Goal: Task Accomplishment & Management: Manage account settings

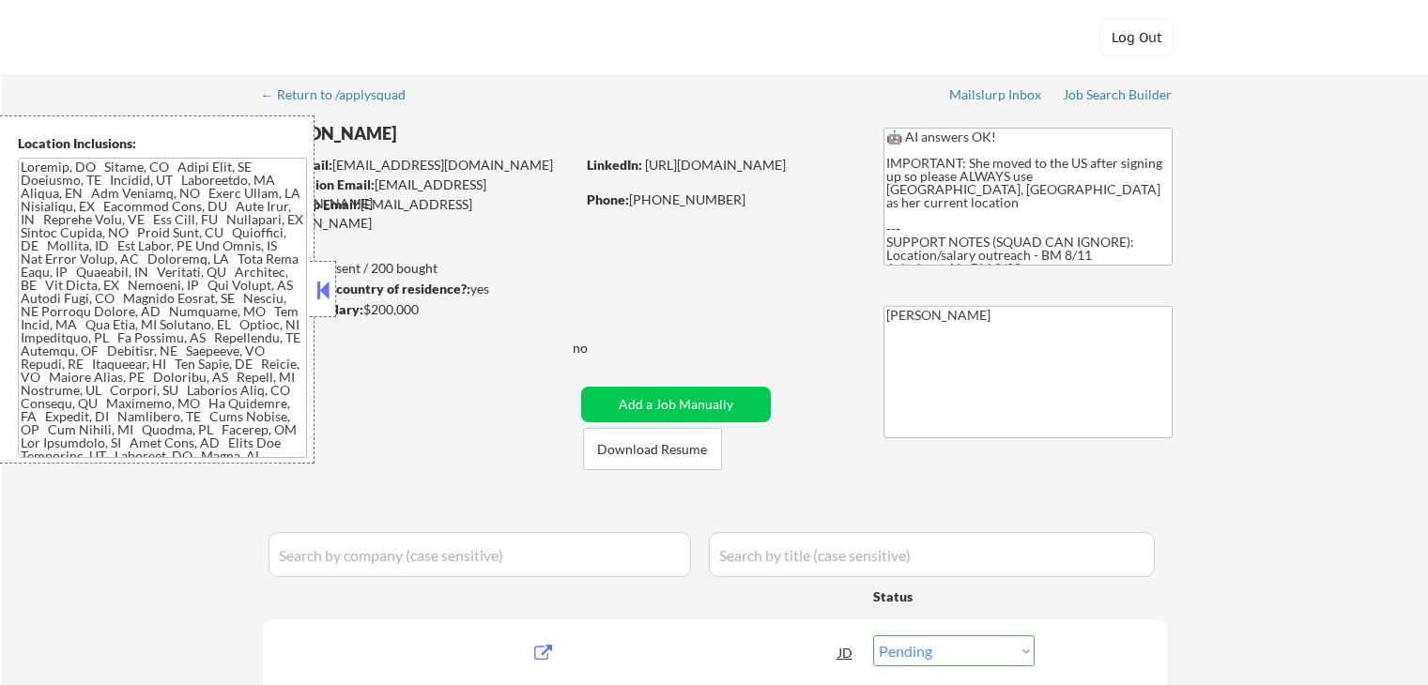
select select ""pending""
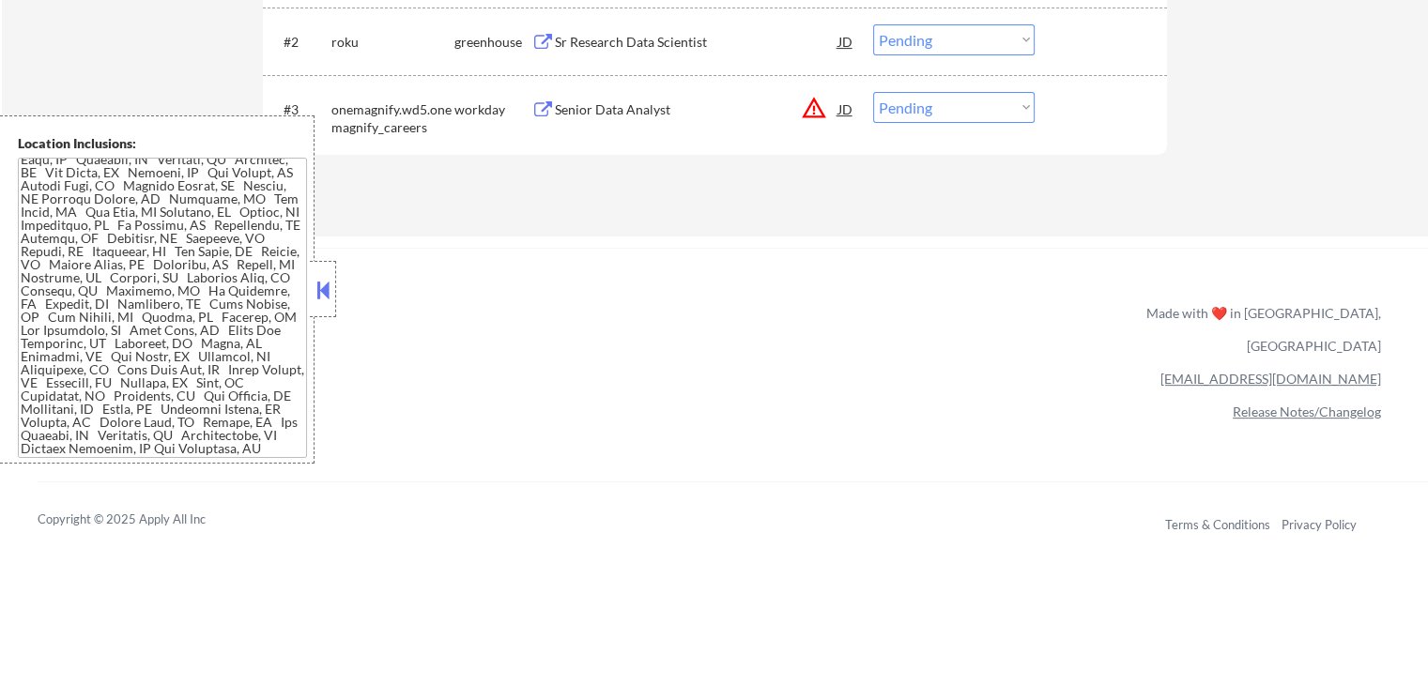
scroll to position [751, 0]
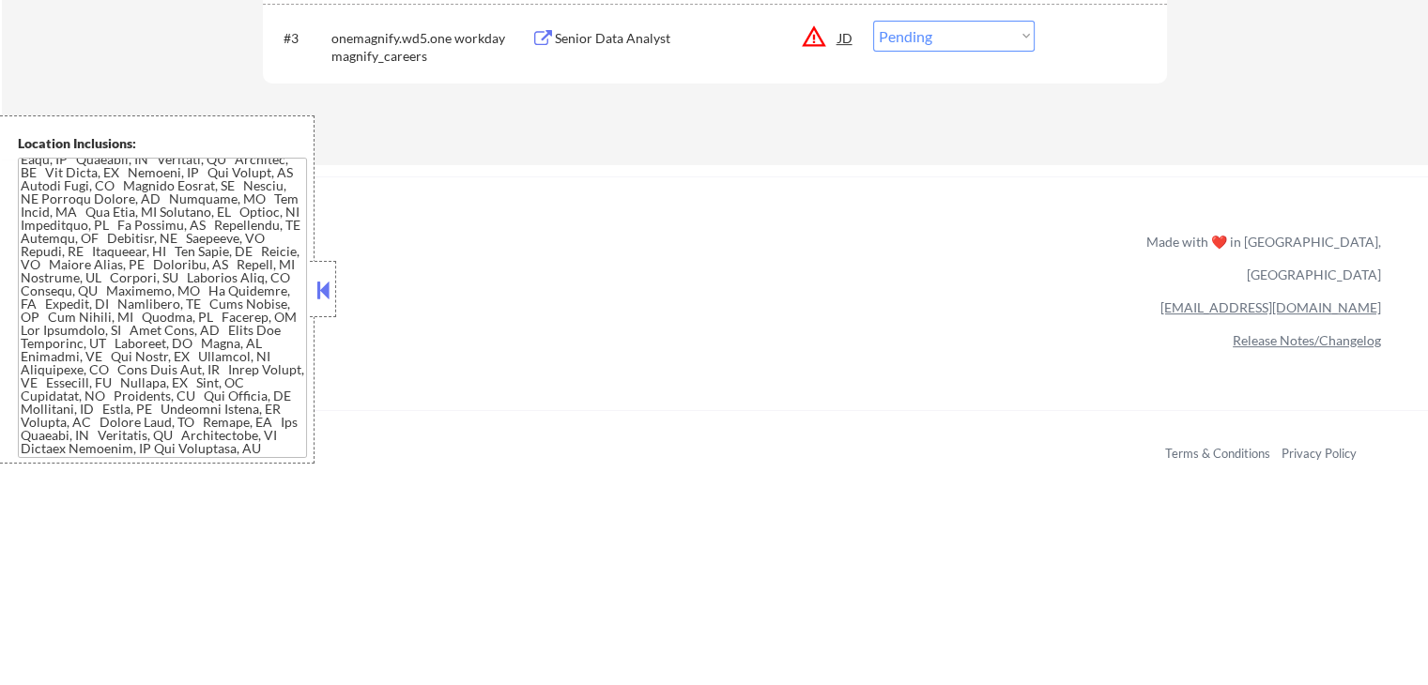
click at [322, 293] on button at bounding box center [323, 290] width 21 height 28
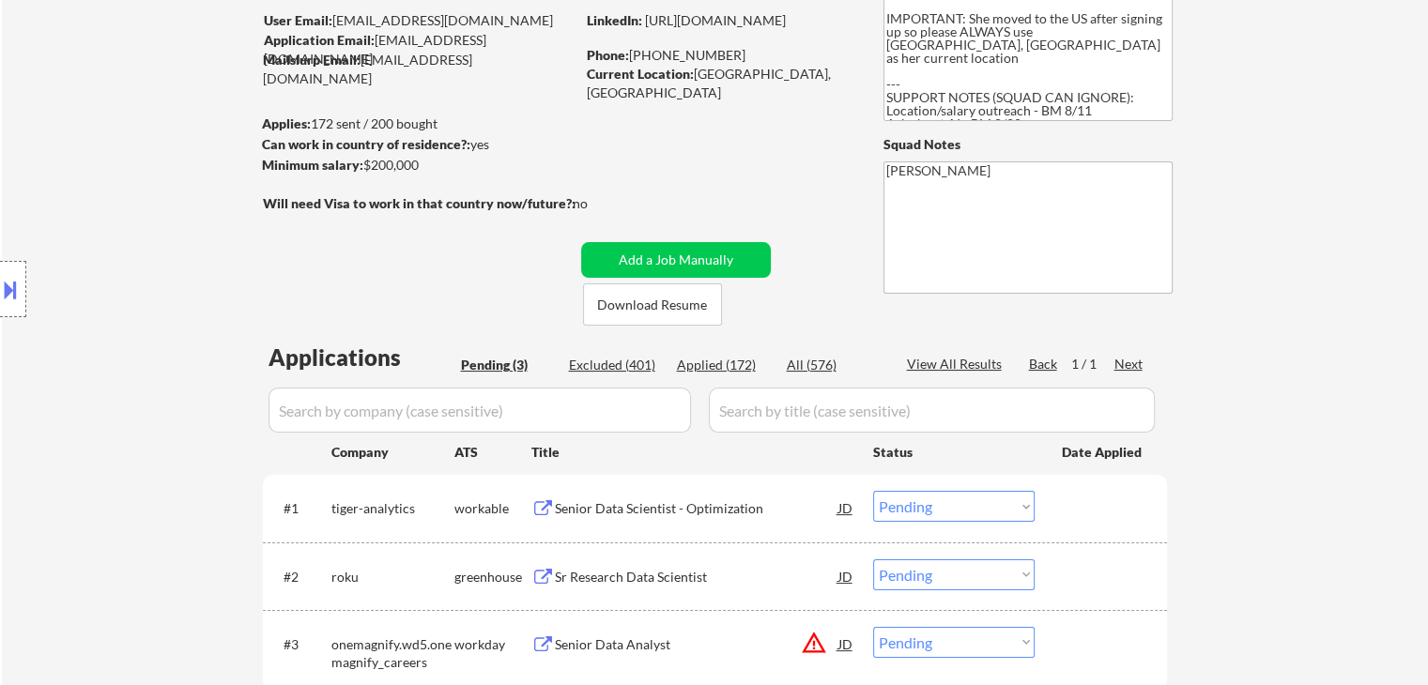
scroll to position [0, 0]
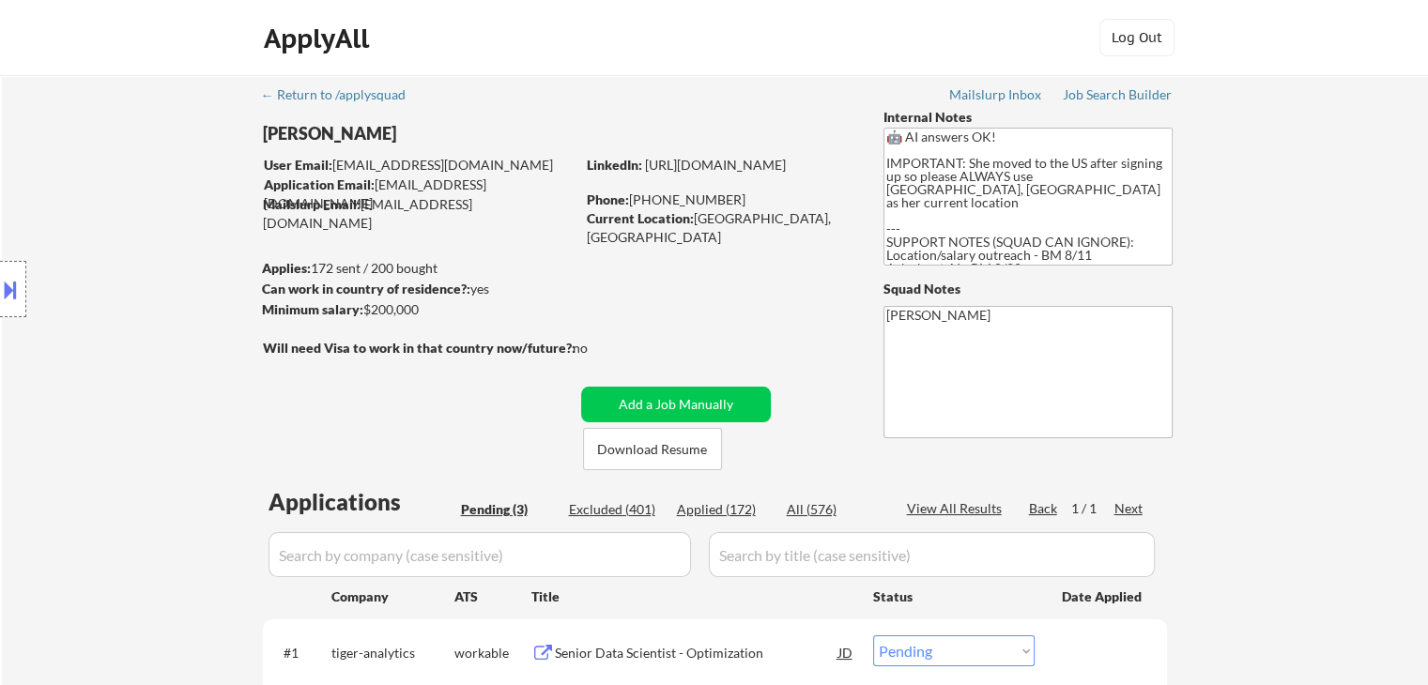
click at [222, 188] on div "Location Inclusions:" at bounding box center [168, 289] width 336 height 348
click at [1088, 88] on div "Job Search Builder" at bounding box center [1118, 94] width 110 height 13
select select ""pending""
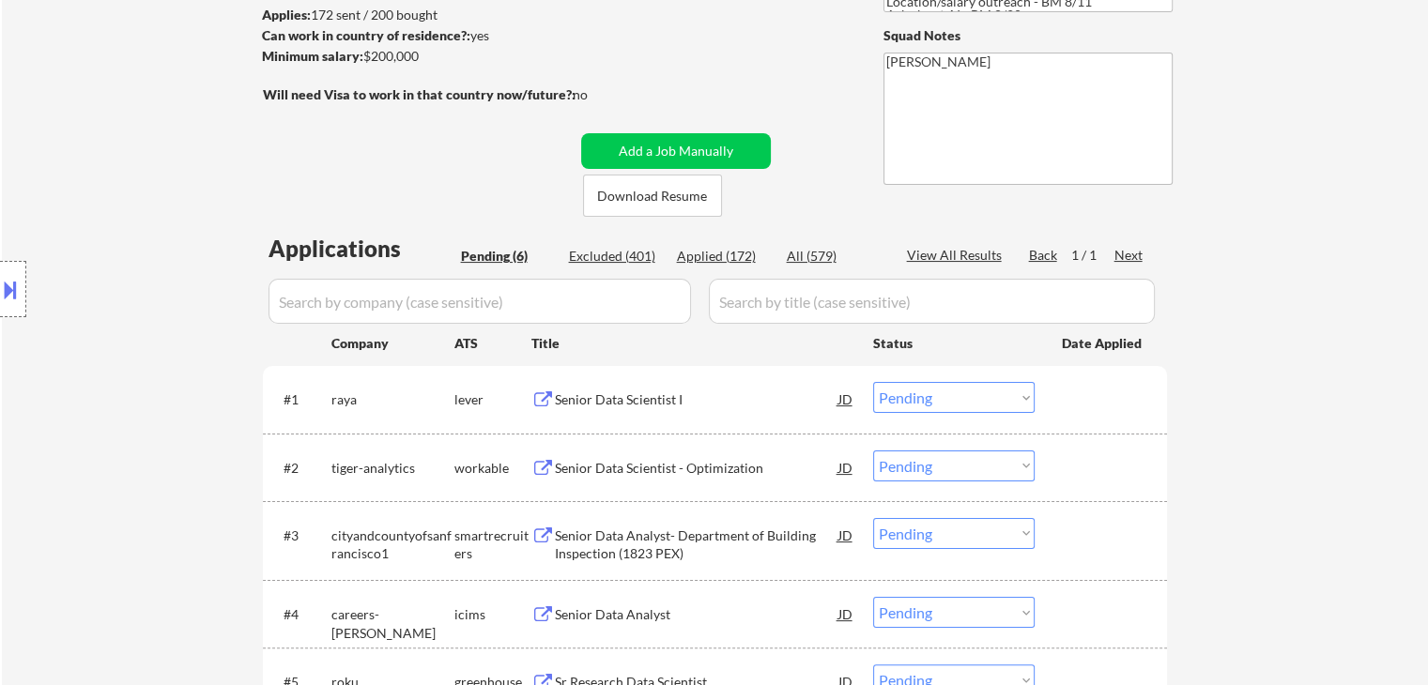
scroll to position [94, 0]
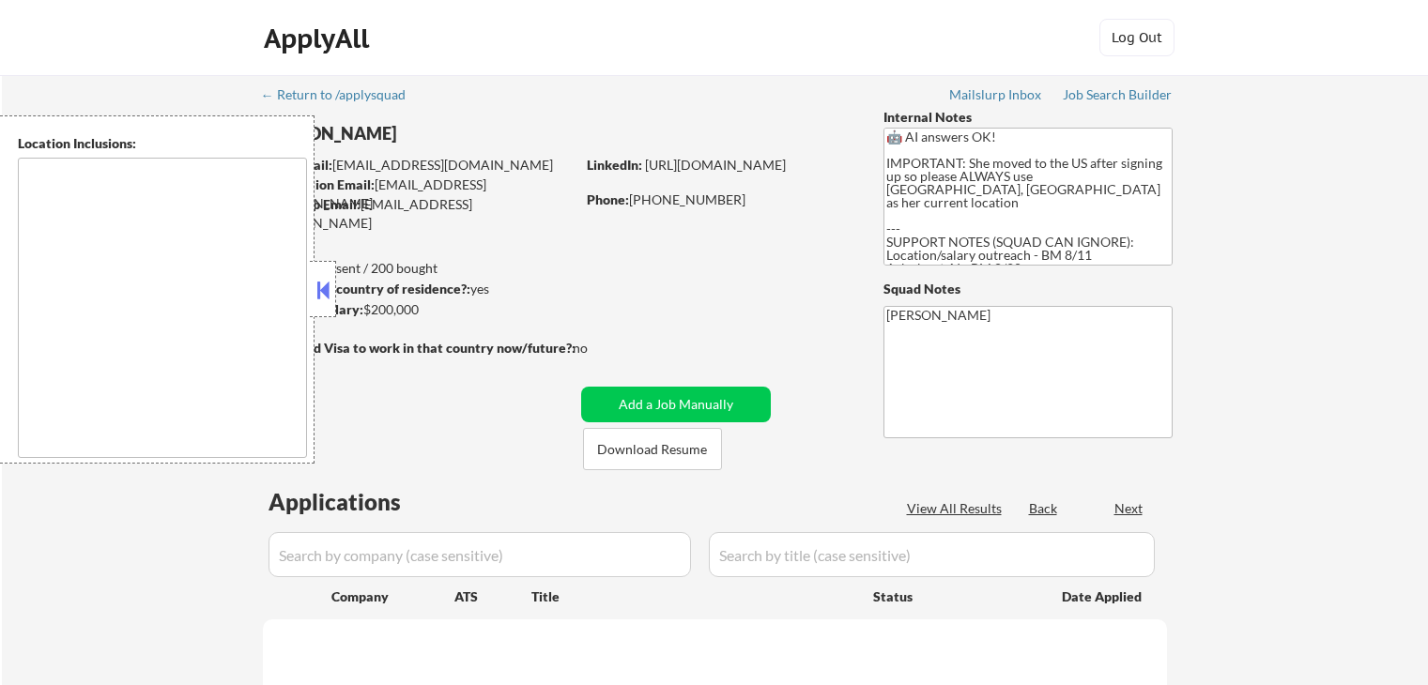
scroll to position [169, 0]
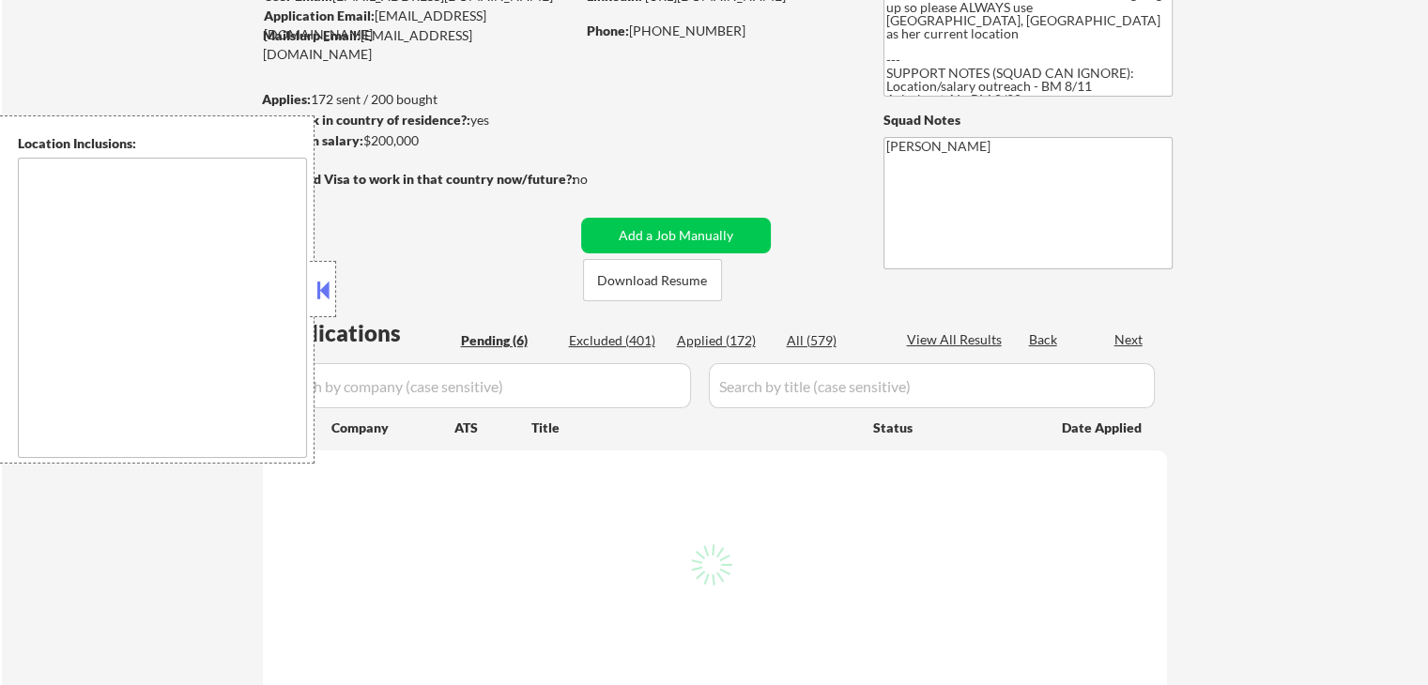
click at [323, 284] on button at bounding box center [323, 290] width 21 height 28
select select ""pending""
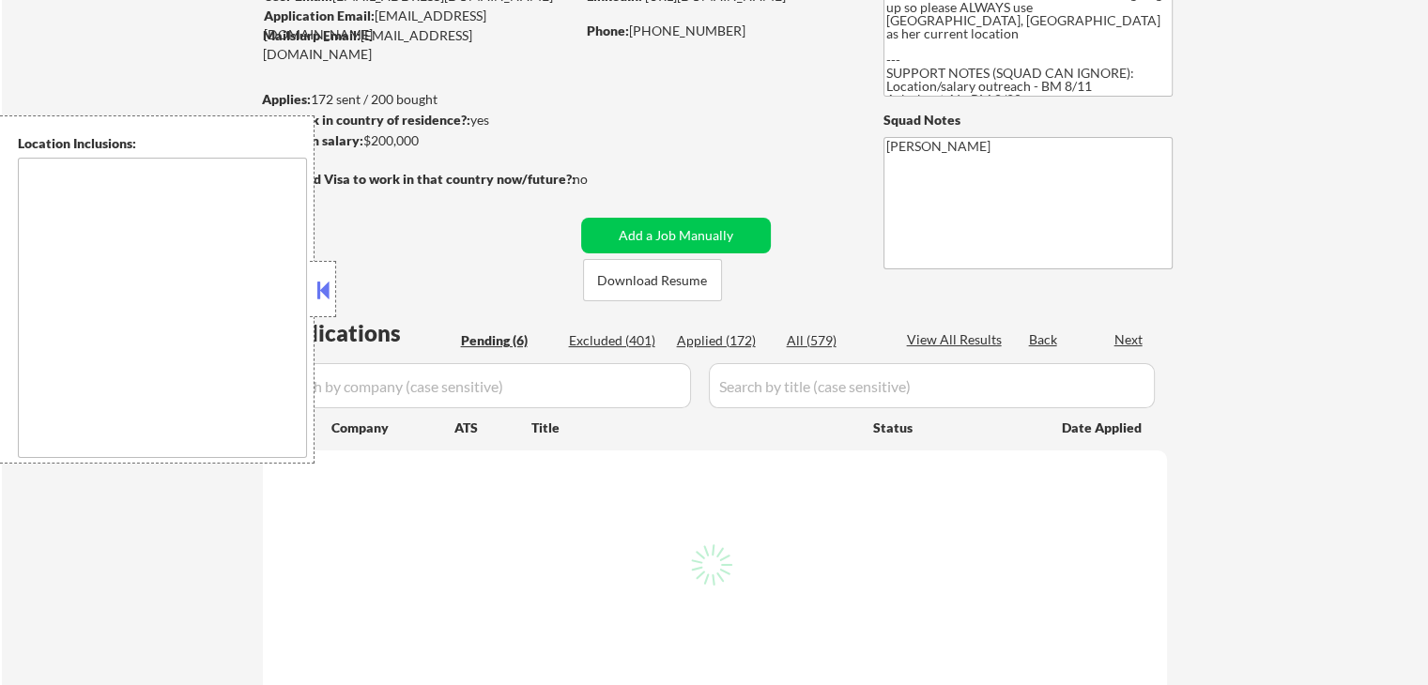
select select ""pending""
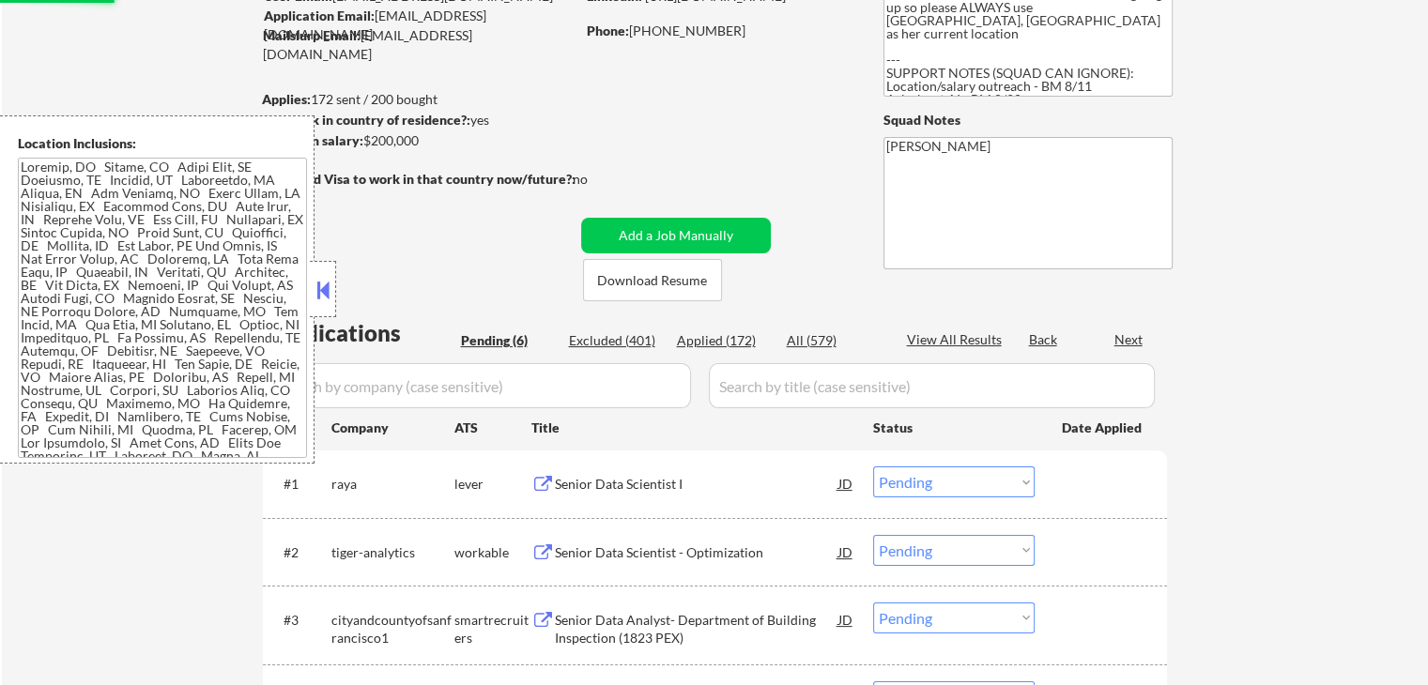
click at [323, 284] on div "Location Inclusions:" at bounding box center [168, 289] width 336 height 348
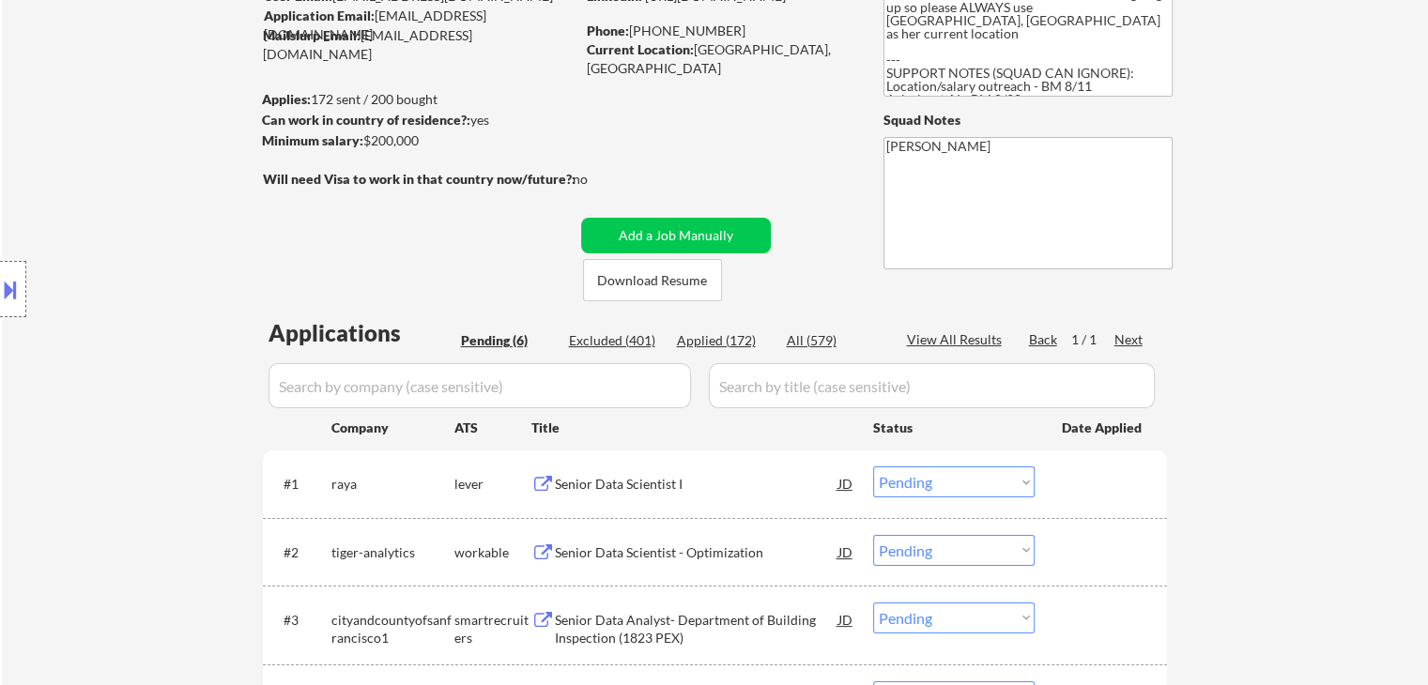
click at [124, 238] on div "Location Inclusions:" at bounding box center [168, 289] width 336 height 348
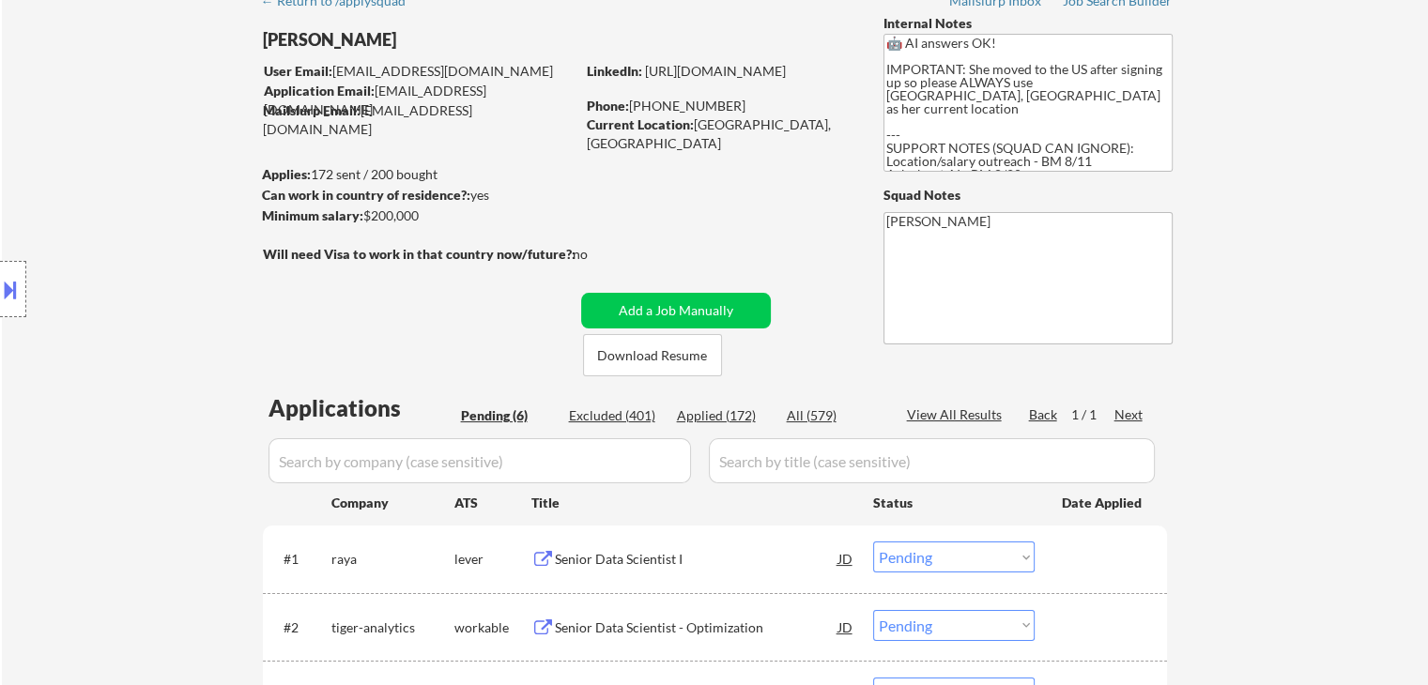
click at [124, 238] on div "Location Inclusions:" at bounding box center [168, 289] width 336 height 348
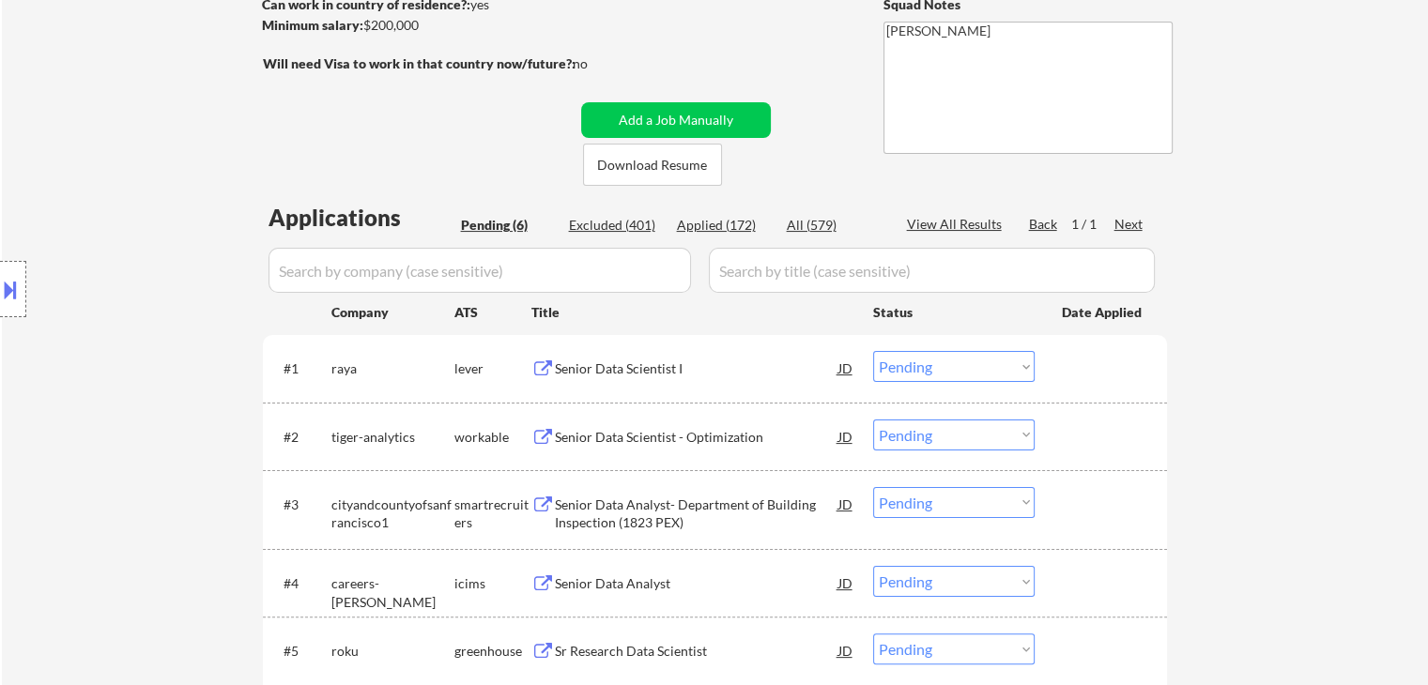
scroll to position [376, 0]
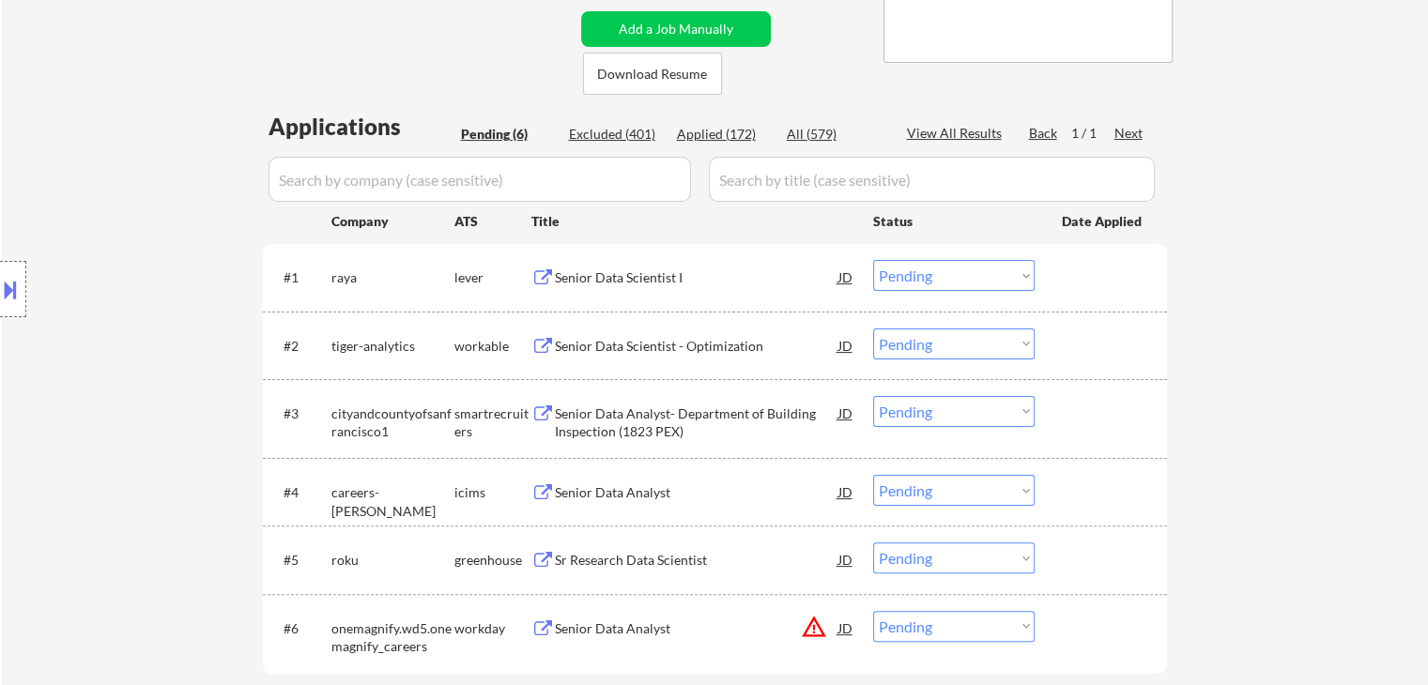
click at [124, 238] on div "Location Inclusions:" at bounding box center [168, 289] width 336 height 348
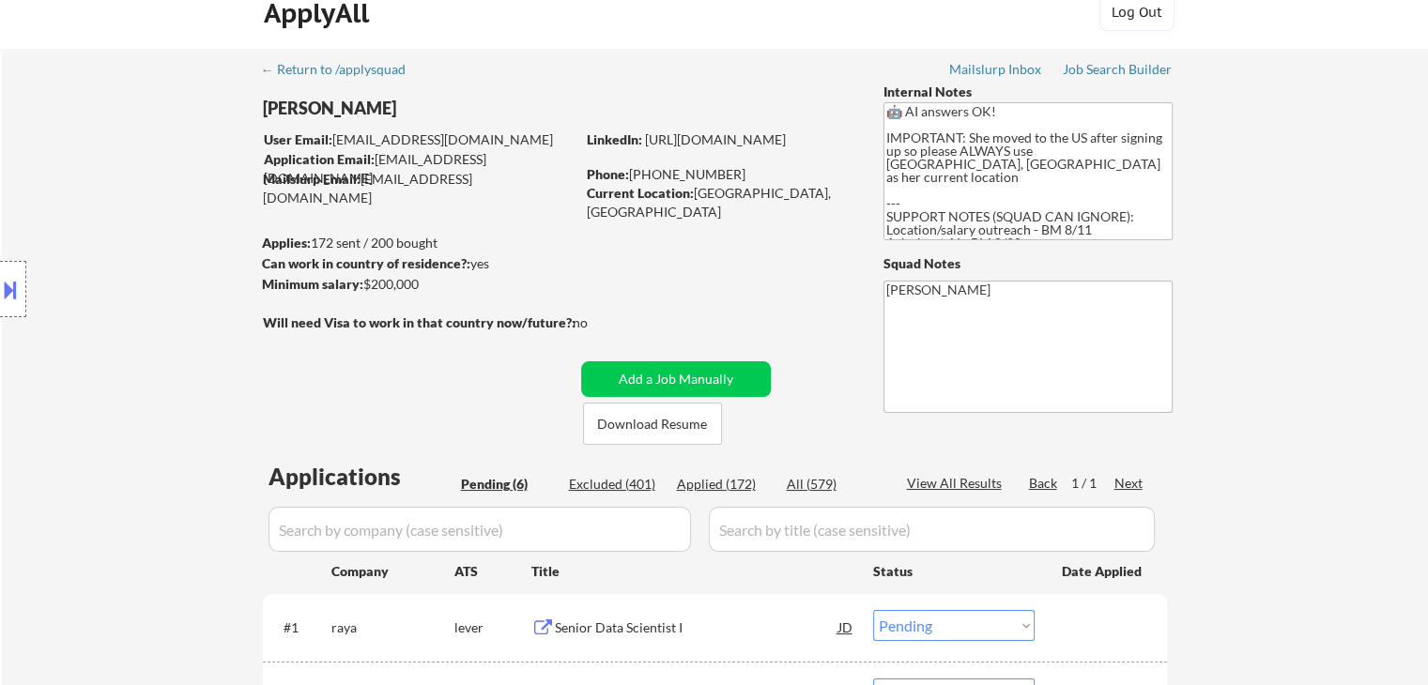
scroll to position [41, 0]
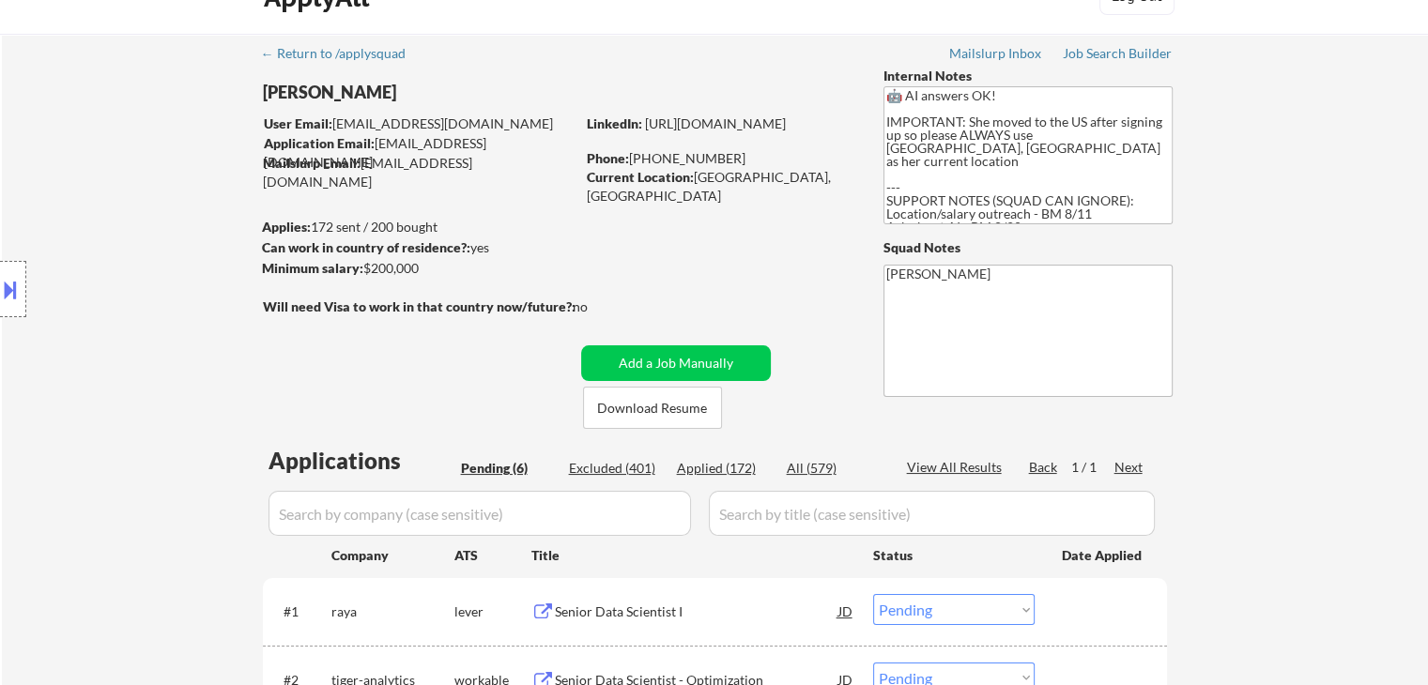
click at [177, 287] on div "Location Inclusions:" at bounding box center [168, 289] width 336 height 348
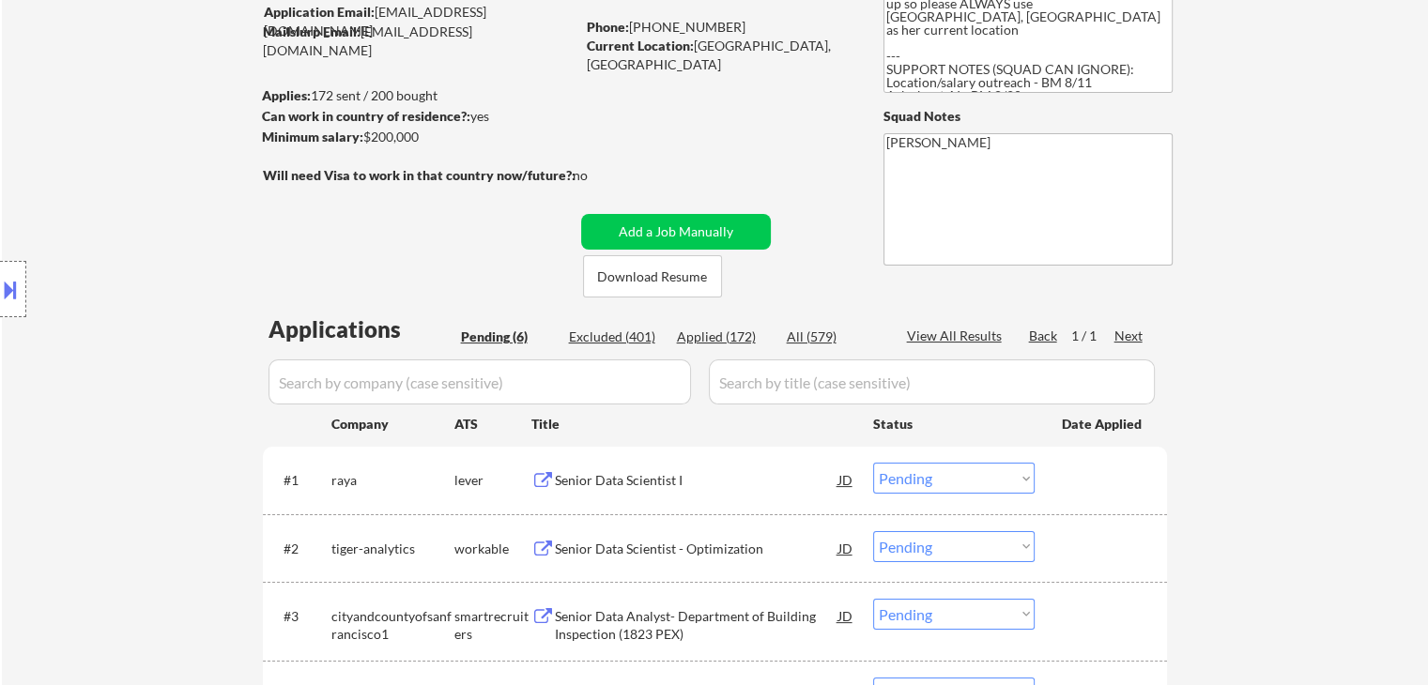
scroll to position [229, 0]
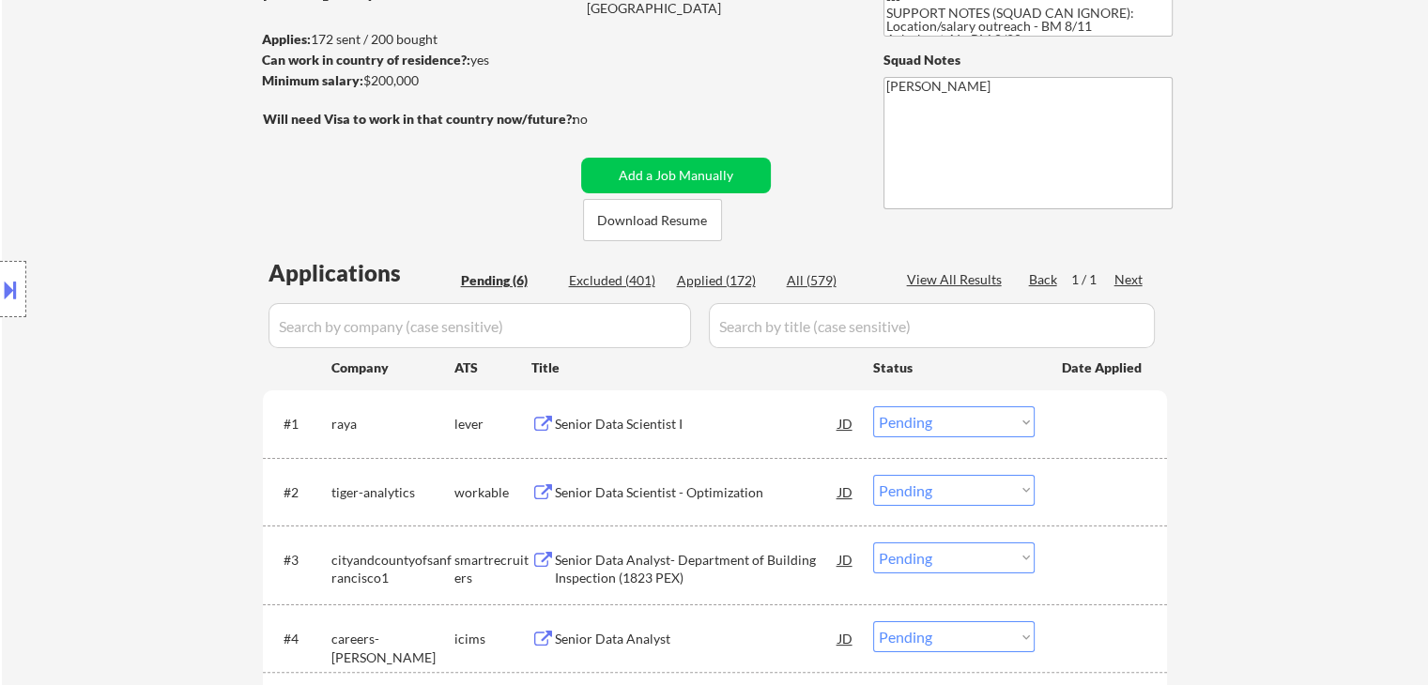
click at [177, 287] on div "Location Inclusions:" at bounding box center [168, 289] width 336 height 348
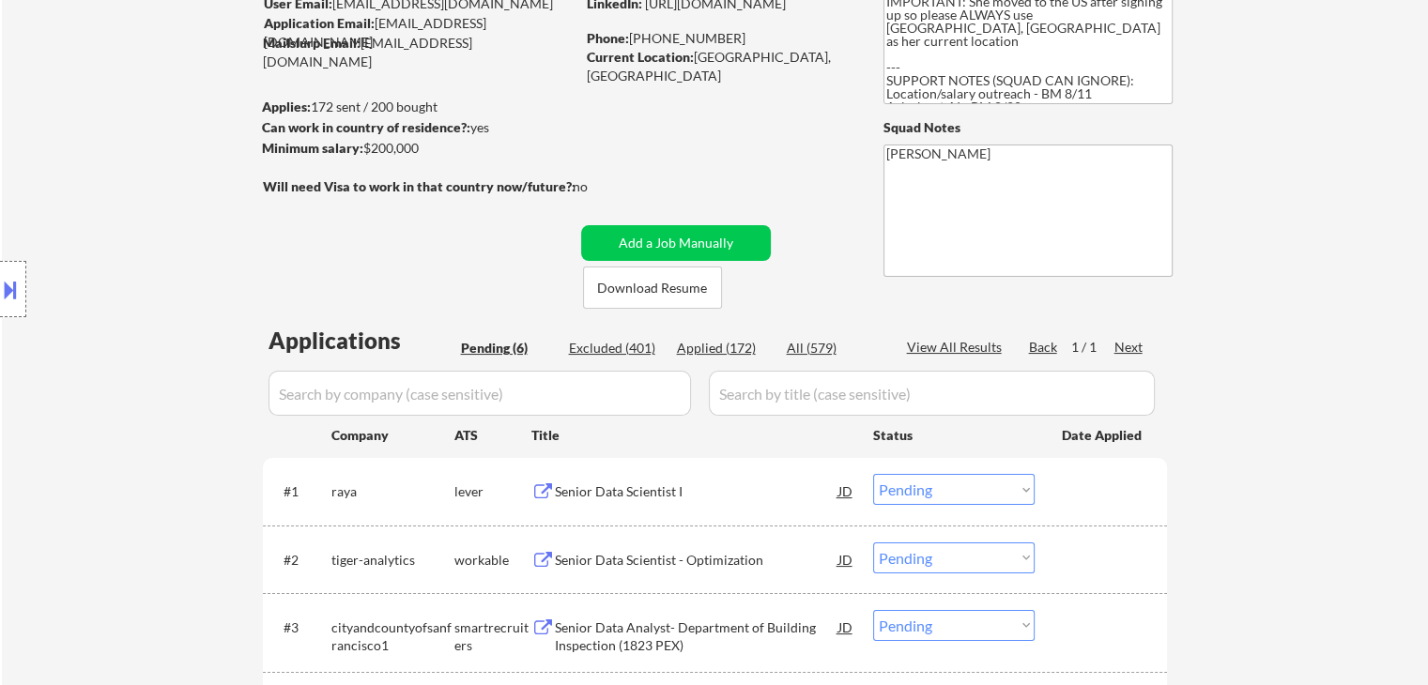
scroll to position [135, 0]
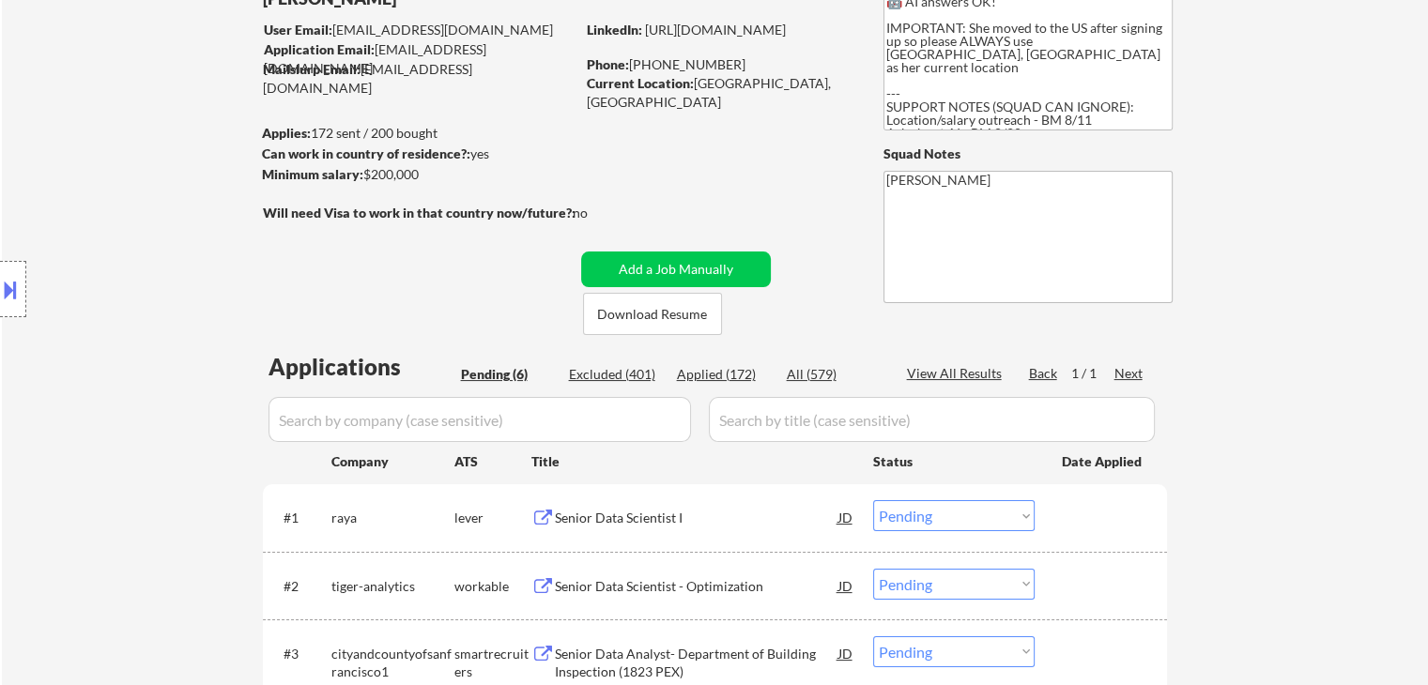
click at [177, 287] on div "Location Inclusions:" at bounding box center [168, 289] width 336 height 348
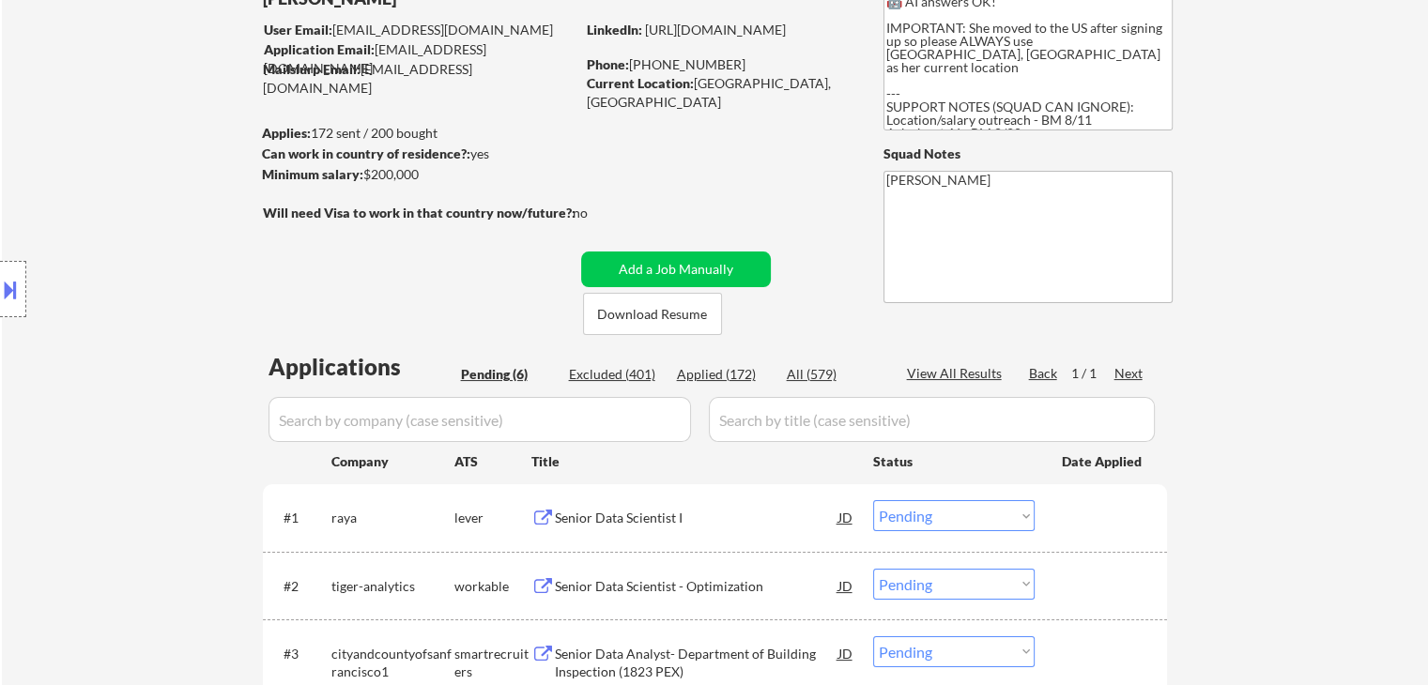
click at [177, 287] on div "Location Inclusions:" at bounding box center [168, 289] width 336 height 348
click at [169, 291] on div "Location Inclusions:" at bounding box center [168, 289] width 336 height 348
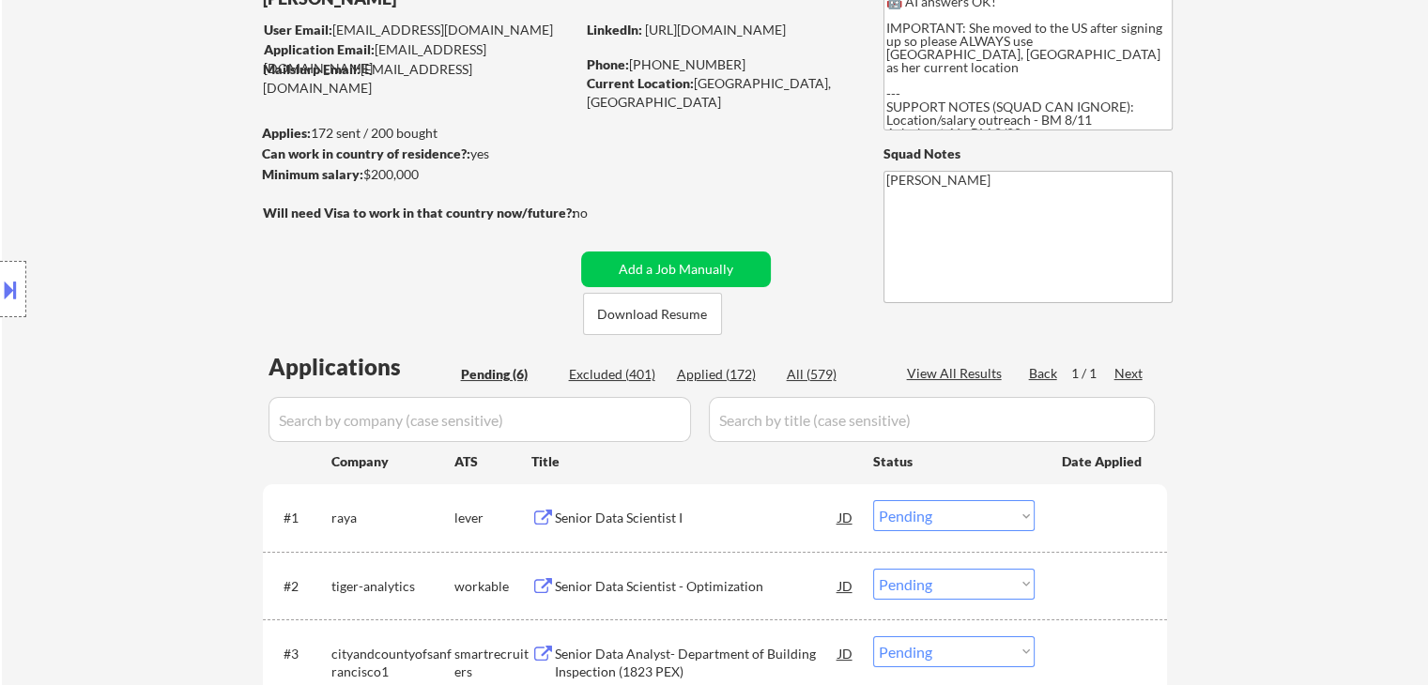
click at [169, 291] on div "Location Inclusions:" at bounding box center [168, 289] width 336 height 348
click at [146, 261] on div "Location Inclusions:" at bounding box center [168, 289] width 336 height 348
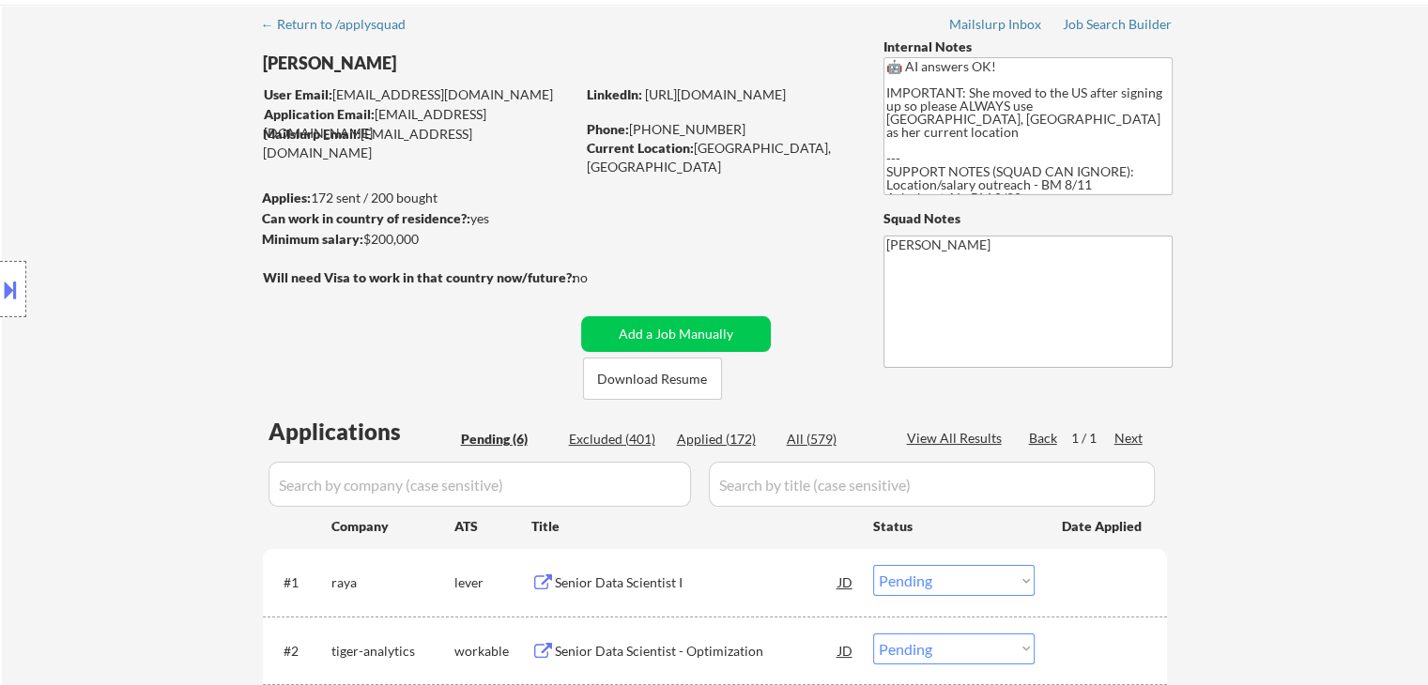
scroll to position [0, 0]
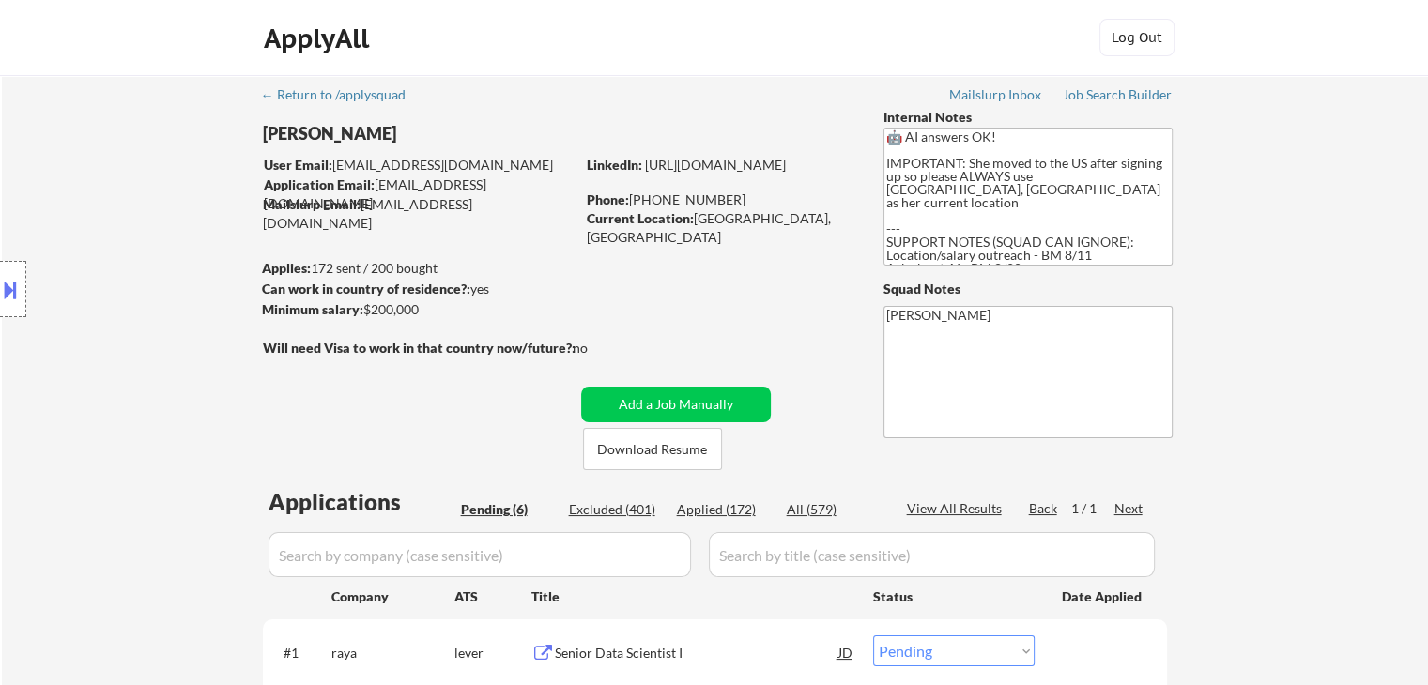
click at [146, 261] on div "Location Inclusions:" at bounding box center [168, 289] width 336 height 348
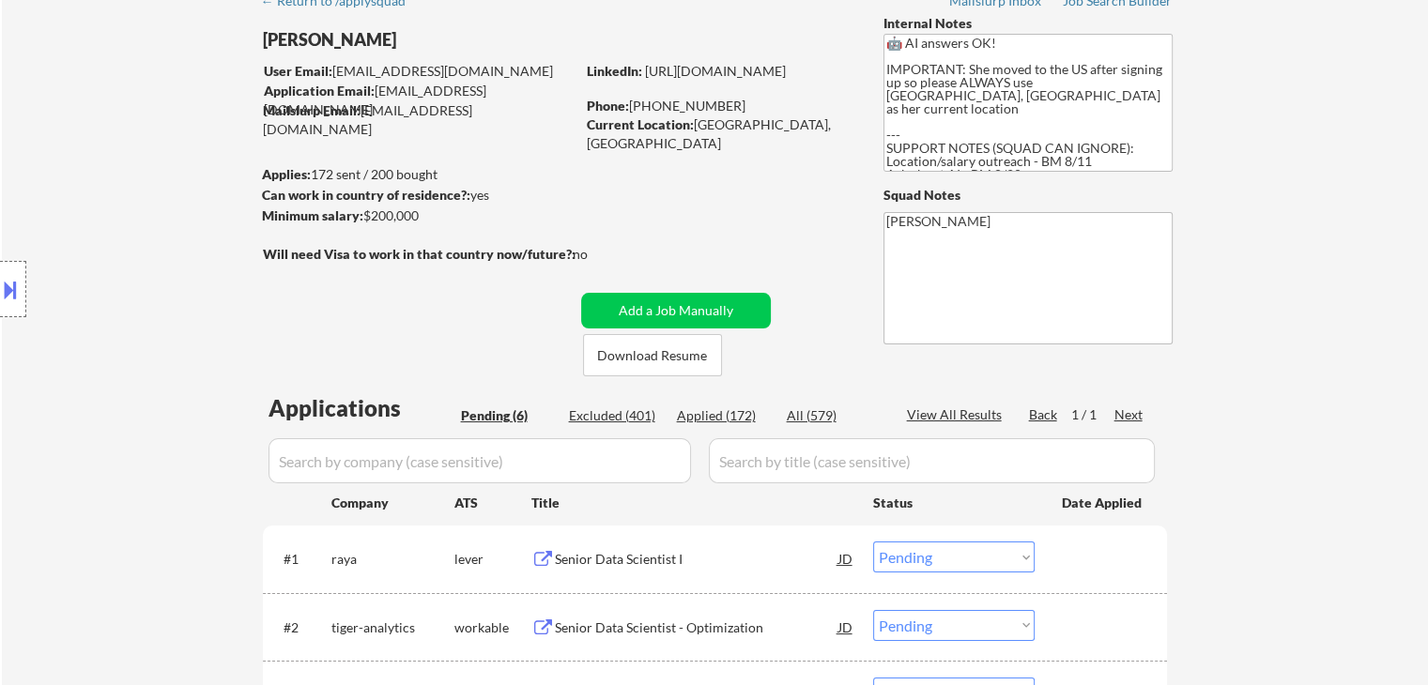
click at [146, 261] on div "Location Inclusions:" at bounding box center [168, 289] width 336 height 348
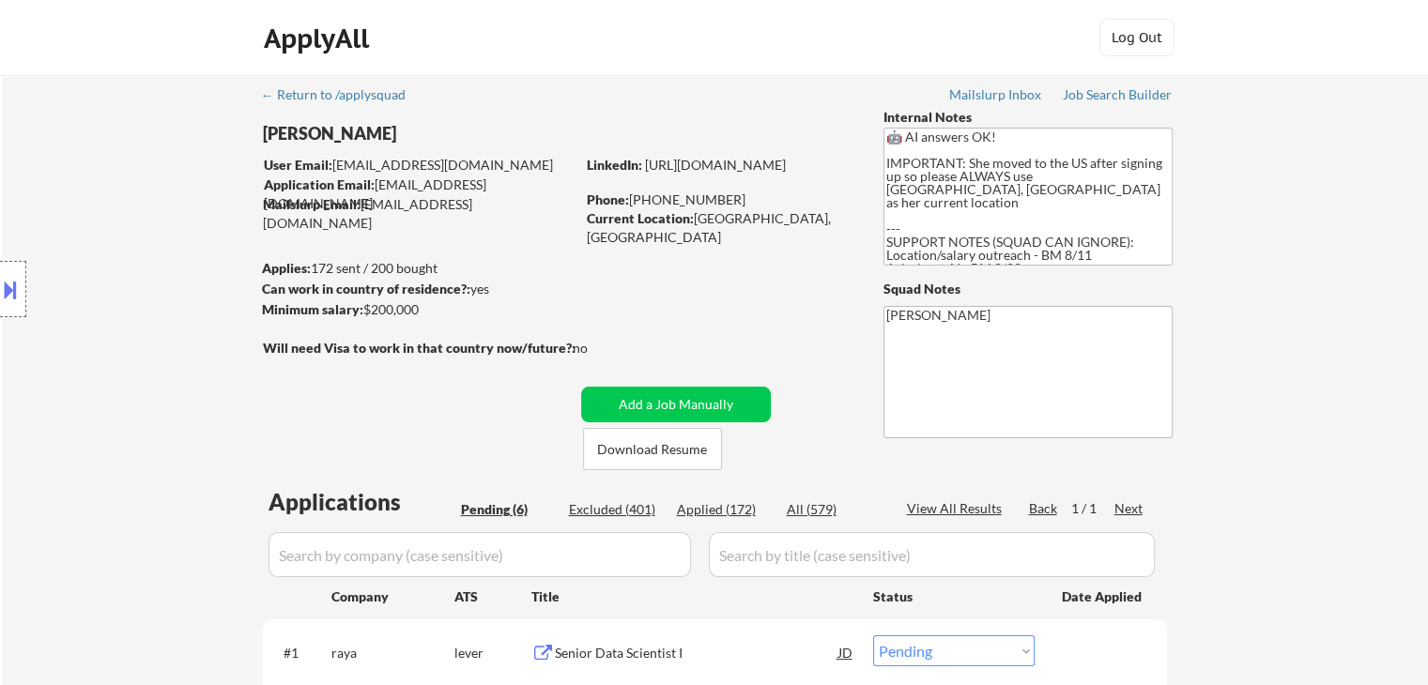
click at [146, 261] on div "Location Inclusions:" at bounding box center [168, 289] width 336 height 348
drag, startPoint x: 146, startPoint y: 261, endPoint x: 143, endPoint y: 252, distance: 10.1
click at [146, 260] on div "Location Inclusions:" at bounding box center [168, 289] width 336 height 348
click at [143, 252] on div "Location Inclusions:" at bounding box center [168, 289] width 336 height 348
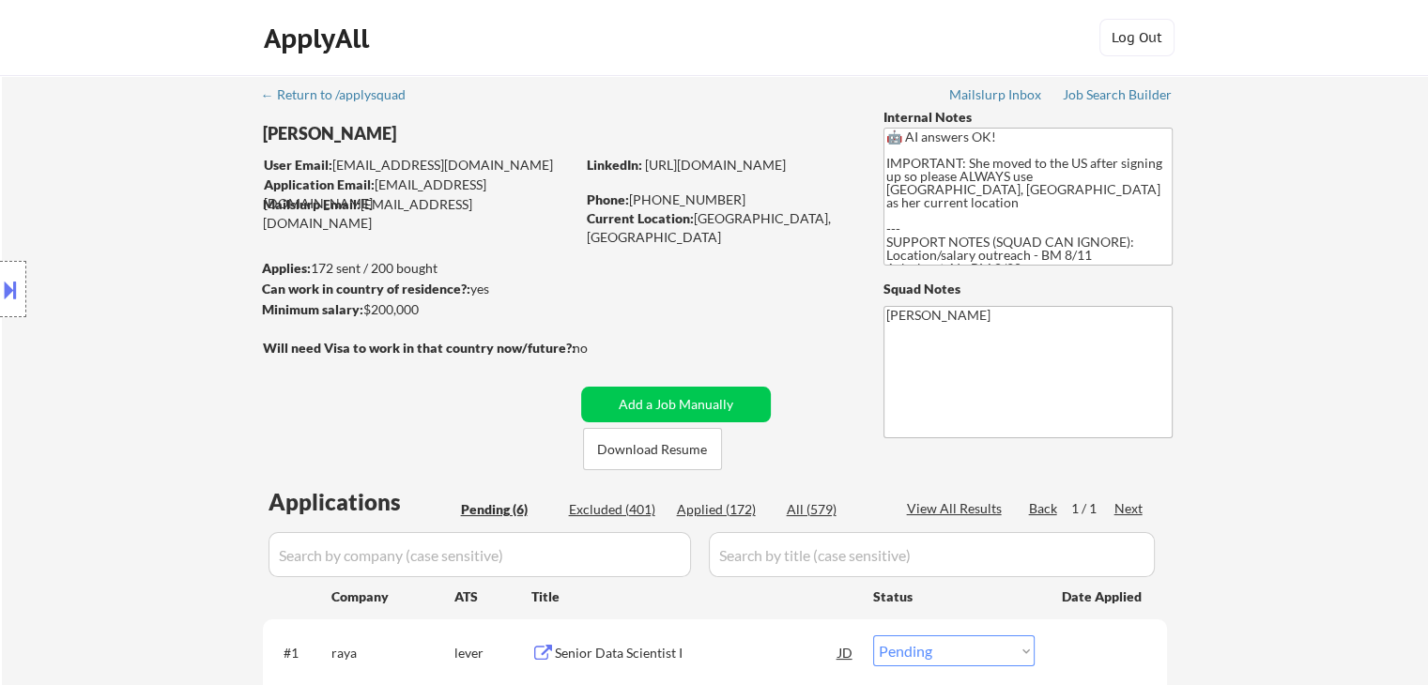
click at [143, 252] on div "Location Inclusions:" at bounding box center [168, 289] width 336 height 348
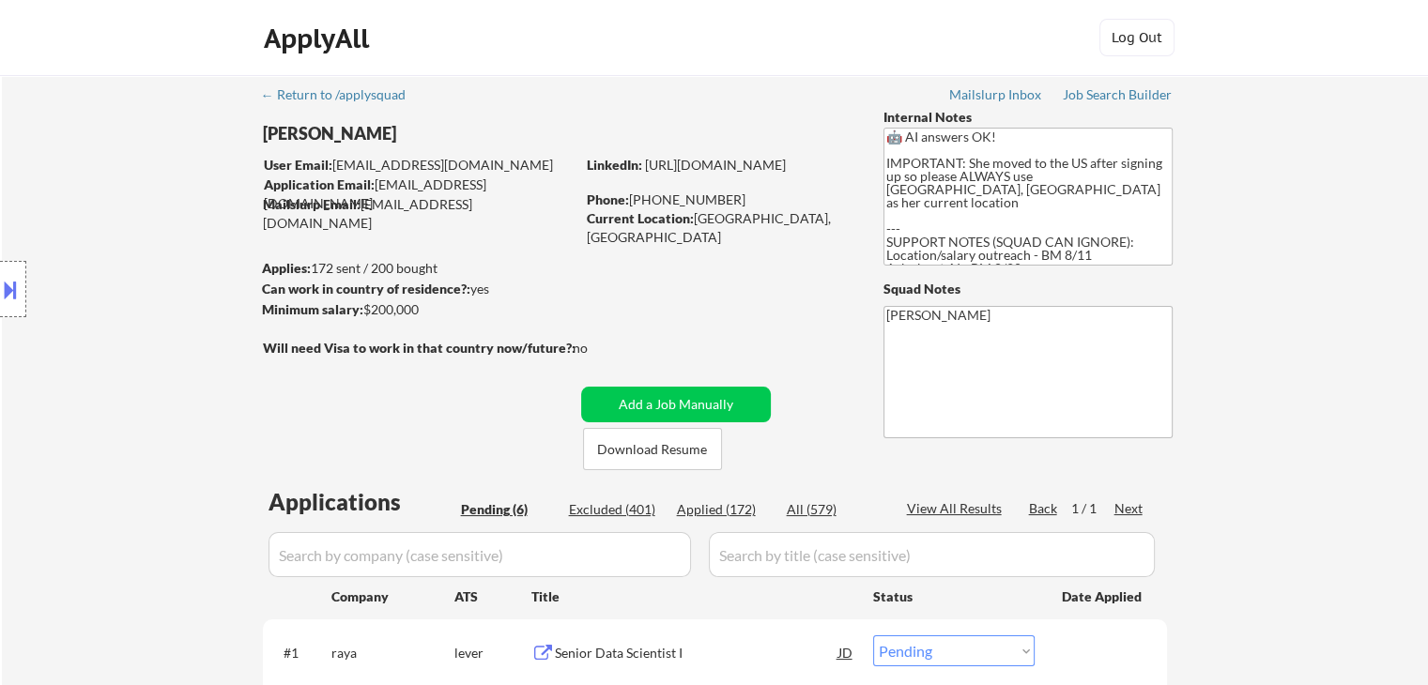
click at [143, 252] on div "Location Inclusions:" at bounding box center [168, 289] width 336 height 348
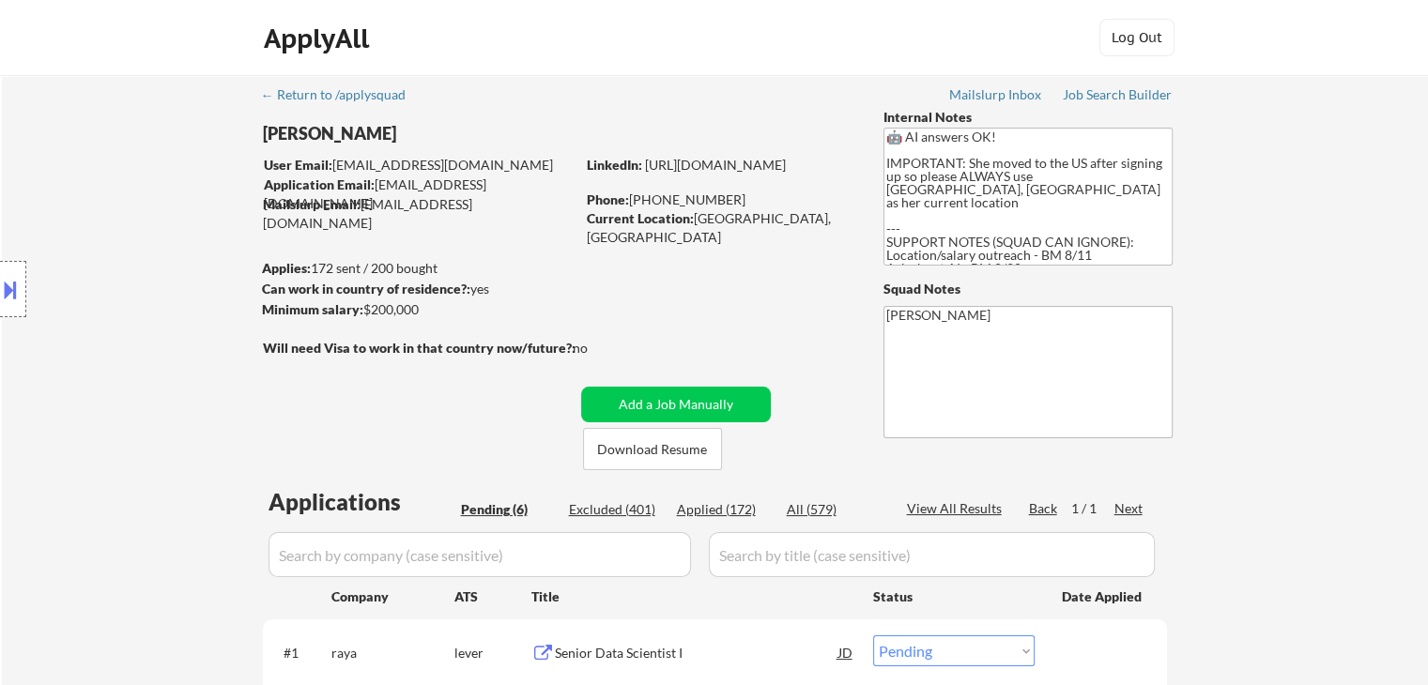
click at [143, 252] on div "Location Inclusions:" at bounding box center [168, 289] width 336 height 348
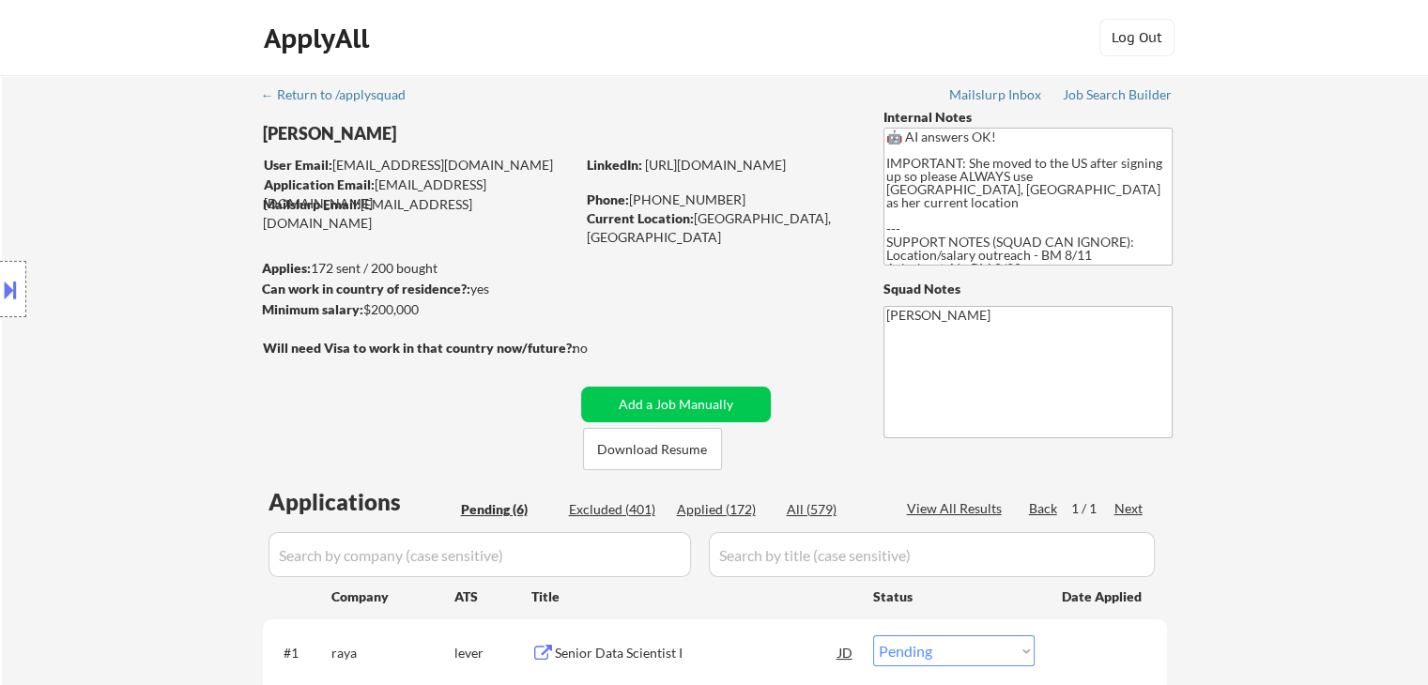
click at [143, 252] on div "Location Inclusions:" at bounding box center [168, 289] width 336 height 348
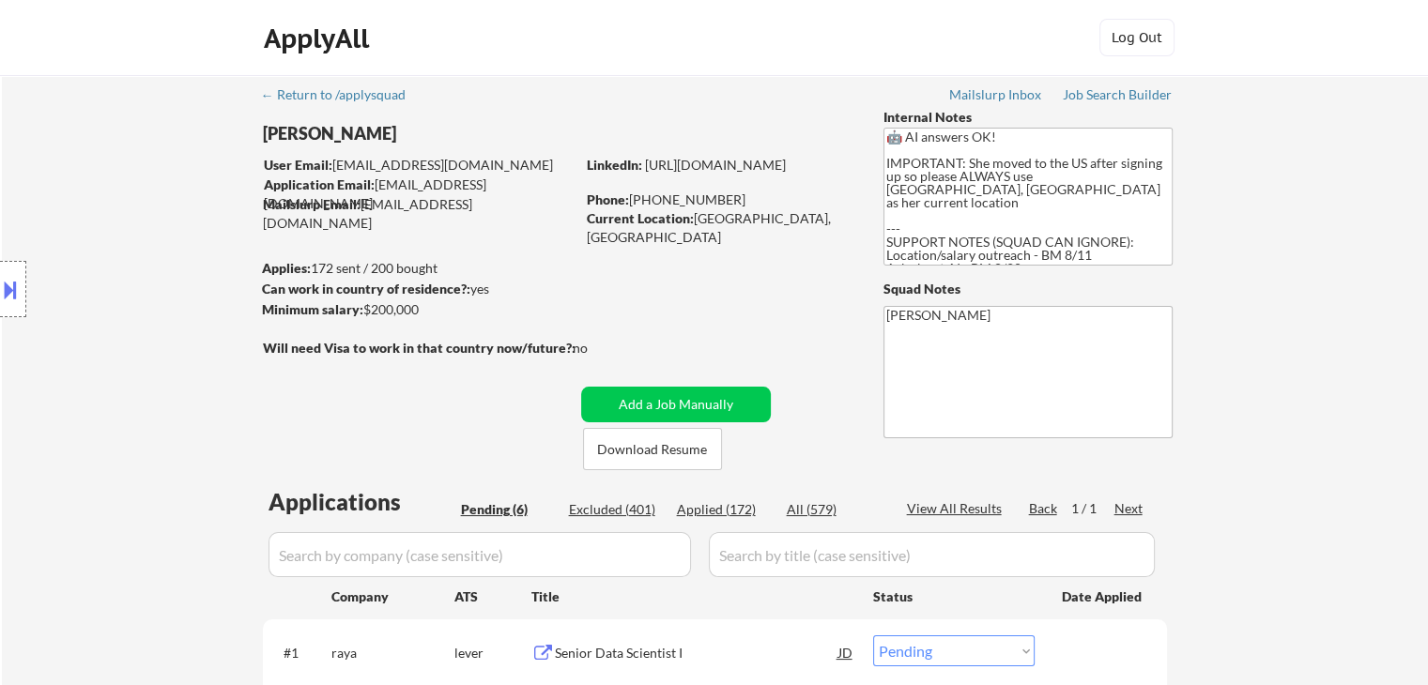
click at [143, 252] on div "Location Inclusions:" at bounding box center [168, 289] width 336 height 348
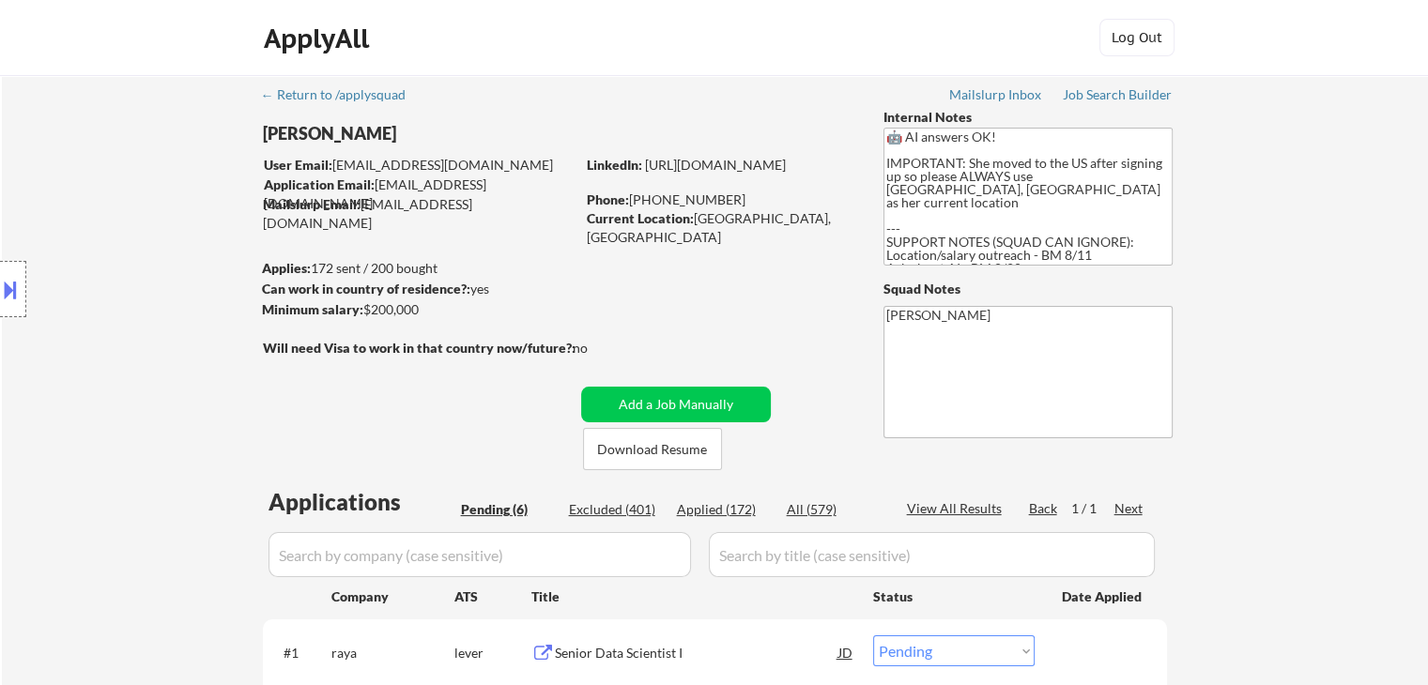
click at [143, 252] on div "Location Inclusions:" at bounding box center [168, 289] width 336 height 348
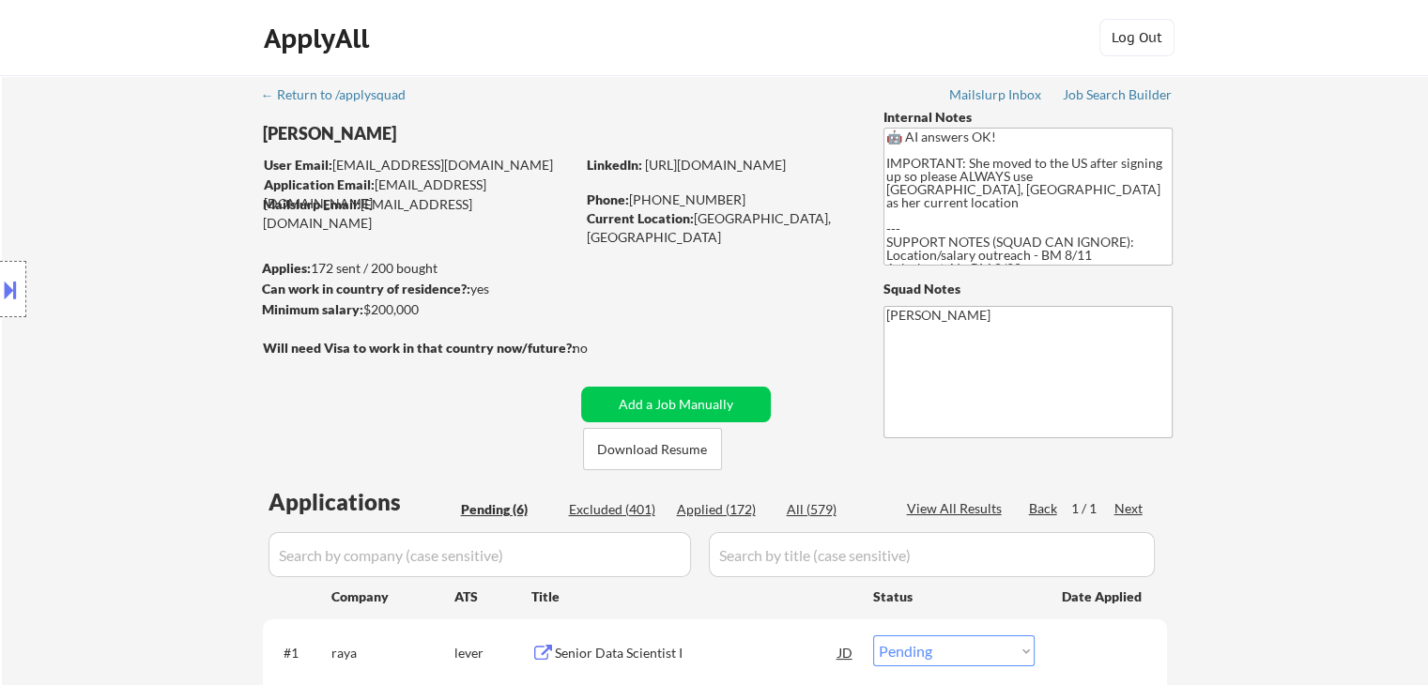
click at [143, 252] on div "Location Inclusions:" at bounding box center [168, 289] width 336 height 348
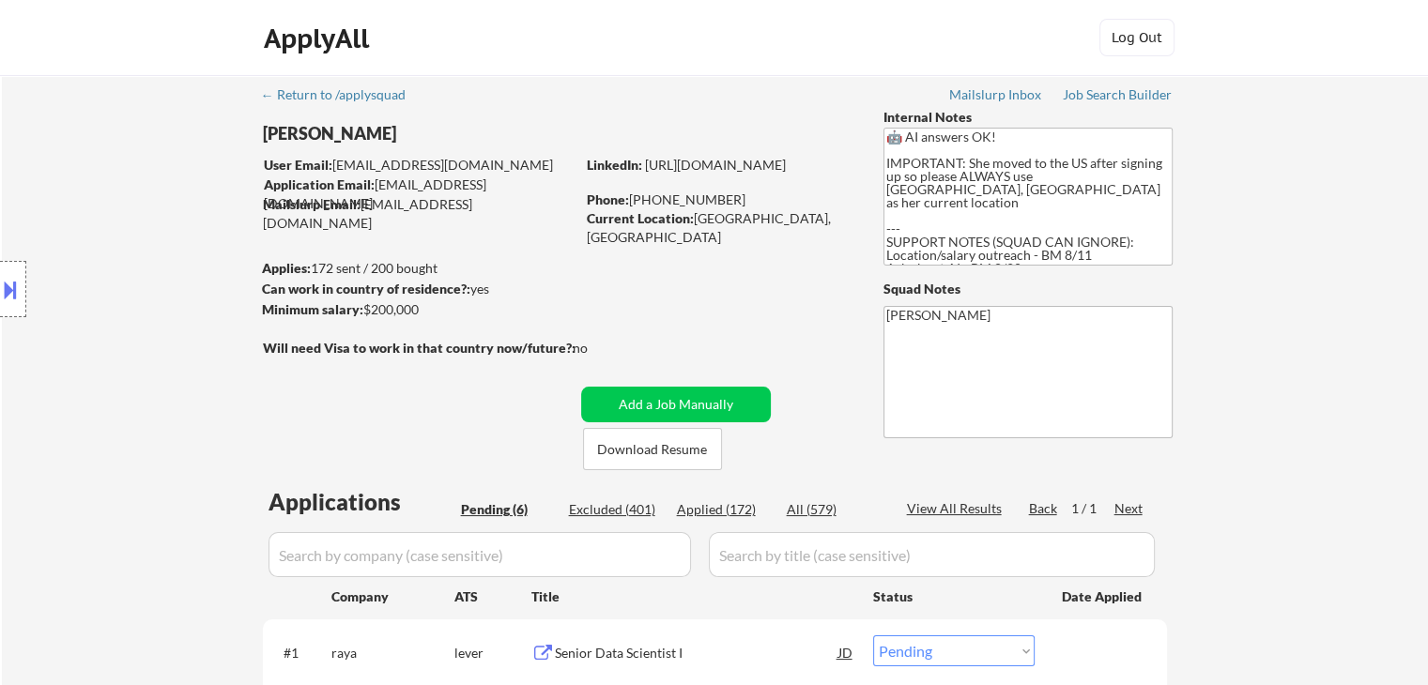
click at [143, 252] on div "Location Inclusions:" at bounding box center [168, 289] width 336 height 348
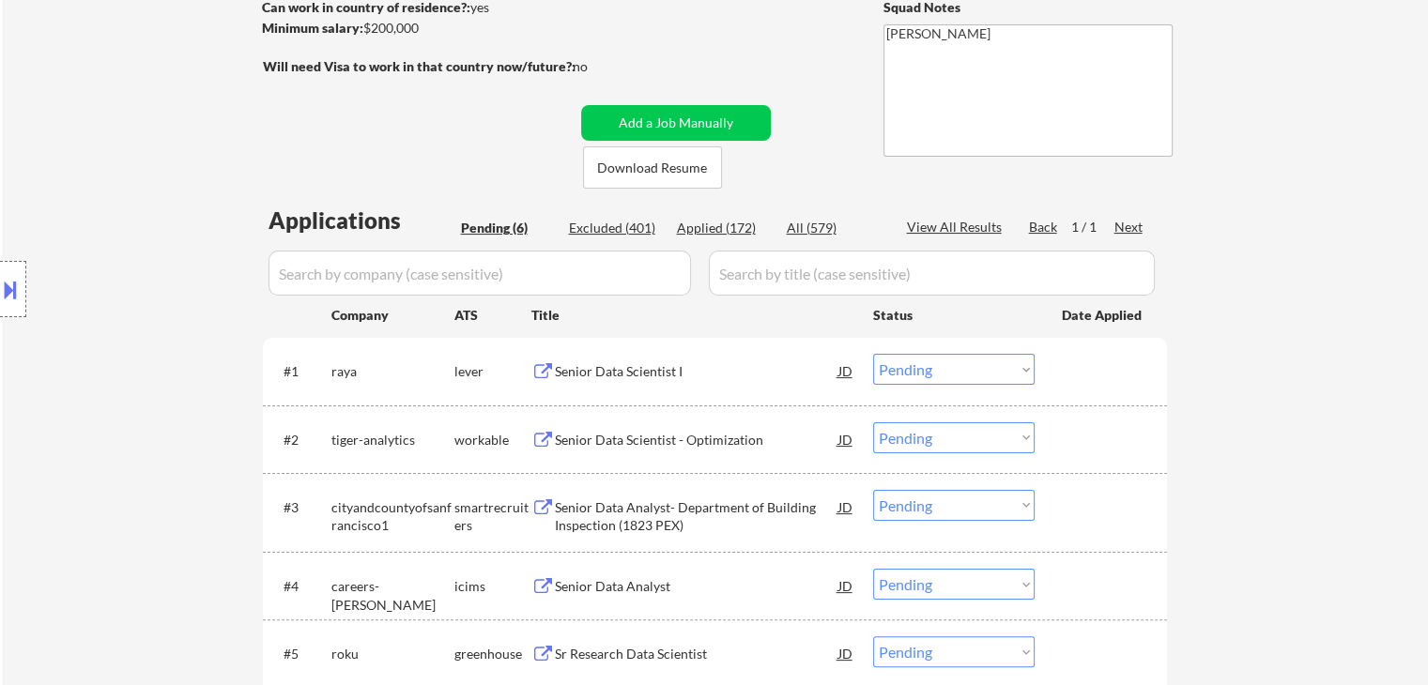
click at [143, 252] on div "Location Inclusions:" at bounding box center [168, 289] width 336 height 348
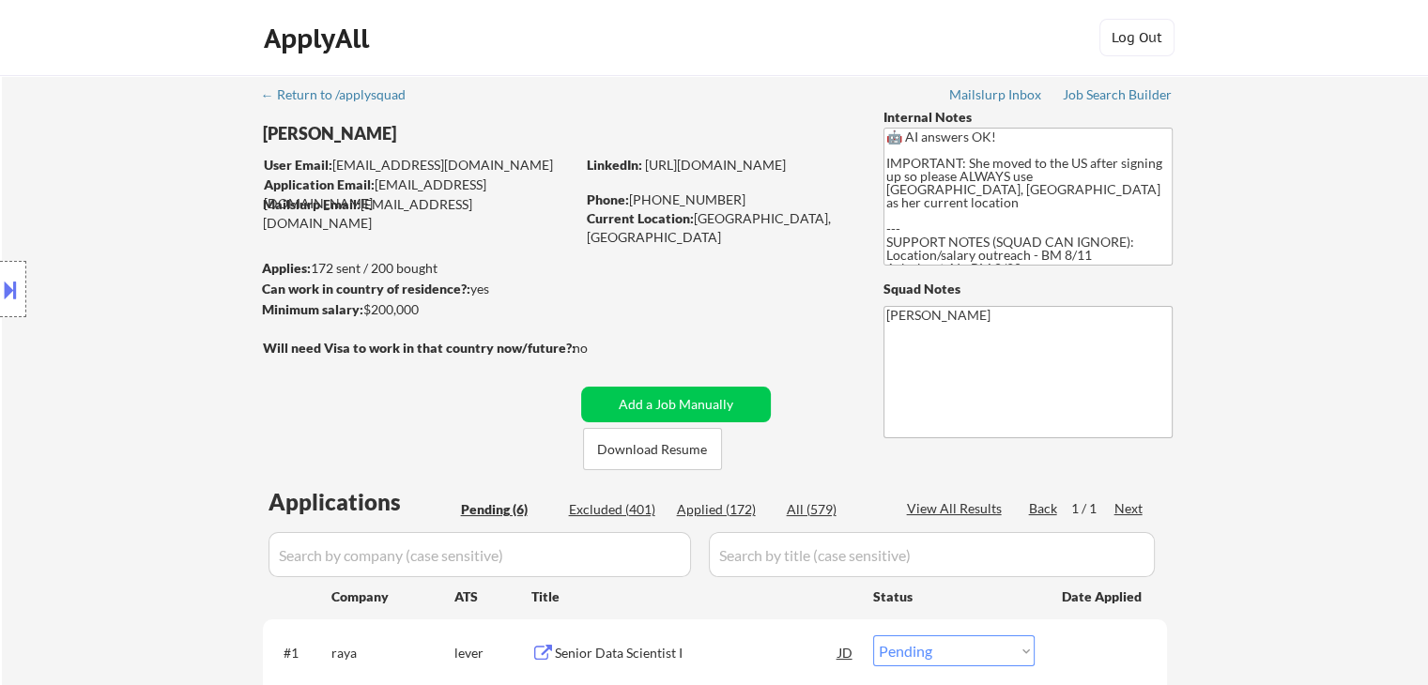
click at [143, 252] on div "Location Inclusions:" at bounding box center [168, 289] width 336 height 348
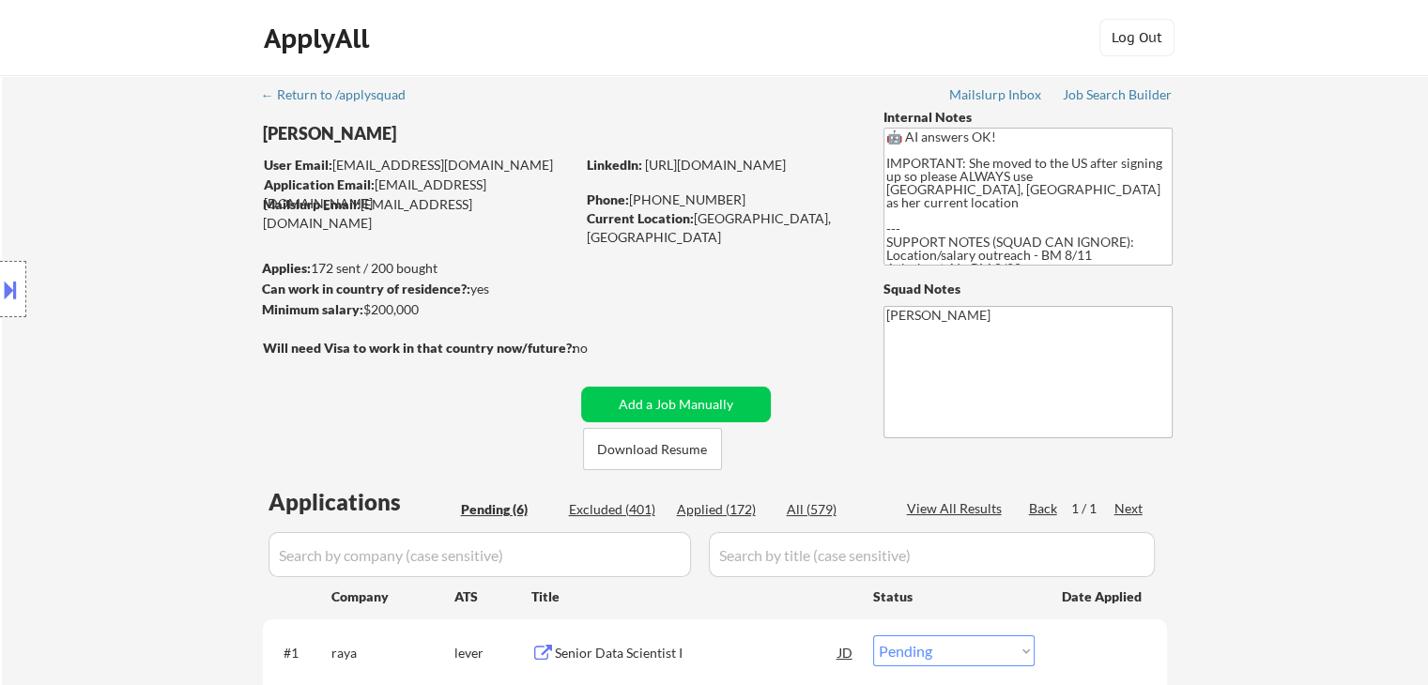
click at [148, 248] on div "Location Inclusions:" at bounding box center [168, 289] width 336 height 348
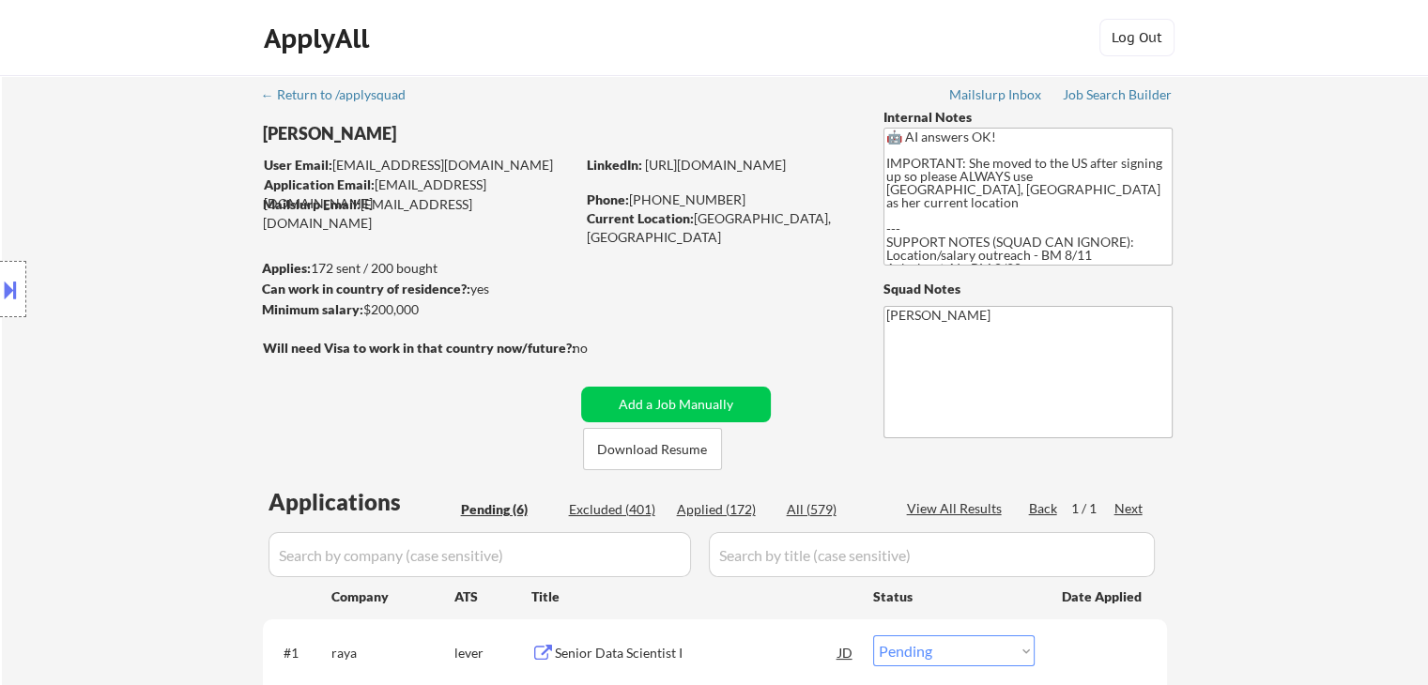
click at [148, 248] on div "Location Inclusions:" at bounding box center [168, 289] width 336 height 348
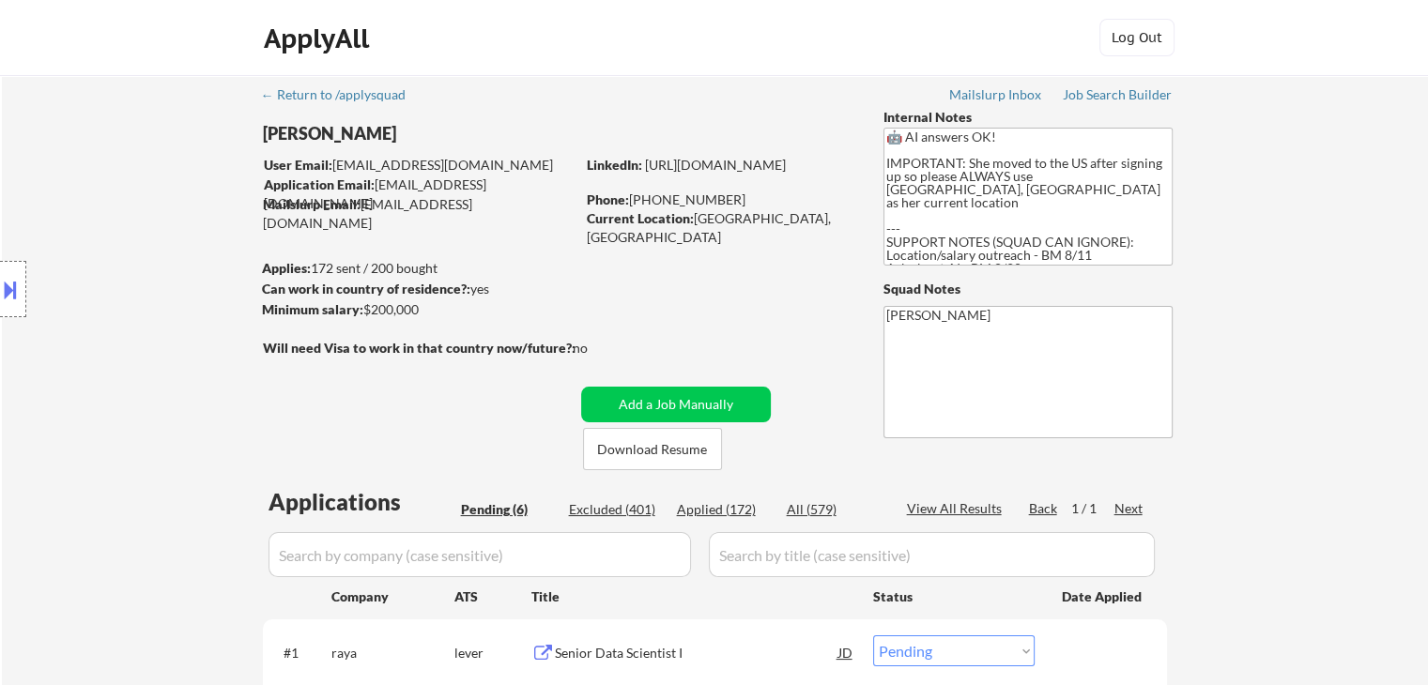
click at [148, 248] on div "Location Inclusions:" at bounding box center [168, 289] width 336 height 348
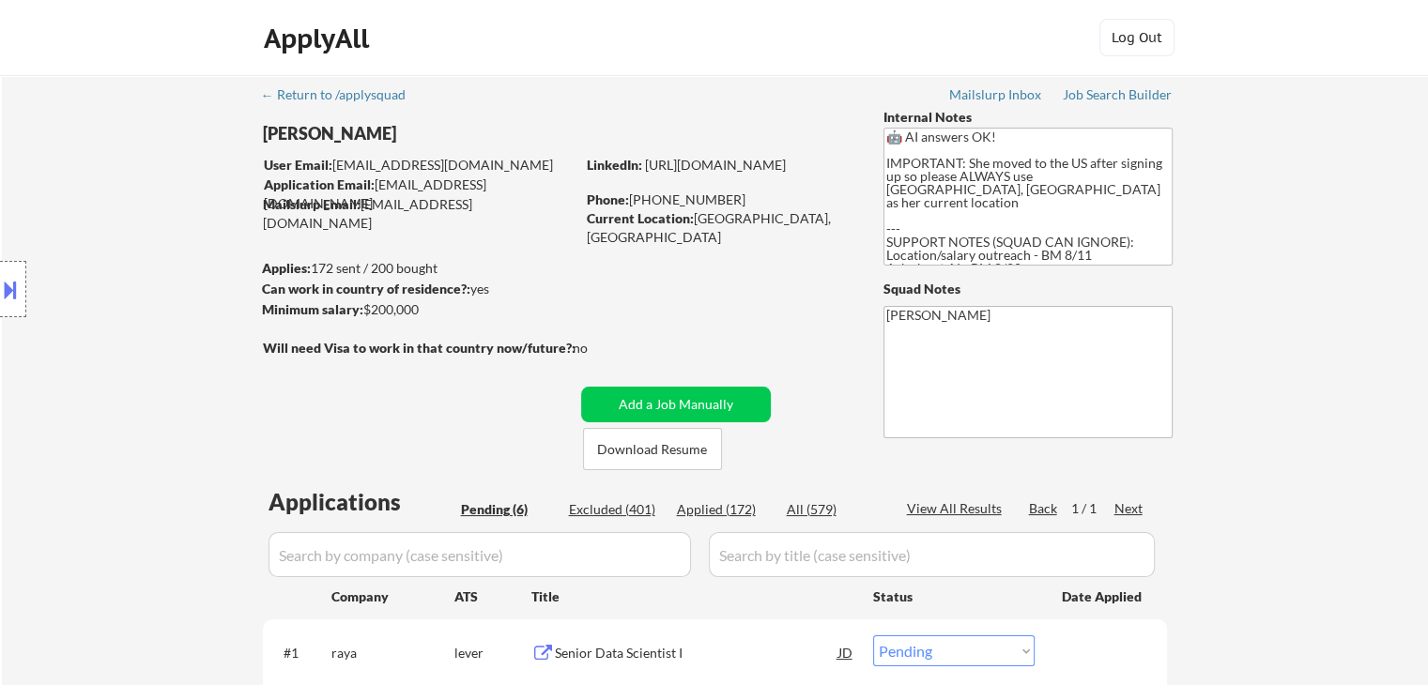
click at [148, 248] on div "Location Inclusions:" at bounding box center [168, 289] width 336 height 348
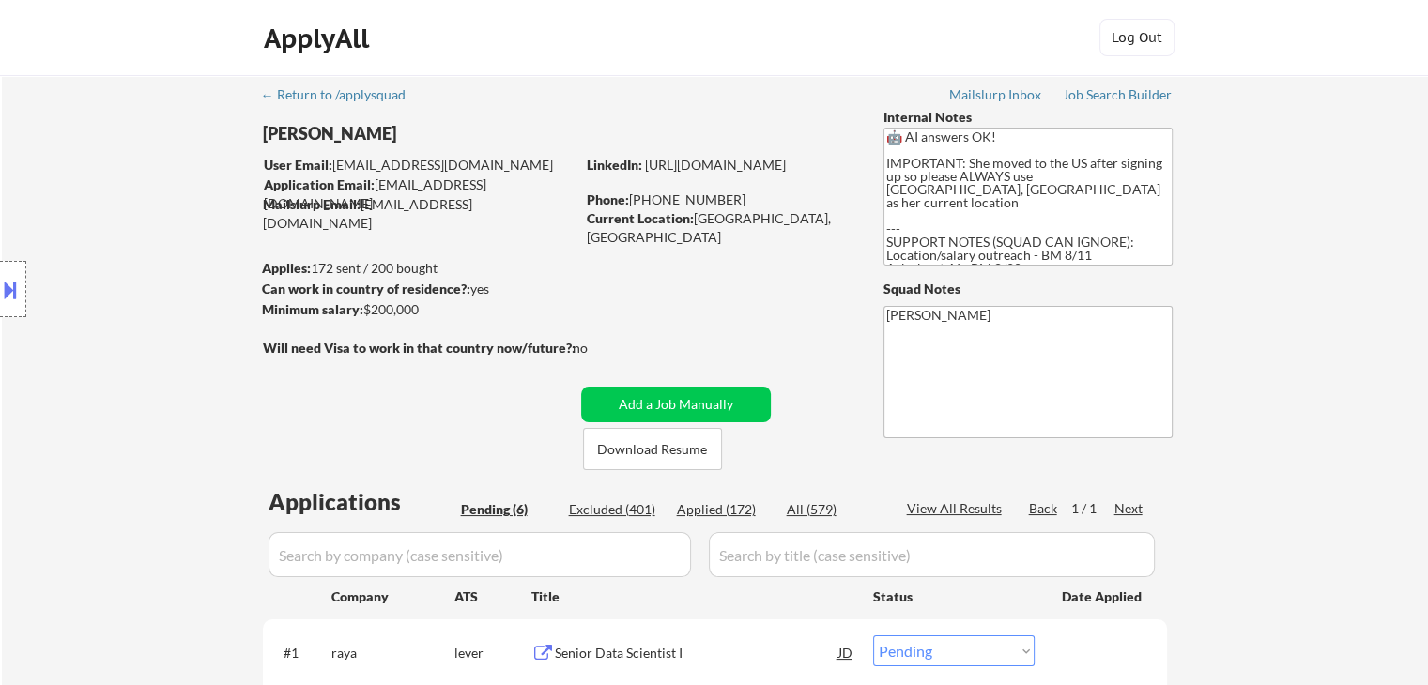
click at [148, 248] on div "Location Inclusions:" at bounding box center [168, 289] width 336 height 348
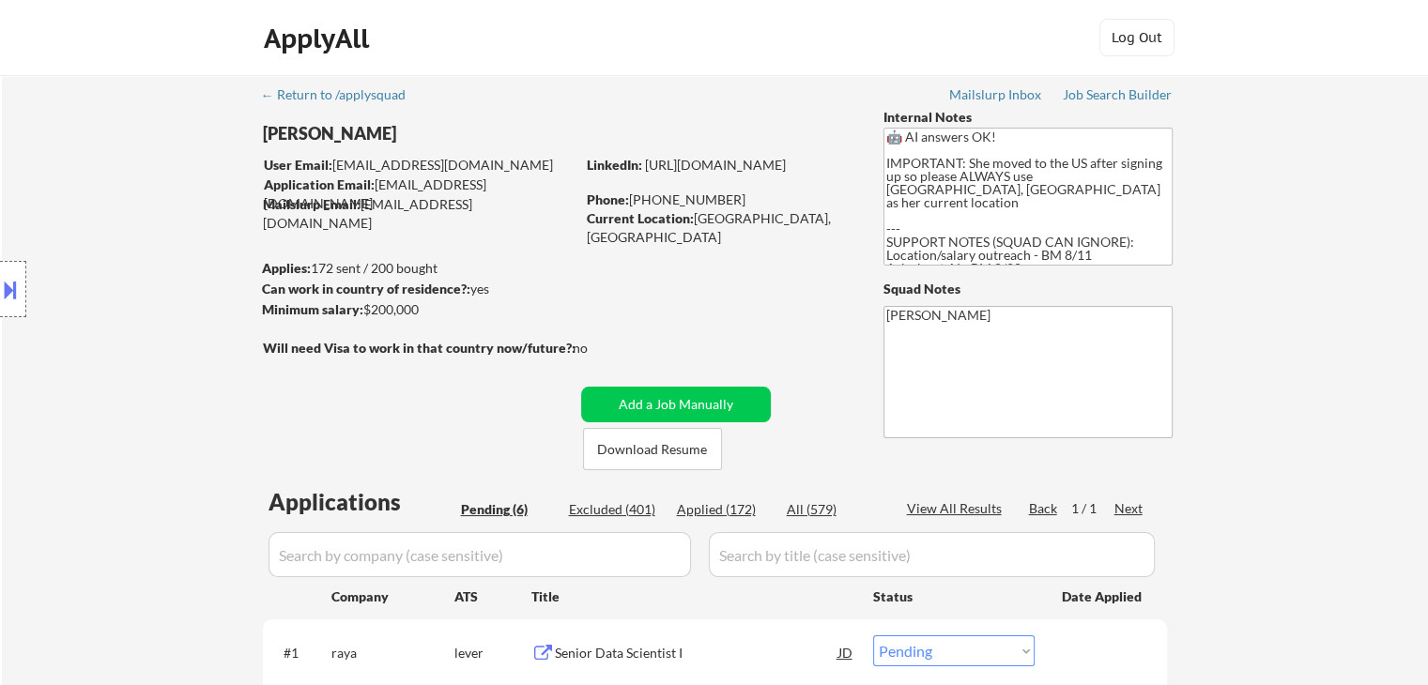
click at [148, 248] on div "Location Inclusions:" at bounding box center [168, 289] width 336 height 348
click at [148, 249] on div "Location Inclusions:" at bounding box center [168, 289] width 336 height 348
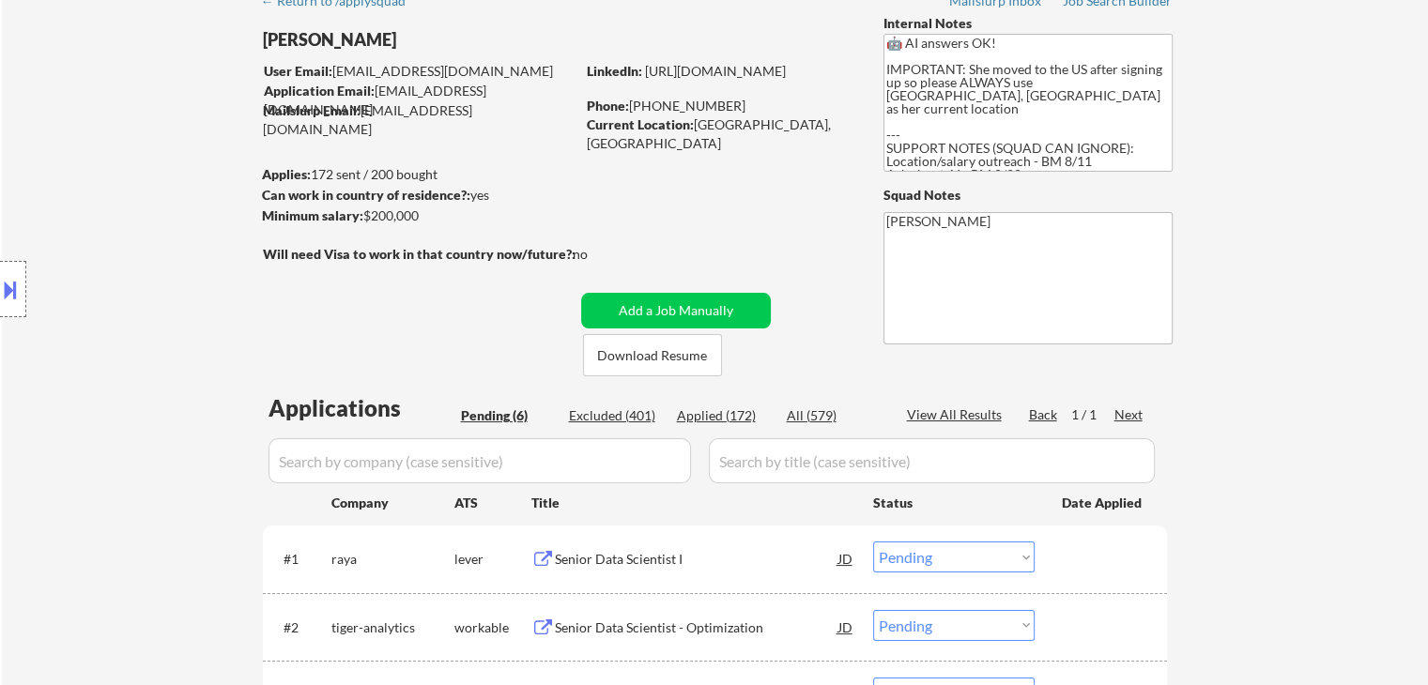
click at [148, 249] on div "Location Inclusions:" at bounding box center [168, 289] width 336 height 348
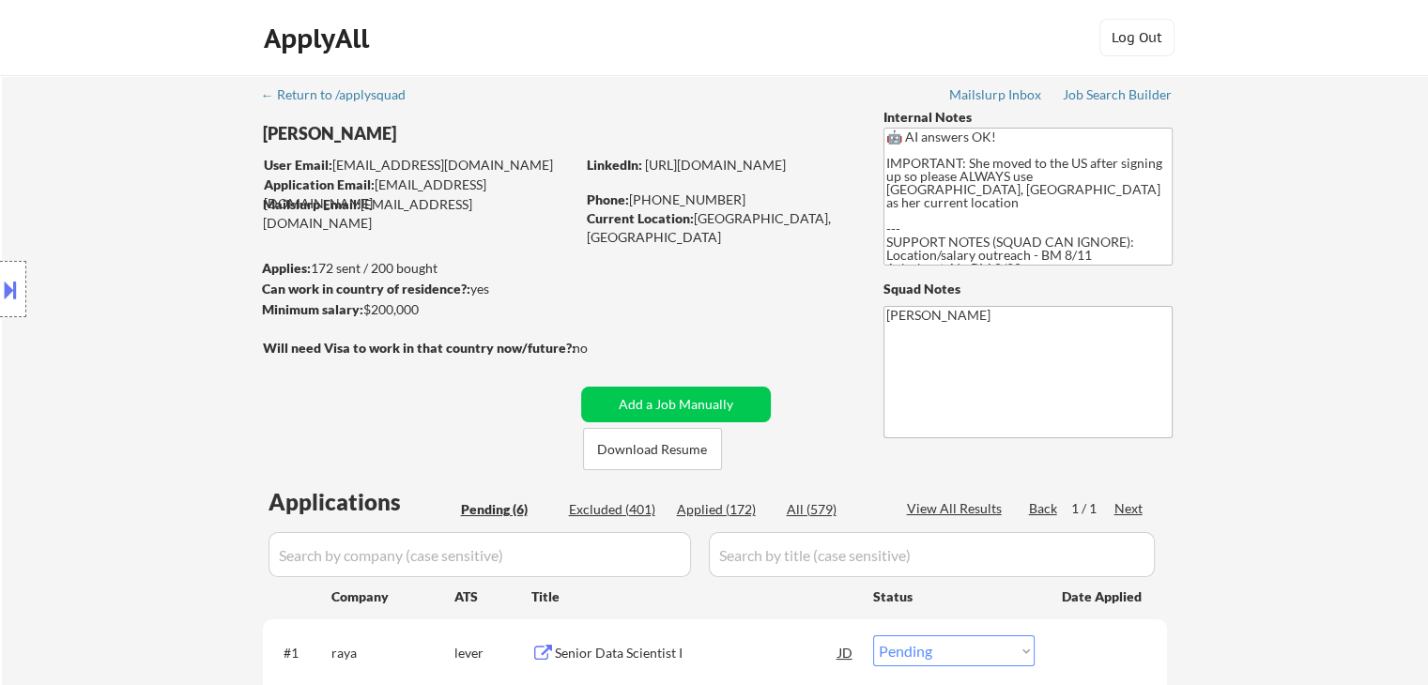
click at [148, 249] on div "Location Inclusions:" at bounding box center [168, 289] width 336 height 348
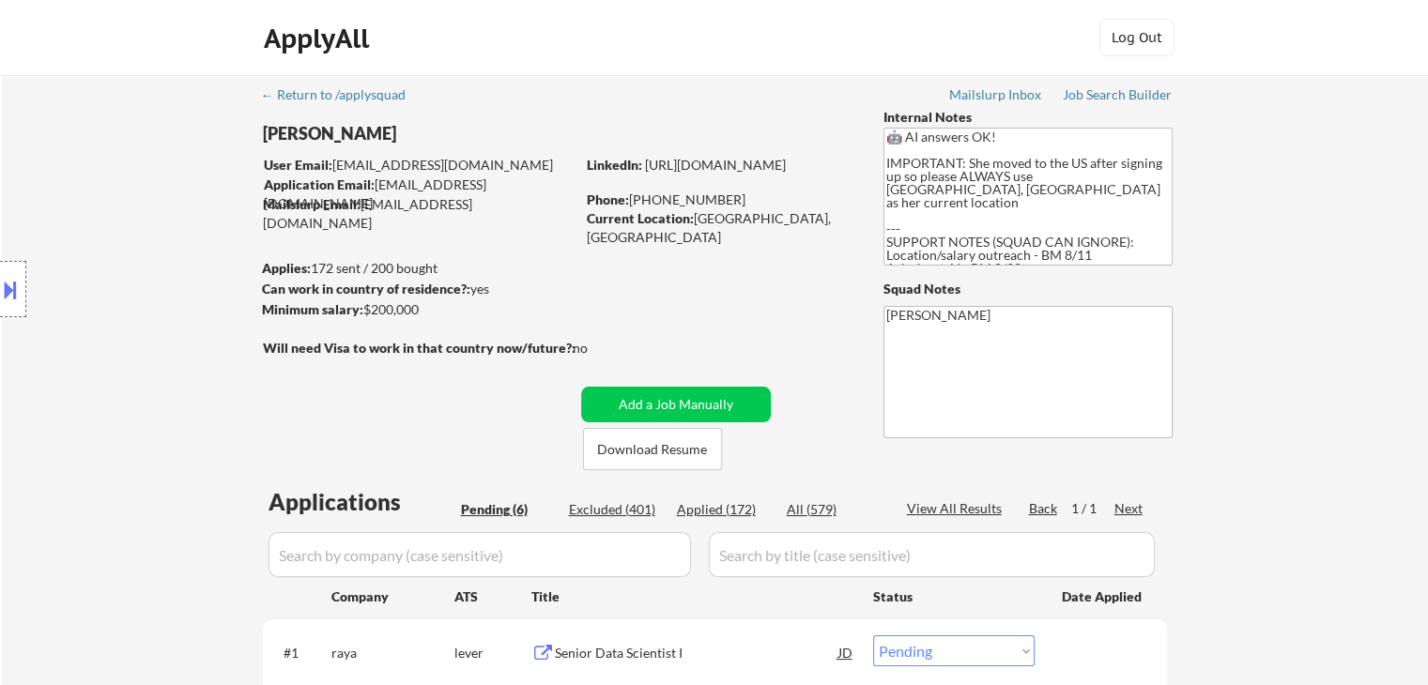
click at [148, 249] on div "Location Inclusions:" at bounding box center [168, 289] width 336 height 348
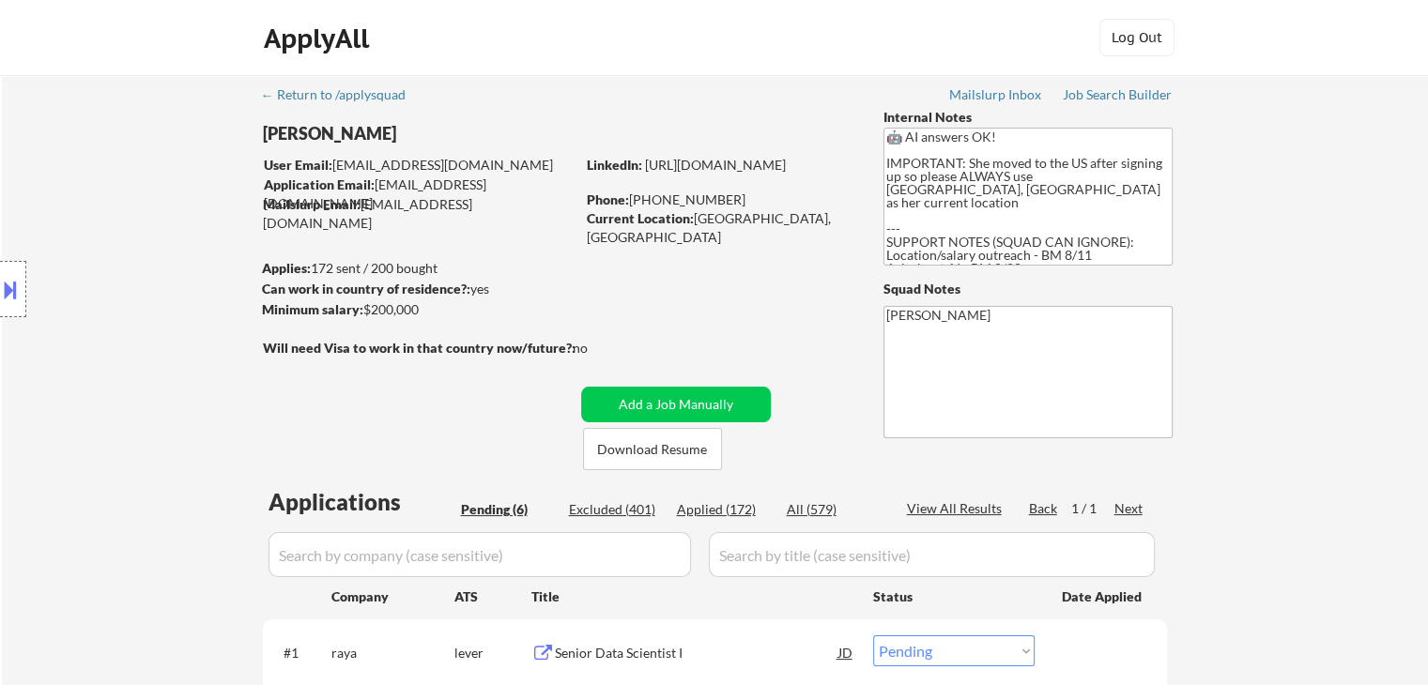
click at [148, 249] on div "Location Inclusions:" at bounding box center [168, 289] width 336 height 348
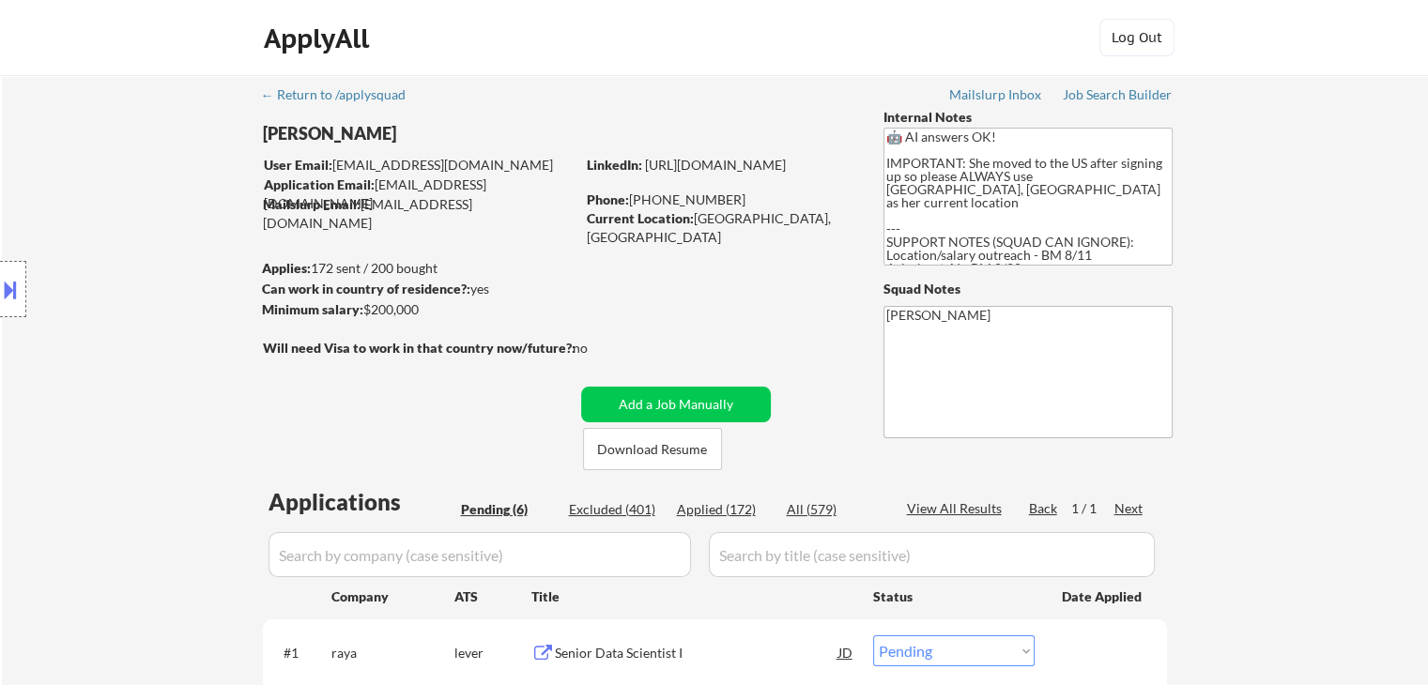
click at [148, 249] on div "Location Inclusions:" at bounding box center [168, 289] width 336 height 348
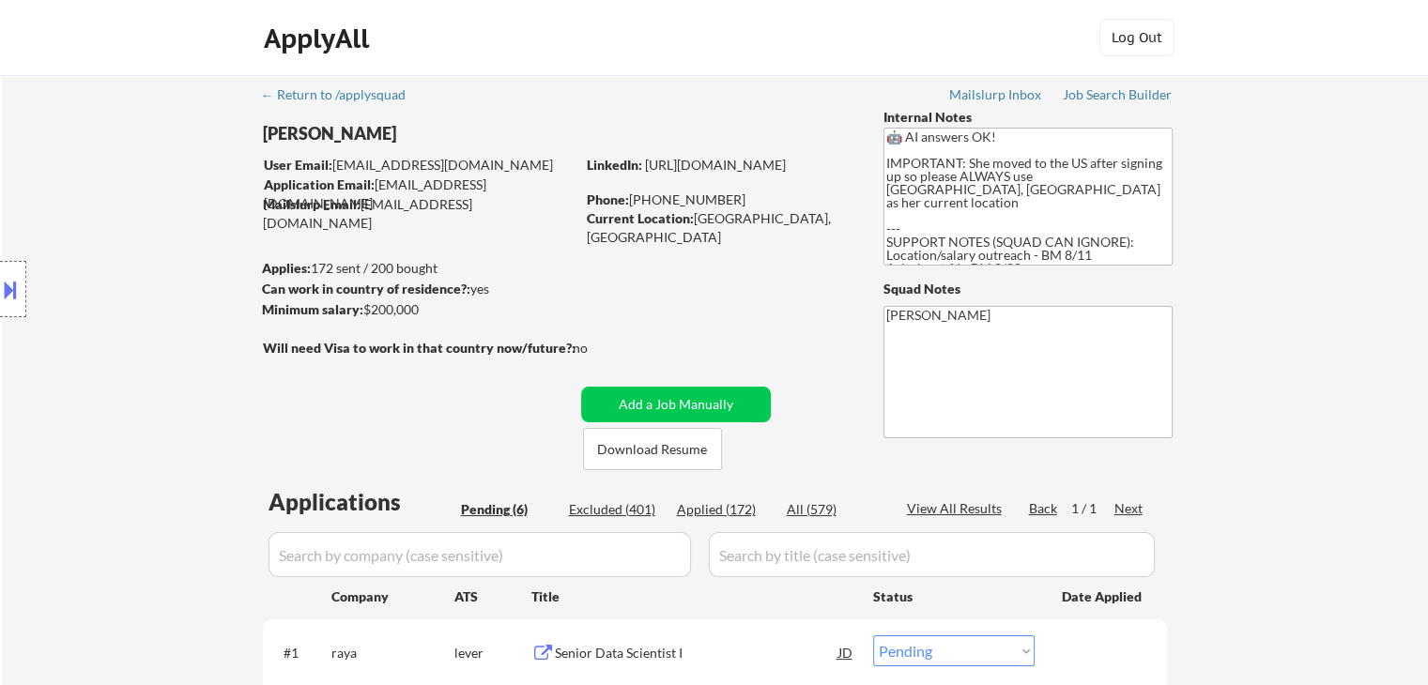
click at [148, 249] on div "Location Inclusions:" at bounding box center [168, 289] width 336 height 348
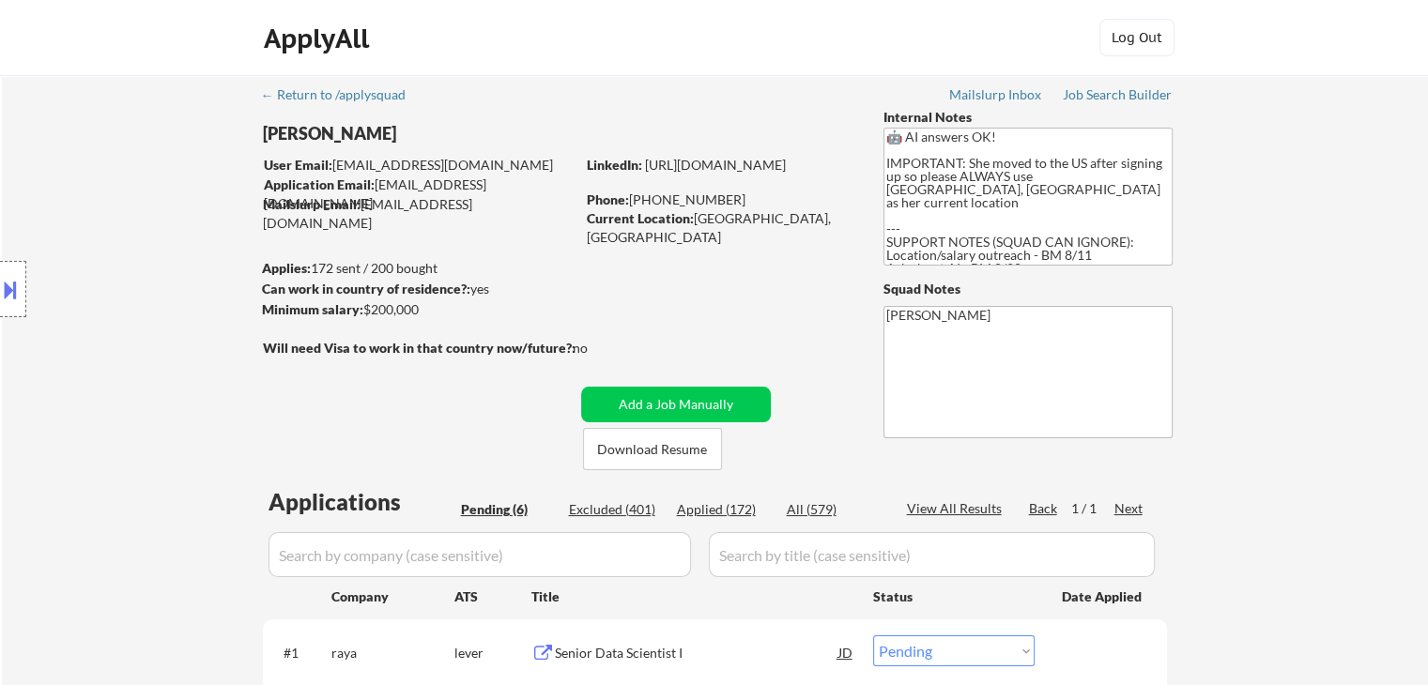
click at [148, 249] on div "Location Inclusions:" at bounding box center [168, 289] width 336 height 348
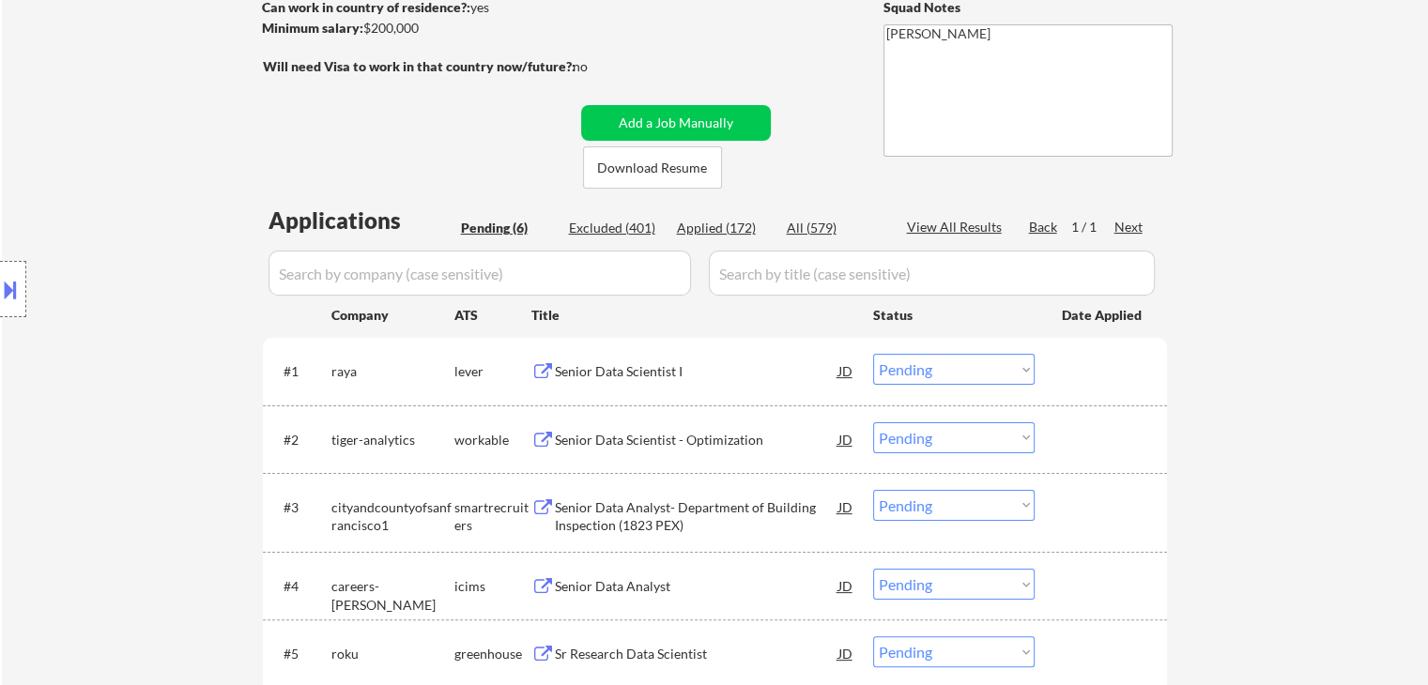
click at [148, 249] on div "Location Inclusions:" at bounding box center [168, 289] width 336 height 348
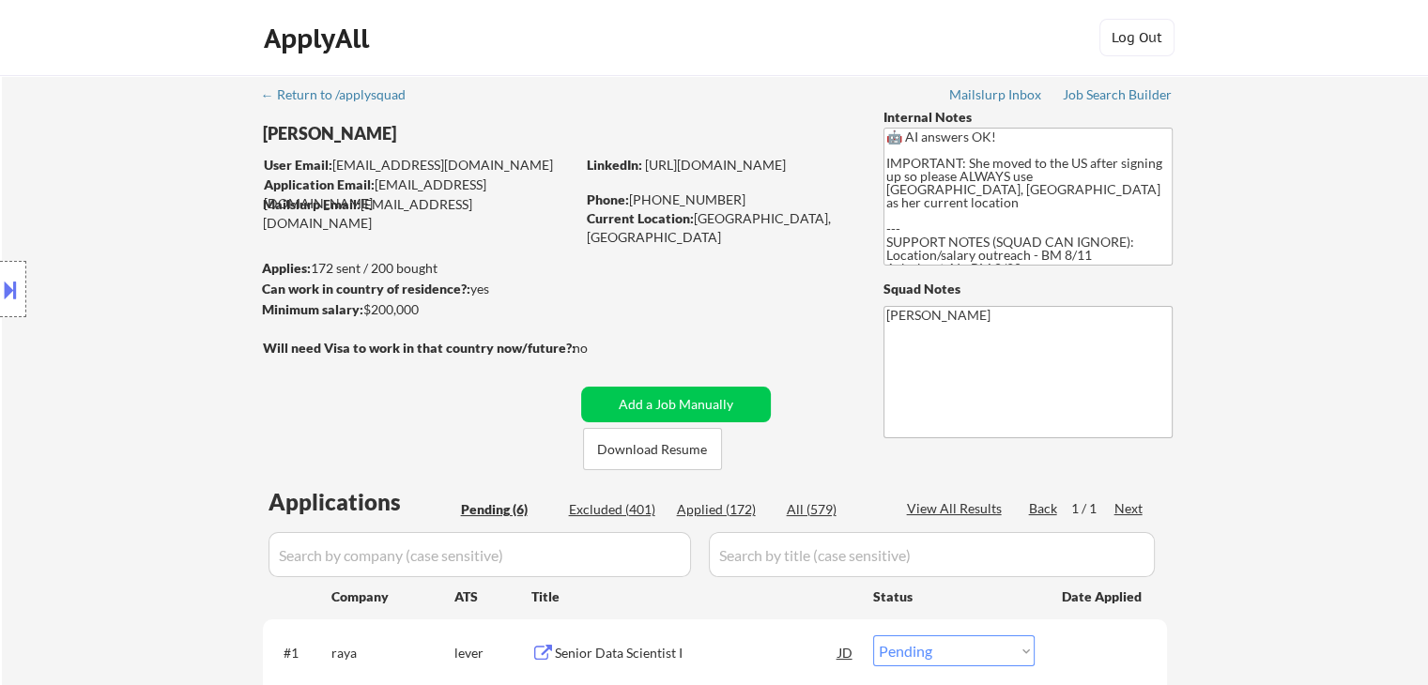
click at [148, 250] on div "Location Inclusions:" at bounding box center [168, 289] width 336 height 348
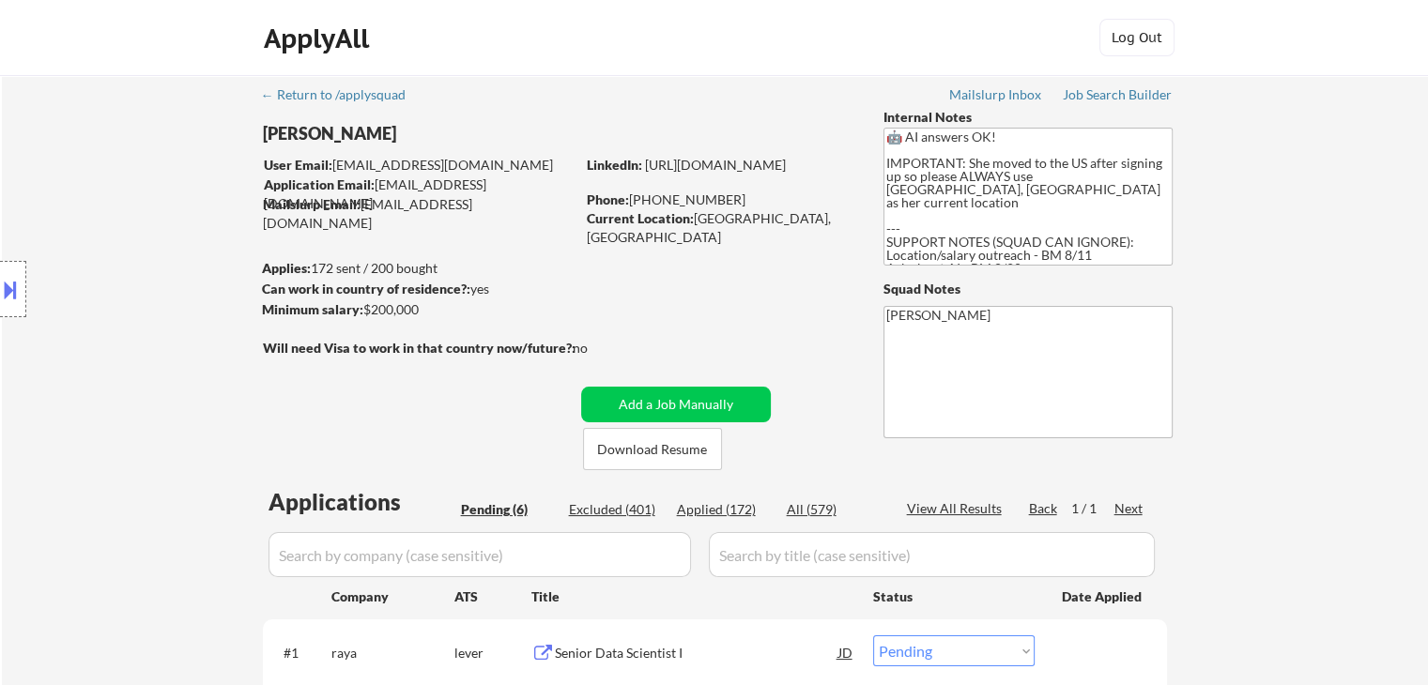
click at [148, 250] on div "Location Inclusions:" at bounding box center [168, 289] width 336 height 348
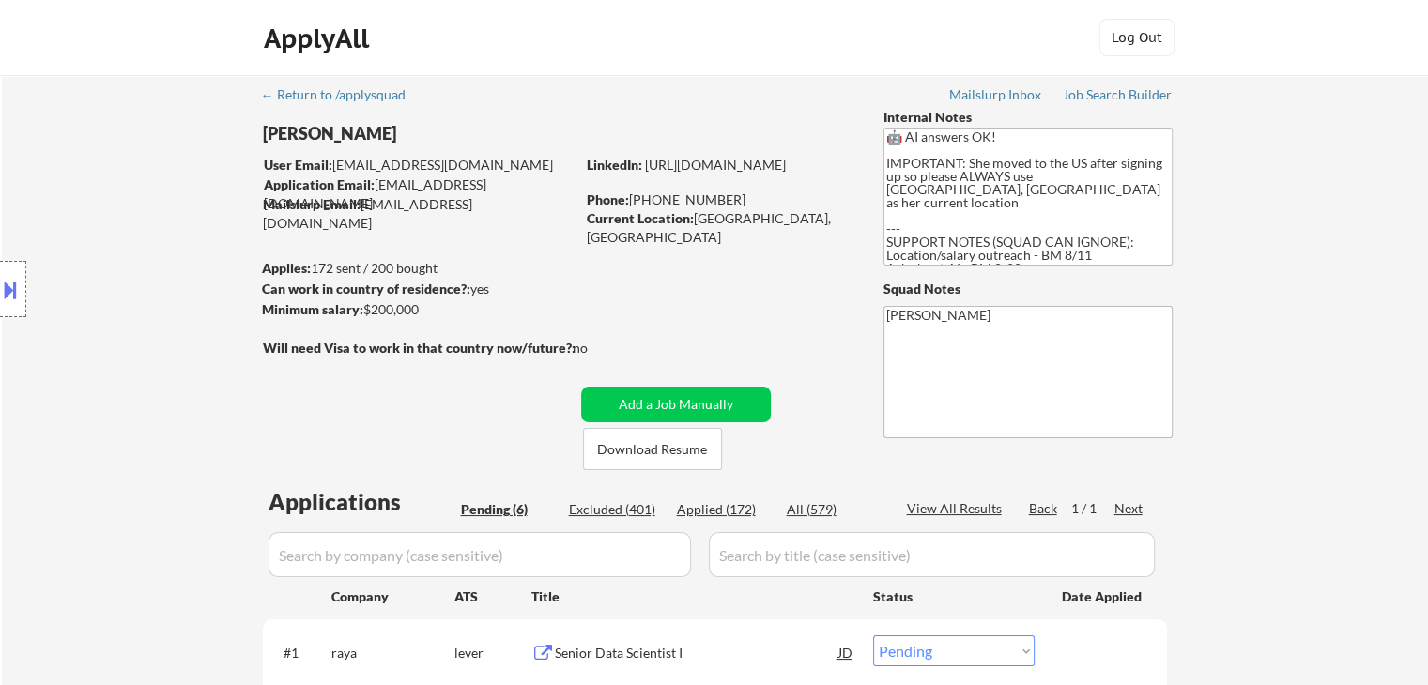
click at [148, 250] on div "Location Inclusions:" at bounding box center [168, 289] width 336 height 348
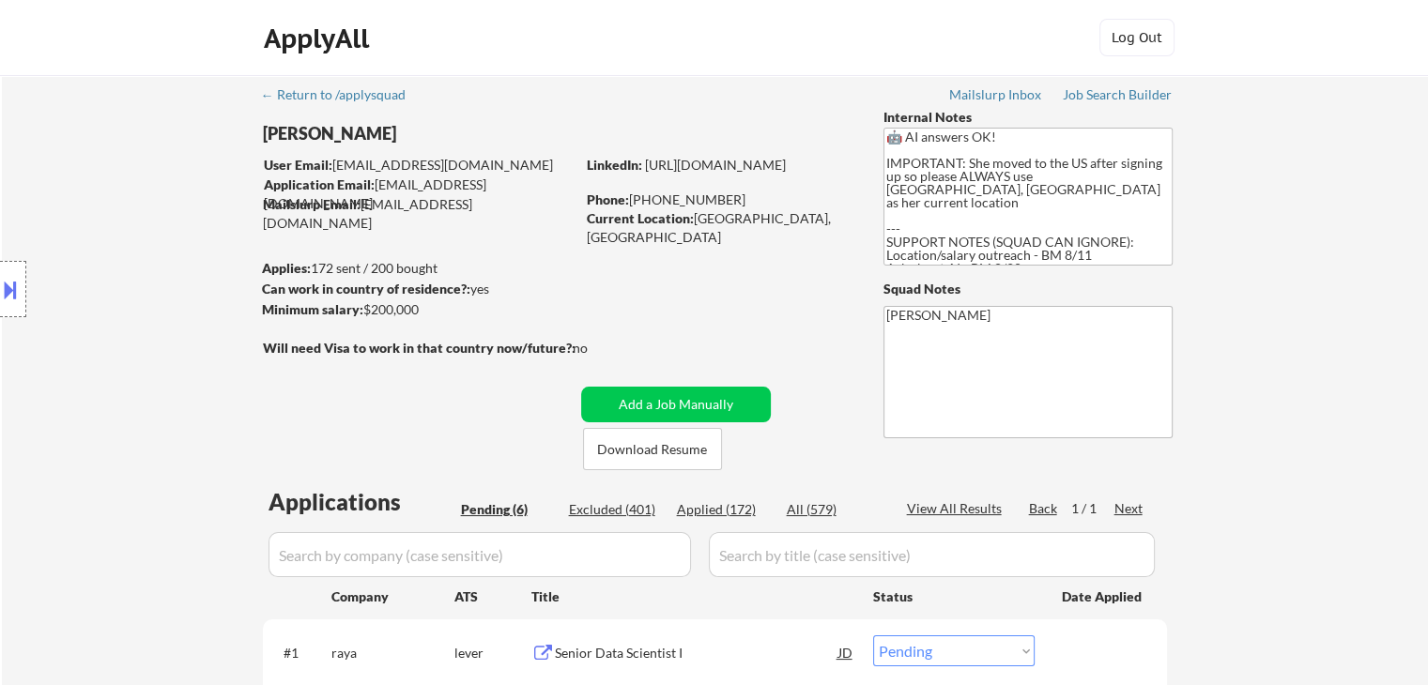
click at [148, 250] on div "Location Inclusions:" at bounding box center [168, 289] width 336 height 348
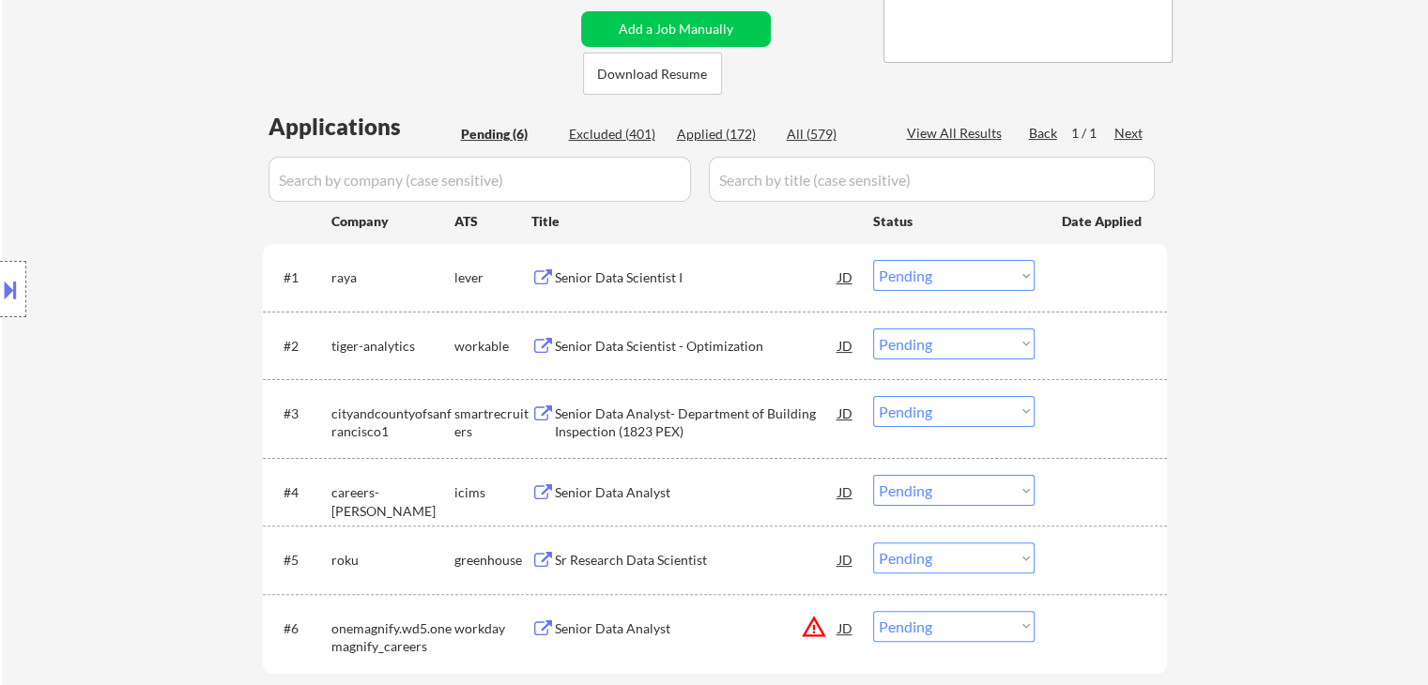
click at [148, 250] on div "Location Inclusions:" at bounding box center [168, 289] width 336 height 348
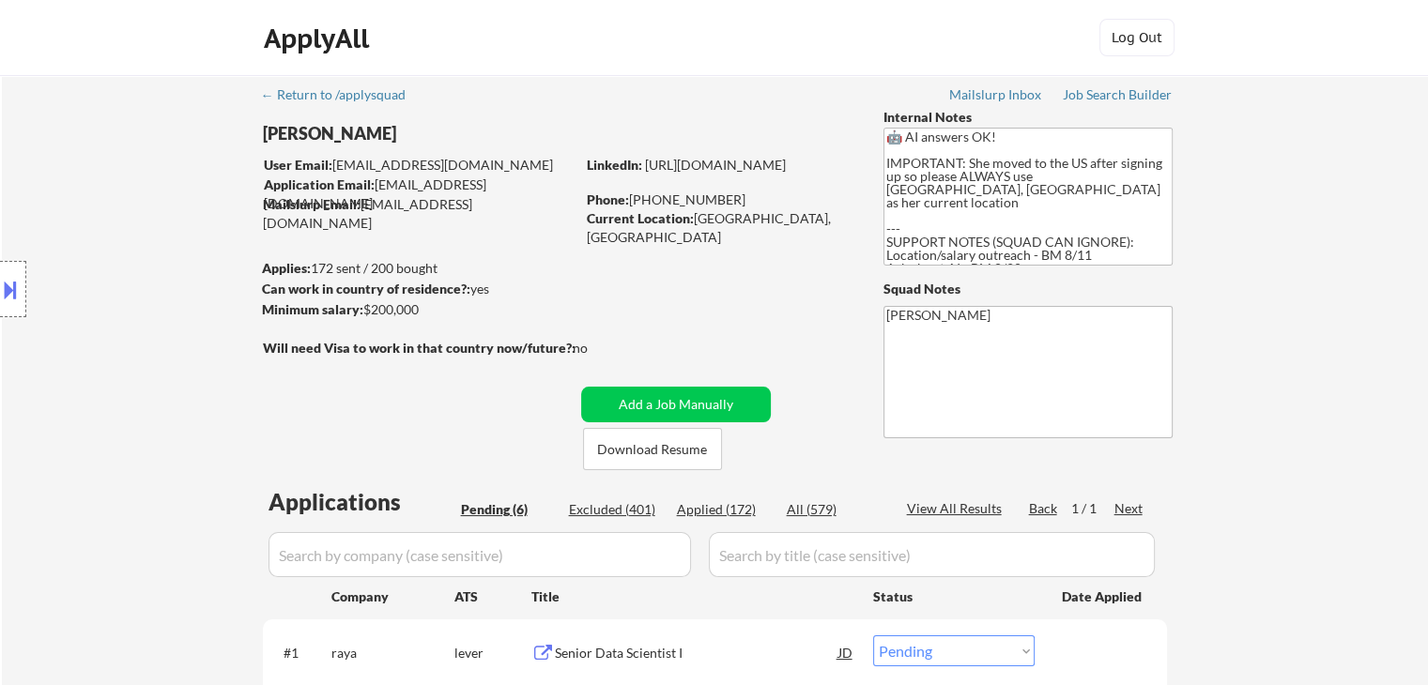
click at [148, 250] on div "Location Inclusions:" at bounding box center [168, 289] width 336 height 348
click at [135, 251] on div "Location Inclusions:" at bounding box center [168, 289] width 336 height 348
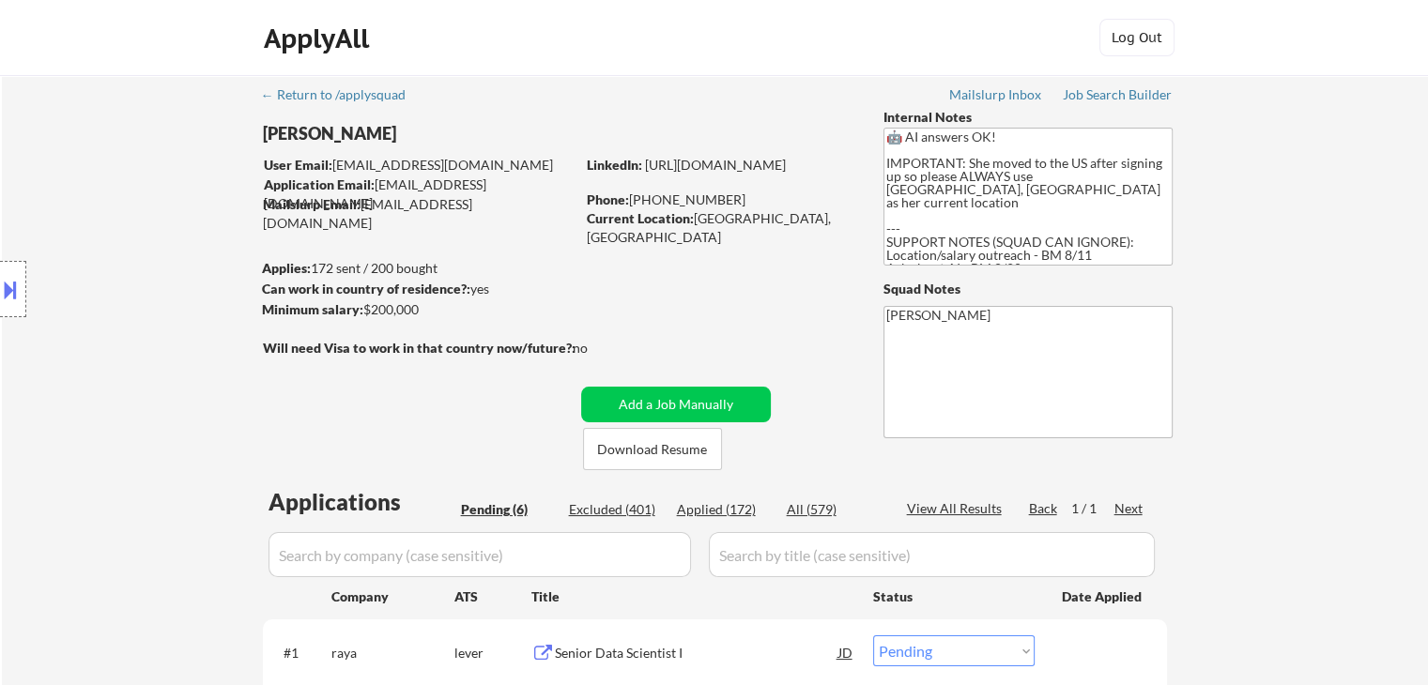
click at [135, 251] on div "Location Inclusions:" at bounding box center [168, 289] width 336 height 348
click at [132, 224] on div "Location Inclusions:" at bounding box center [168, 289] width 336 height 348
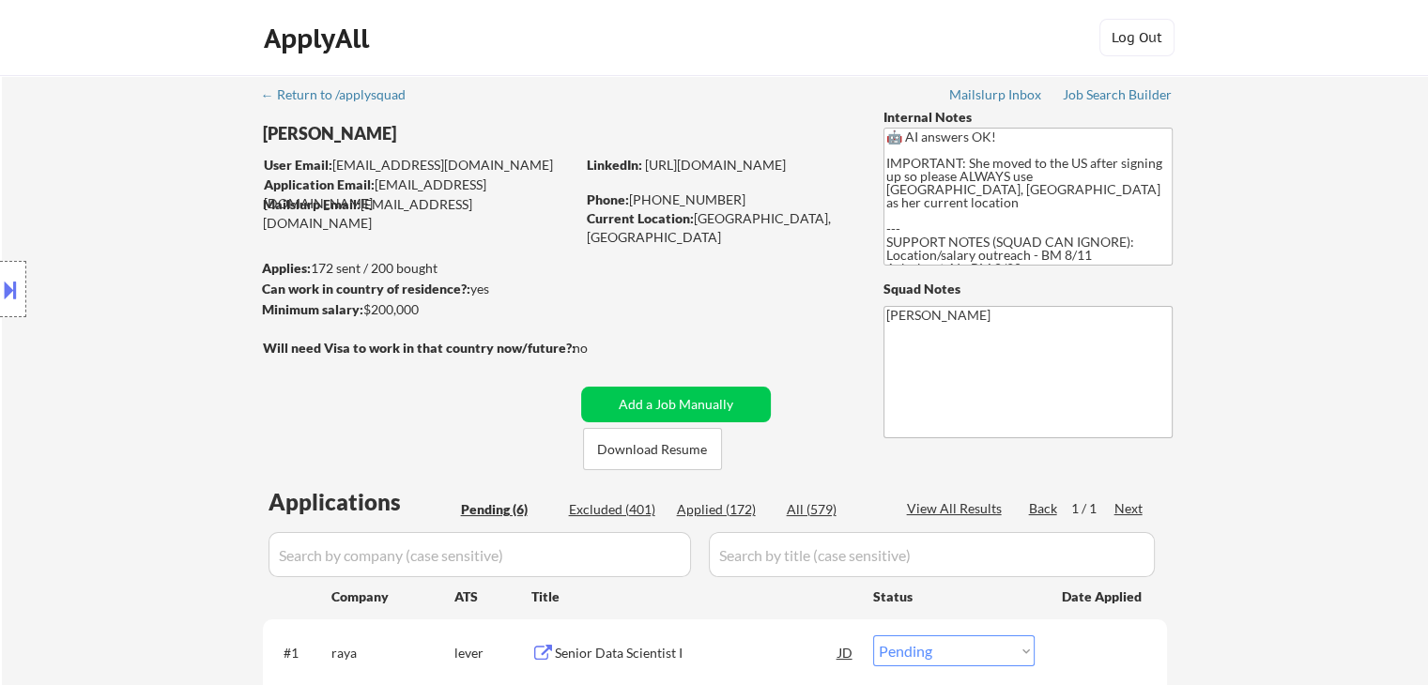
click at [132, 224] on div "Location Inclusions:" at bounding box center [168, 289] width 336 height 348
drag, startPoint x: 378, startPoint y: 177, endPoint x: 560, endPoint y: 204, distance: 183.1
click at [518, 180] on div "Application Email: linzi.jiang@hotmail.com" at bounding box center [419, 194] width 311 height 37
click at [522, 238] on div "← Return to /applysquad Mailslurp Inbox Job Search Builder Linzi Jiang User Ema…" at bounding box center [715, 595] width 937 height 1041
drag, startPoint x: 116, startPoint y: 175, endPoint x: 211, endPoint y: 222, distance: 105.8
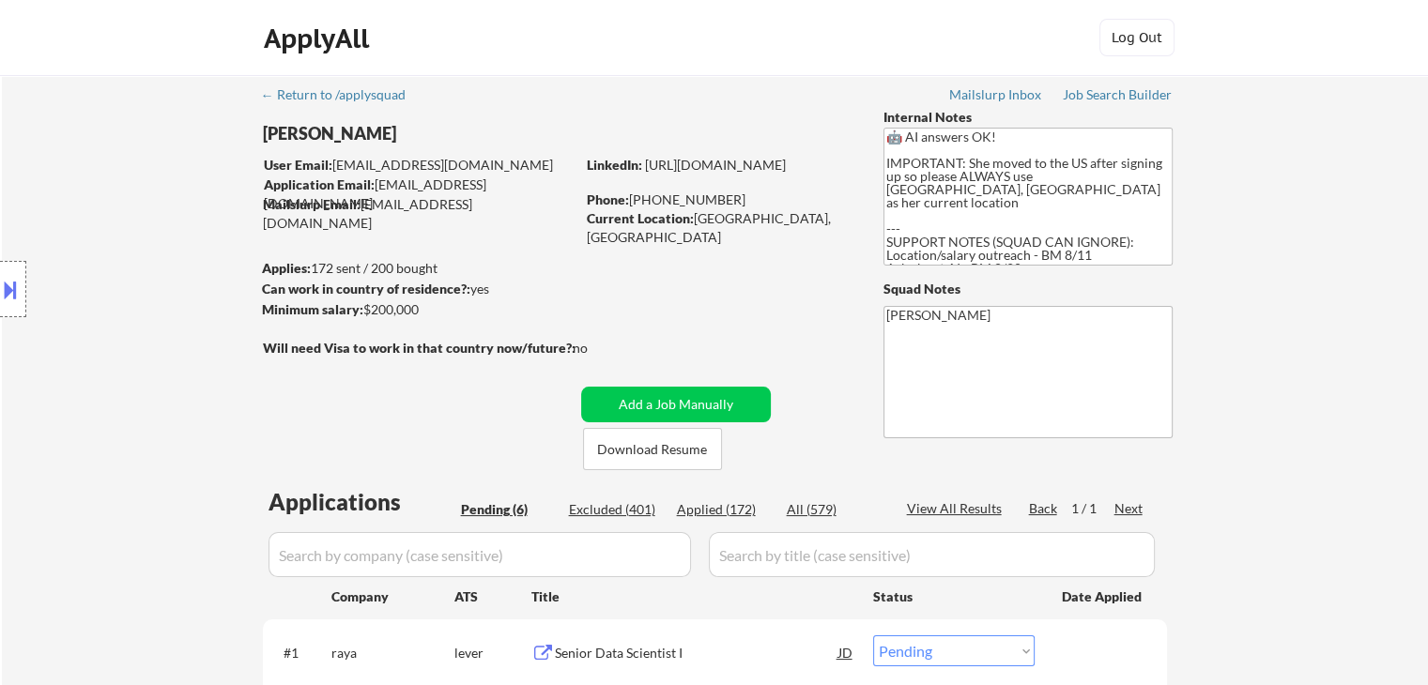
click at [116, 174] on div "Location Inclusions:" at bounding box center [168, 289] width 336 height 348
click at [191, 208] on div "Location Inclusions:" at bounding box center [168, 289] width 336 height 348
click at [116, 189] on div "Location Inclusions:" at bounding box center [168, 289] width 336 height 348
click at [115, 189] on div "Location Inclusions:" at bounding box center [168, 289] width 336 height 348
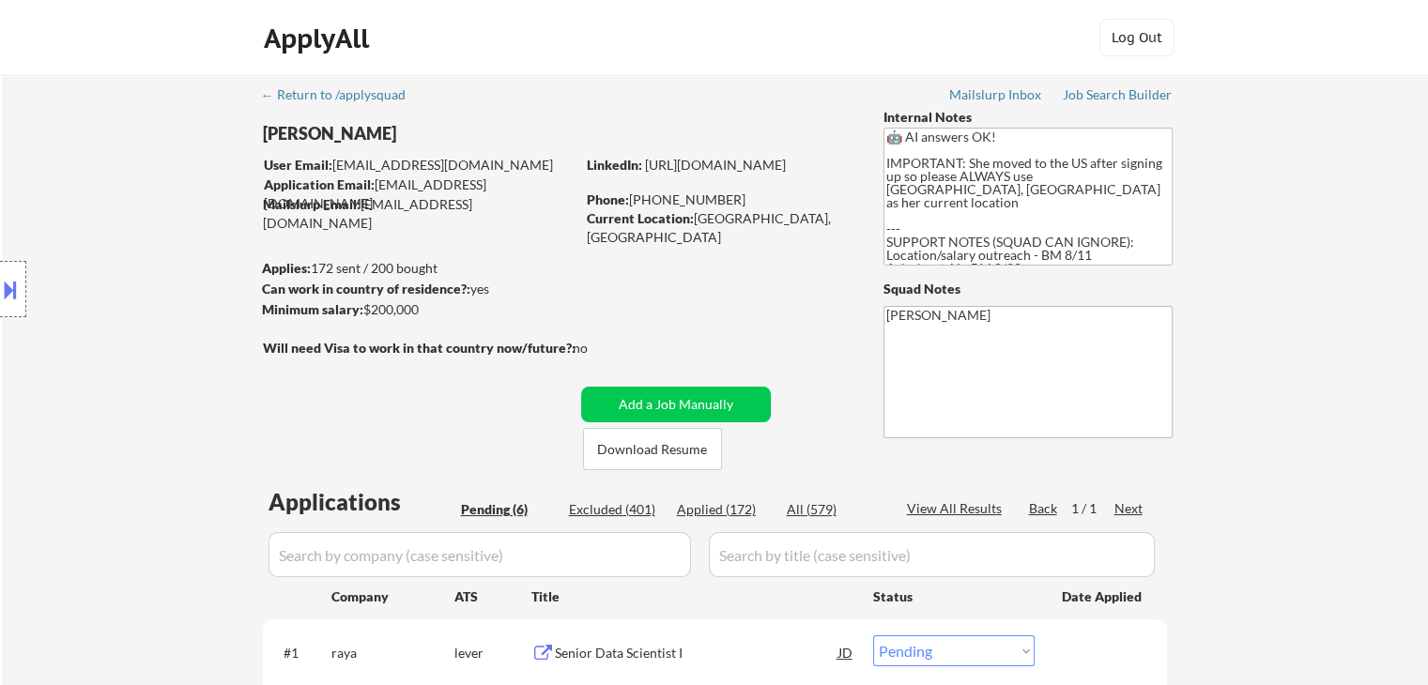
click at [115, 189] on div "Location Inclusions:" at bounding box center [168, 289] width 336 height 348
click at [106, 178] on div "Location Inclusions:" at bounding box center [168, 289] width 336 height 348
click at [99, 168] on div "Location Inclusions:" at bounding box center [168, 289] width 336 height 348
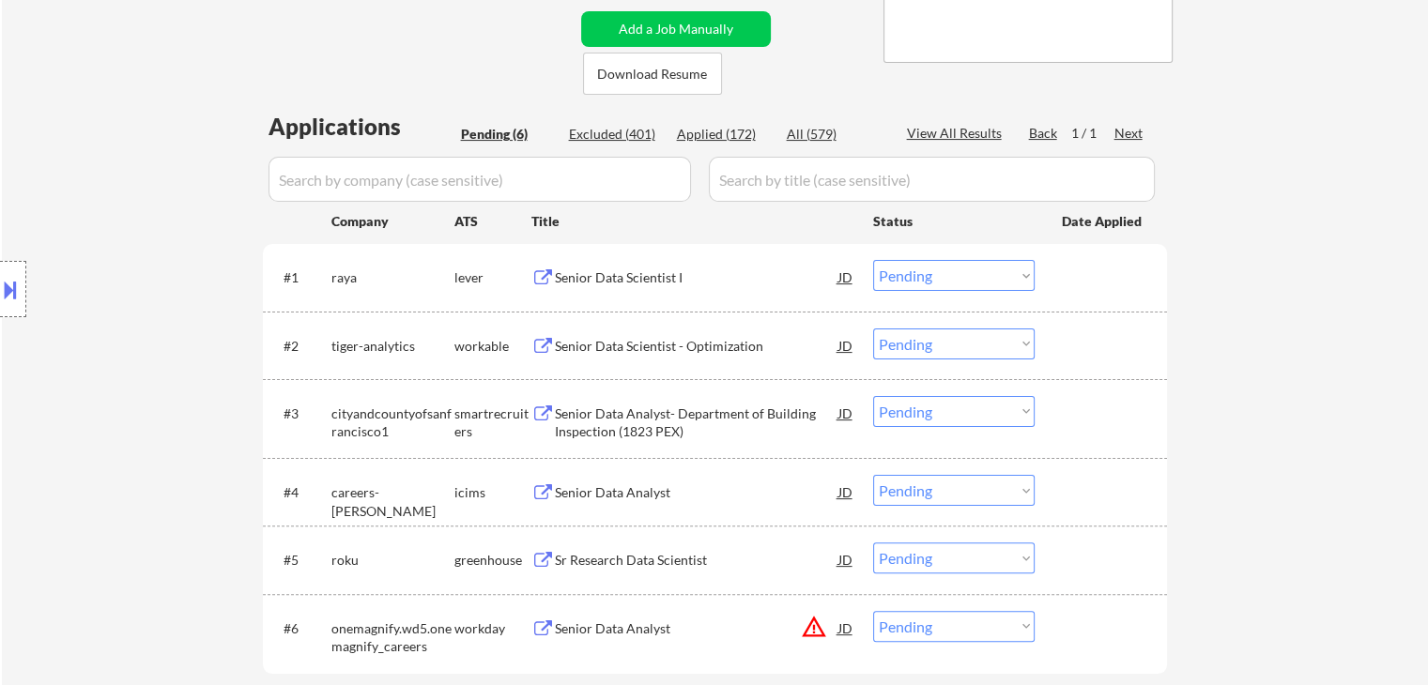
click at [99, 168] on div "Location Inclusions:" at bounding box center [168, 289] width 336 height 348
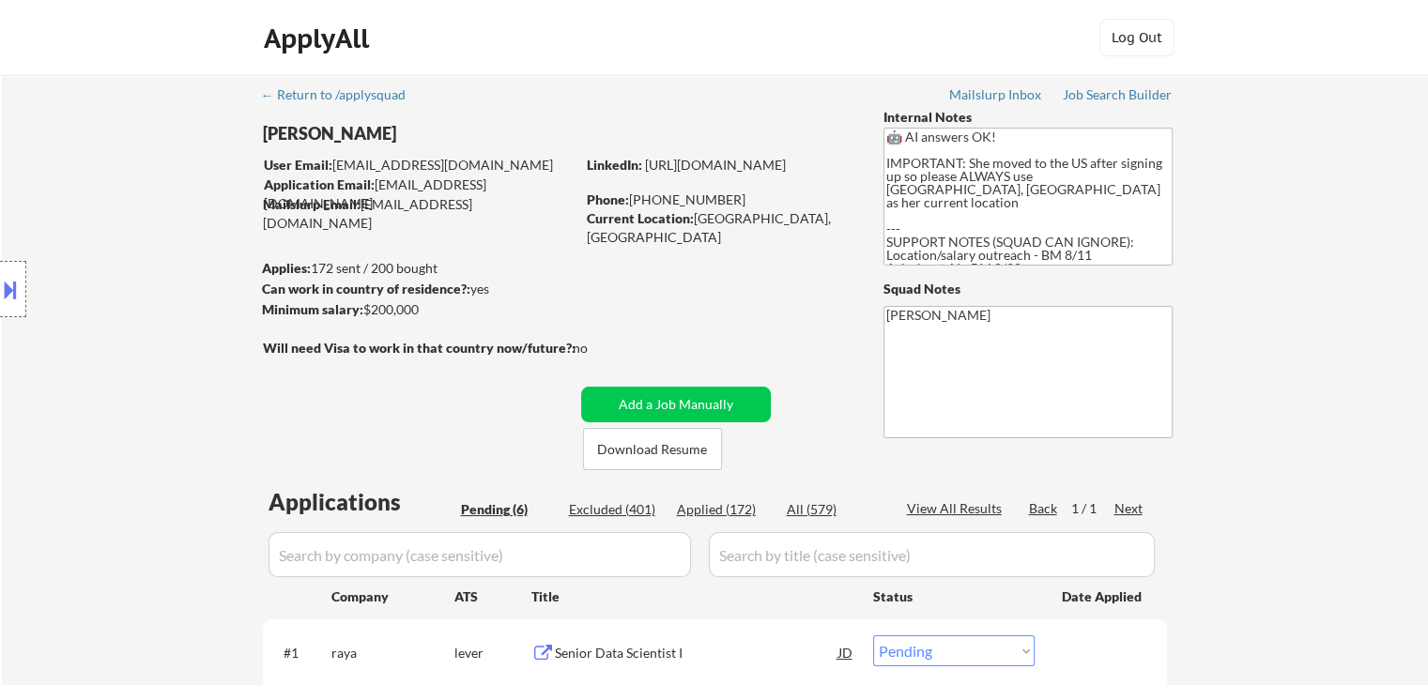
click at [99, 168] on div "Location Inclusions:" at bounding box center [168, 289] width 336 height 348
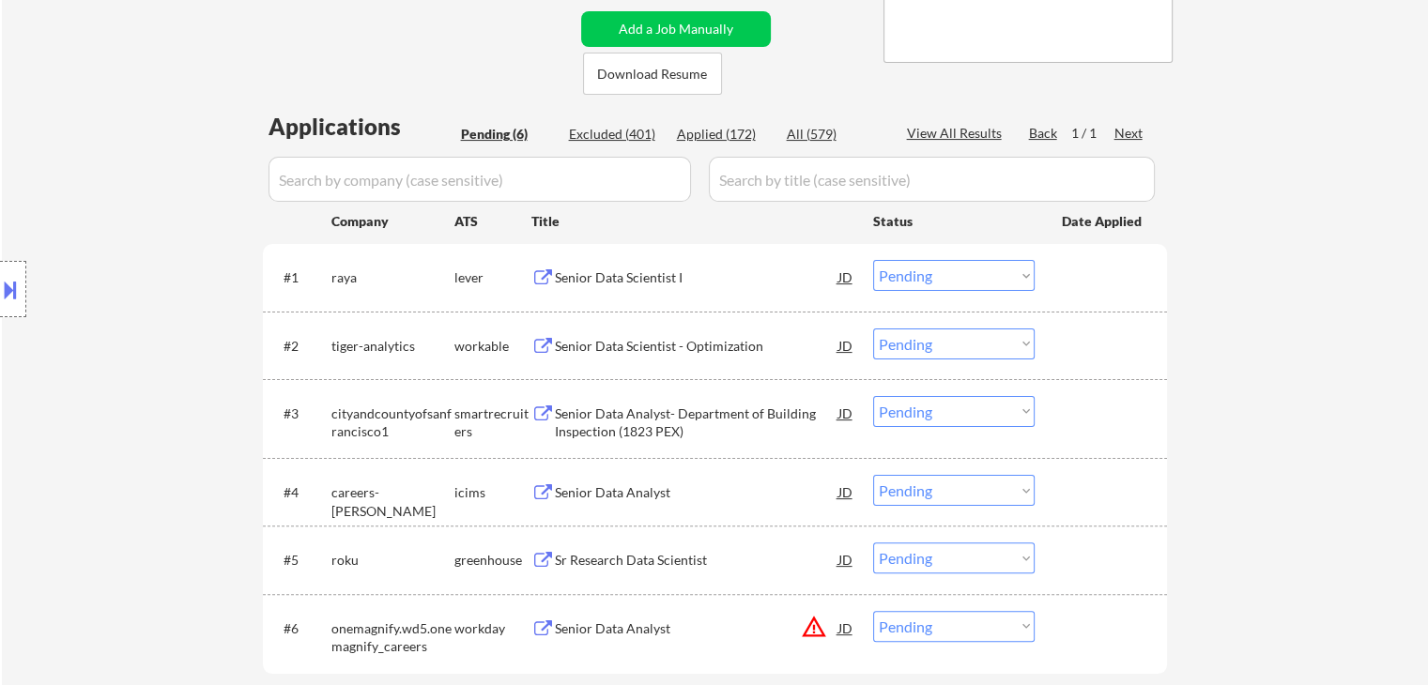
click at [69, 170] on div "Location Inclusions:" at bounding box center [168, 289] width 336 height 348
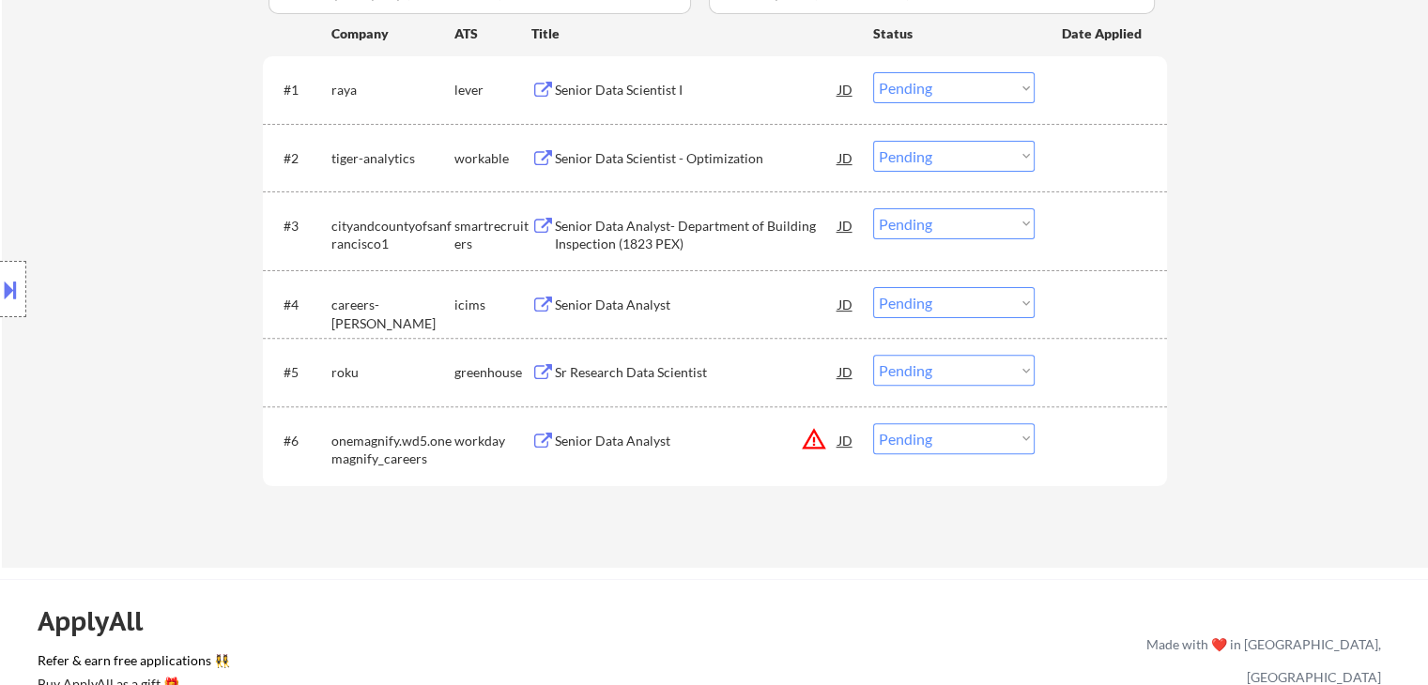
drag, startPoint x: 69, startPoint y: 174, endPoint x: 104, endPoint y: 223, distance: 59.9
click at [77, 185] on div "Location Inclusions:" at bounding box center [168, 289] width 336 height 348
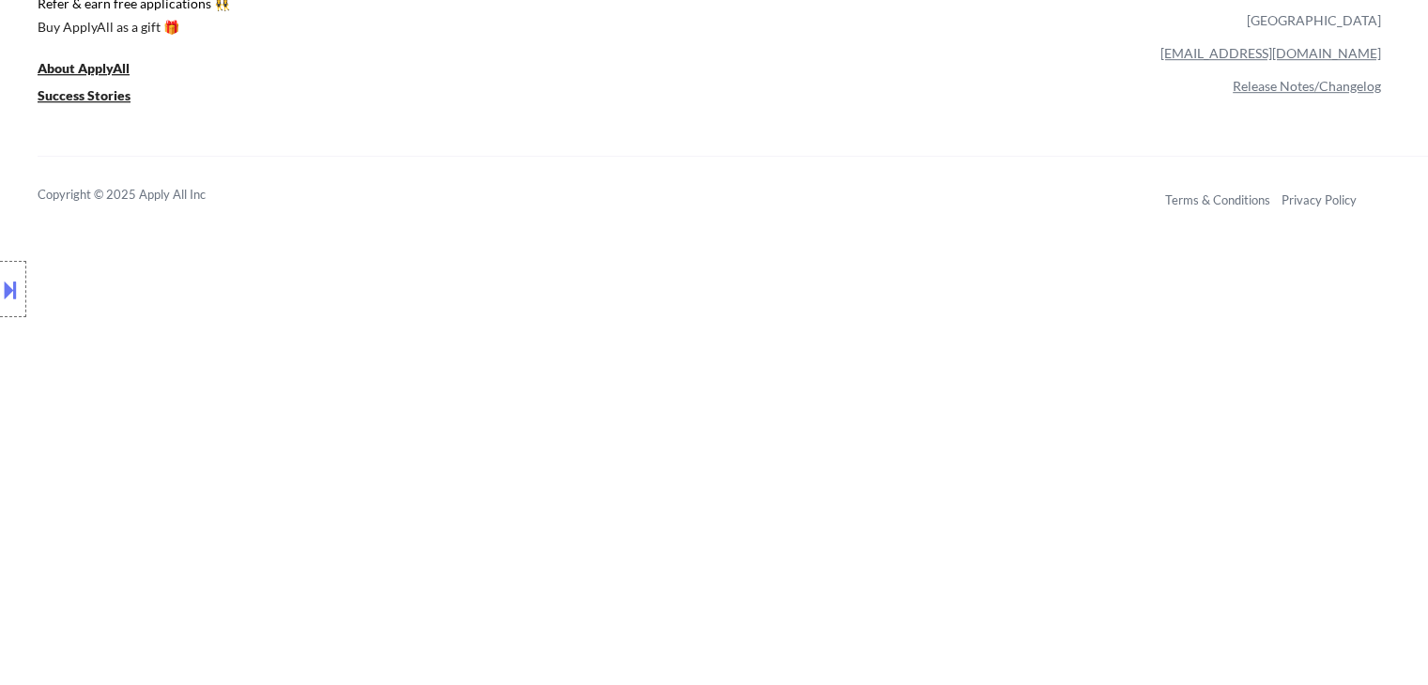
click at [103, 224] on div "Location Inclusions:" at bounding box center [168, 289] width 336 height 348
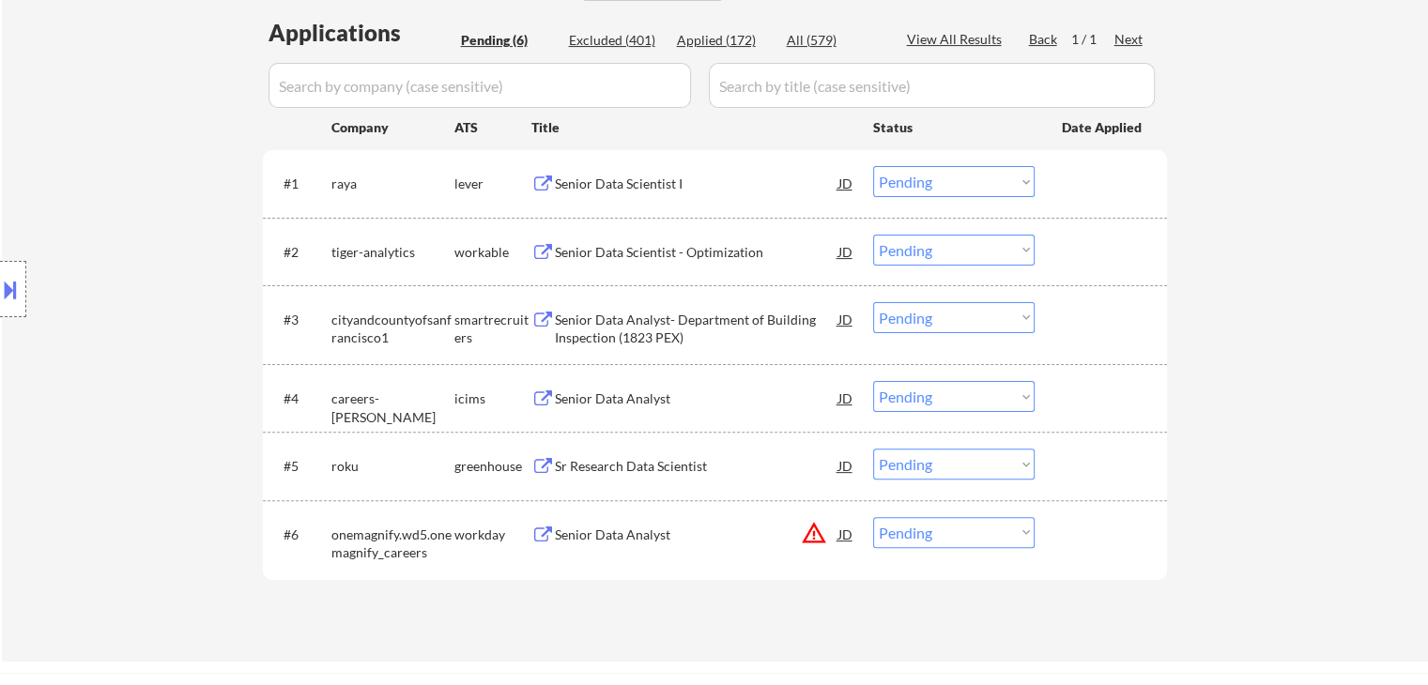
click at [106, 223] on div "Location Inclusions:" at bounding box center [168, 289] width 336 height 348
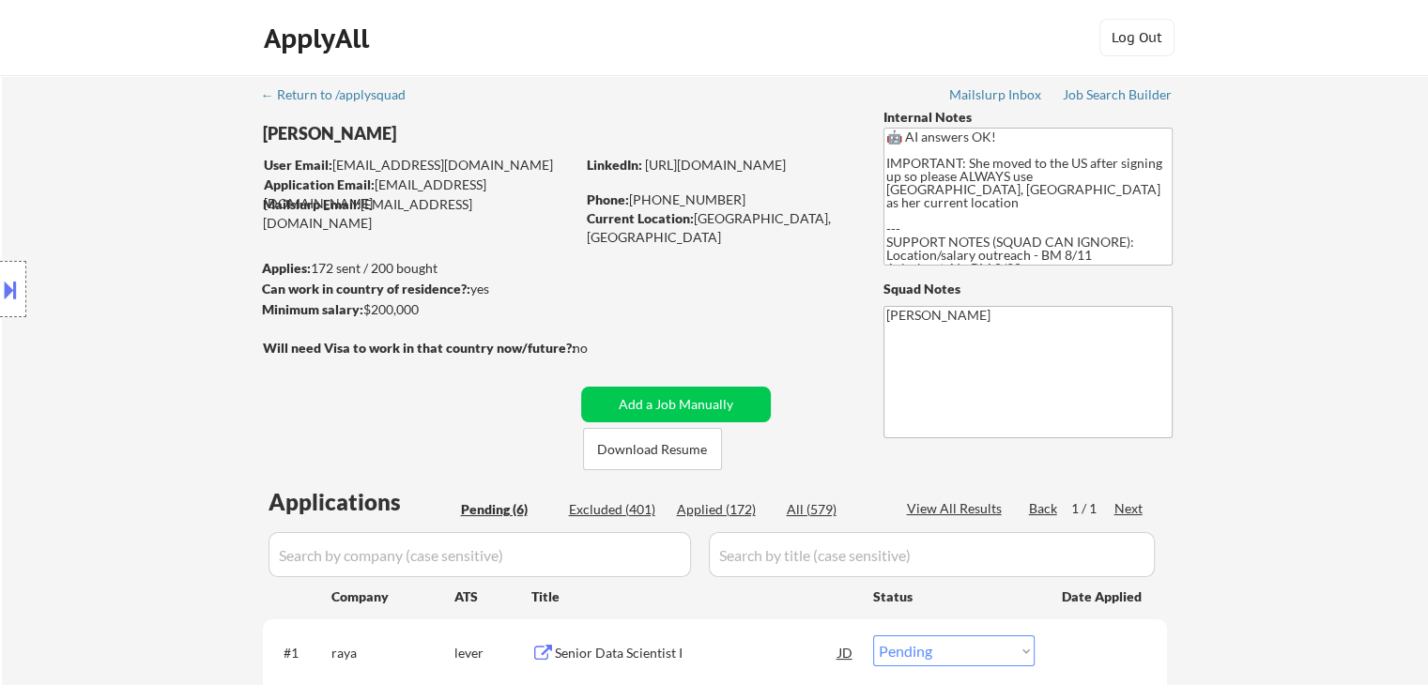
click at [106, 220] on div "Location Inclusions:" at bounding box center [168, 289] width 336 height 348
click at [106, 215] on div "Location Inclusions:" at bounding box center [168, 289] width 336 height 348
click at [135, 213] on div "Location Inclusions:" at bounding box center [168, 289] width 336 height 348
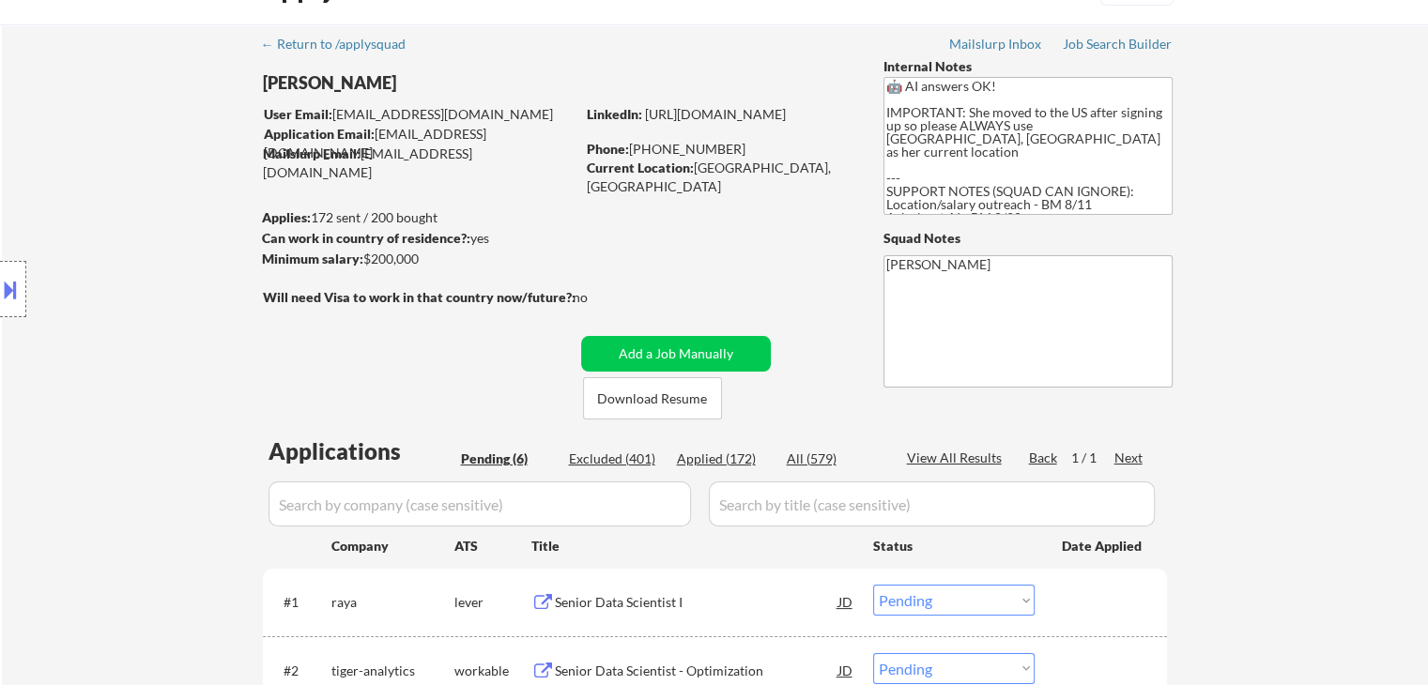
scroll to position [188, 0]
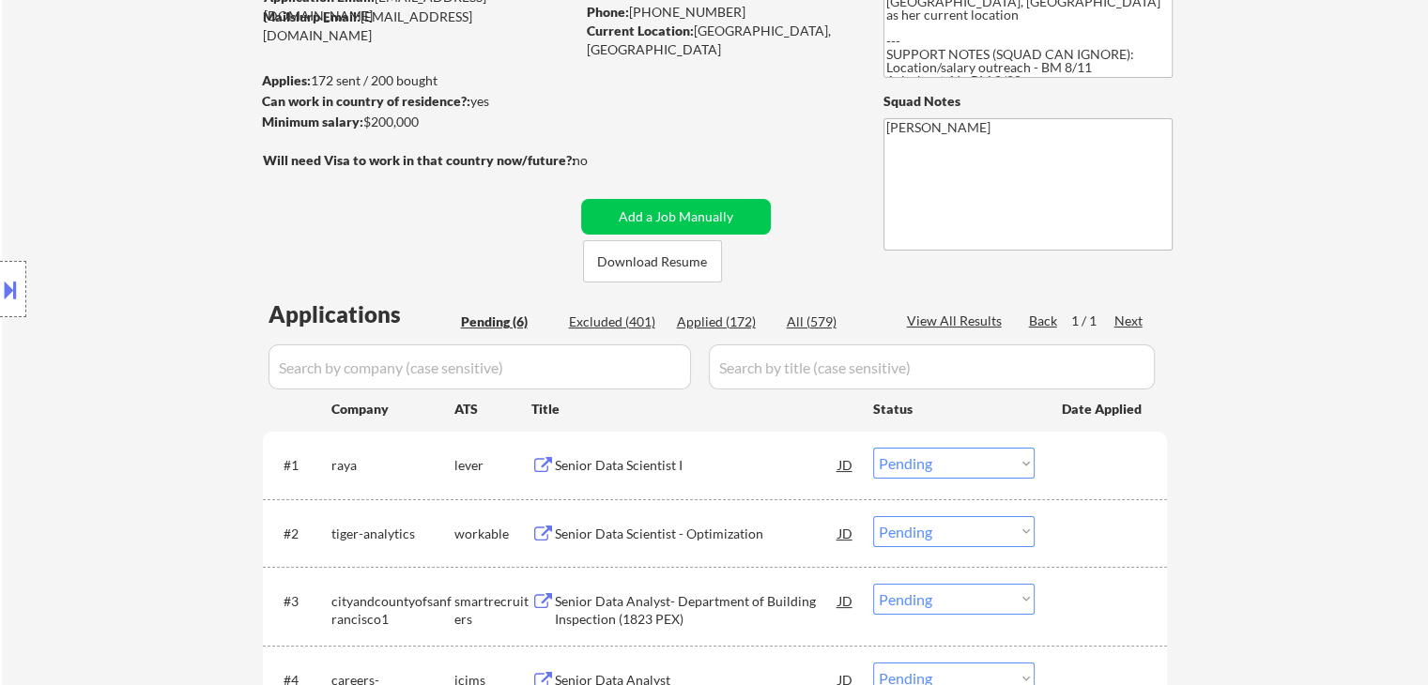
click at [174, 245] on div "Location Inclusions:" at bounding box center [168, 289] width 336 height 348
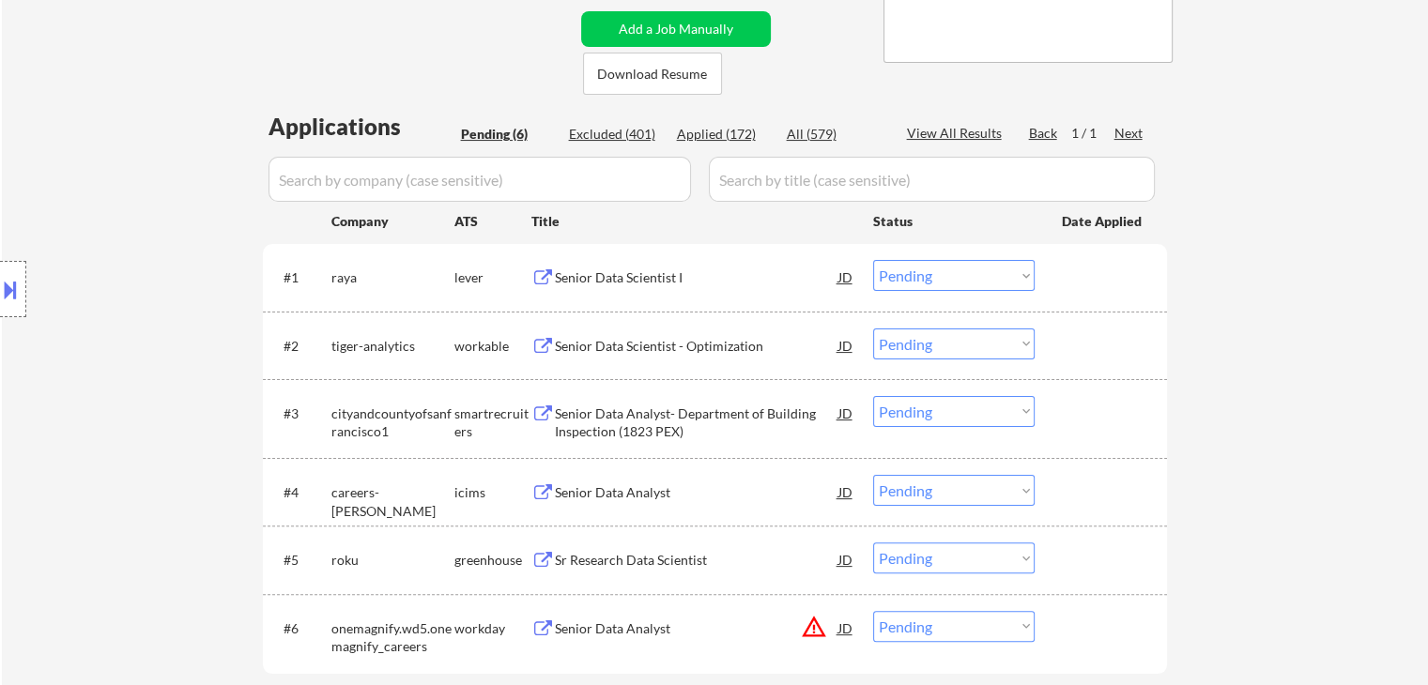
click at [184, 190] on div "Location Inclusions:" at bounding box center [168, 289] width 336 height 348
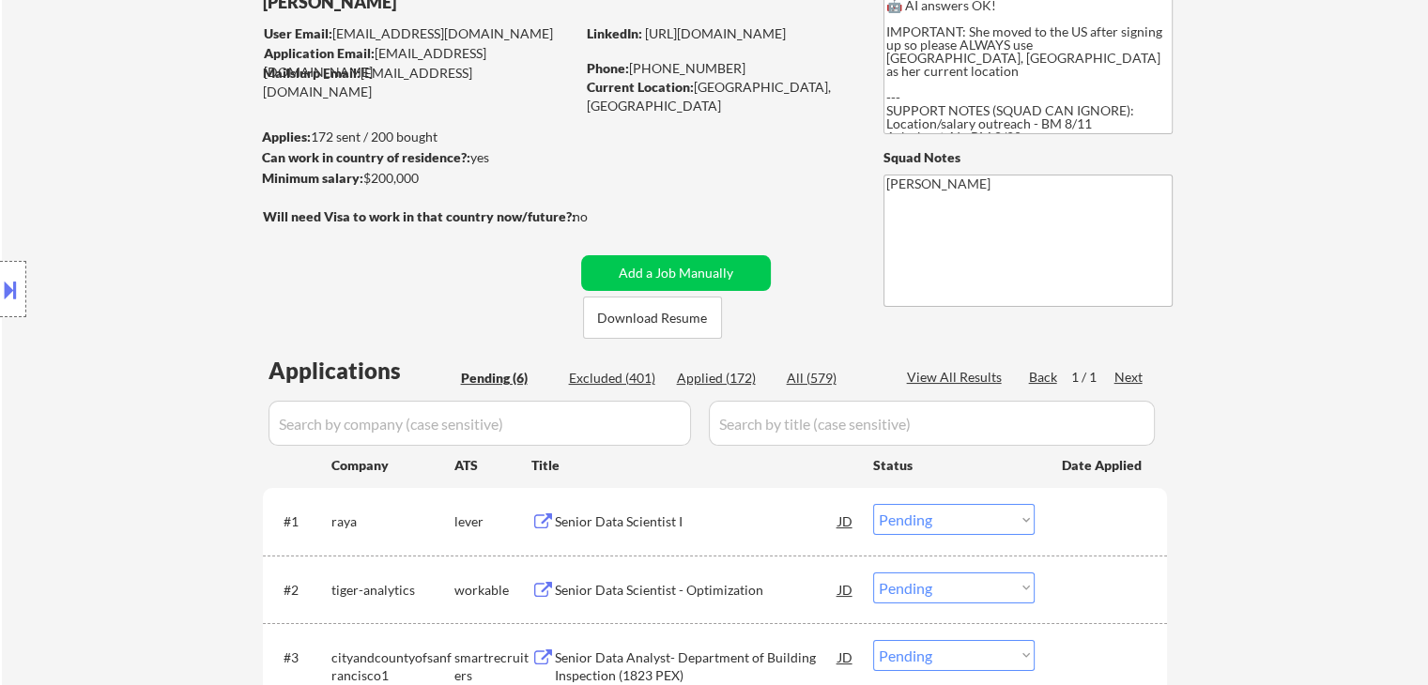
scroll to position [0, 0]
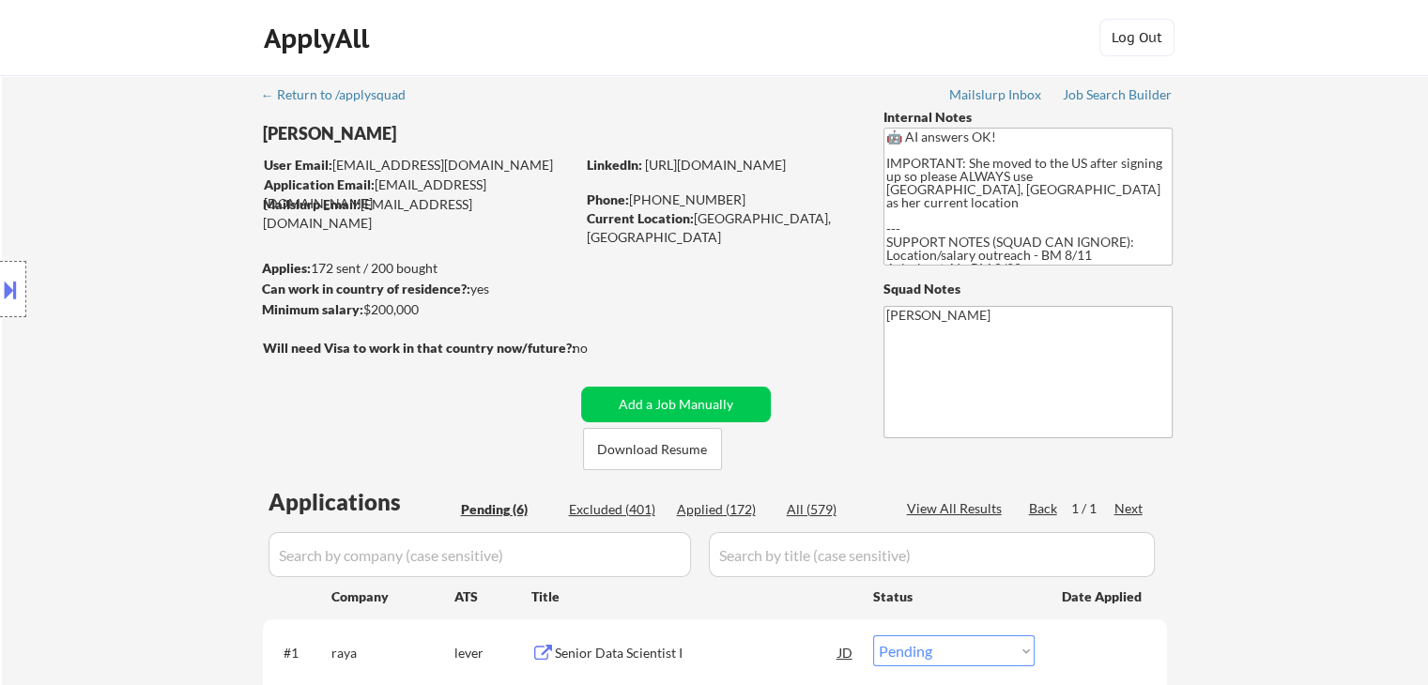
click at [165, 170] on div "Location Inclusions:" at bounding box center [168, 289] width 336 height 348
click at [209, 238] on div "Location Inclusions:" at bounding box center [168, 289] width 336 height 348
click at [82, 246] on div "Location Inclusions:" at bounding box center [168, 289] width 336 height 348
click at [144, 290] on div "Location Inclusions:" at bounding box center [168, 289] width 336 height 348
click at [144, 289] on div "Location Inclusions:" at bounding box center [168, 289] width 336 height 348
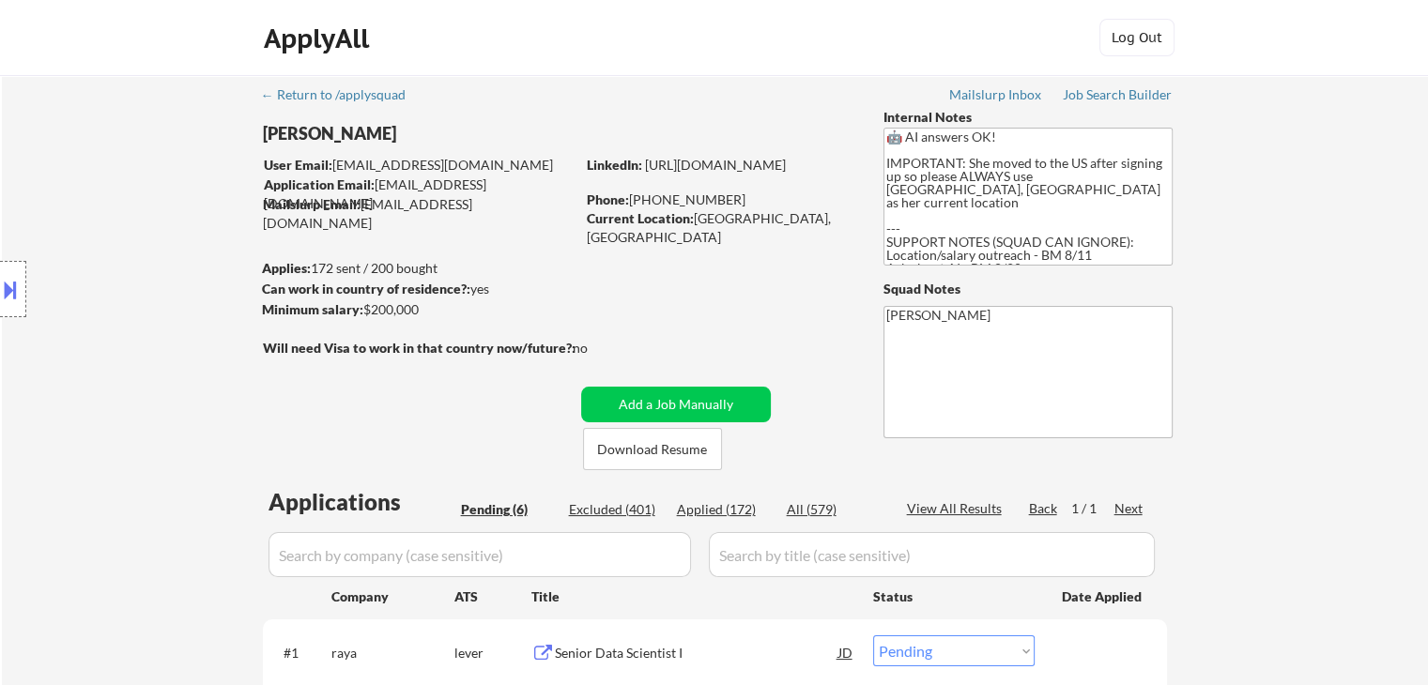
click at [144, 288] on div "Location Inclusions:" at bounding box center [168, 289] width 336 height 348
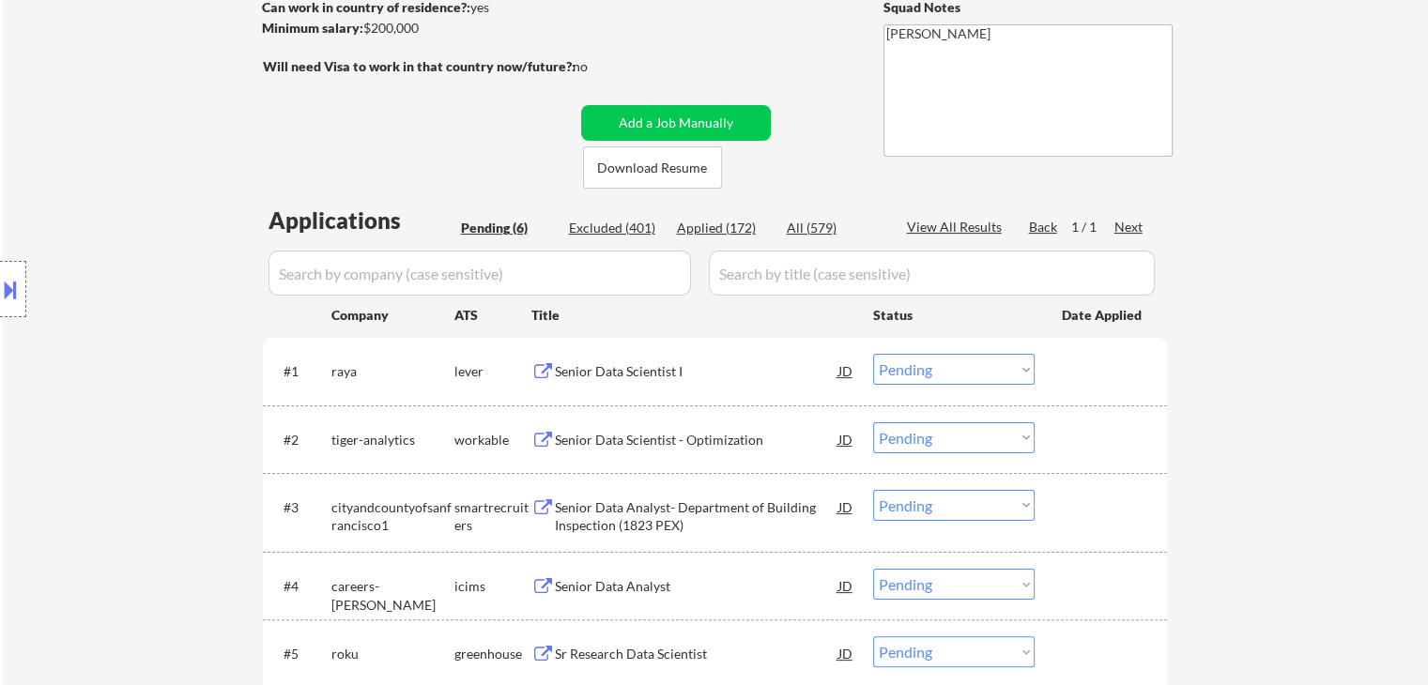
click at [144, 288] on div "Location Inclusions:" at bounding box center [168, 289] width 336 height 348
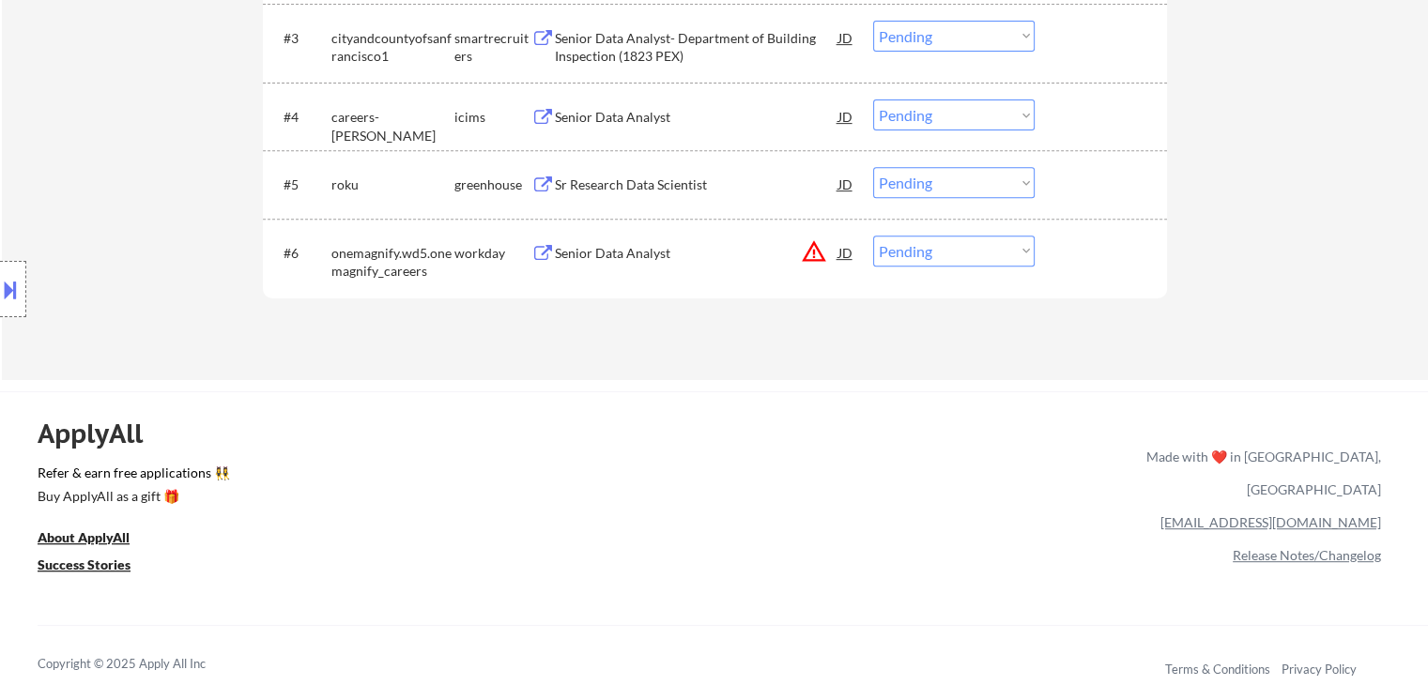
click at [135, 238] on div "Location Inclusions:" at bounding box center [168, 289] width 336 height 348
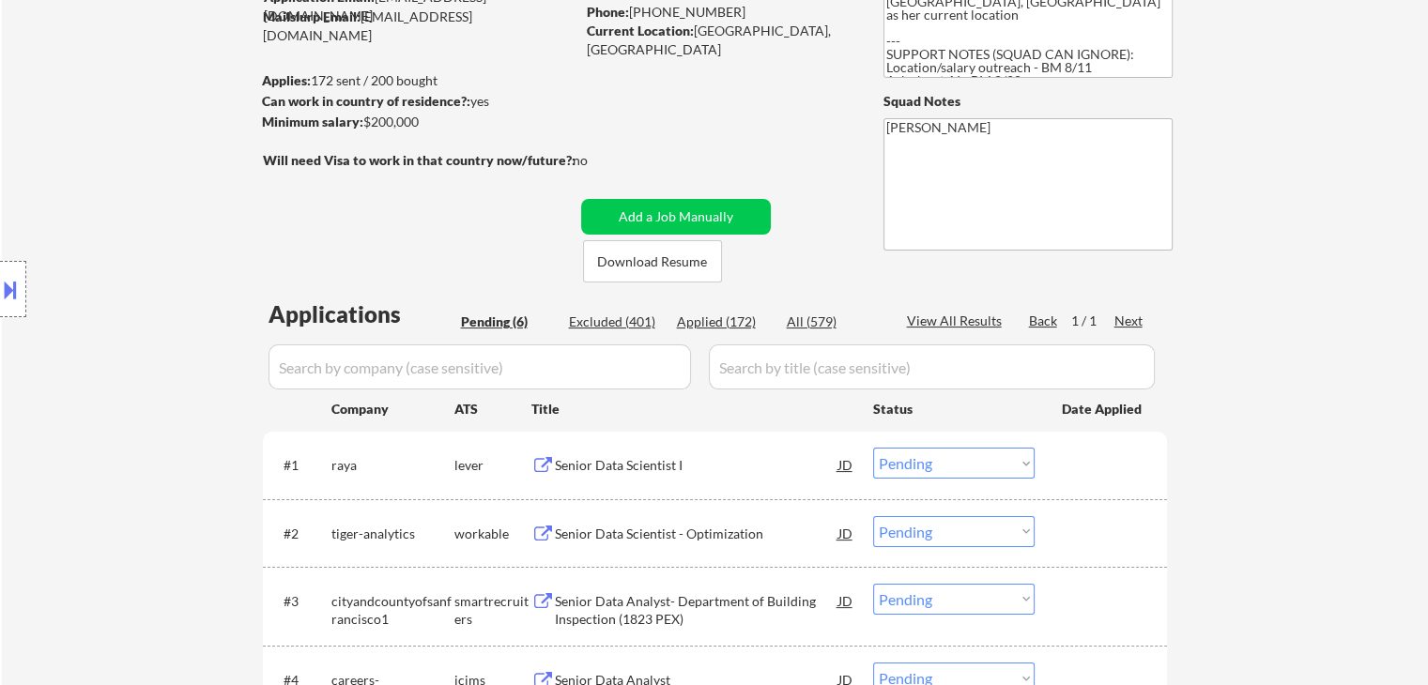
click at [131, 235] on div "Location Inclusions:" at bounding box center [168, 289] width 336 height 348
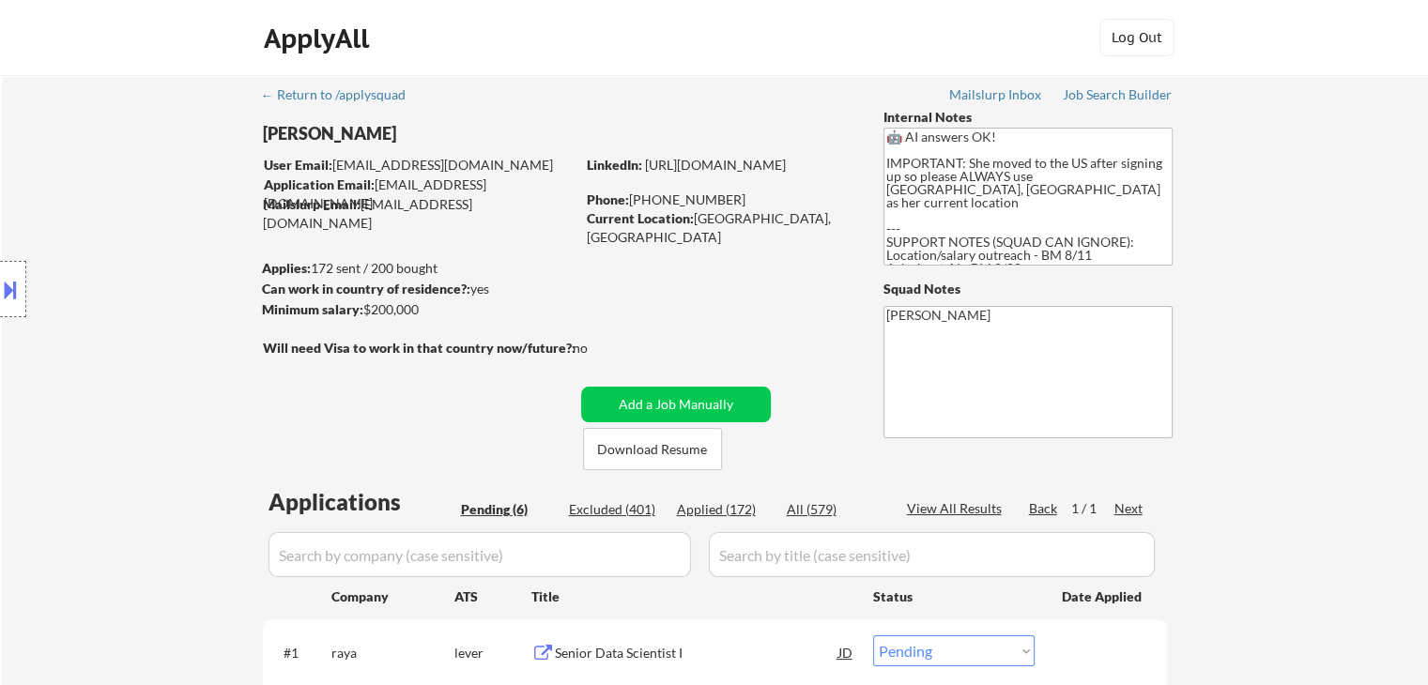
click at [131, 236] on div "Location Inclusions:" at bounding box center [168, 289] width 336 height 348
click at [124, 234] on div "Location Inclusions:" at bounding box center [168, 289] width 336 height 348
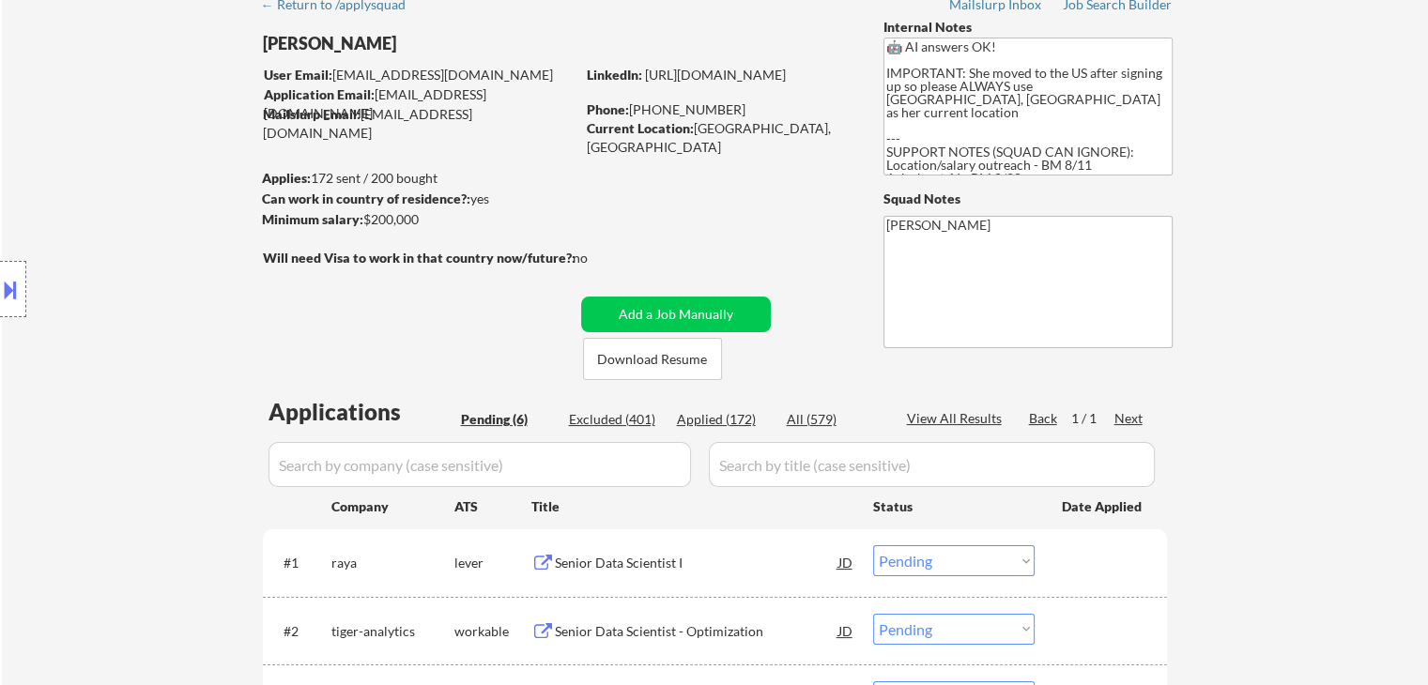
scroll to position [188, 0]
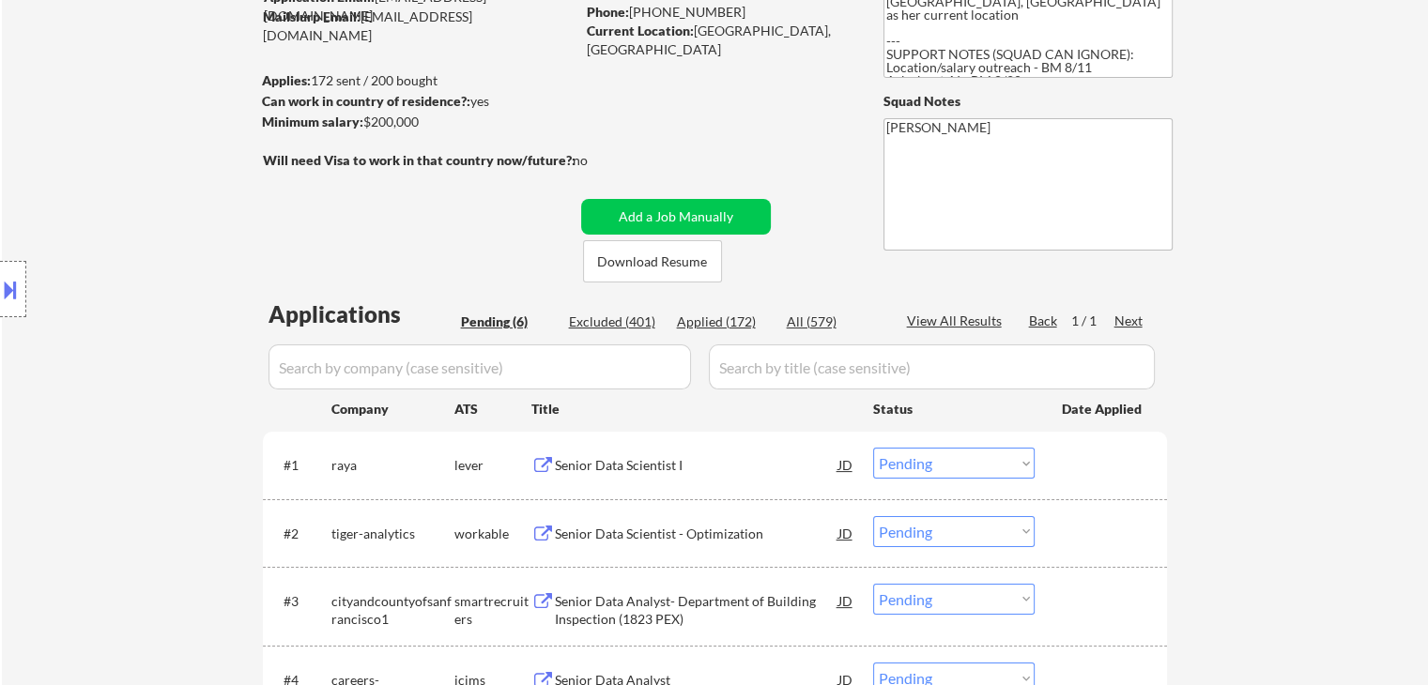
click at [124, 234] on div "Location Inclusions:" at bounding box center [168, 289] width 336 height 348
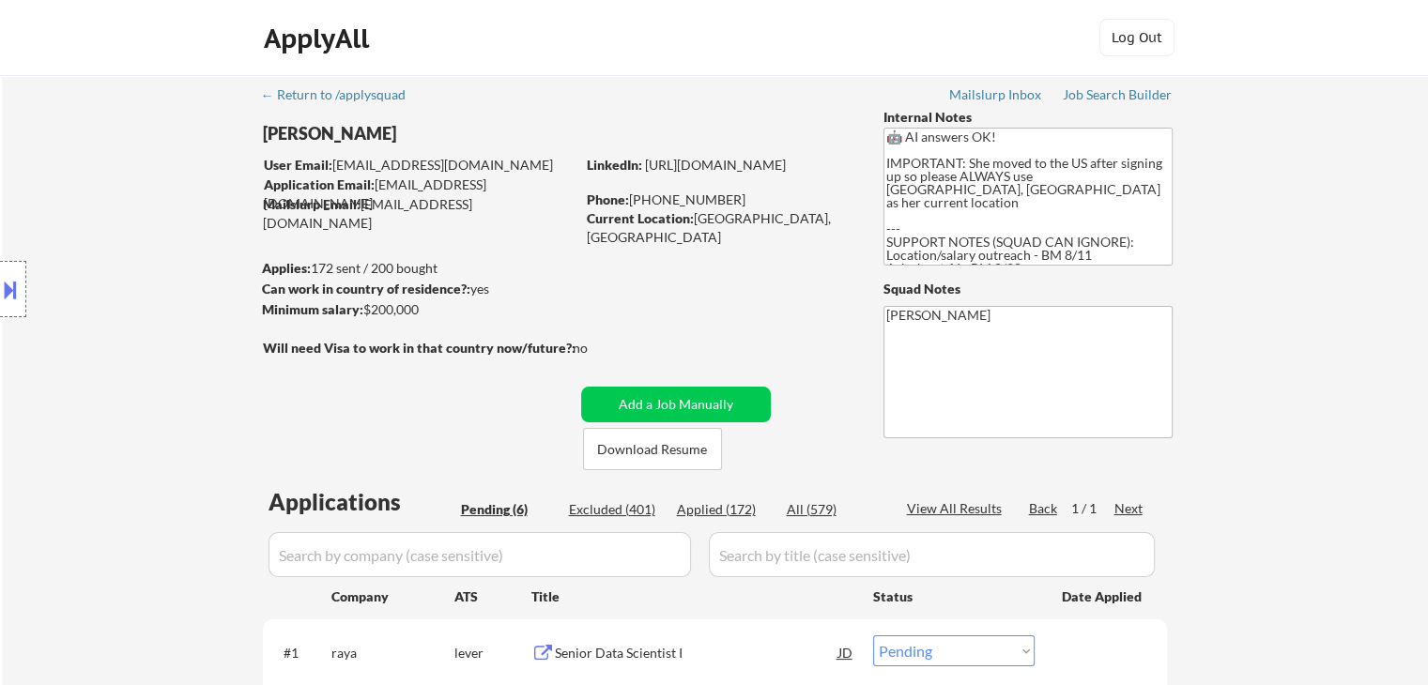
click at [124, 234] on div "Location Inclusions:" at bounding box center [168, 289] width 336 height 348
click at [124, 231] on div "Location Inclusions:" at bounding box center [168, 289] width 336 height 348
click at [121, 224] on div "Location Inclusions:" at bounding box center [168, 289] width 336 height 348
click at [121, 223] on div "Location Inclusions:" at bounding box center [168, 289] width 336 height 348
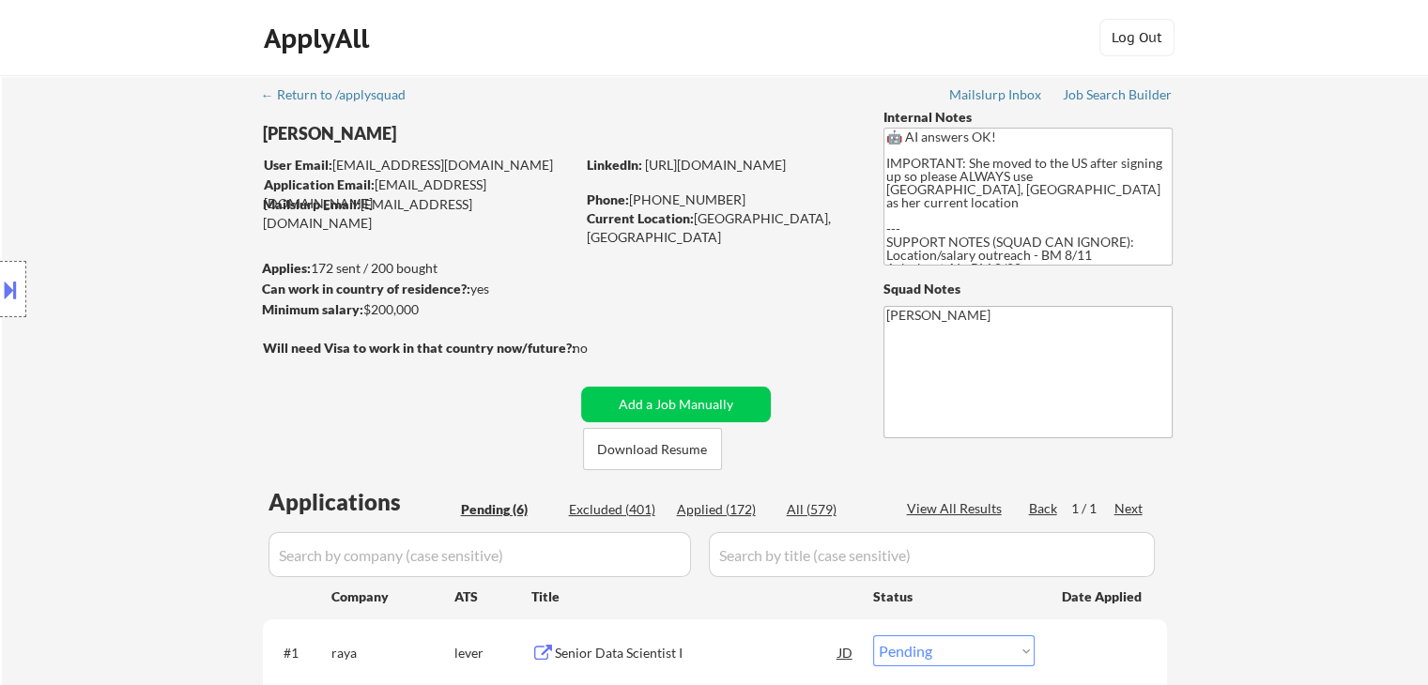
click at [120, 208] on div "Location Inclusions:" at bounding box center [168, 289] width 336 height 348
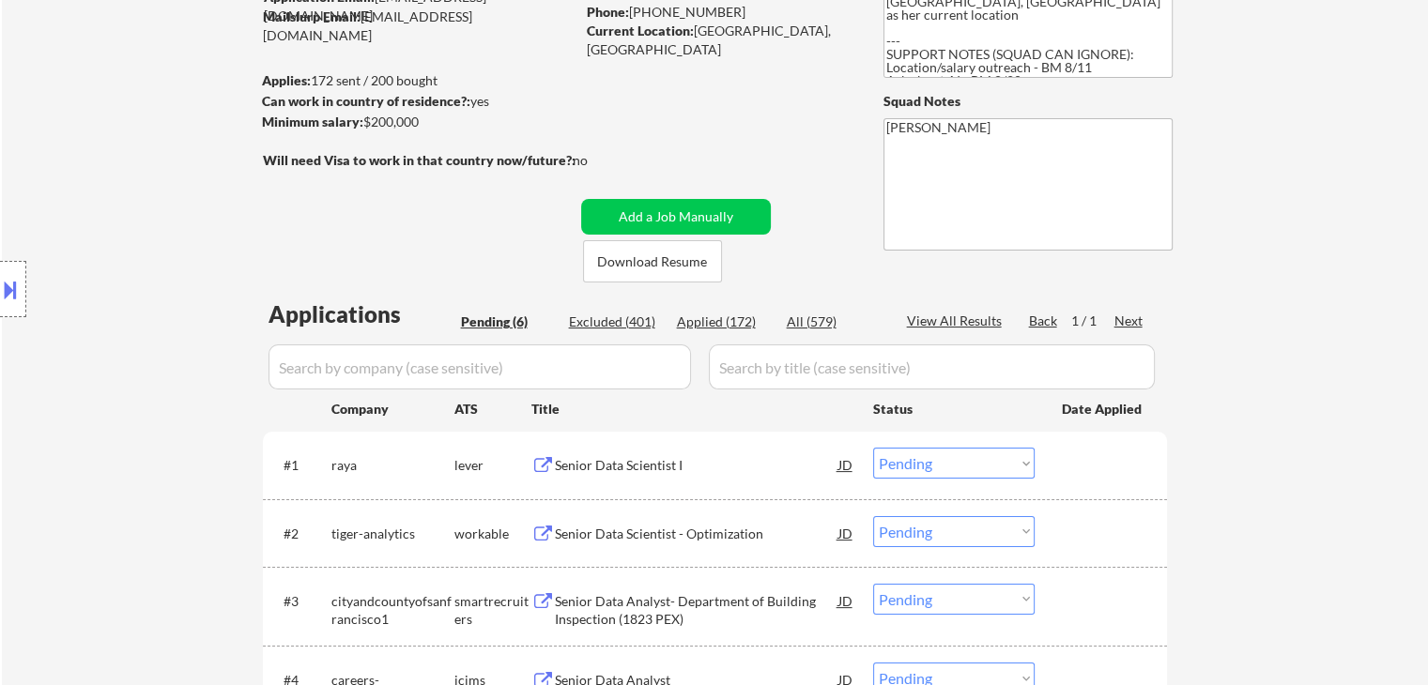
click at [120, 208] on div "Location Inclusions:" at bounding box center [168, 289] width 336 height 348
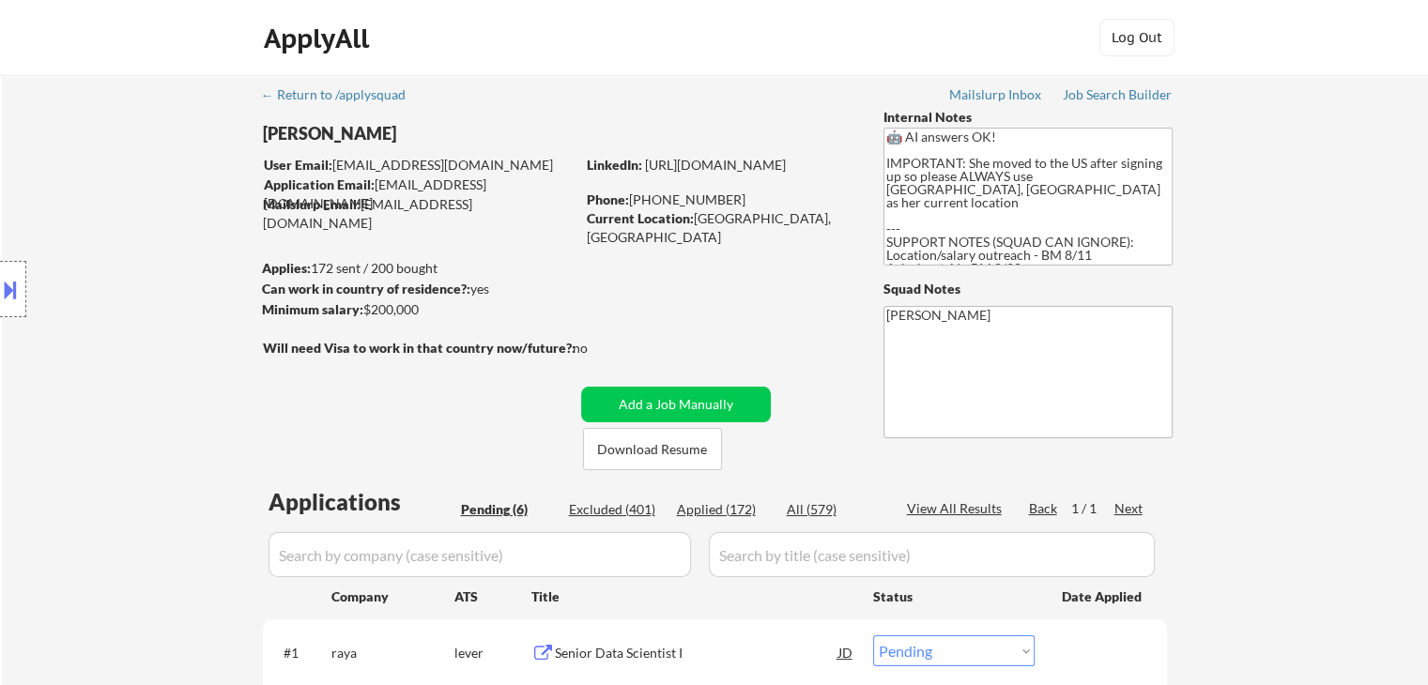
click at [120, 208] on div "Location Inclusions:" at bounding box center [168, 289] width 336 height 348
click at [118, 205] on div "Location Inclusions:" at bounding box center [168, 289] width 336 height 348
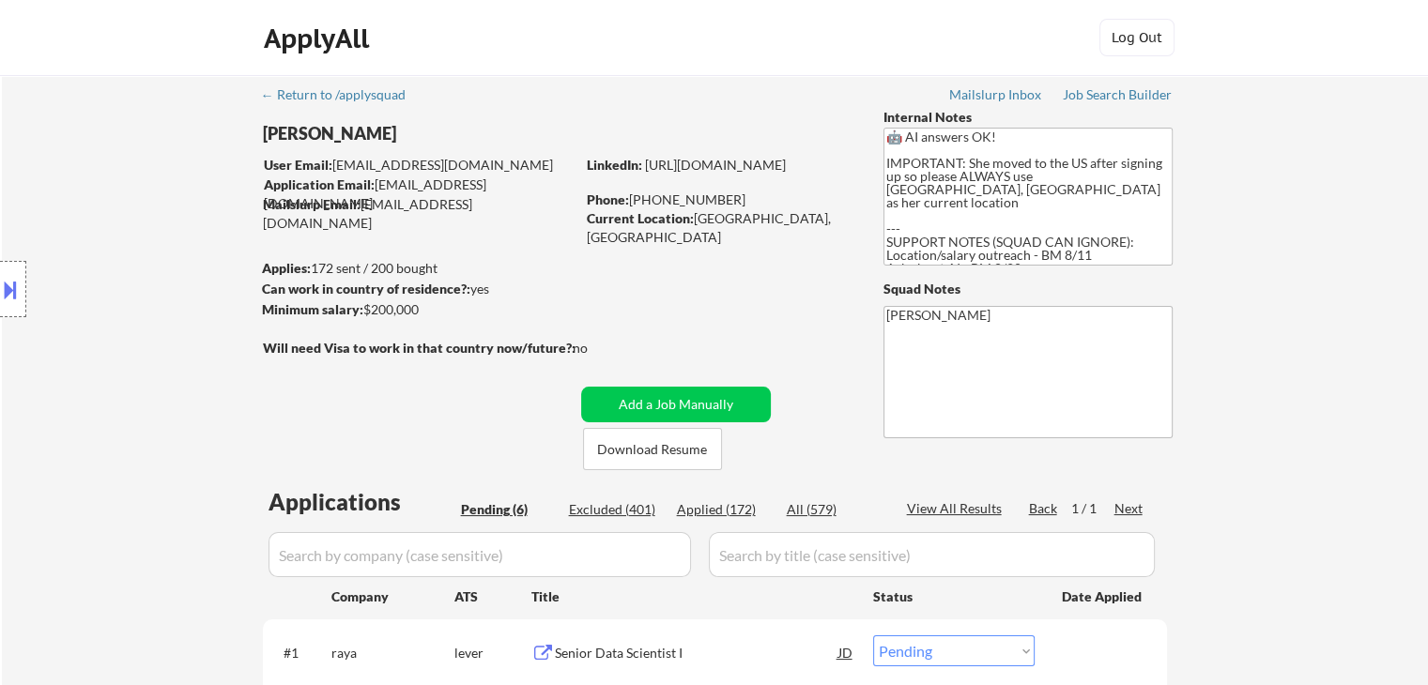
click at [118, 200] on div "Location Inclusions:" at bounding box center [168, 289] width 336 height 348
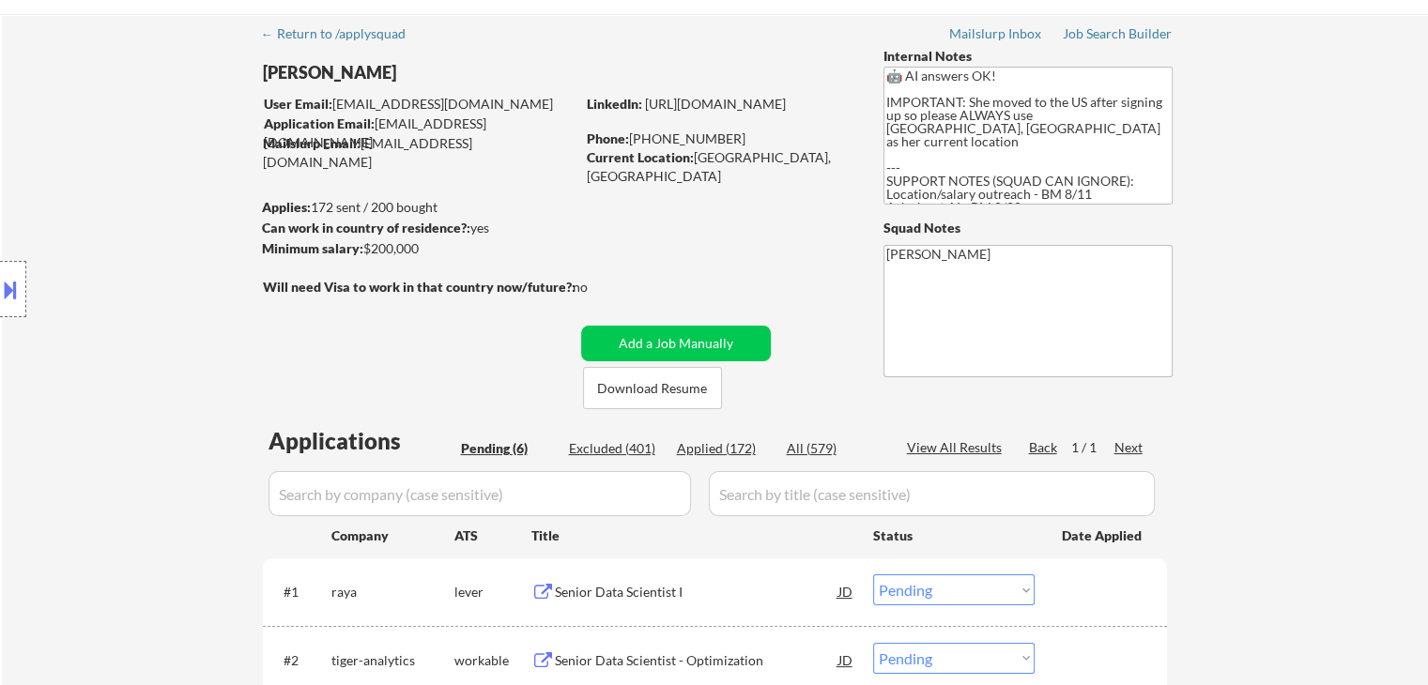
scroll to position [94, 0]
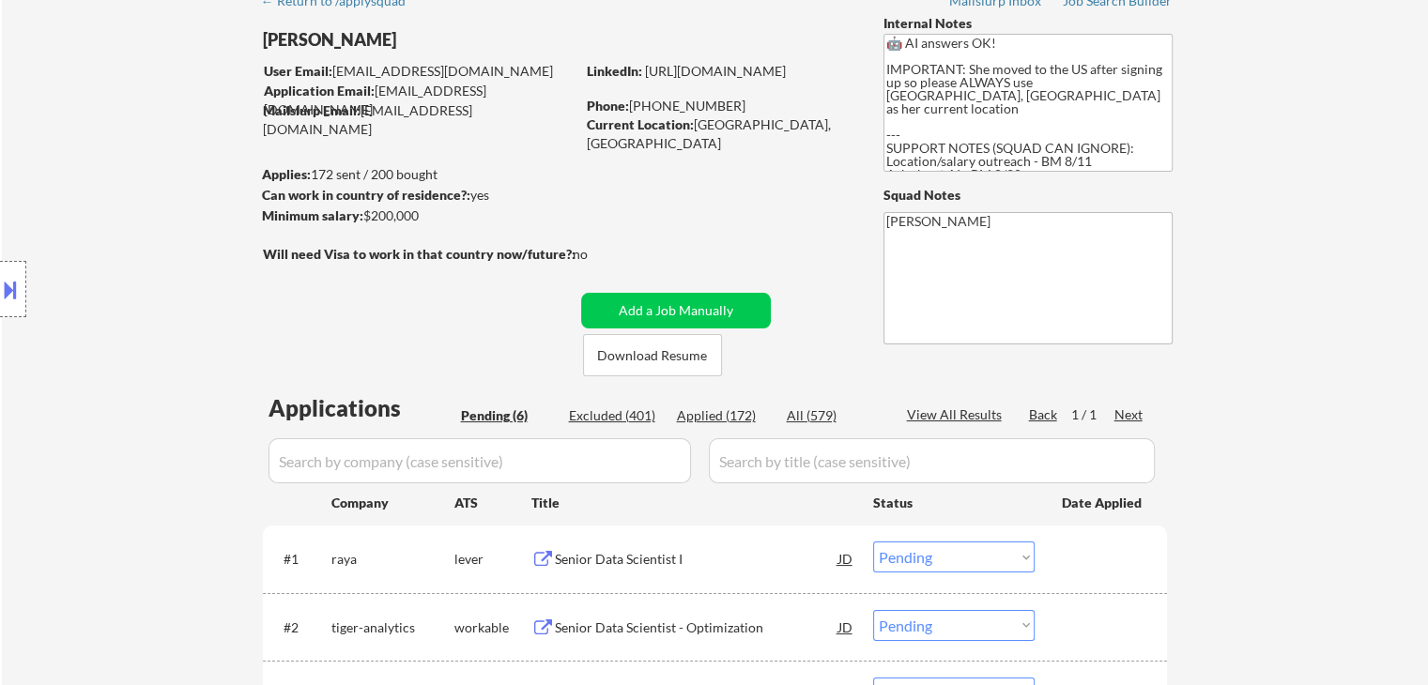
click at [118, 200] on div "Location Inclusions:" at bounding box center [168, 289] width 336 height 348
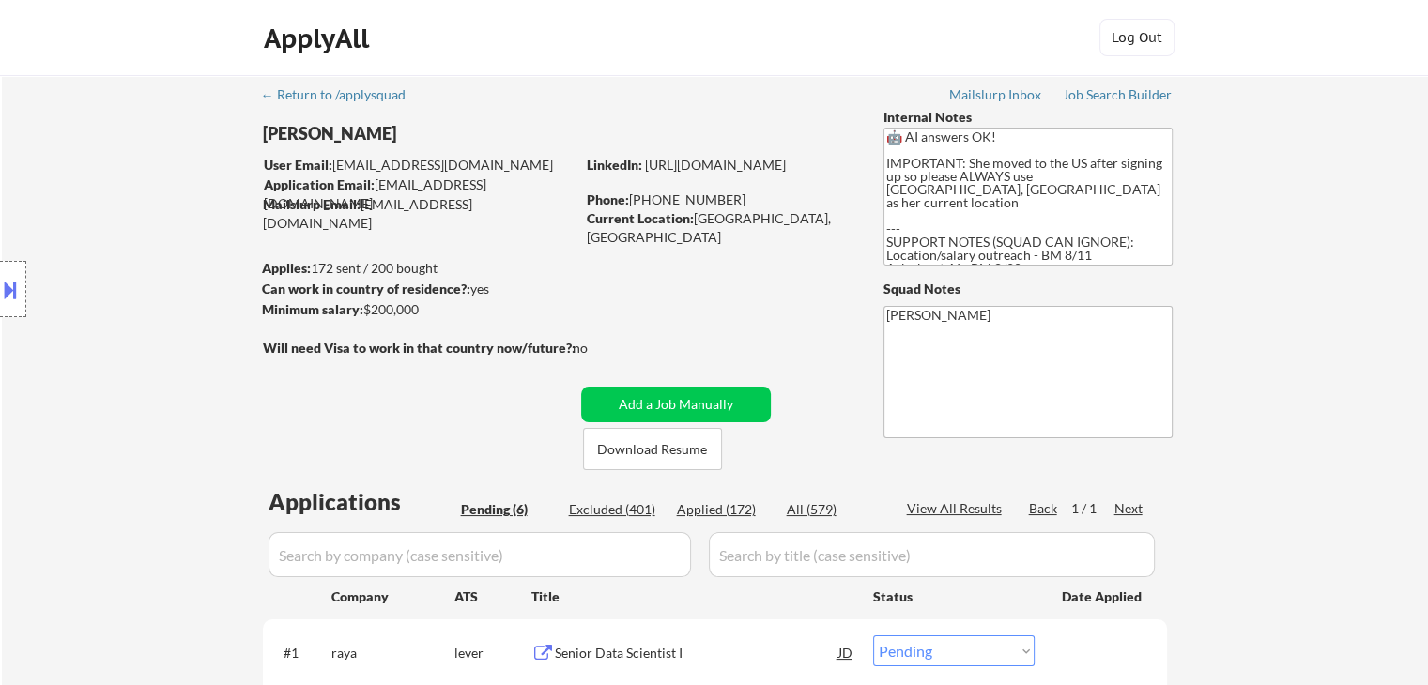
click at [118, 200] on div "Location Inclusions:" at bounding box center [168, 289] width 336 height 348
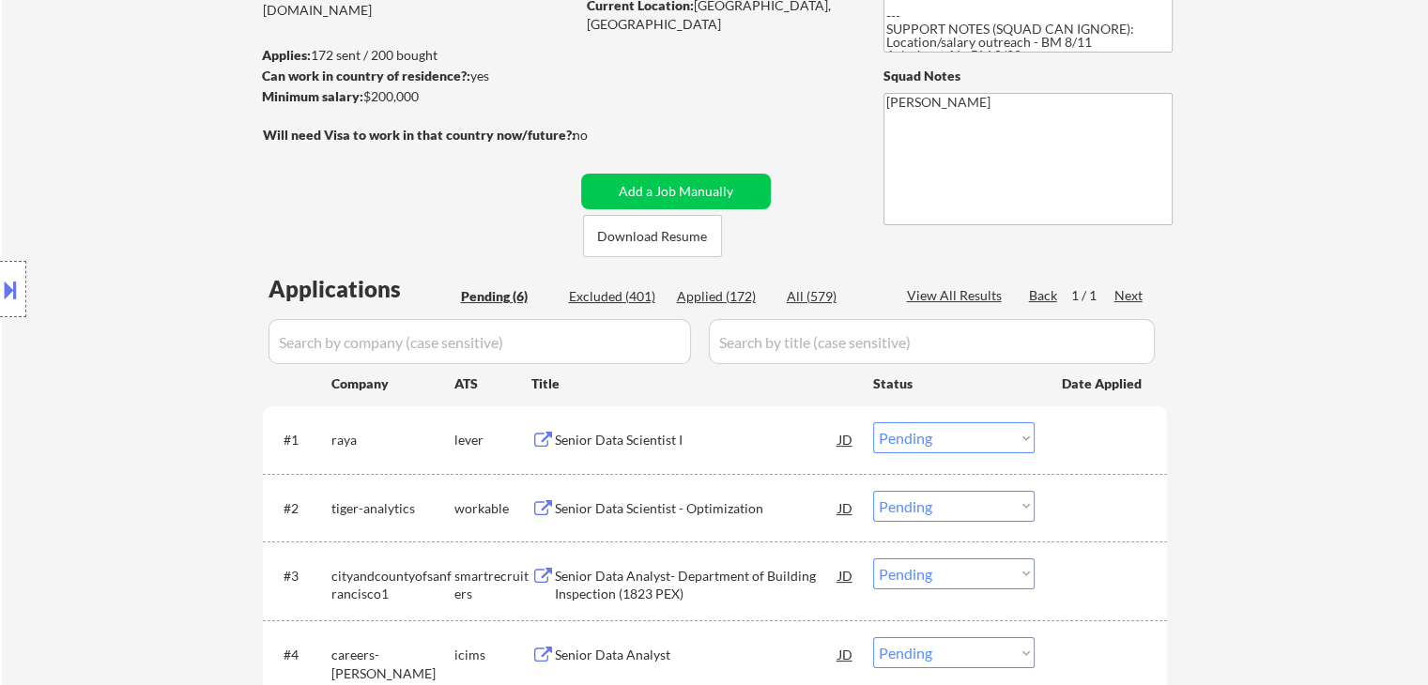
scroll to position [282, 0]
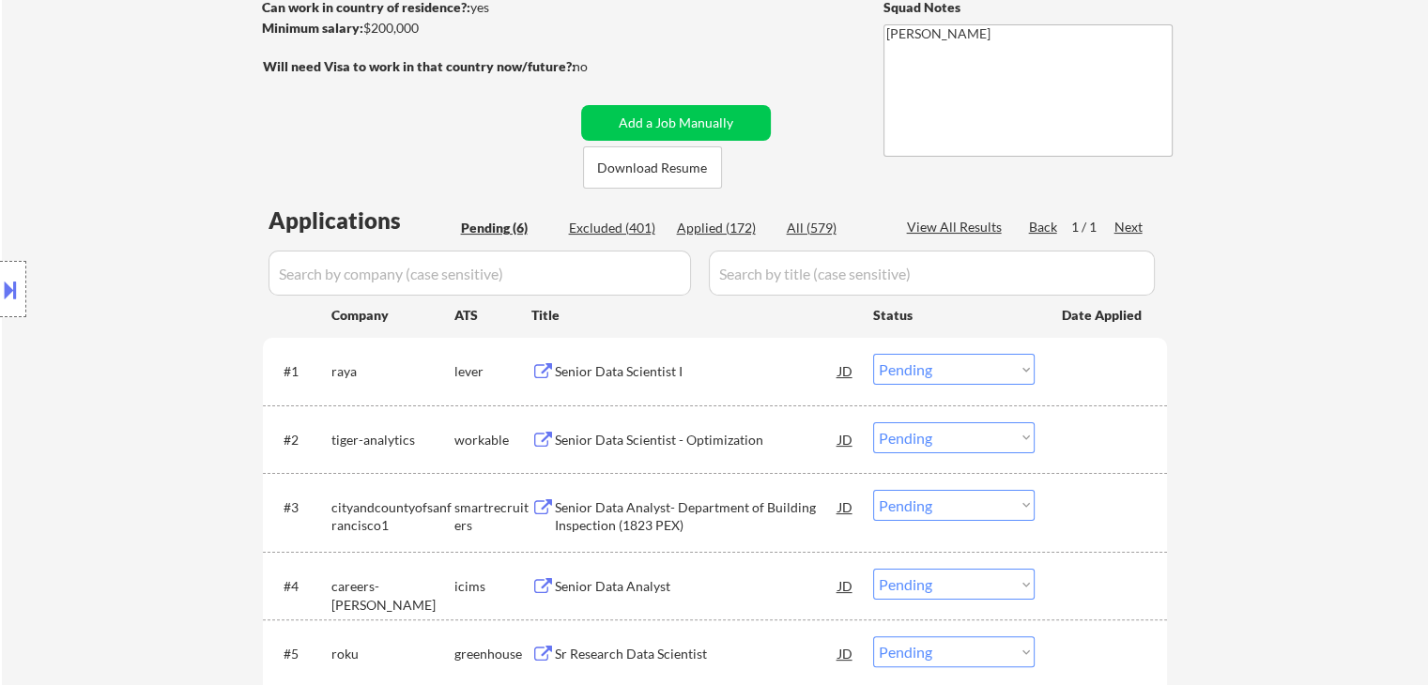
click at [118, 200] on div "Location Inclusions:" at bounding box center [168, 289] width 336 height 348
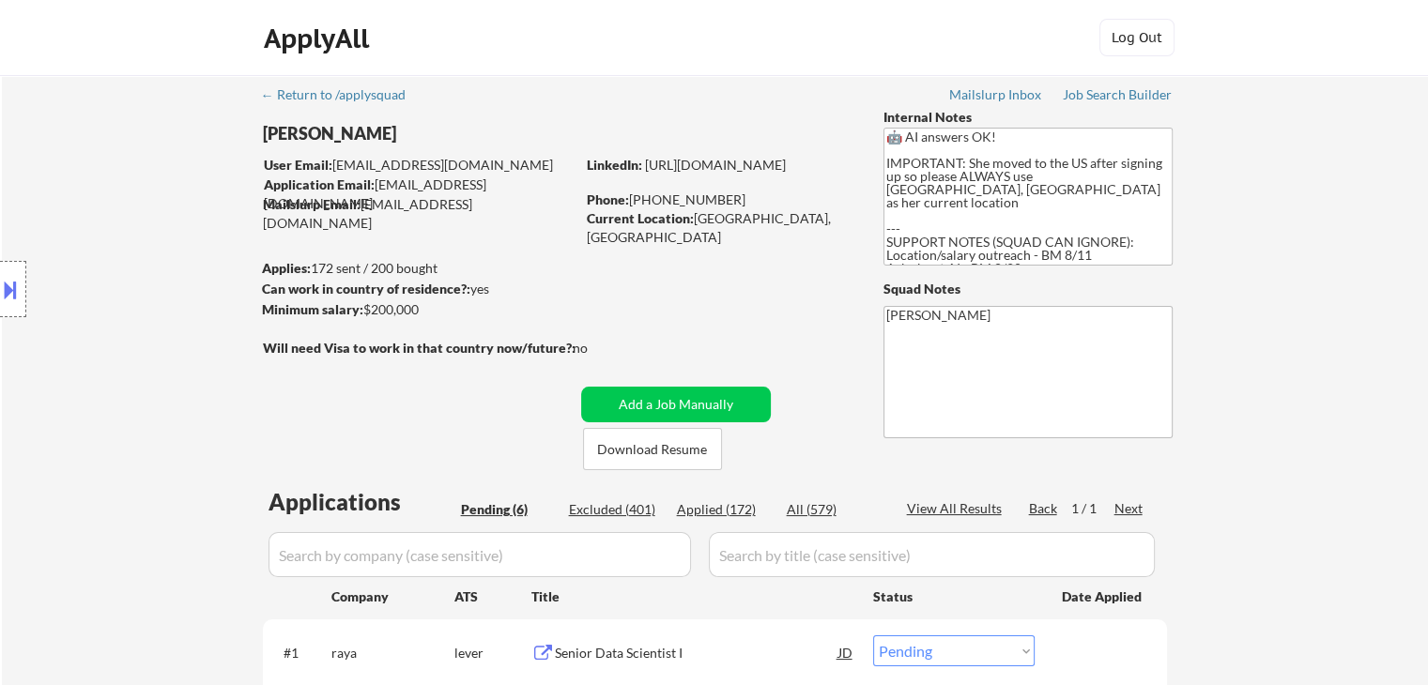
click at [118, 200] on div "Location Inclusions:" at bounding box center [168, 289] width 336 height 348
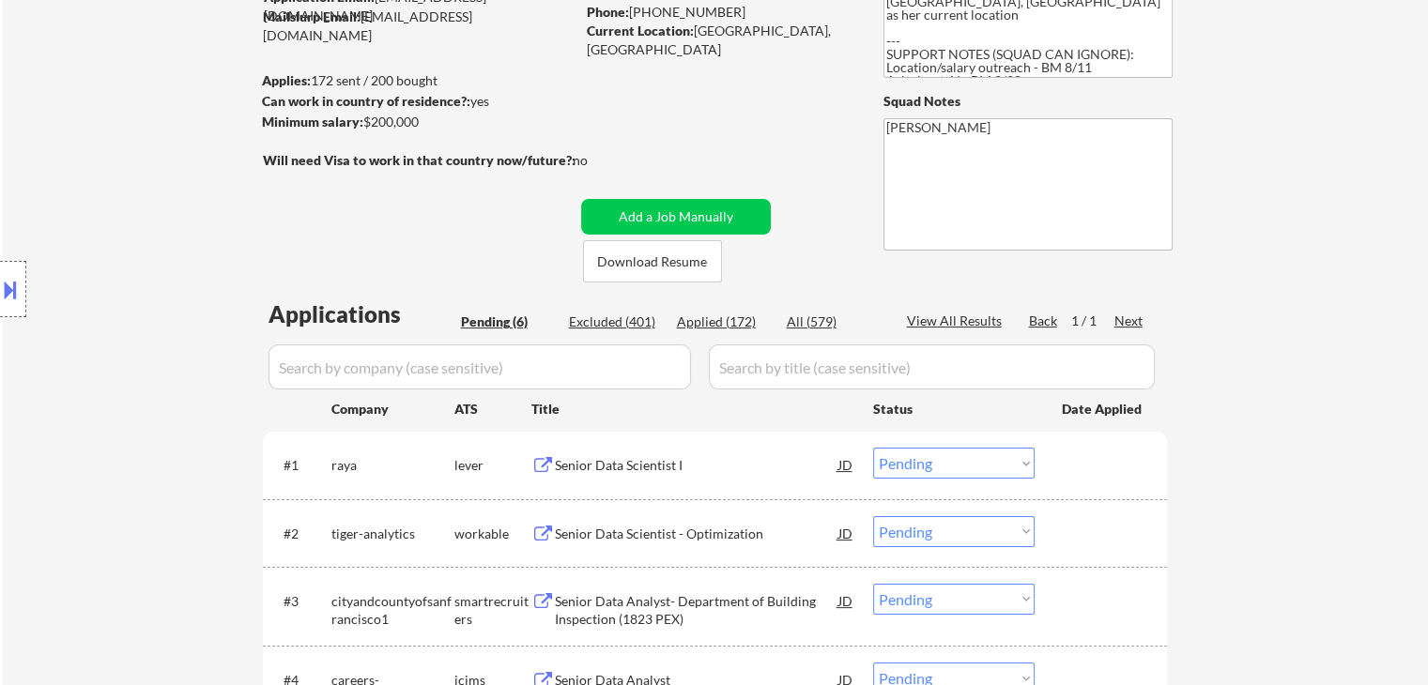
click at [118, 200] on div "Location Inclusions:" at bounding box center [168, 289] width 336 height 348
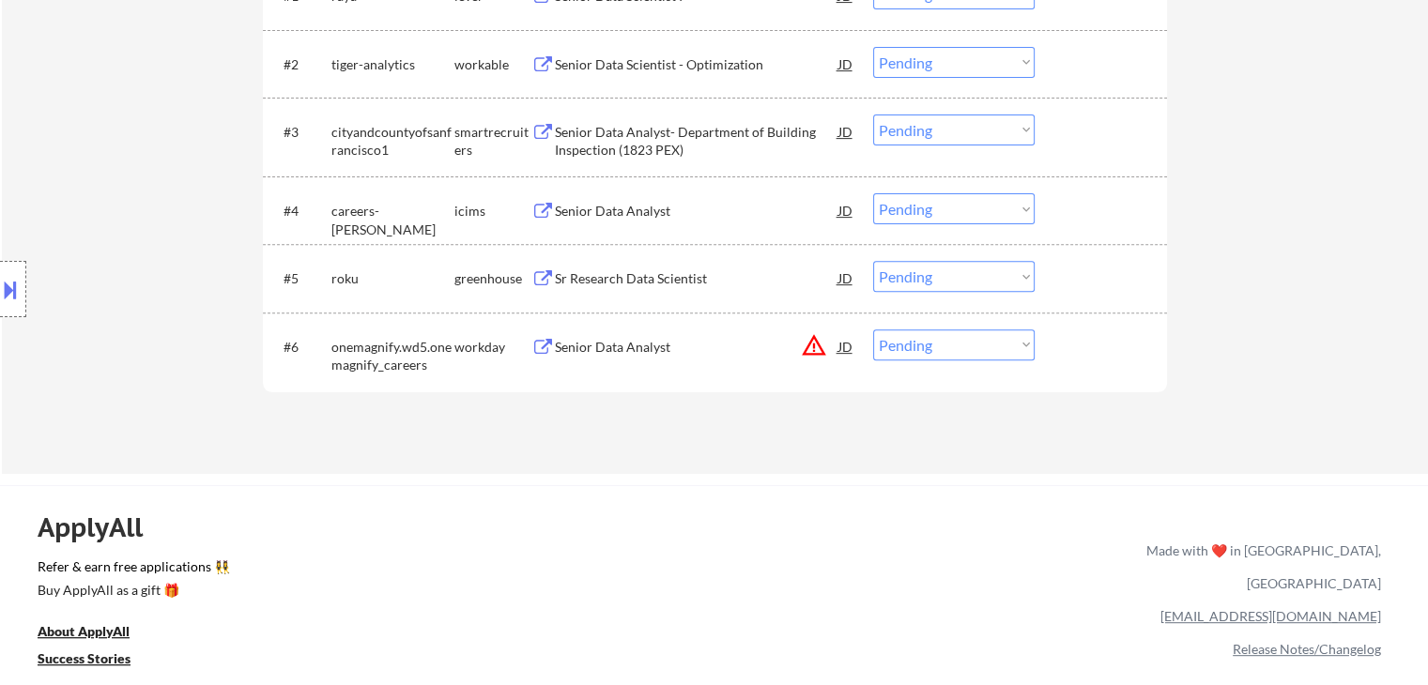
click at [136, 204] on div "Location Inclusions:" at bounding box center [168, 289] width 336 height 348
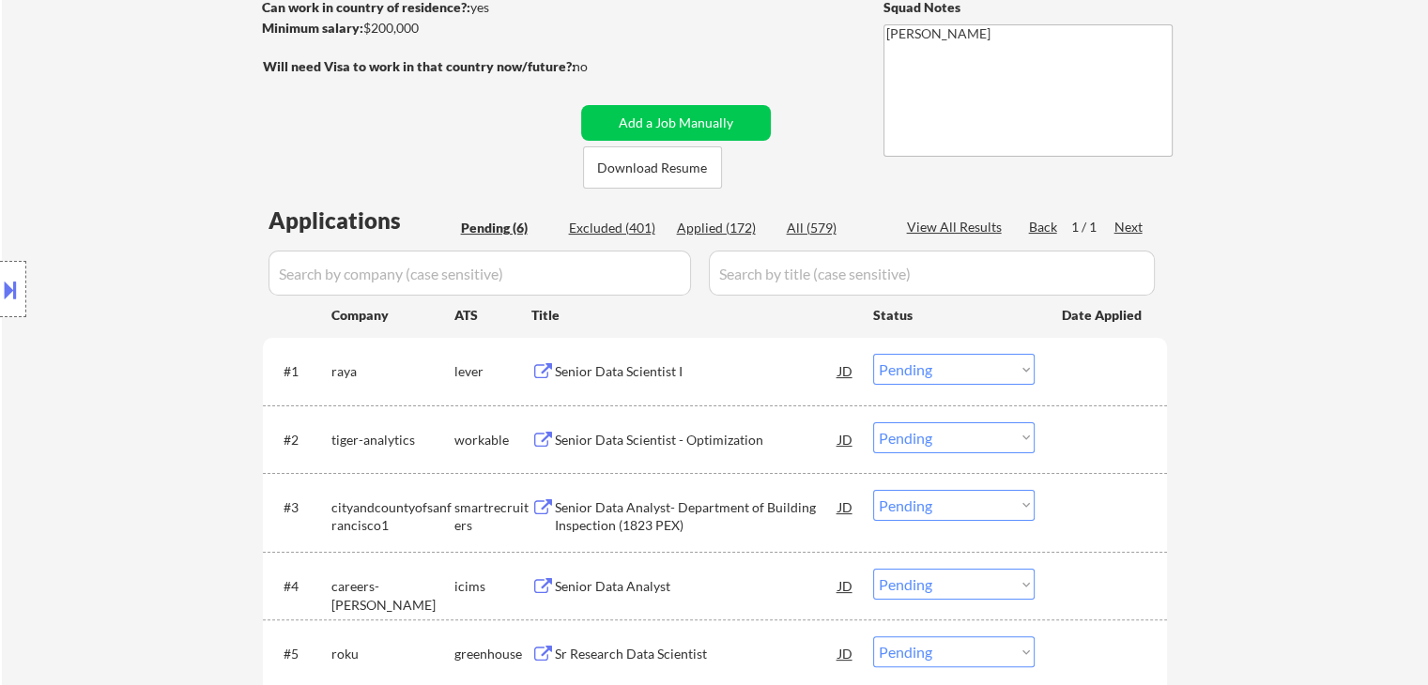
click at [137, 203] on div "Location Inclusions:" at bounding box center [168, 289] width 336 height 348
click at [98, 242] on div "Location Inclusions:" at bounding box center [168, 289] width 336 height 348
click at [115, 230] on div "Location Inclusions:" at bounding box center [168, 289] width 336 height 348
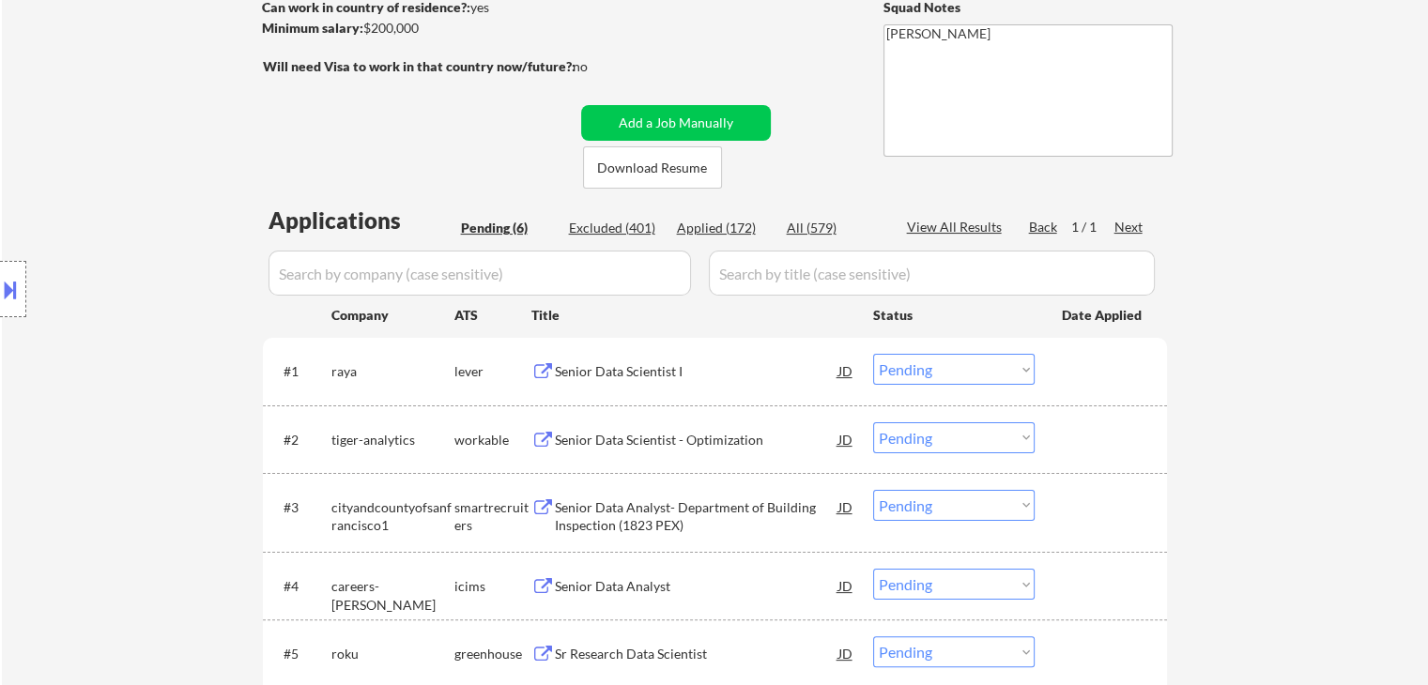
click at [115, 230] on div "Location Inclusions:" at bounding box center [168, 289] width 336 height 348
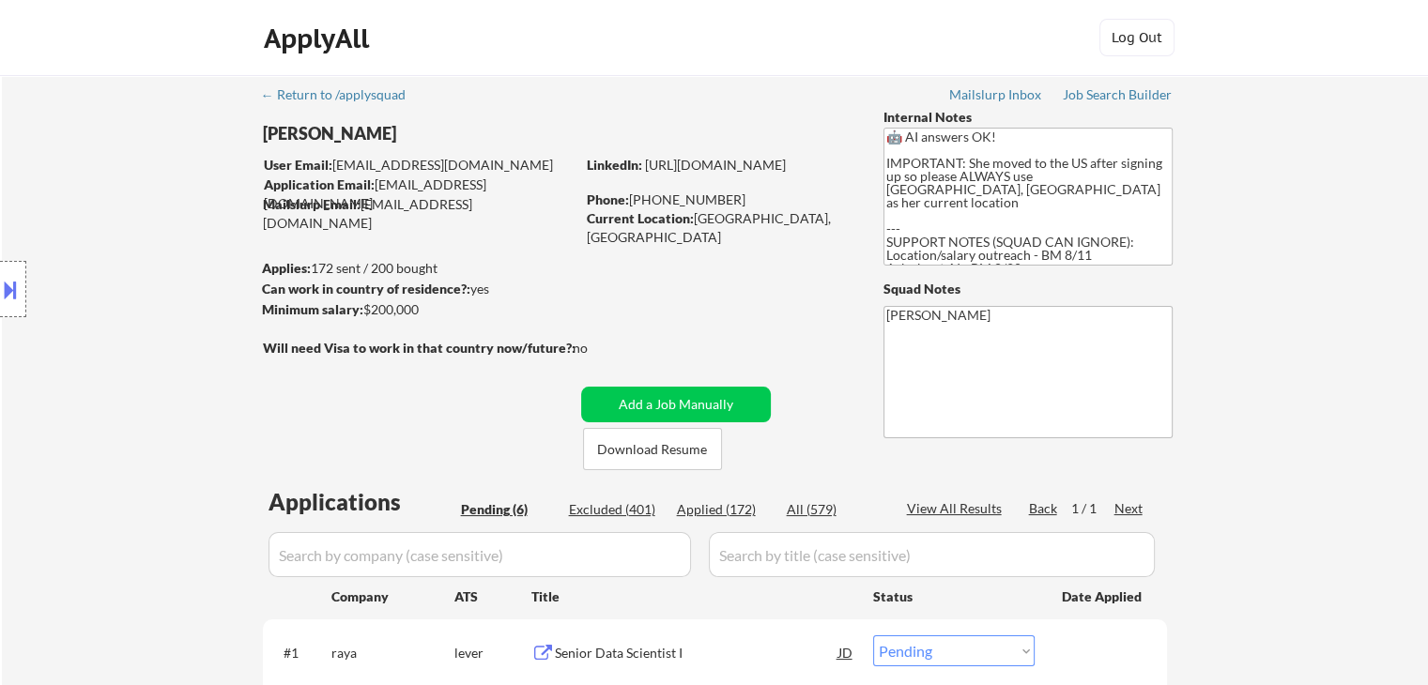
click at [115, 230] on div "Location Inclusions:" at bounding box center [168, 289] width 336 height 348
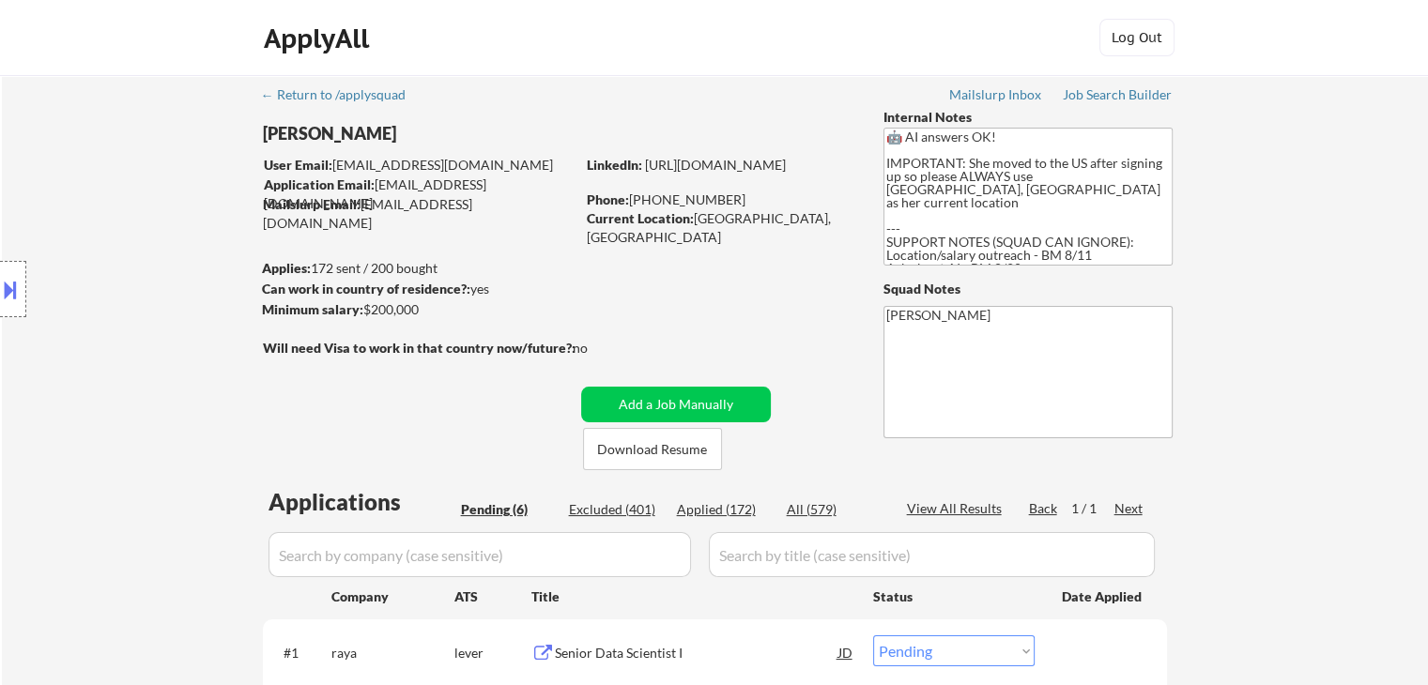
click at [115, 230] on div "Location Inclusions:" at bounding box center [168, 289] width 336 height 348
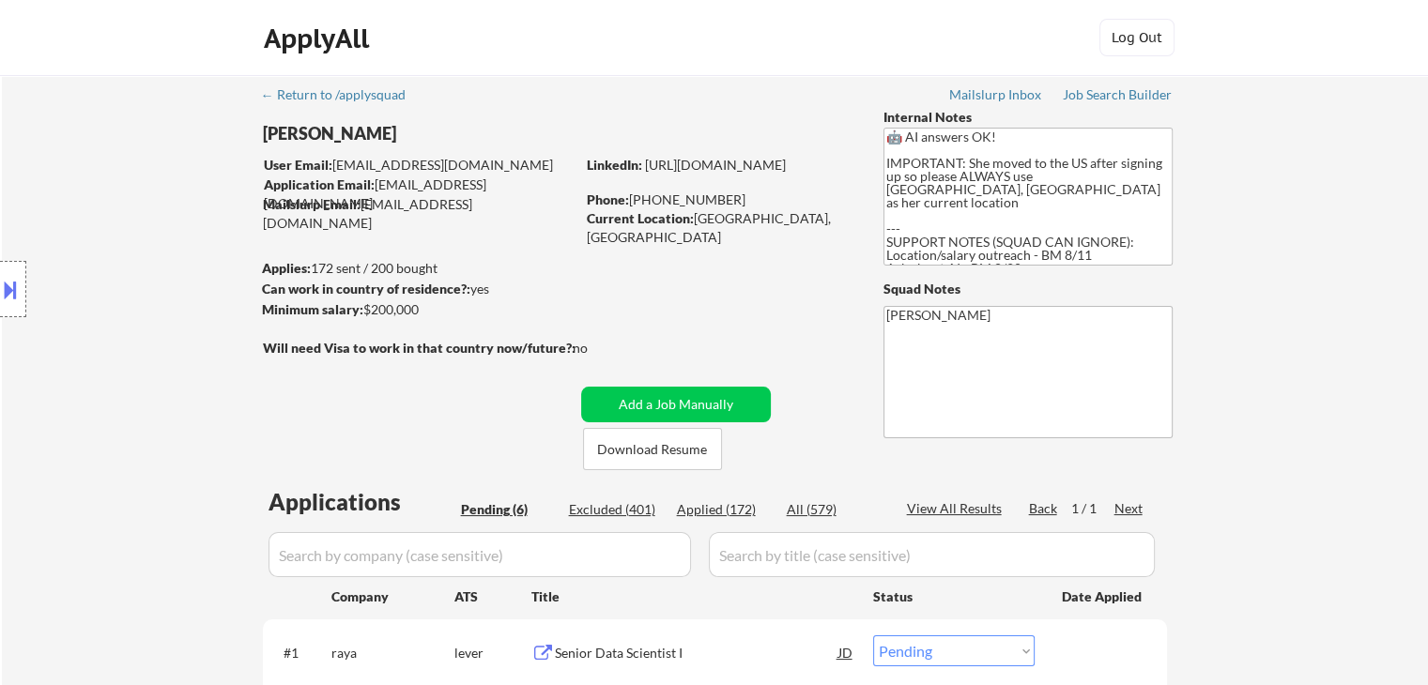
click at [131, 184] on div "Location Inclusions:" at bounding box center [168, 289] width 336 height 348
click at [130, 181] on div "Location Inclusions:" at bounding box center [168, 289] width 336 height 348
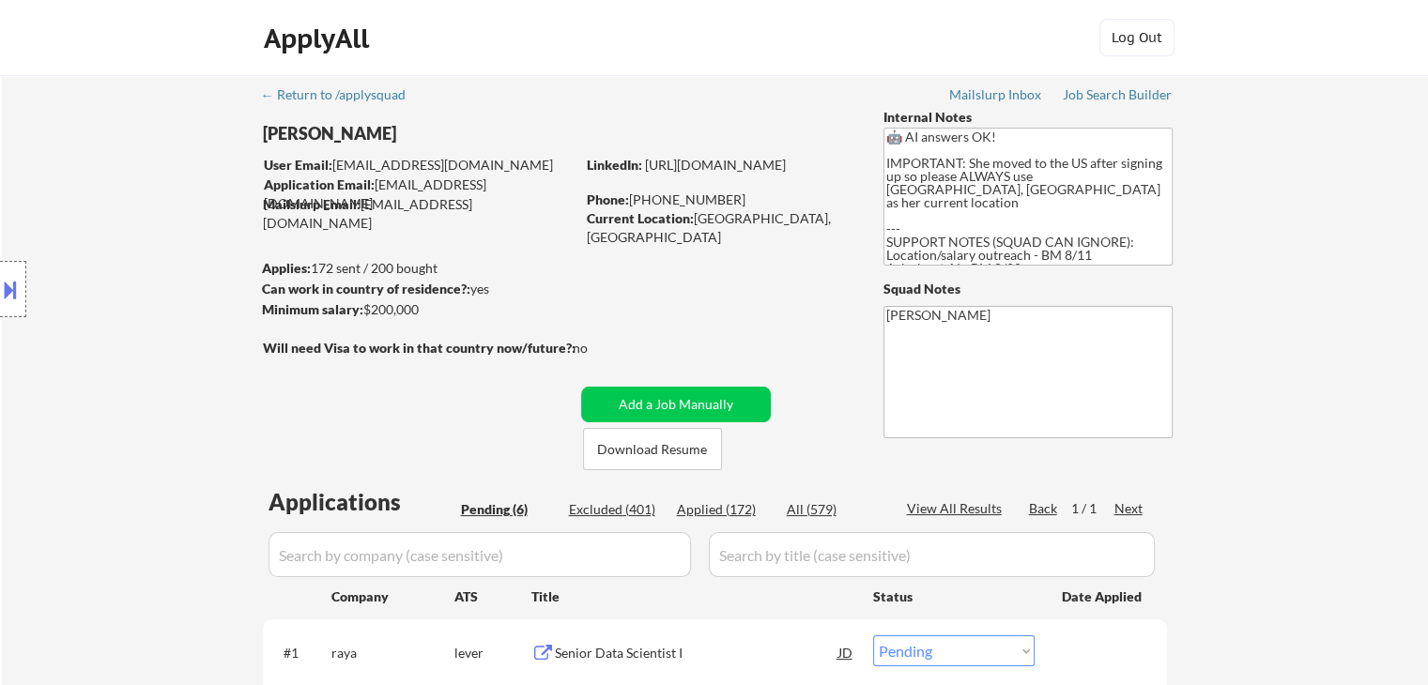
click at [130, 181] on div "Location Inclusions:" at bounding box center [168, 289] width 336 height 348
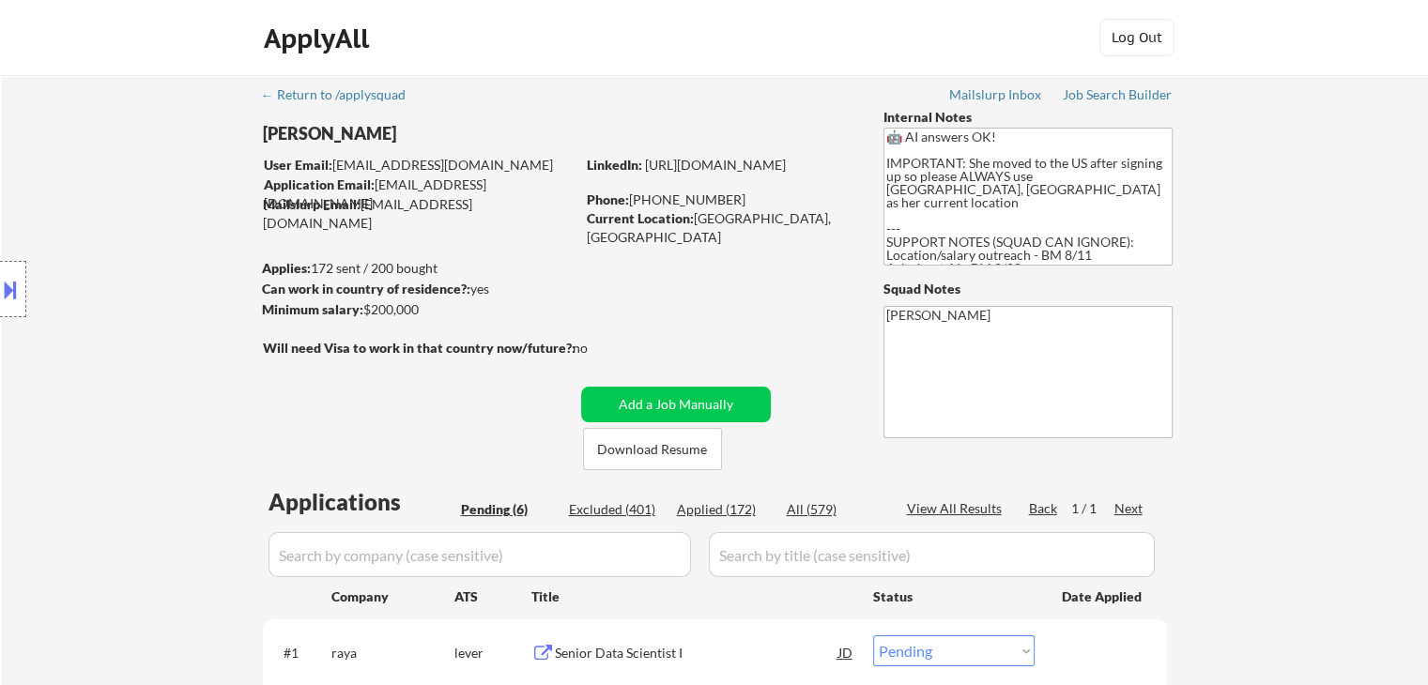
click at [130, 181] on div "Location Inclusions:" at bounding box center [168, 289] width 336 height 348
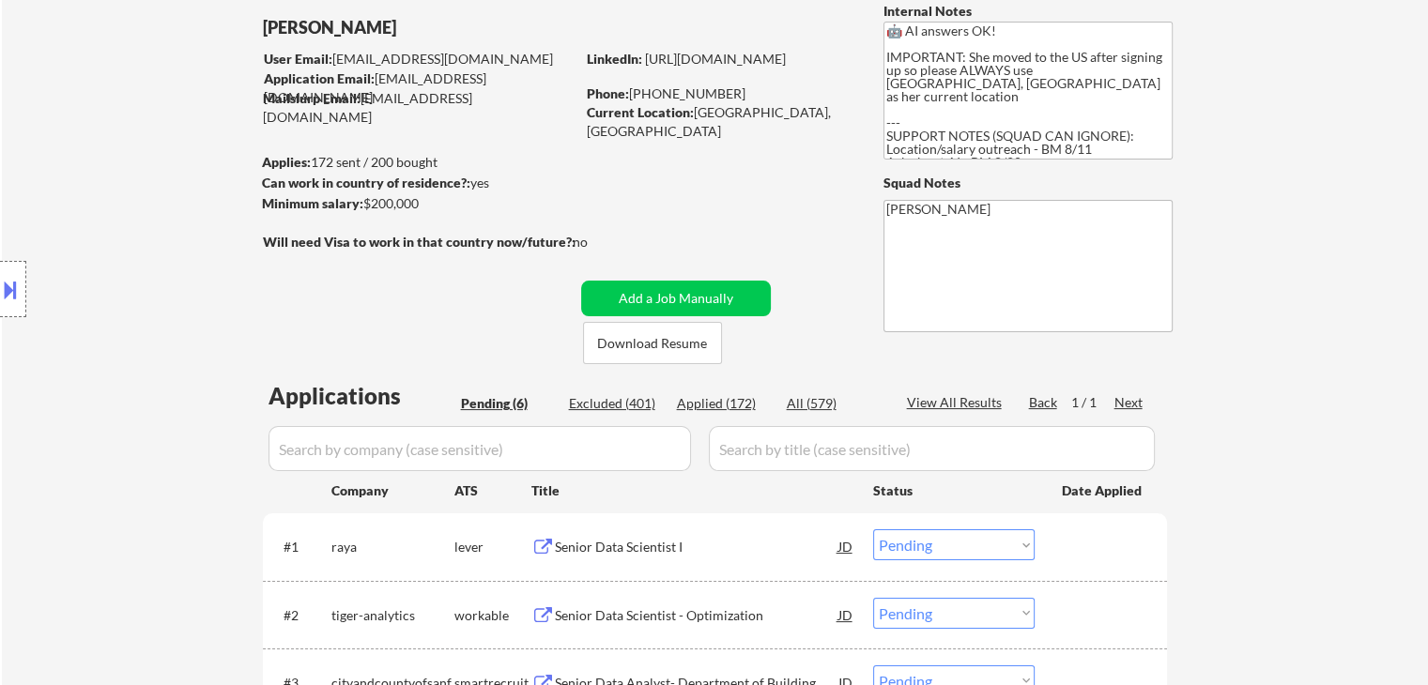
scroll to position [188, 0]
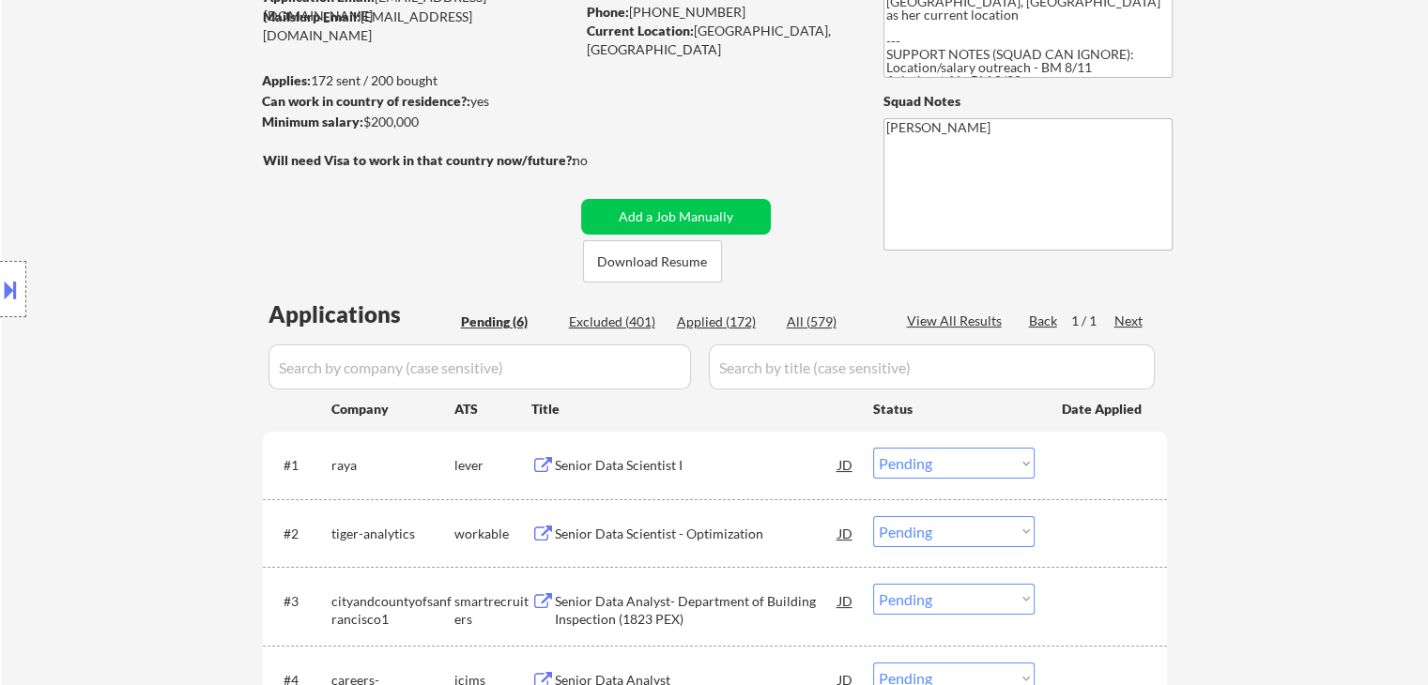
click at [130, 181] on div "Location Inclusions:" at bounding box center [168, 289] width 336 height 348
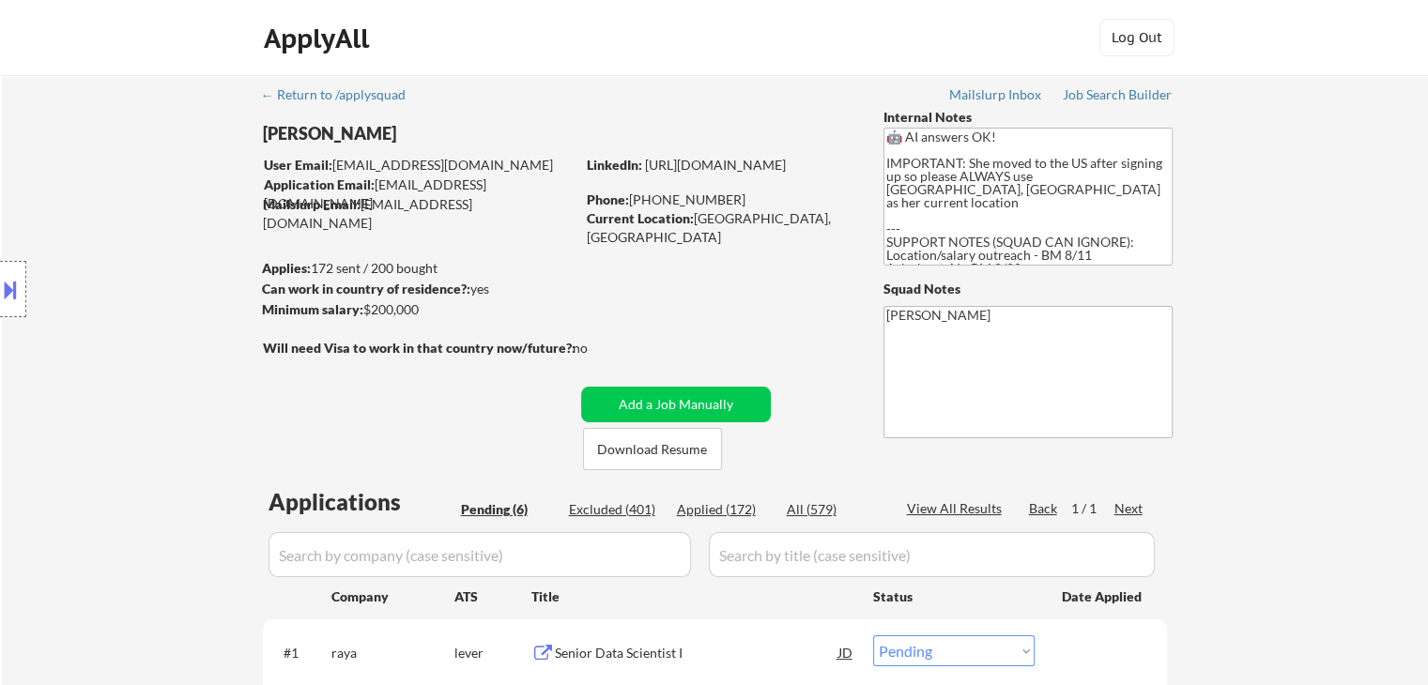
click at [130, 181] on div "Location Inclusions:" at bounding box center [168, 289] width 336 height 348
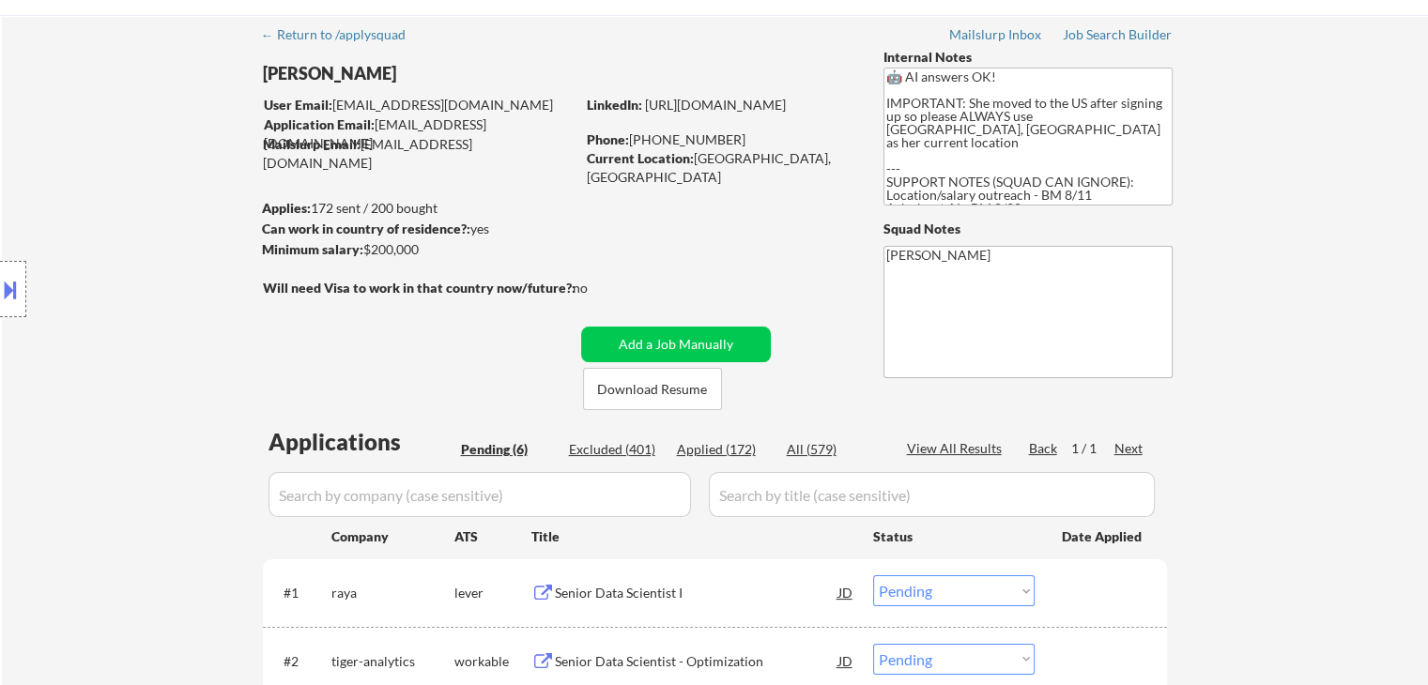
scroll to position [94, 0]
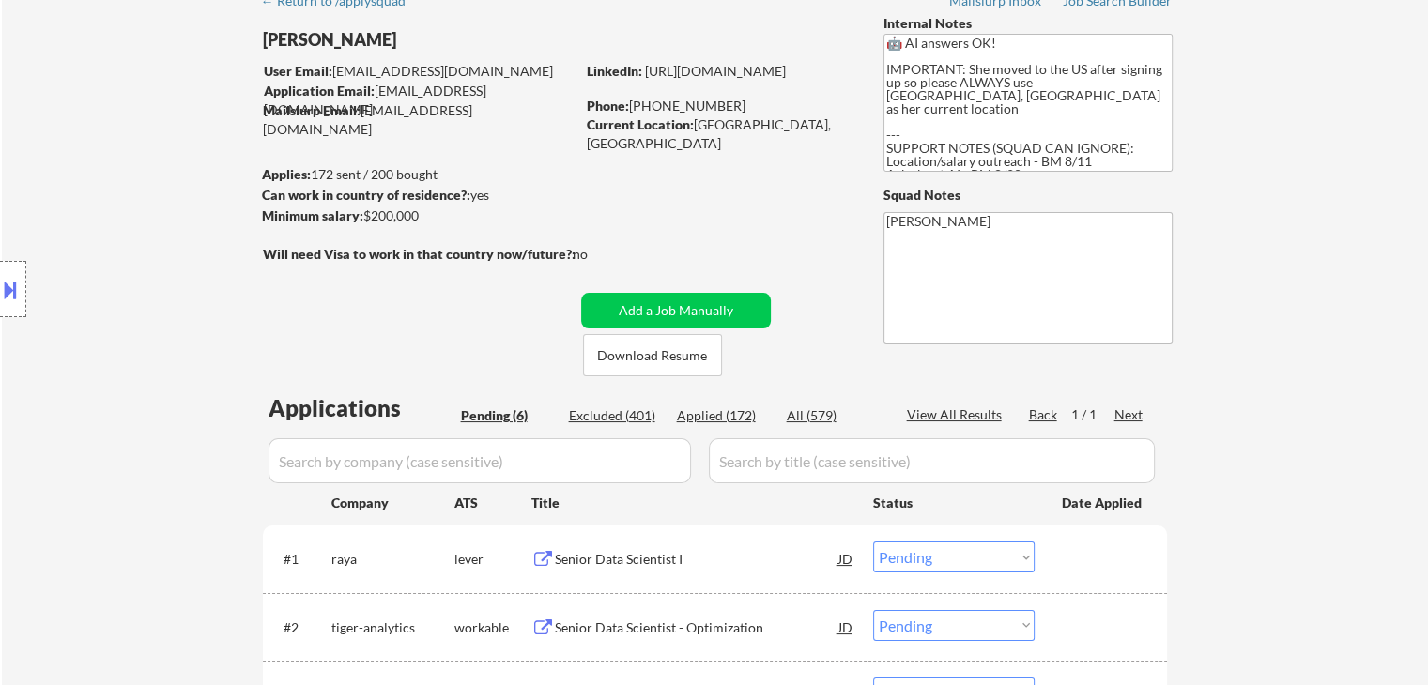
click at [130, 181] on div "Location Inclusions:" at bounding box center [168, 289] width 336 height 348
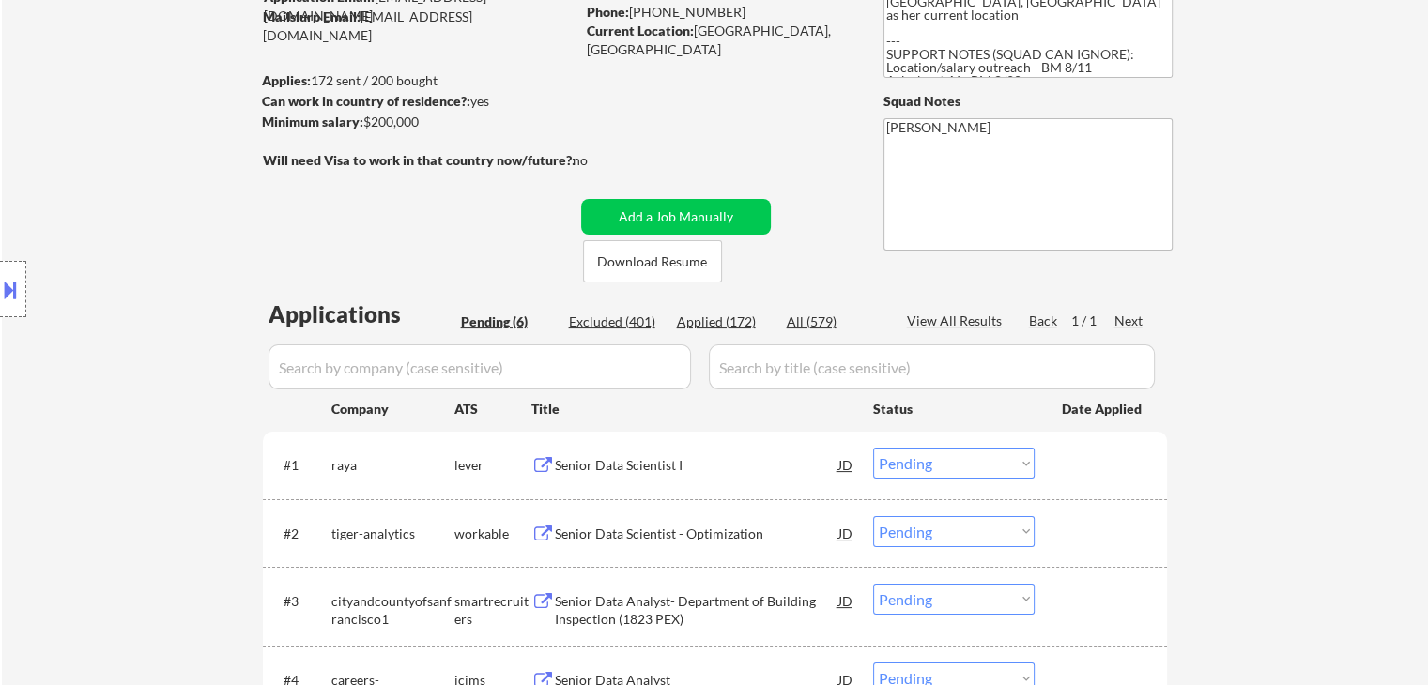
click at [130, 181] on div "Location Inclusions:" at bounding box center [168, 289] width 336 height 348
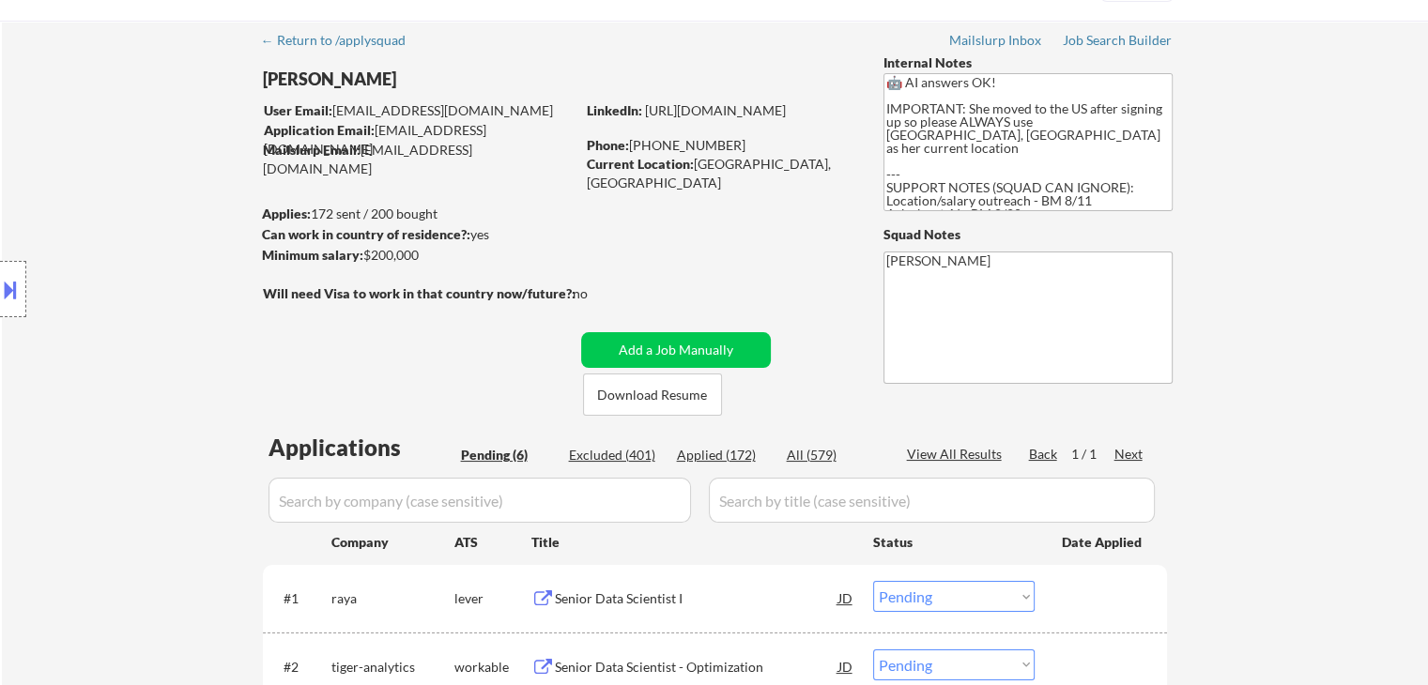
scroll to position [0, 0]
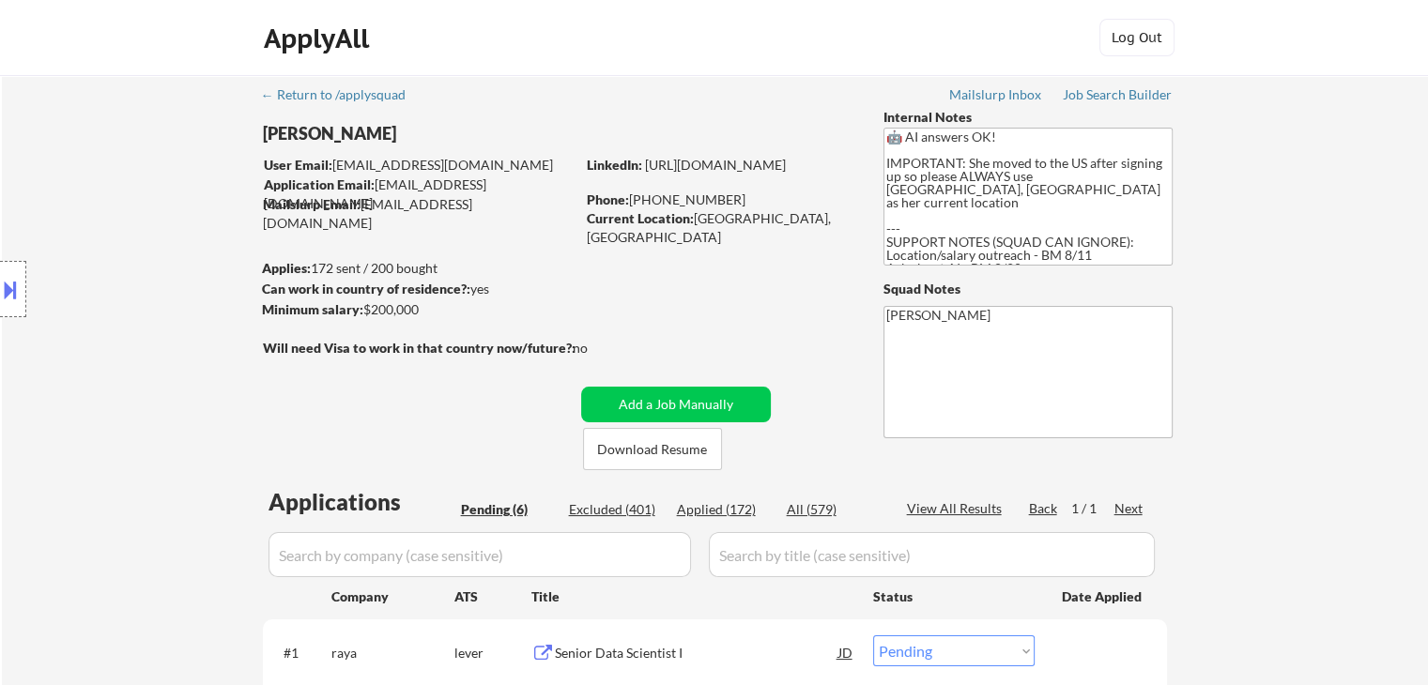
click at [130, 181] on div "Location Inclusions:" at bounding box center [168, 289] width 336 height 348
click at [136, 221] on div "Location Inclusions:" at bounding box center [168, 289] width 336 height 348
click at [130, 212] on div "Location Inclusions:" at bounding box center [168, 289] width 336 height 348
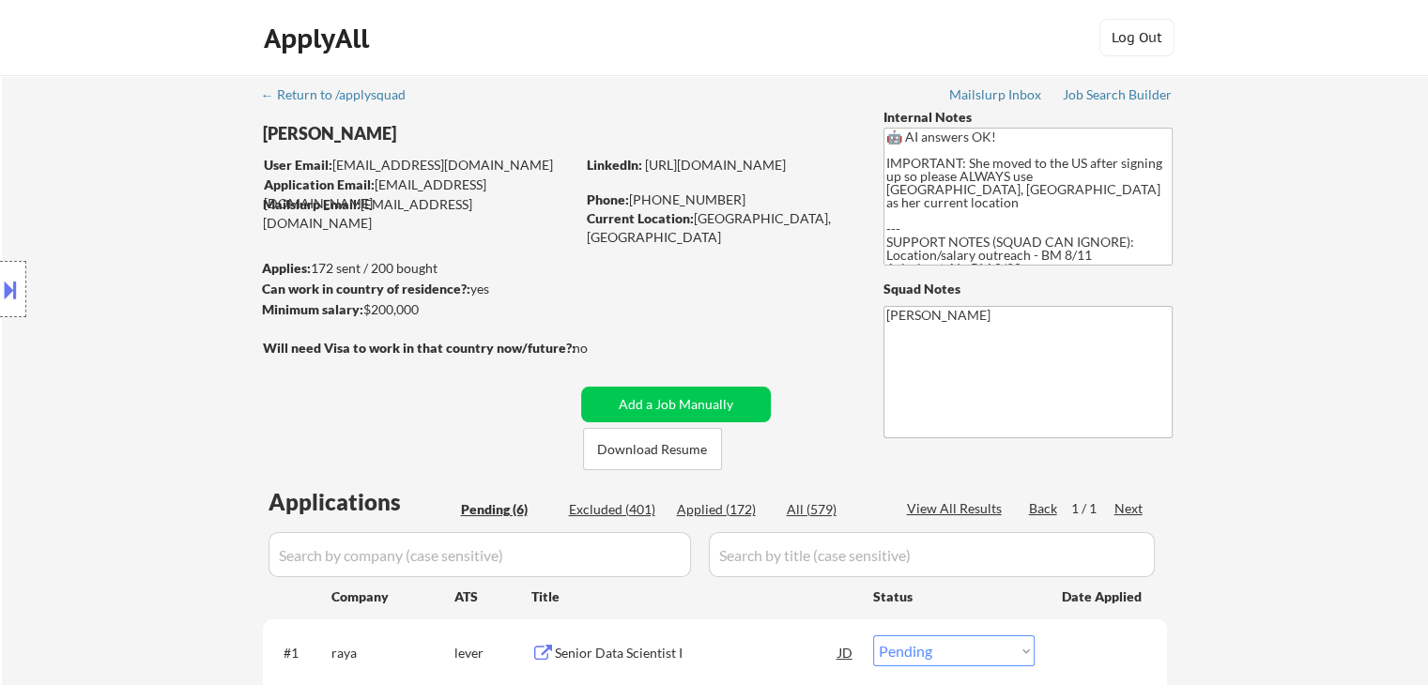
click at [130, 212] on div "Location Inclusions:" at bounding box center [168, 289] width 336 height 348
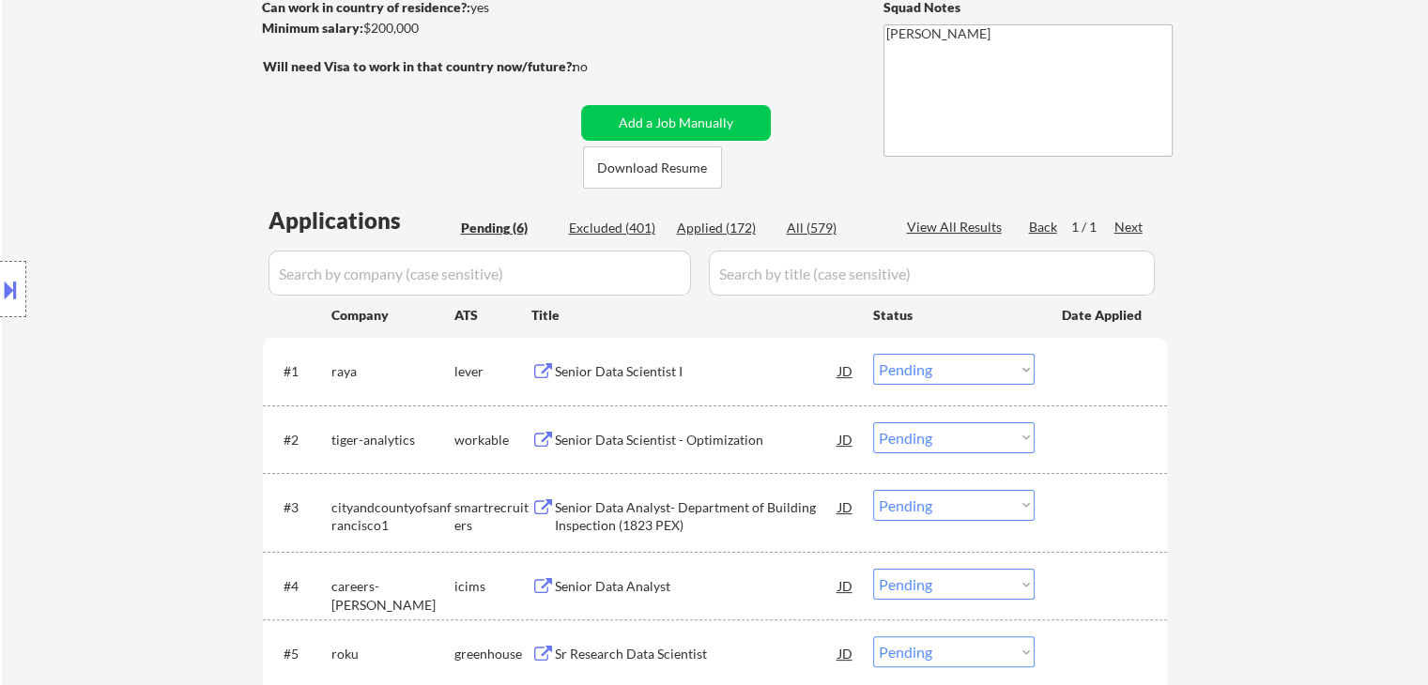
click at [149, 234] on div "Location Inclusions:" at bounding box center [168, 289] width 336 height 348
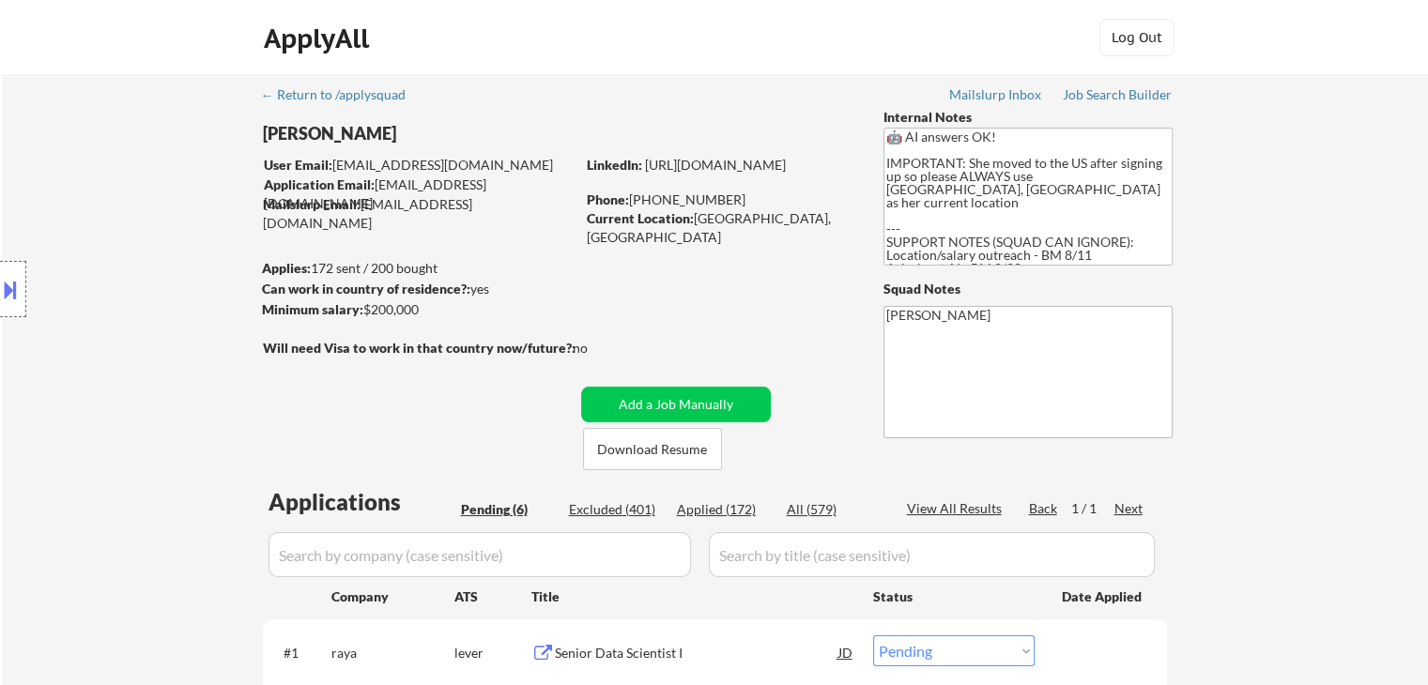
click at [149, 234] on div "Location Inclusions:" at bounding box center [168, 289] width 336 height 348
click at [148, 234] on div "Location Inclusions:" at bounding box center [168, 289] width 336 height 348
click at [147, 230] on div "Location Inclusions:" at bounding box center [168, 289] width 336 height 348
click at [169, 239] on div "Location Inclusions:" at bounding box center [168, 289] width 336 height 348
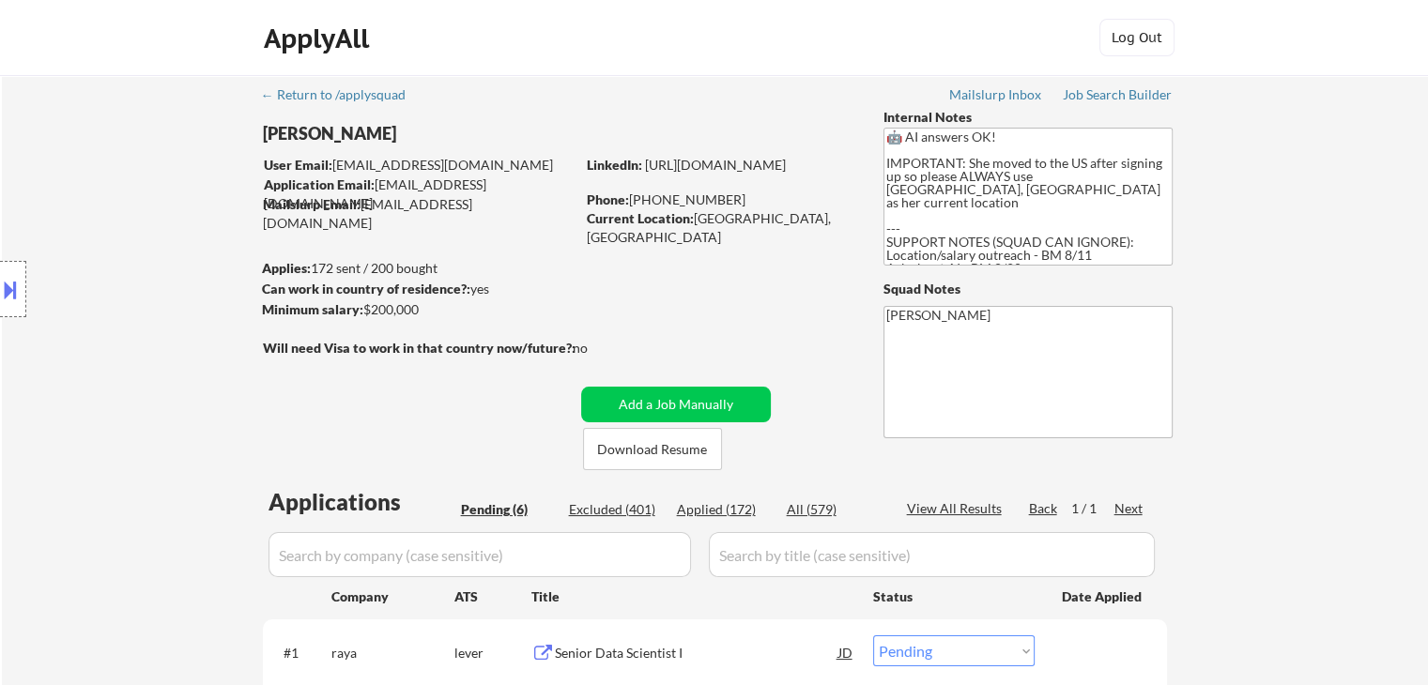
click at [169, 239] on div "Location Inclusions:" at bounding box center [168, 289] width 336 height 348
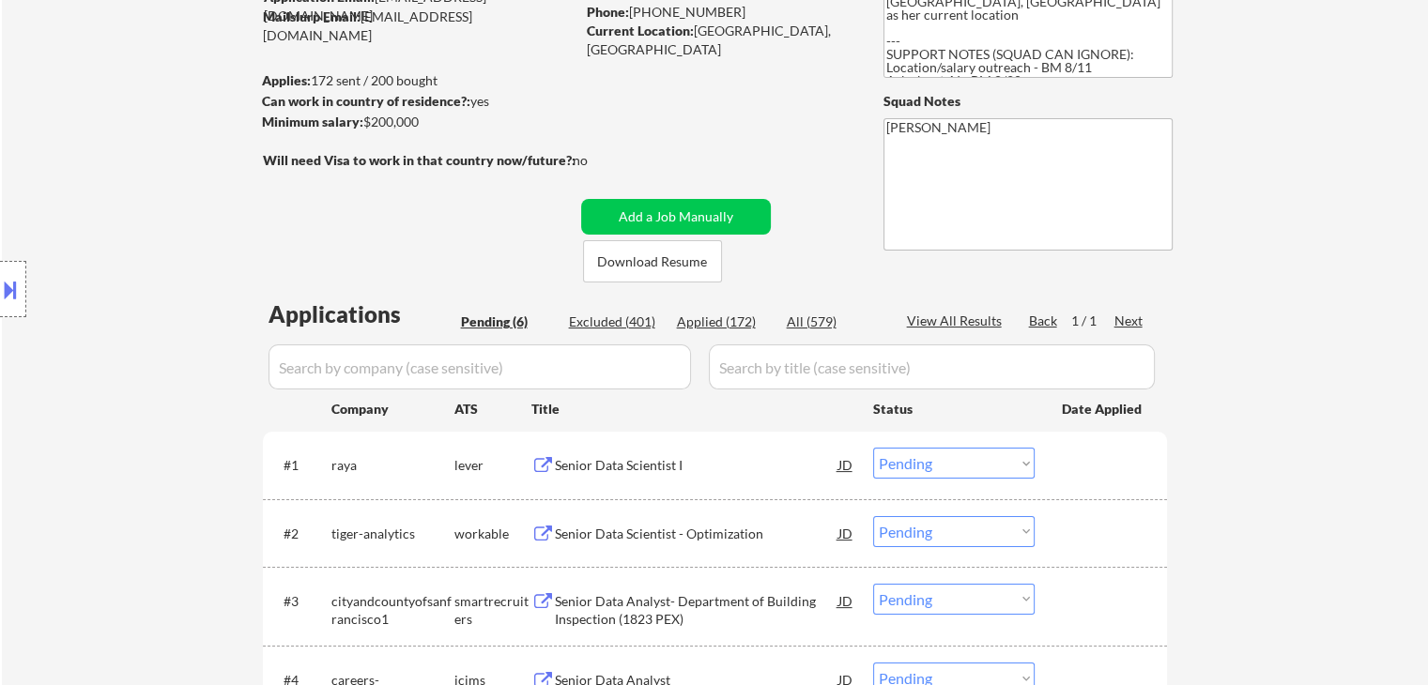
click at [169, 239] on div "Location Inclusions:" at bounding box center [168, 289] width 336 height 348
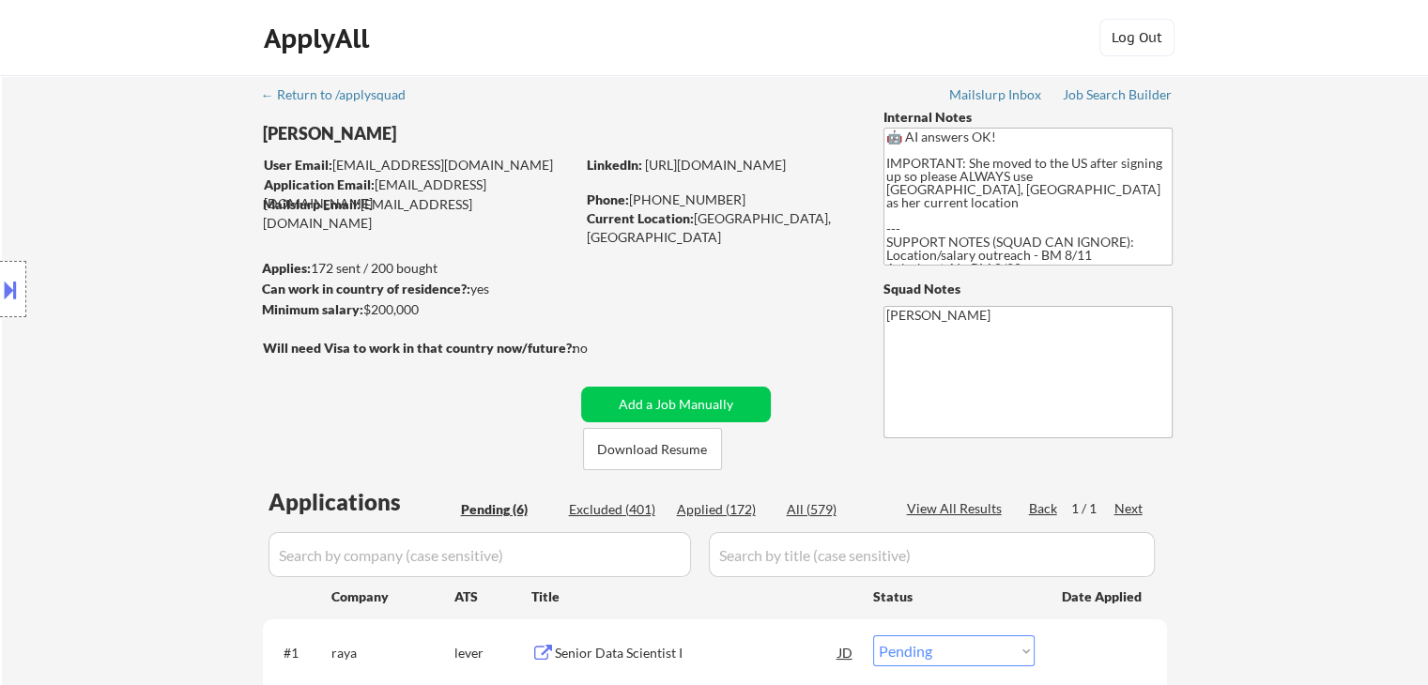
click at [169, 239] on div "Location Inclusions:" at bounding box center [168, 289] width 336 height 348
click at [169, 238] on div "Location Inclusions:" at bounding box center [168, 289] width 336 height 348
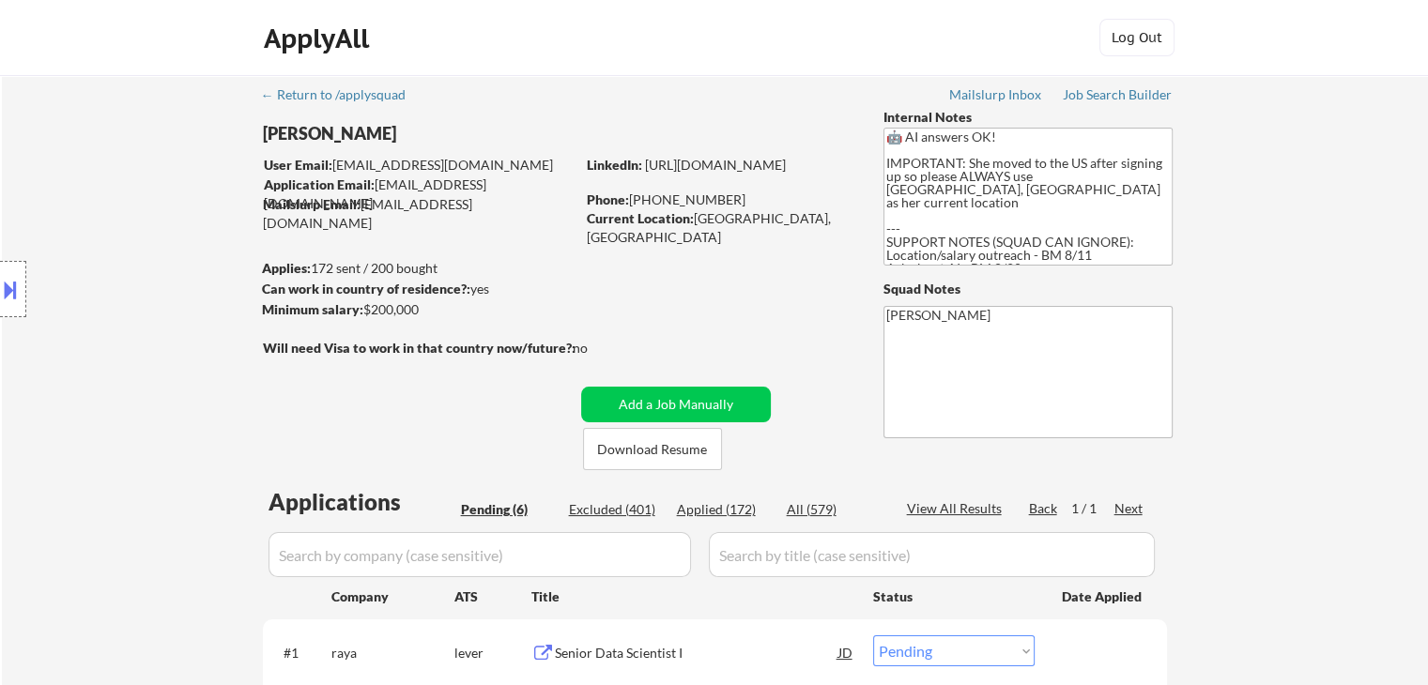
click at [169, 238] on div "Location Inclusions:" at bounding box center [168, 289] width 336 height 348
click at [180, 271] on div "Location Inclusions:" at bounding box center [168, 289] width 336 height 348
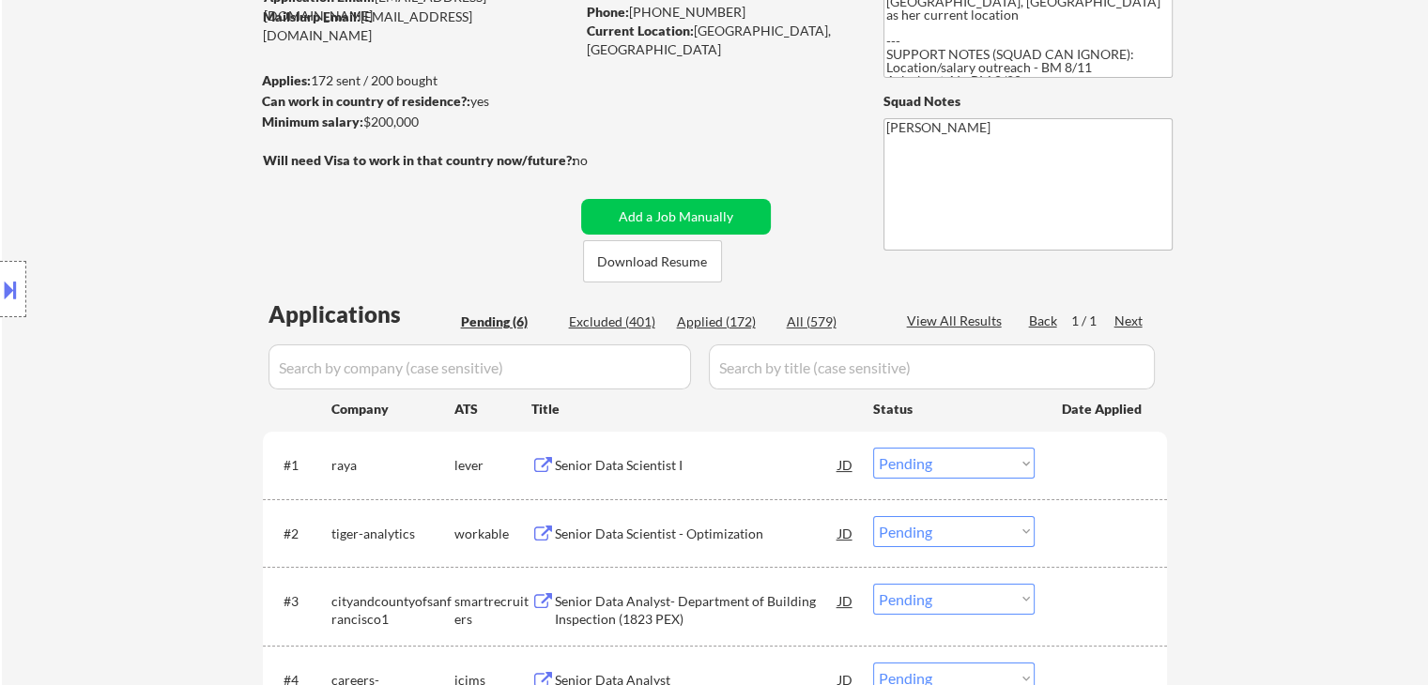
click at [180, 271] on div "Location Inclusions:" at bounding box center [168, 289] width 336 height 348
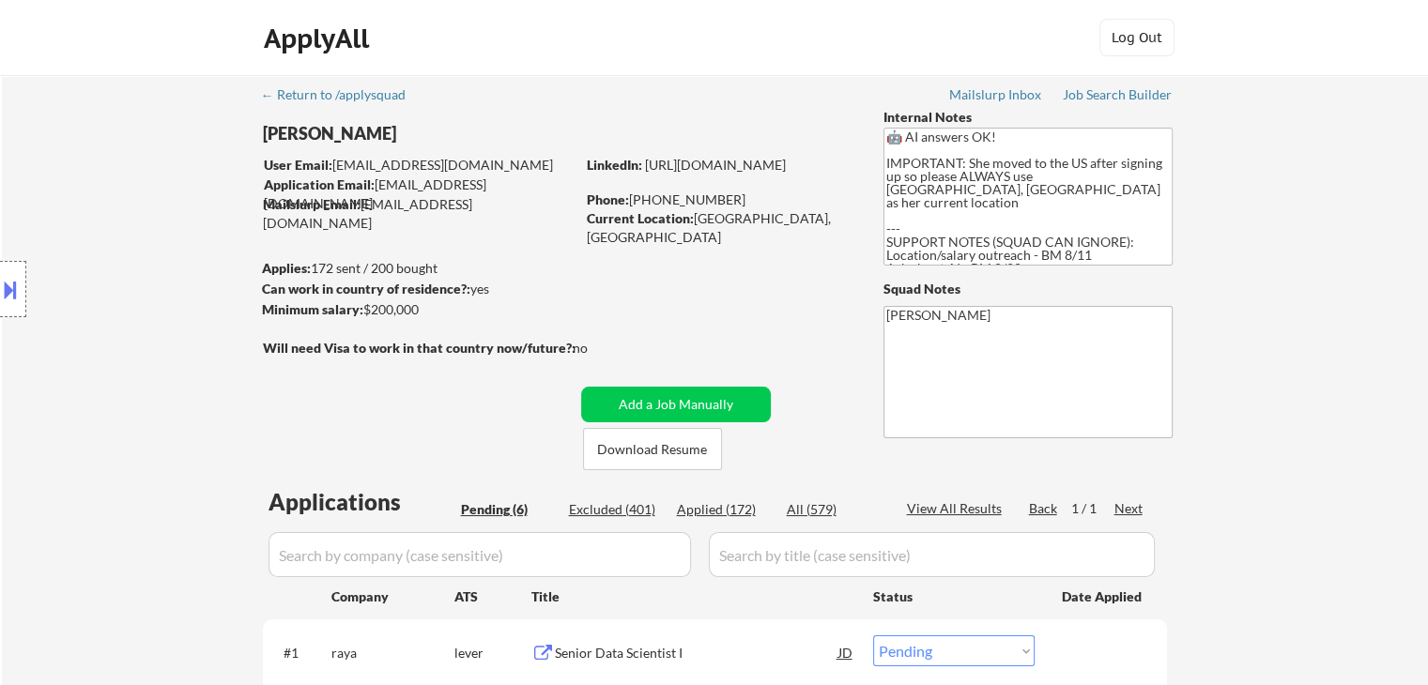
click at [180, 271] on div "Location Inclusions:" at bounding box center [168, 289] width 336 height 348
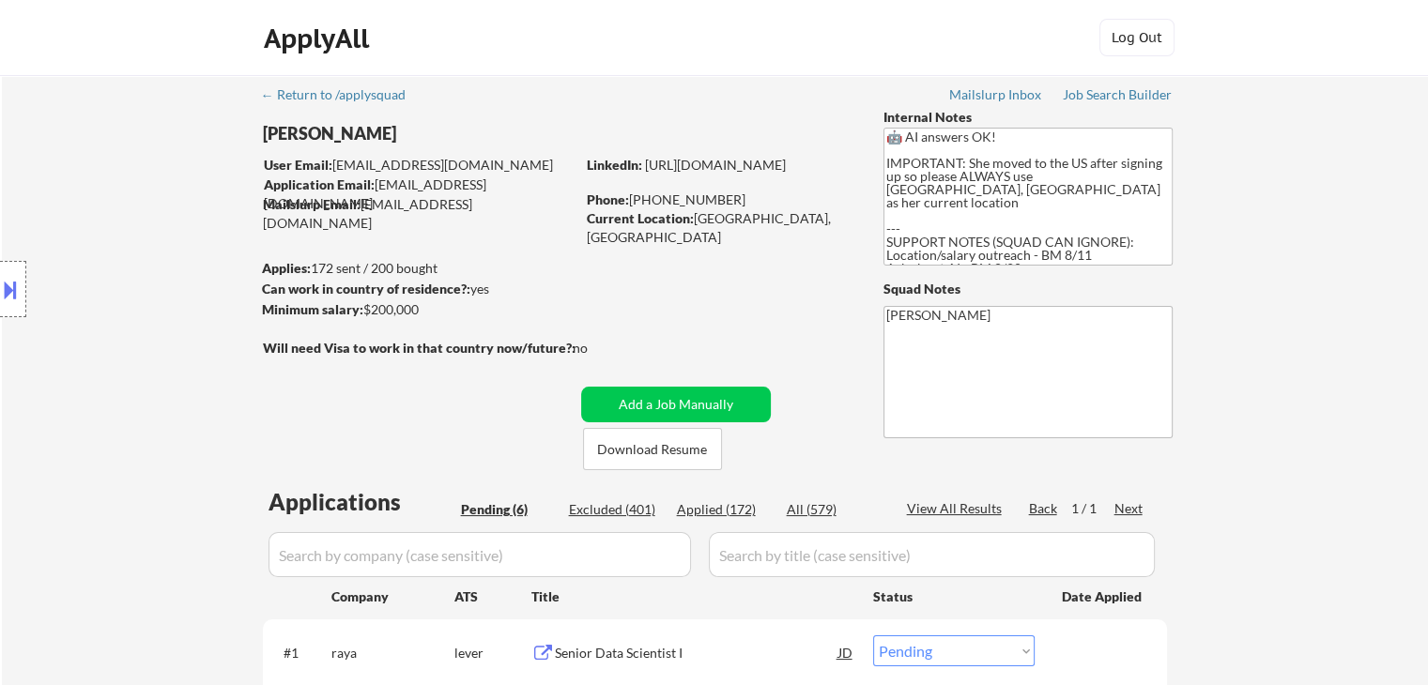
scroll to position [282, 0]
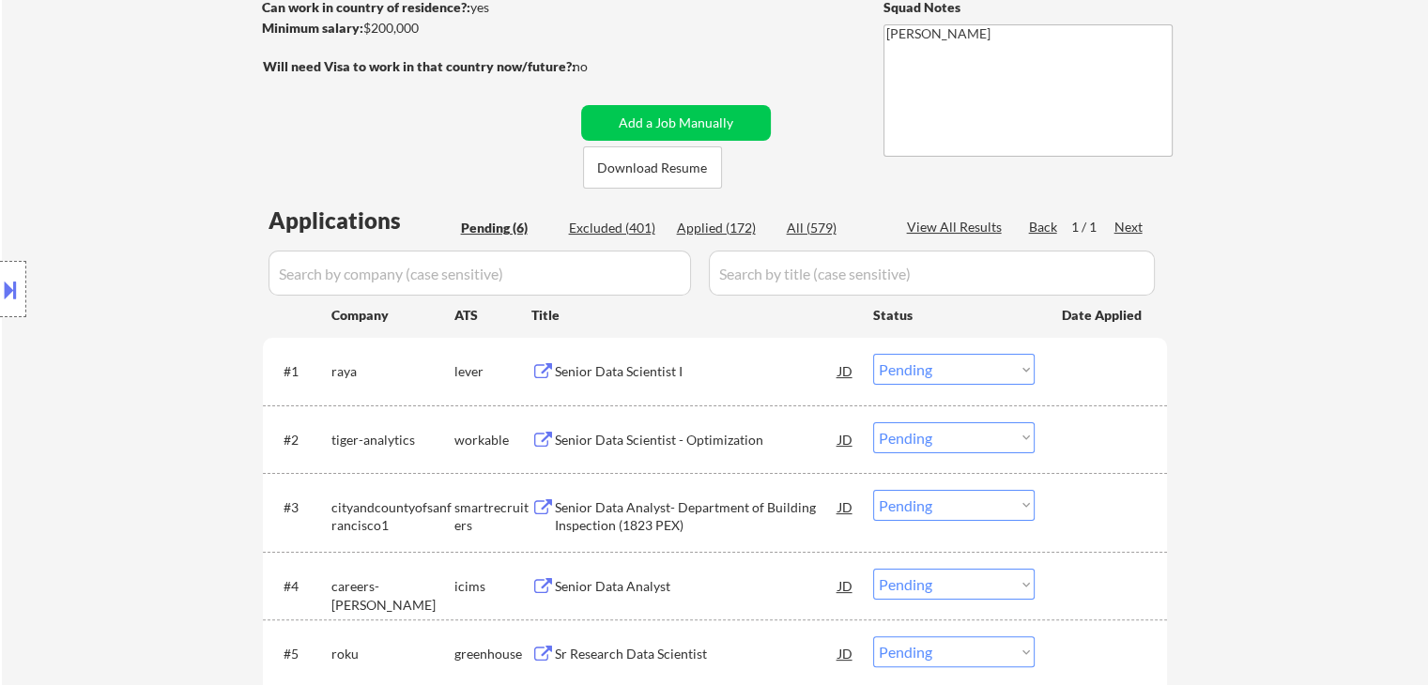
click at [180, 271] on div "Location Inclusions:" at bounding box center [168, 289] width 336 height 348
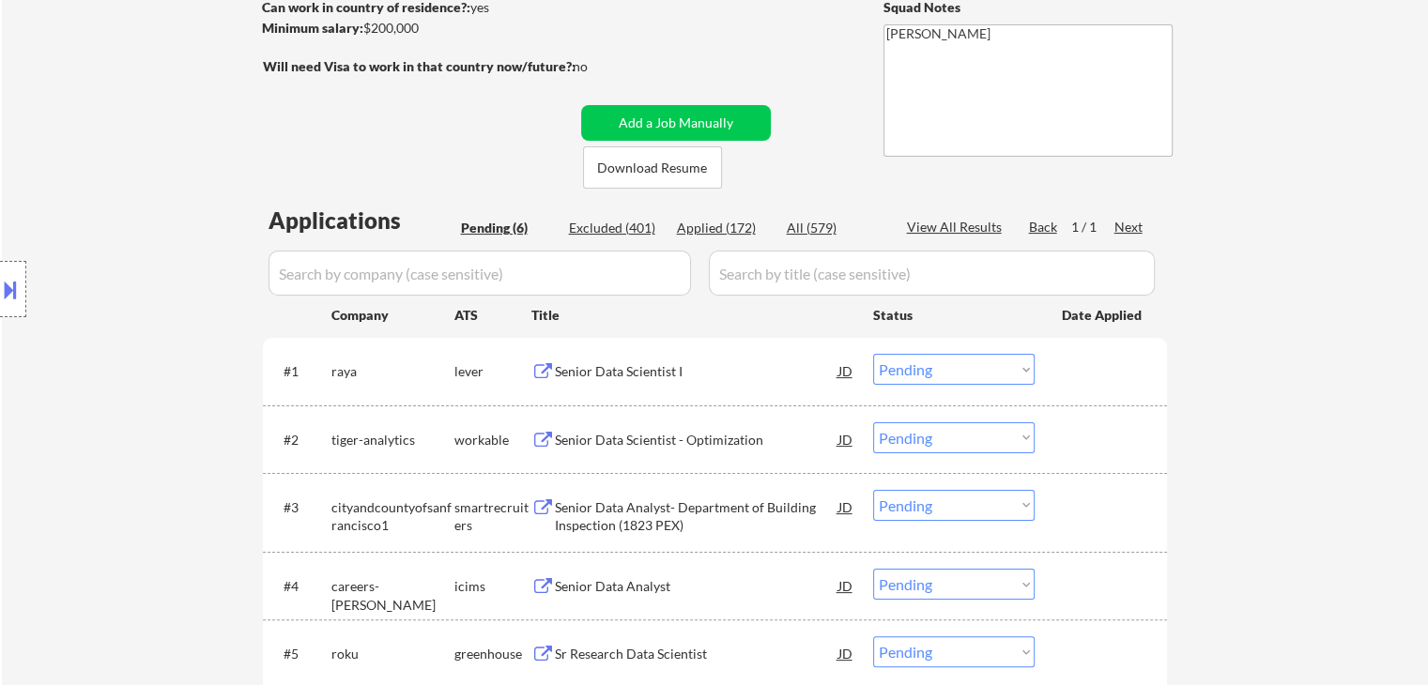
click at [180, 271] on div "Location Inclusions:" at bounding box center [168, 289] width 336 height 348
click at [179, 271] on div "Location Inclusions:" at bounding box center [168, 289] width 336 height 348
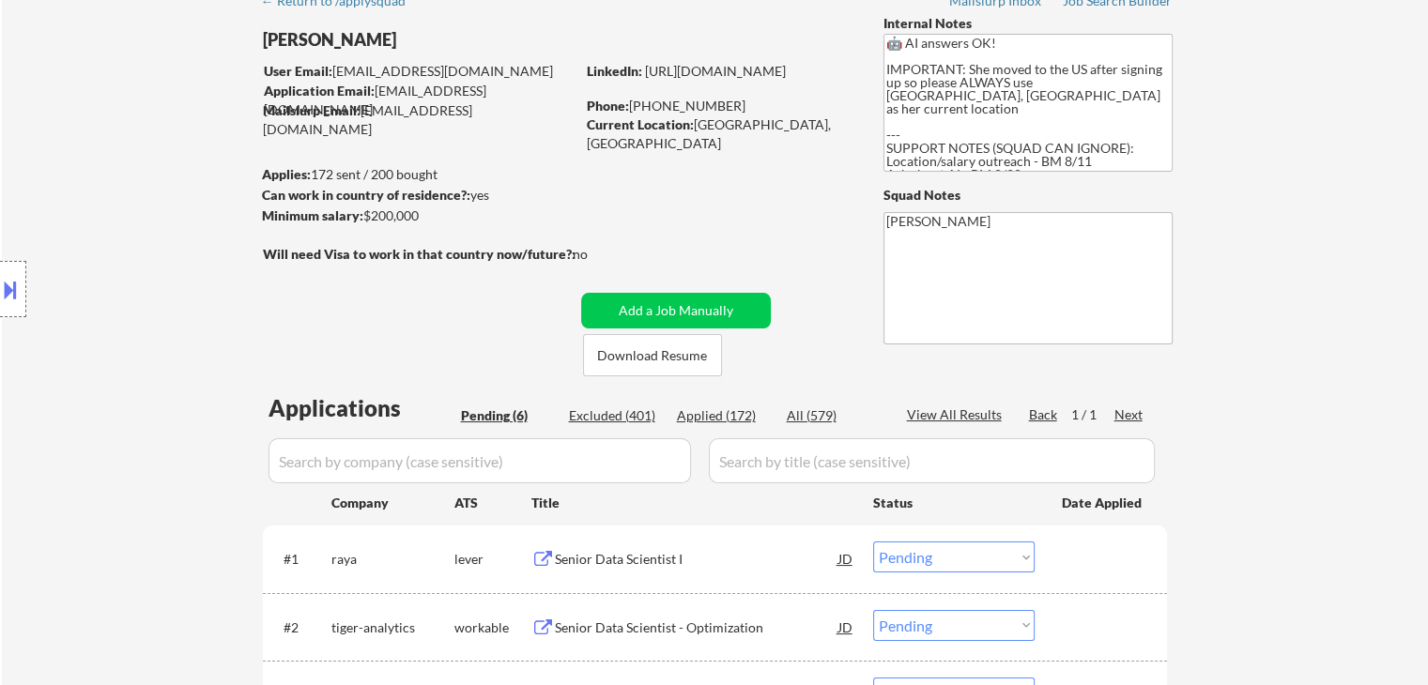
click at [172, 269] on div "Location Inclusions:" at bounding box center [168, 289] width 336 height 348
click at [168, 260] on div "Location Inclusions:" at bounding box center [168, 289] width 336 height 348
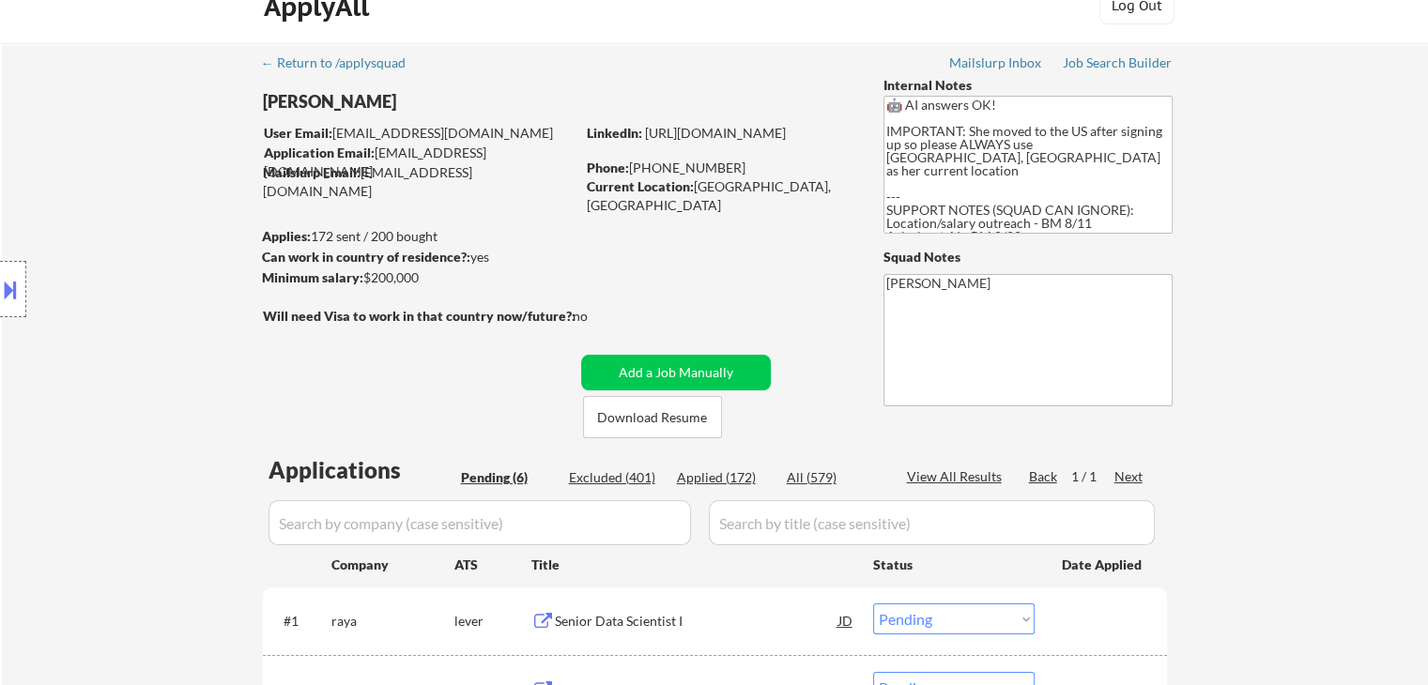
scroll to position [0, 0]
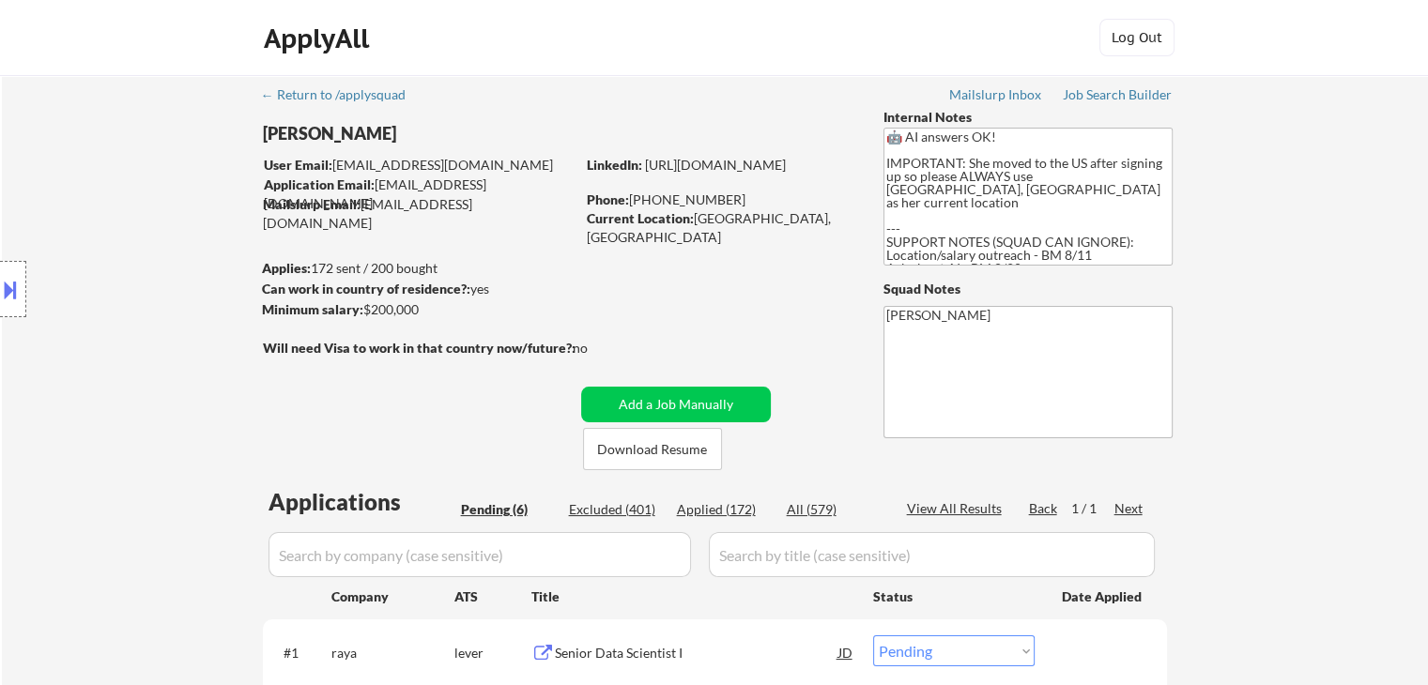
click at [168, 260] on div "Location Inclusions:" at bounding box center [168, 289] width 336 height 348
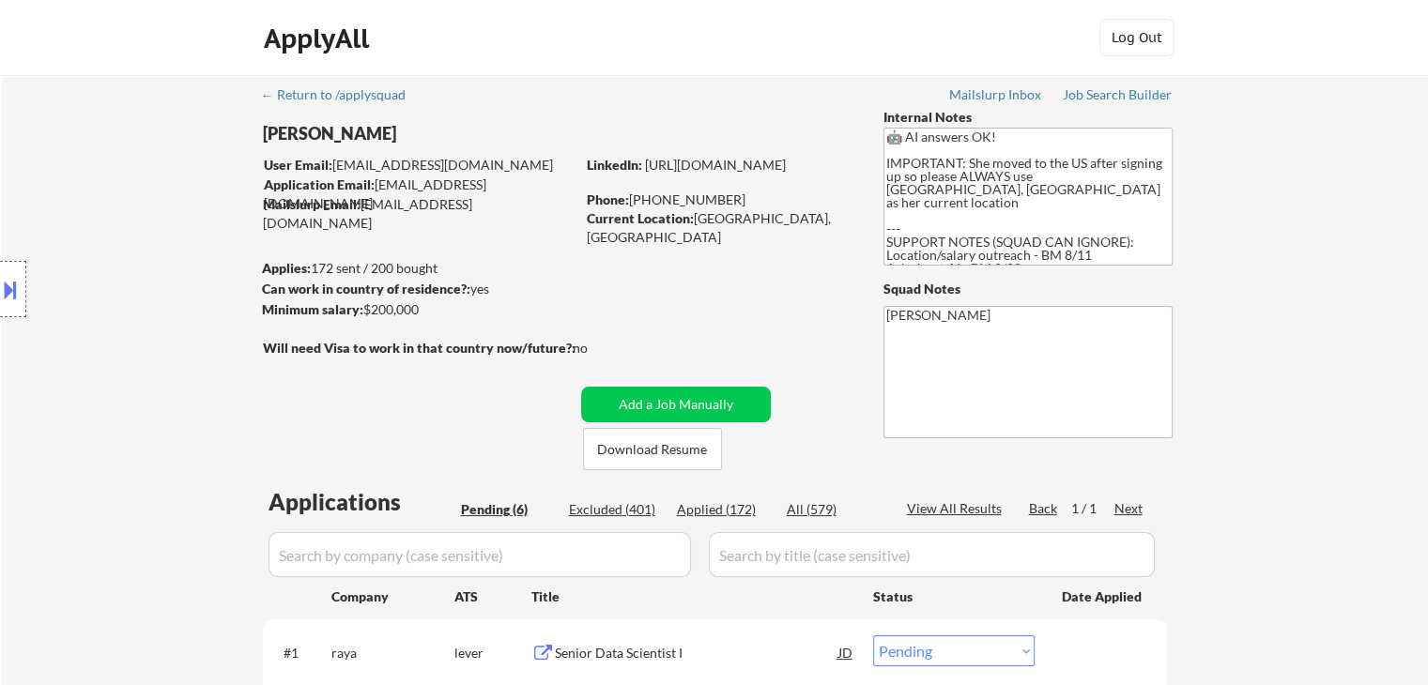
click at [168, 260] on div "Location Inclusions:" at bounding box center [168, 289] width 336 height 348
click at [150, 259] on div "Location Inclusions:" at bounding box center [168, 289] width 336 height 348
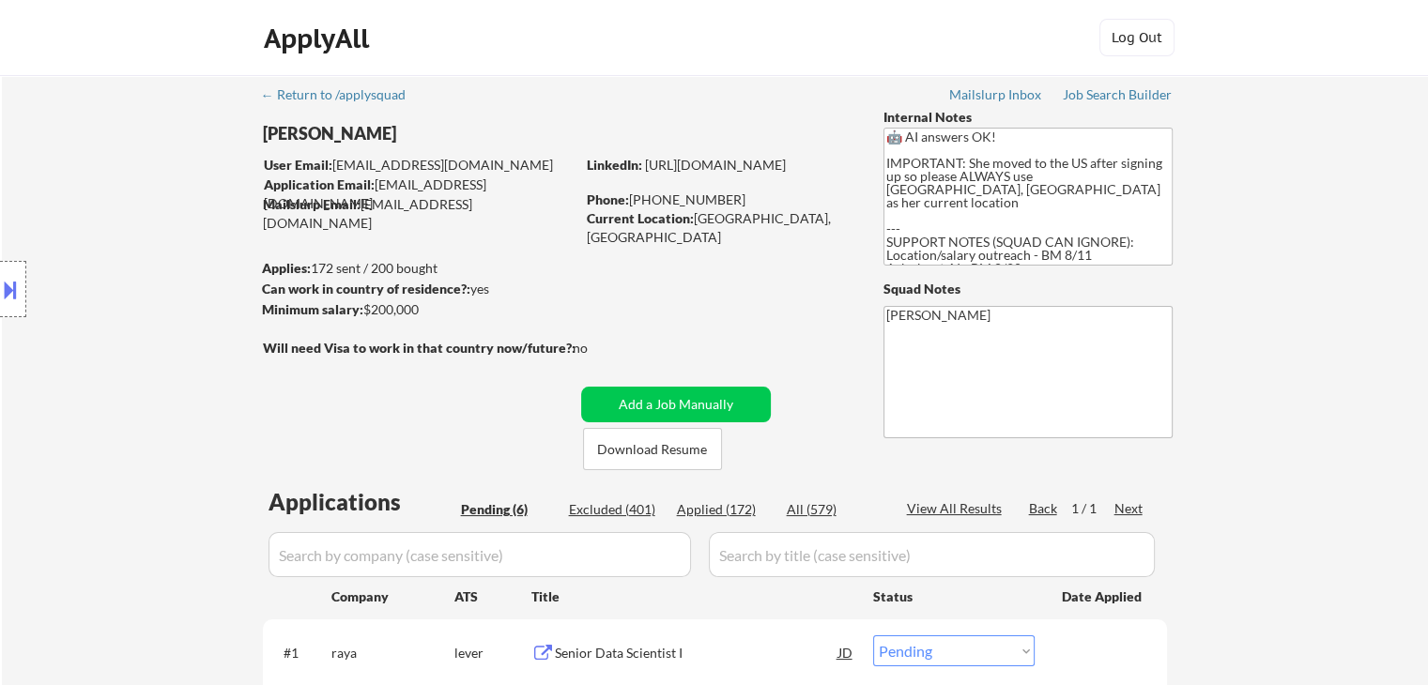
click at [150, 259] on div "Location Inclusions:" at bounding box center [168, 289] width 336 height 348
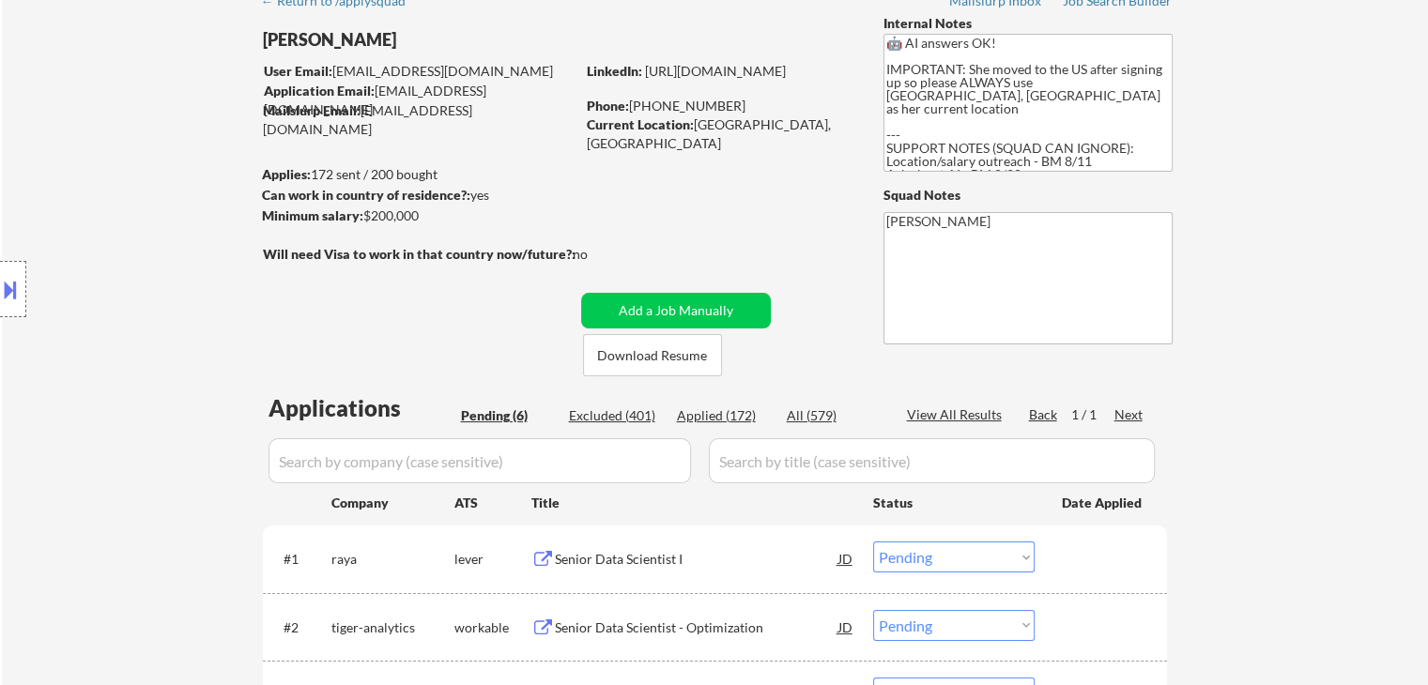
click at [150, 259] on div "Location Inclusions:" at bounding box center [168, 289] width 336 height 348
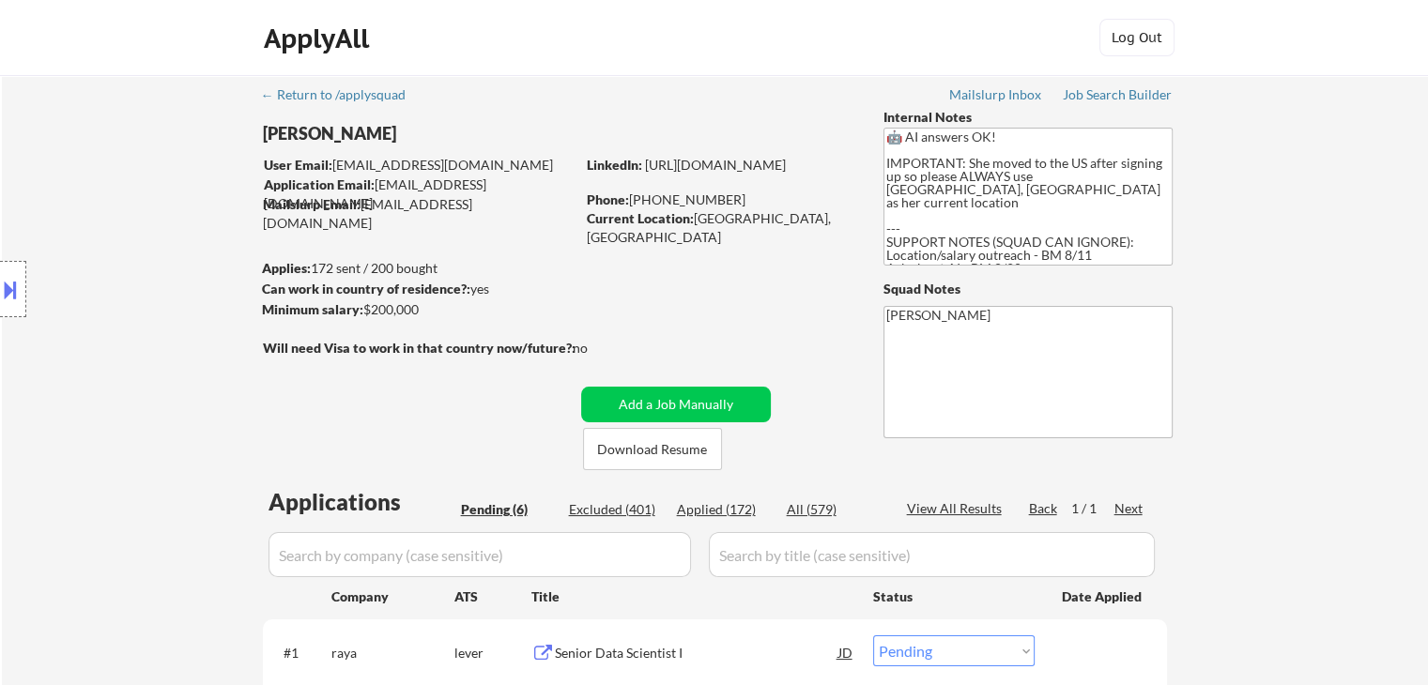
click at [150, 259] on div "Location Inclusions:" at bounding box center [168, 289] width 336 height 348
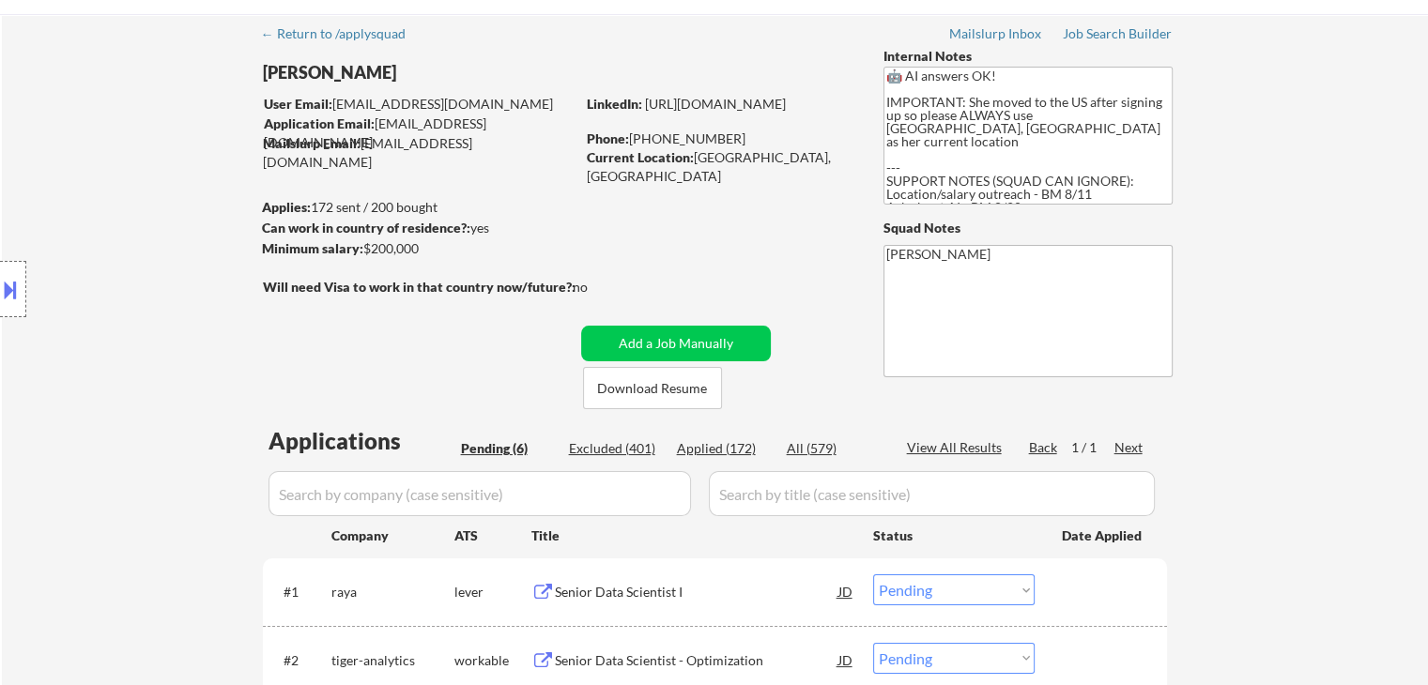
scroll to position [94, 0]
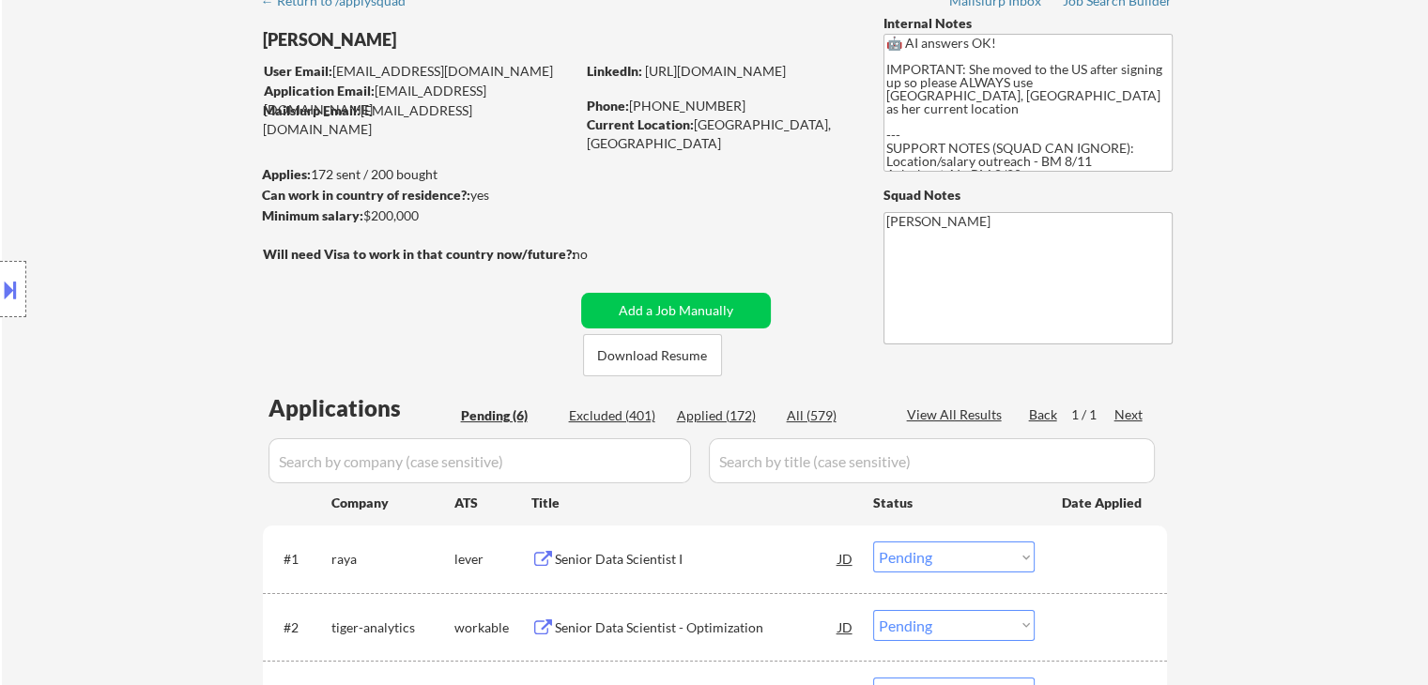
click at [116, 247] on div "Location Inclusions:" at bounding box center [168, 289] width 336 height 348
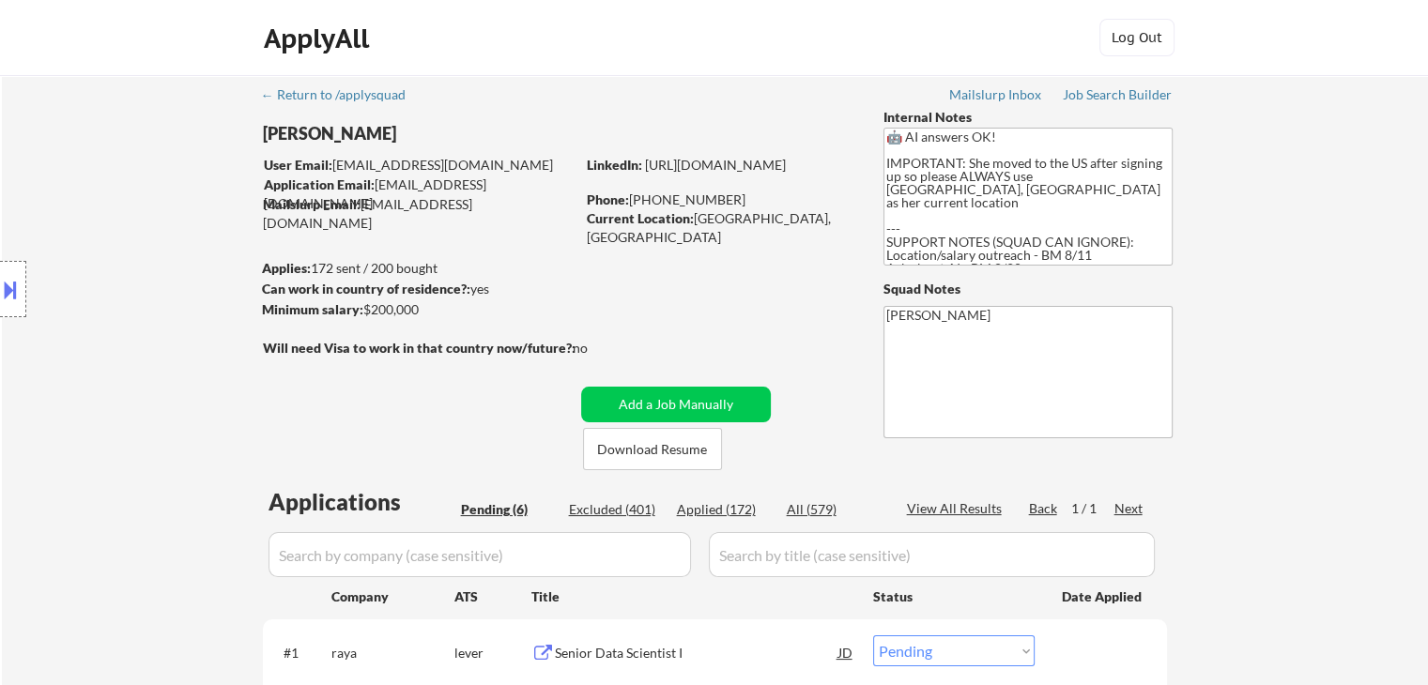
click at [116, 247] on div "Location Inclusions:" at bounding box center [168, 289] width 336 height 348
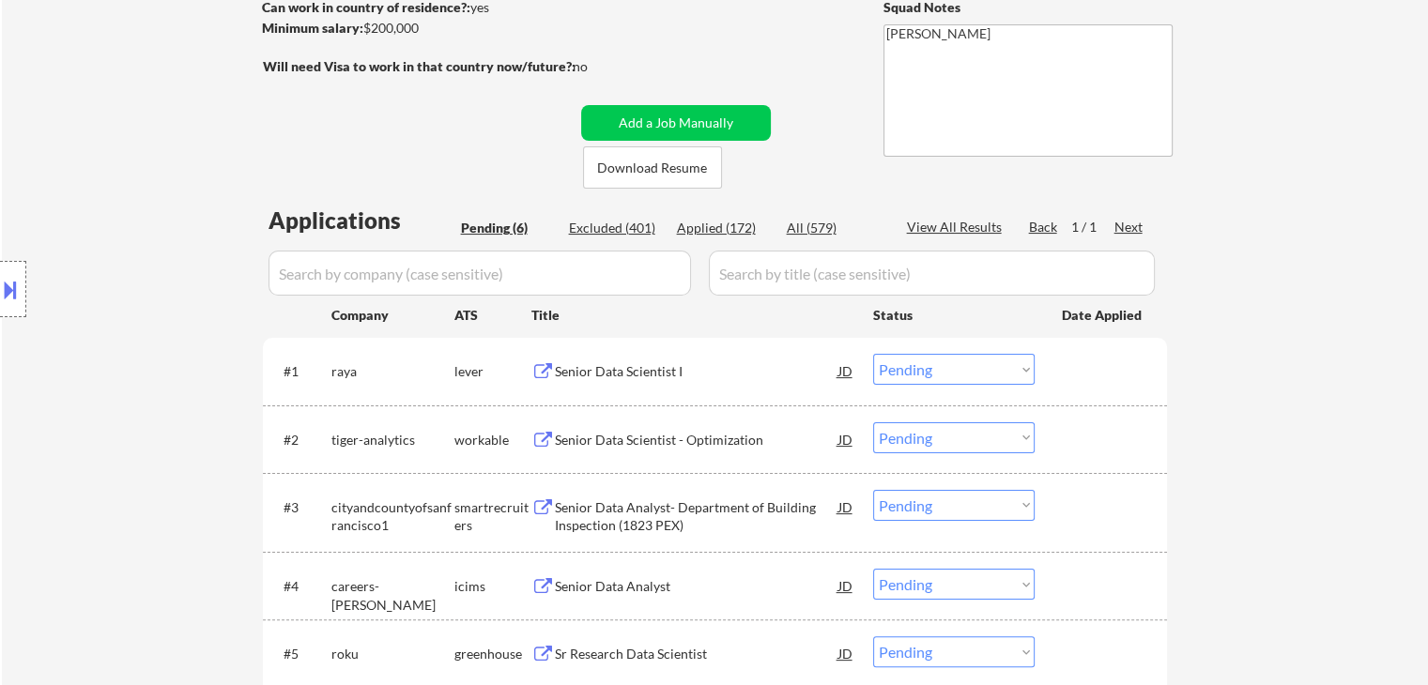
click at [116, 247] on div "Location Inclusions:" at bounding box center [168, 289] width 336 height 348
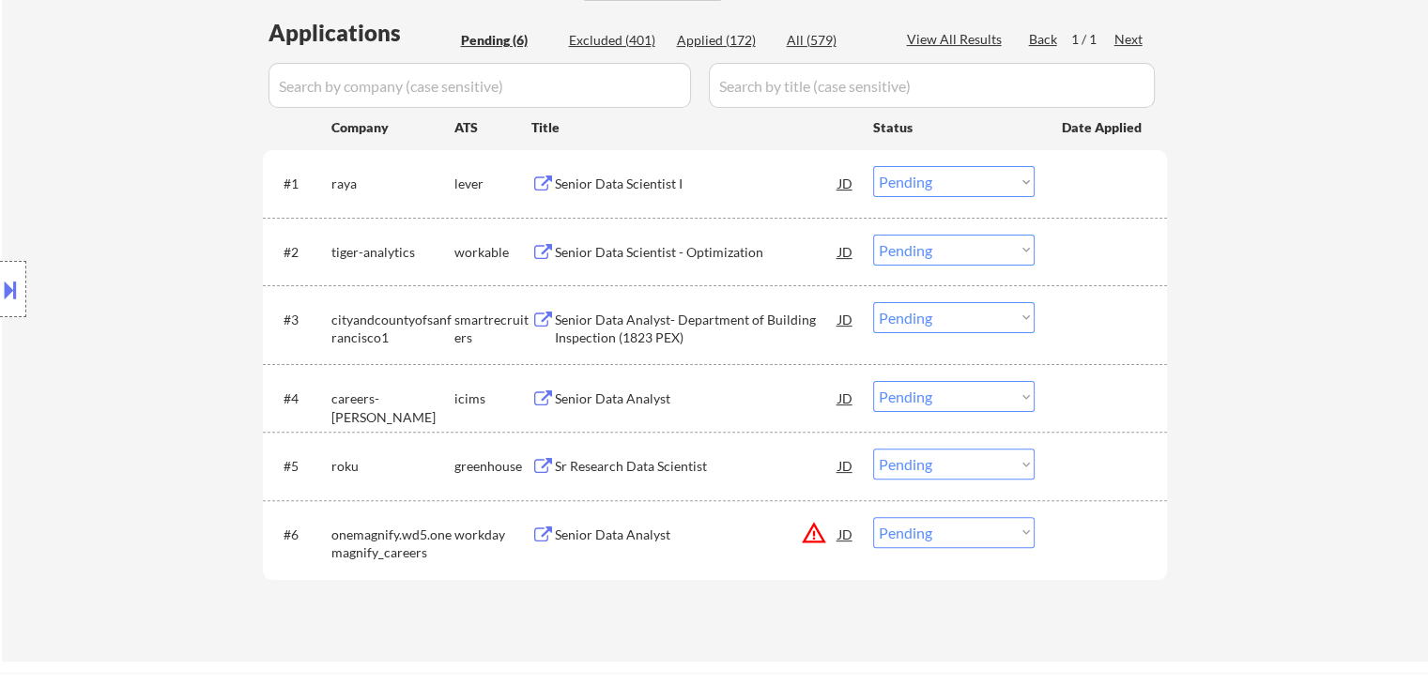
click at [116, 247] on div "Location Inclusions:" at bounding box center [168, 289] width 336 height 348
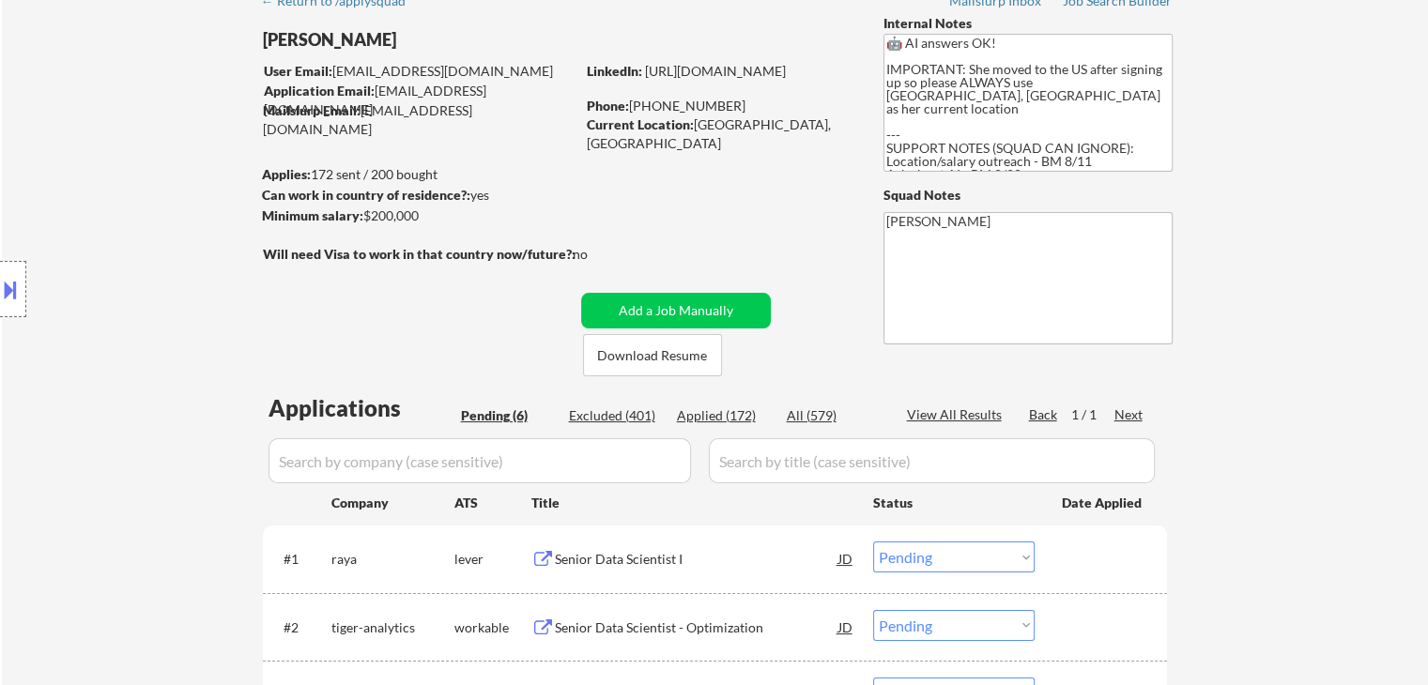
click at [116, 247] on div "Location Inclusions:" at bounding box center [168, 289] width 336 height 348
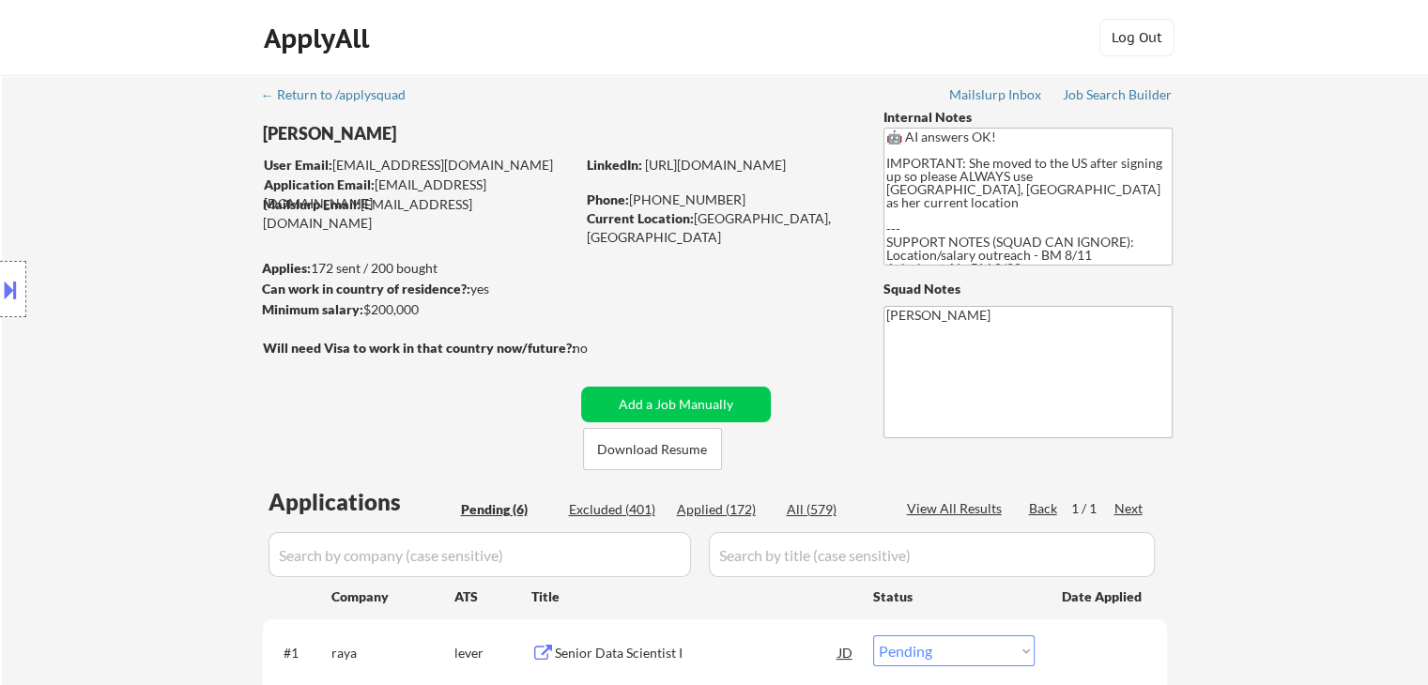
click at [116, 247] on div "Location Inclusions:" at bounding box center [168, 289] width 336 height 348
click at [109, 249] on div "Location Inclusions:" at bounding box center [168, 289] width 336 height 348
click at [95, 254] on div "Location Inclusions:" at bounding box center [168, 289] width 336 height 348
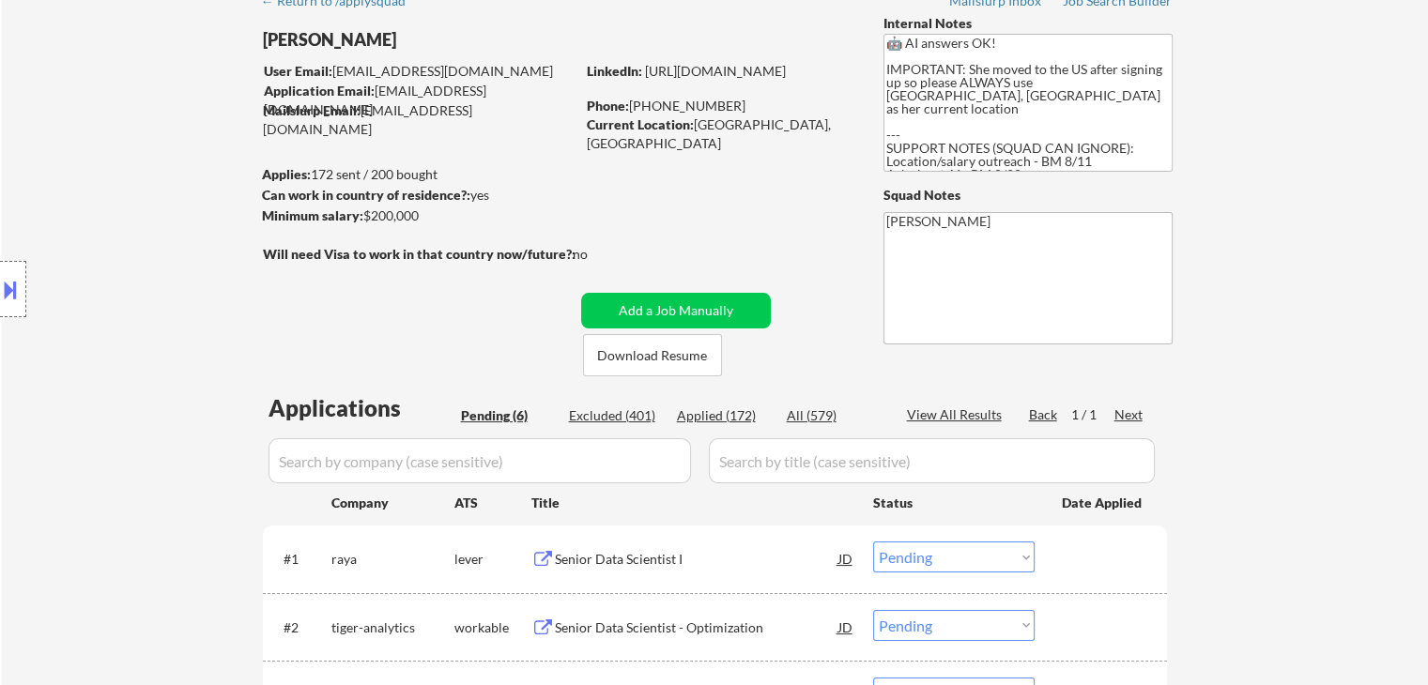
click at [95, 254] on div "Location Inclusions:" at bounding box center [168, 289] width 336 height 348
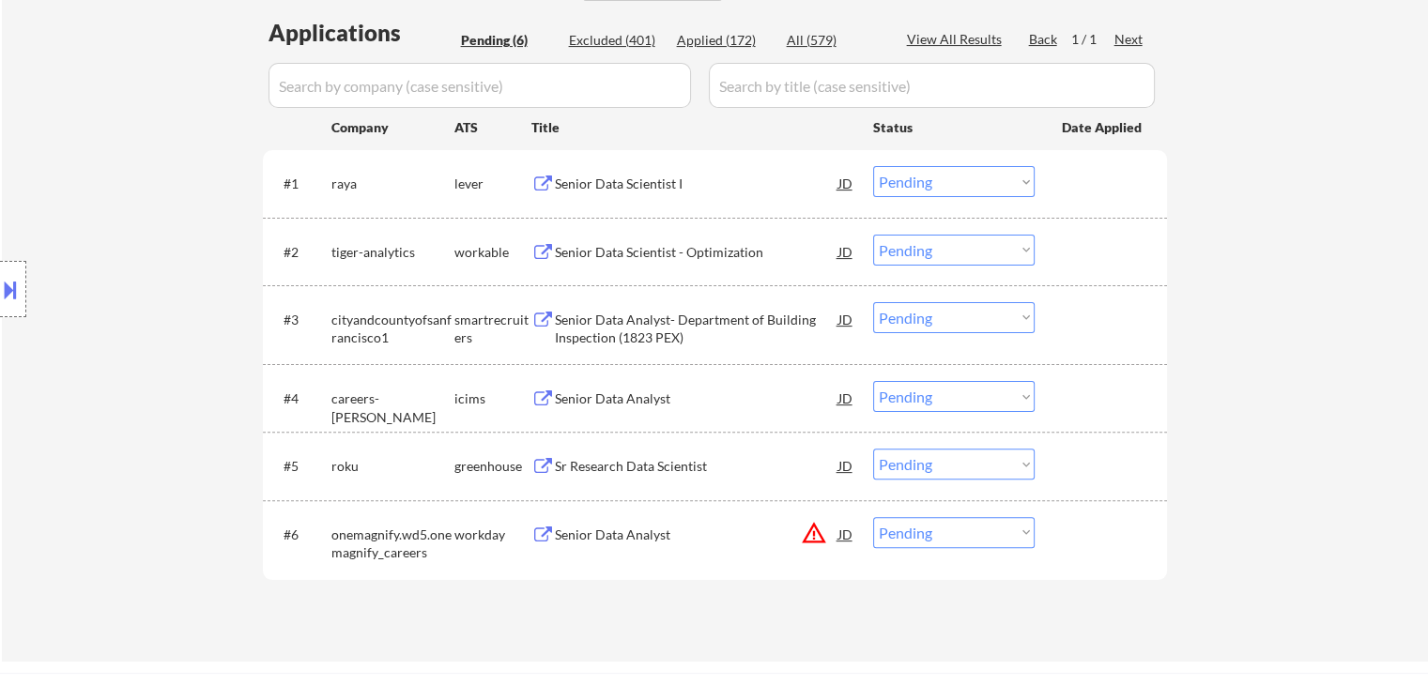
scroll to position [845, 0]
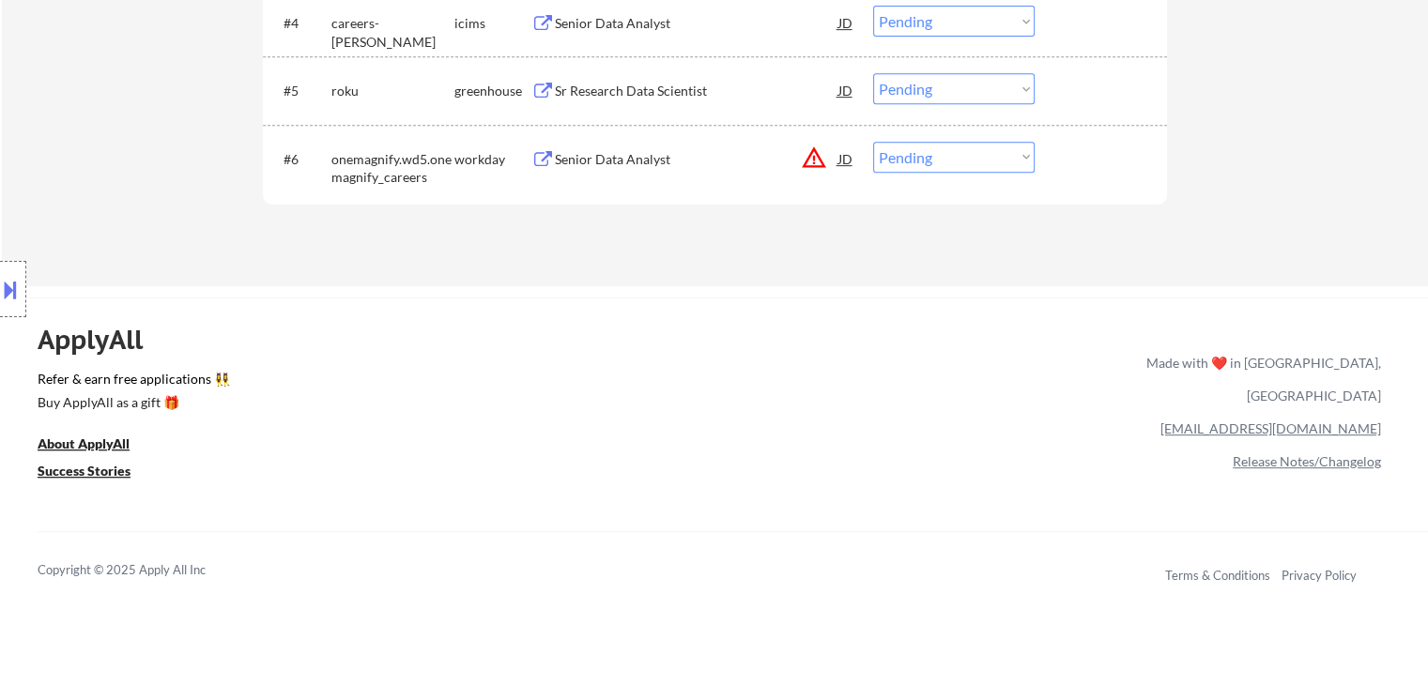
click at [95, 253] on div "Location Inclusions:" at bounding box center [168, 289] width 336 height 348
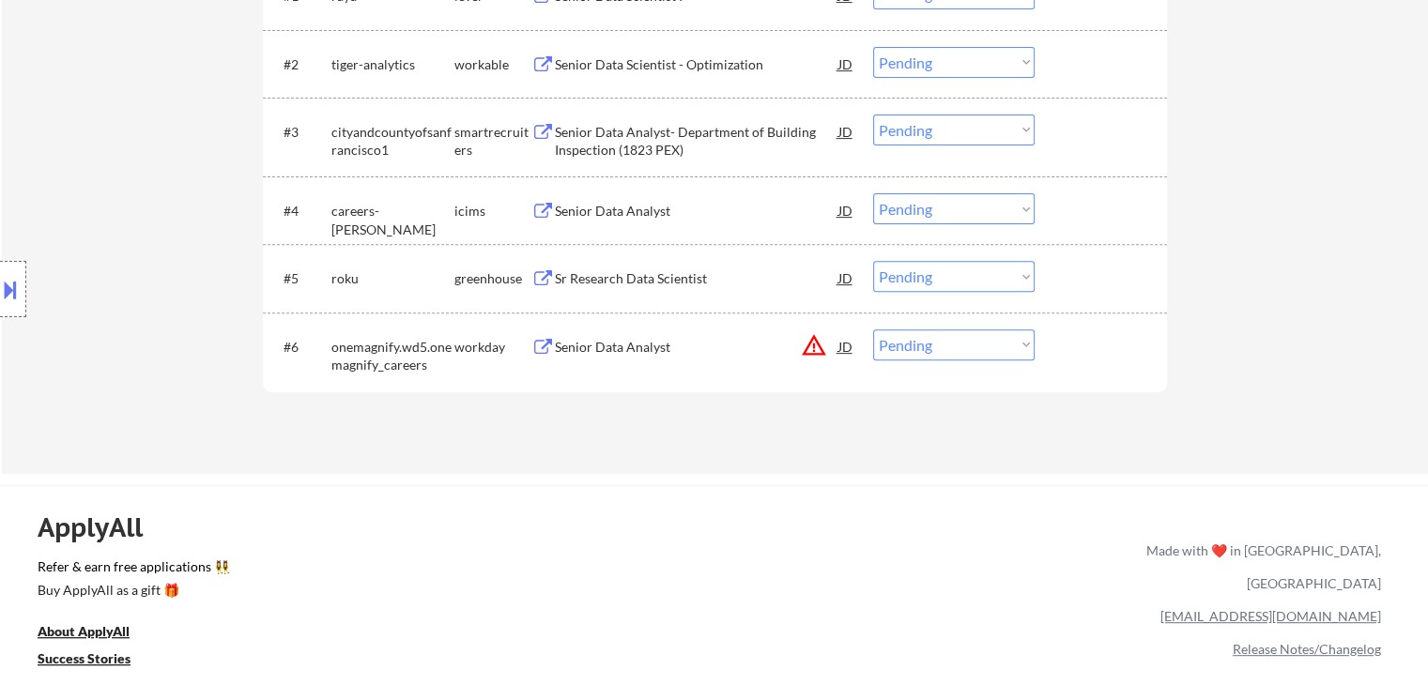
click at [62, 223] on div "Location Inclusions:" at bounding box center [168, 289] width 336 height 348
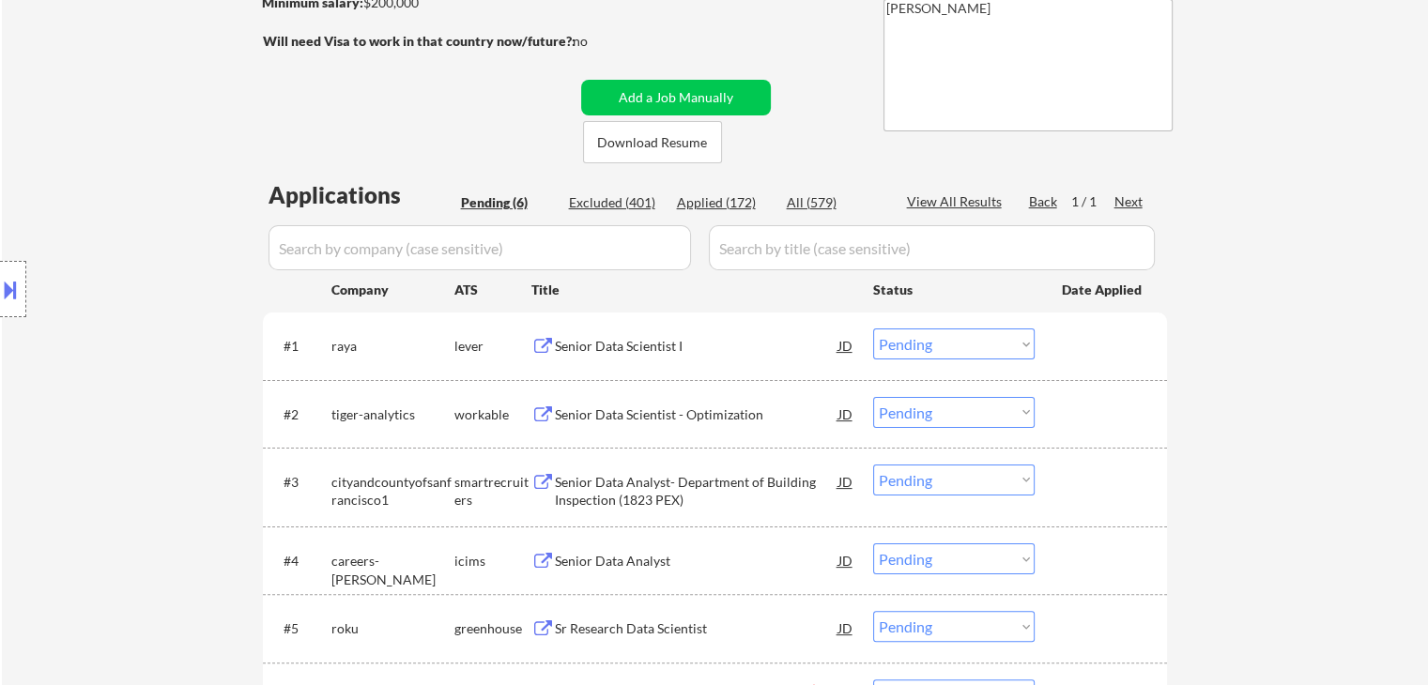
scroll to position [188, 0]
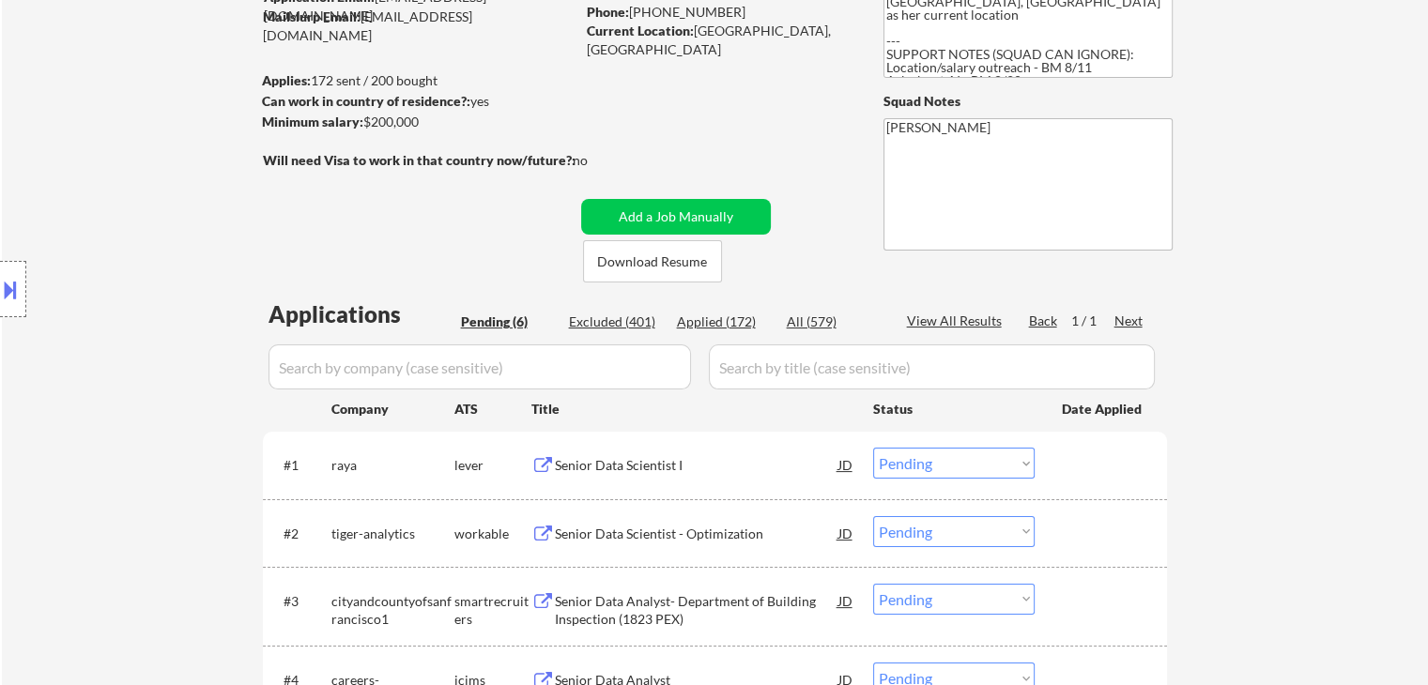
click at [90, 123] on div "Location Inclusions:" at bounding box center [168, 289] width 336 height 348
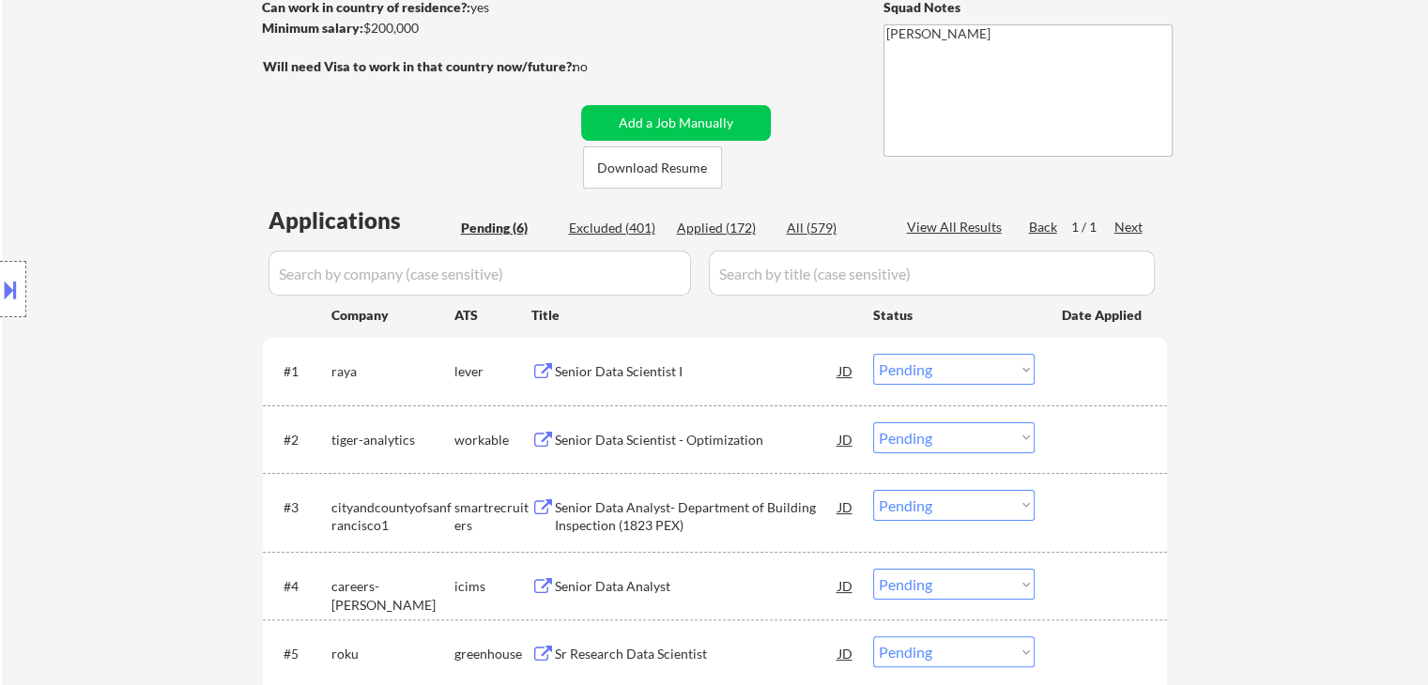
click at [92, 123] on div "Location Inclusions:" at bounding box center [168, 289] width 336 height 348
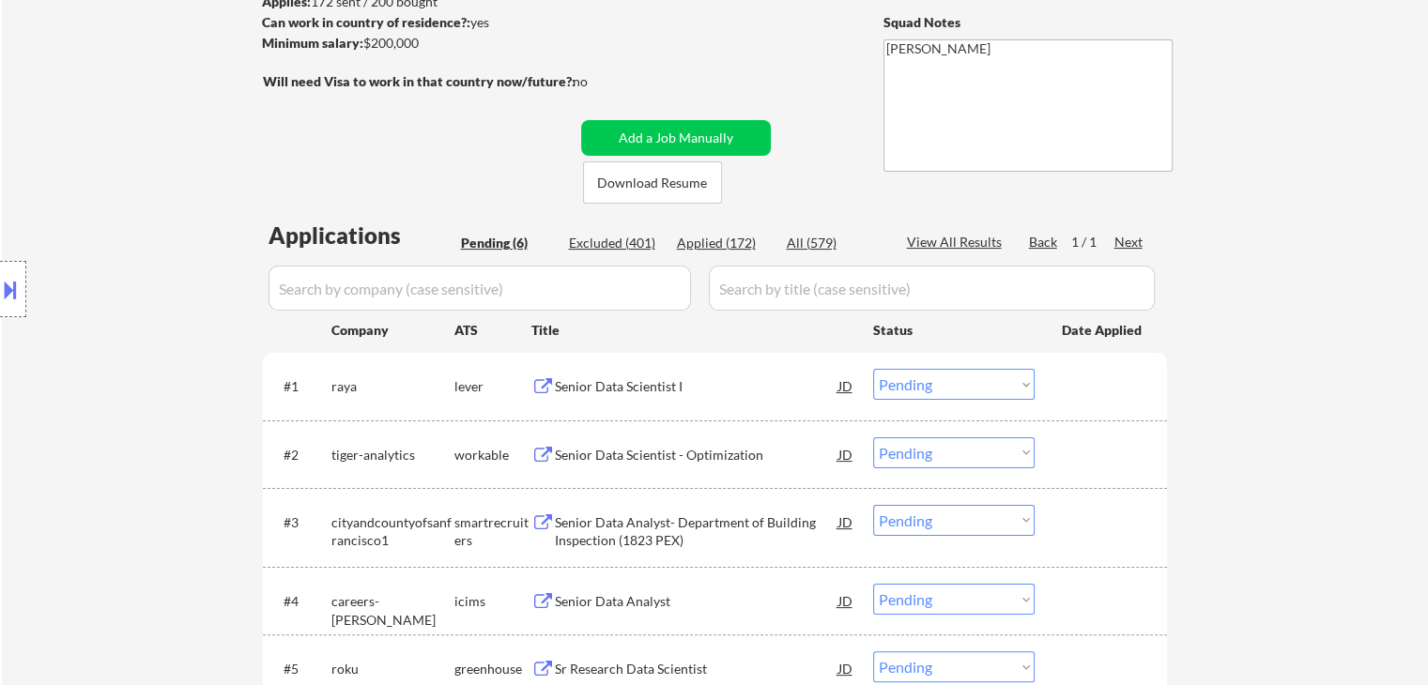
scroll to position [0, 0]
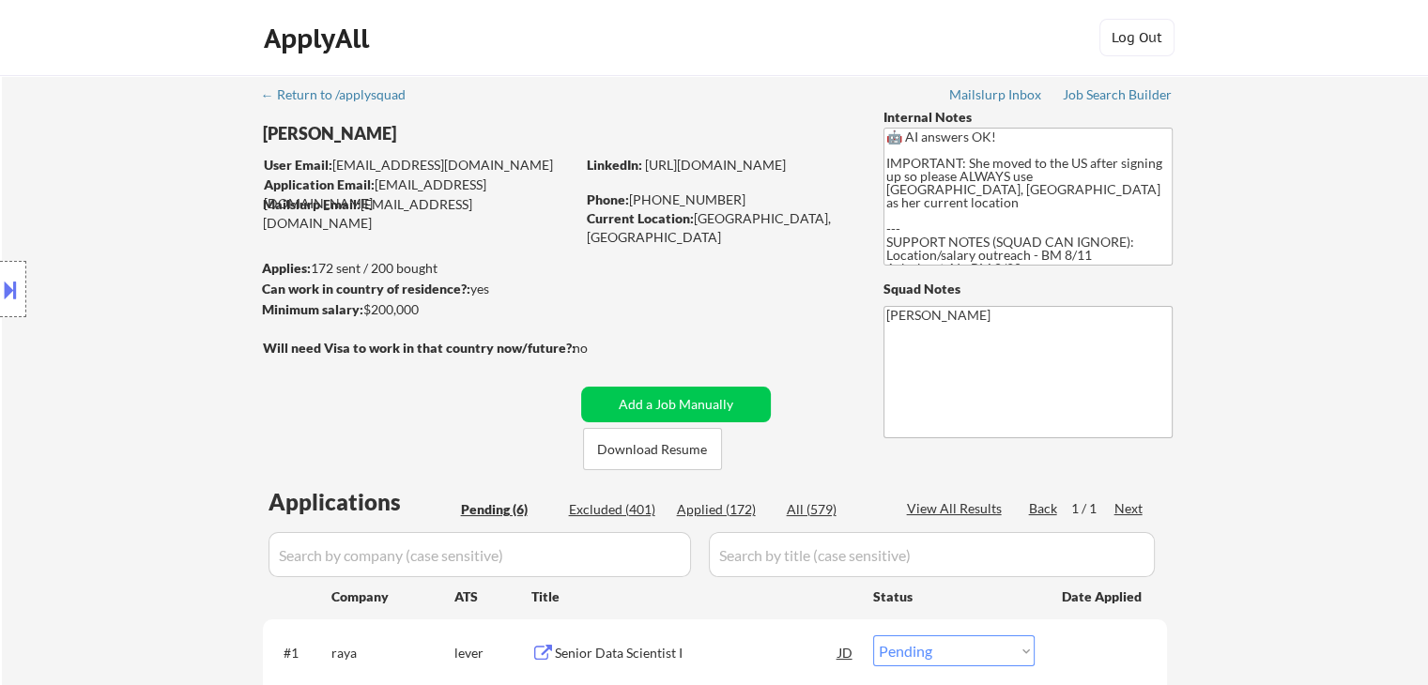
click at [101, 123] on div "Location Inclusions:" at bounding box center [168, 289] width 336 height 348
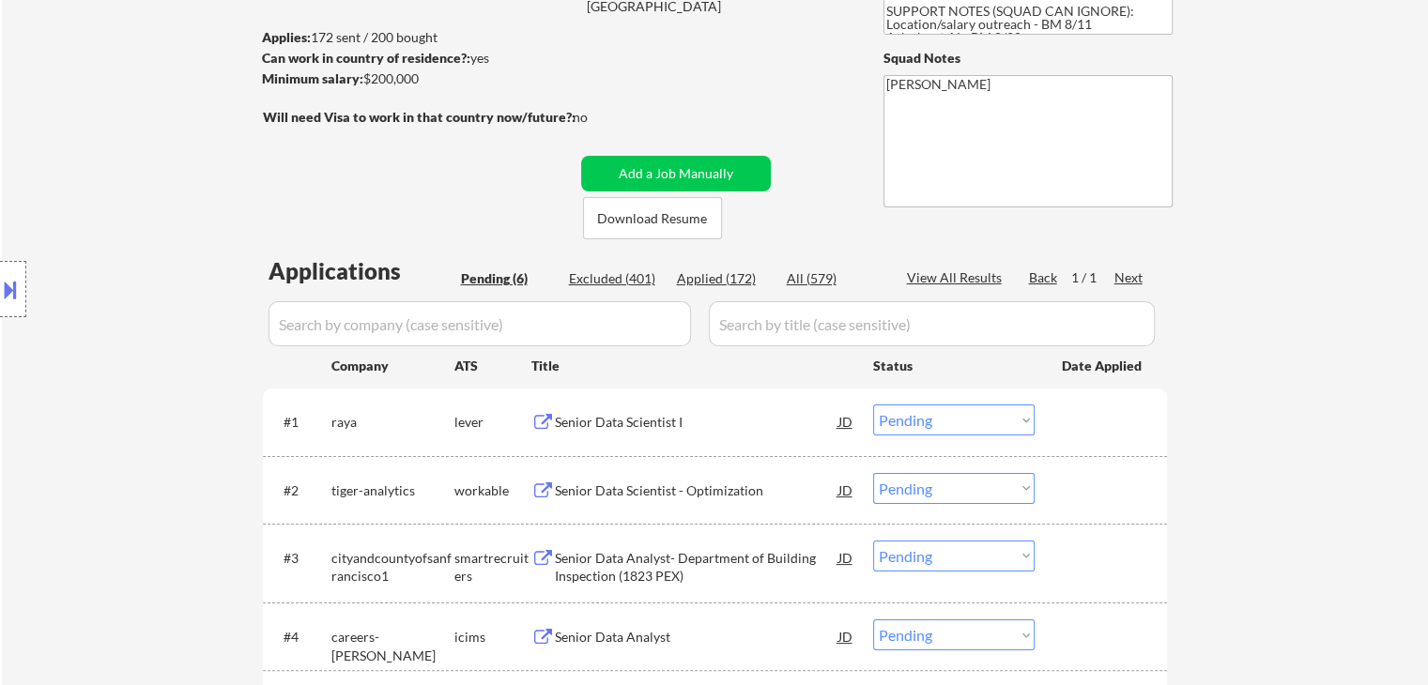
scroll to position [282, 0]
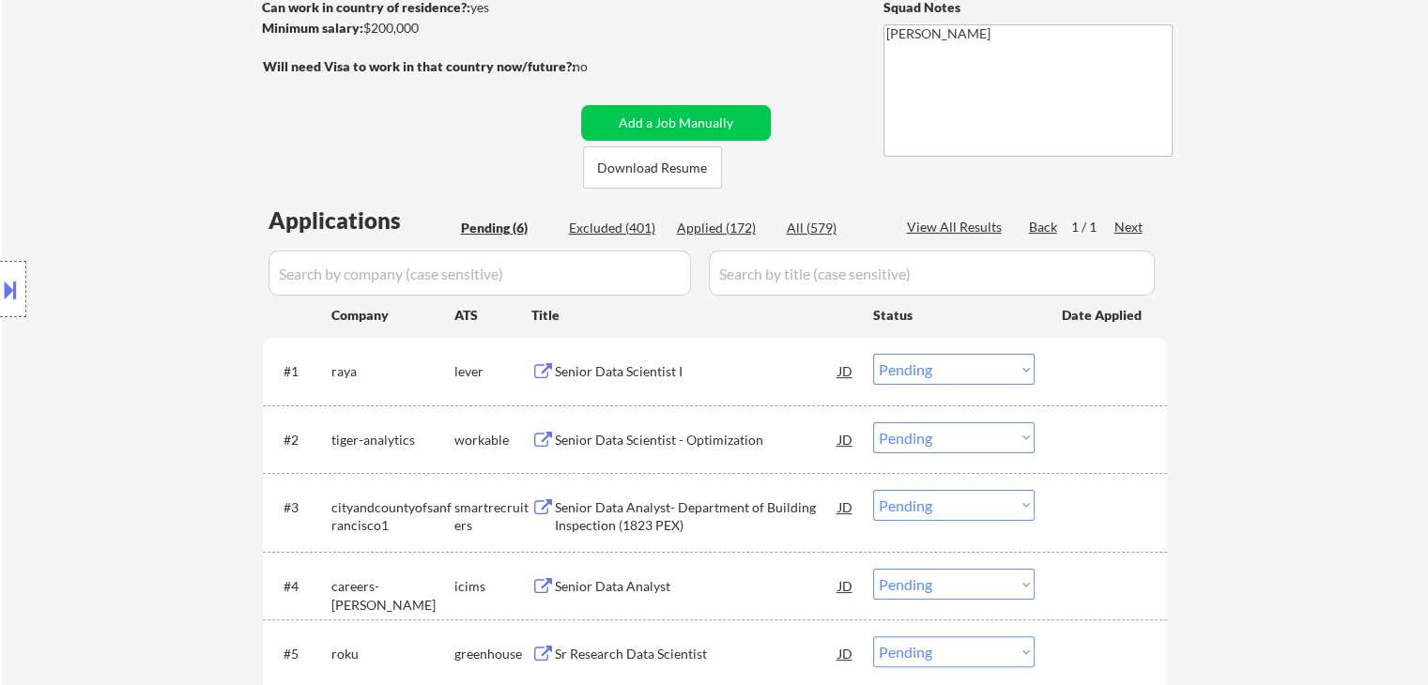
click at [124, 131] on div "Location Inclusions:" at bounding box center [168, 289] width 336 height 348
click at [144, 129] on div "Location Inclusions:" at bounding box center [168, 289] width 336 height 348
click at [145, 128] on div "Location Inclusions:" at bounding box center [168, 289] width 336 height 348
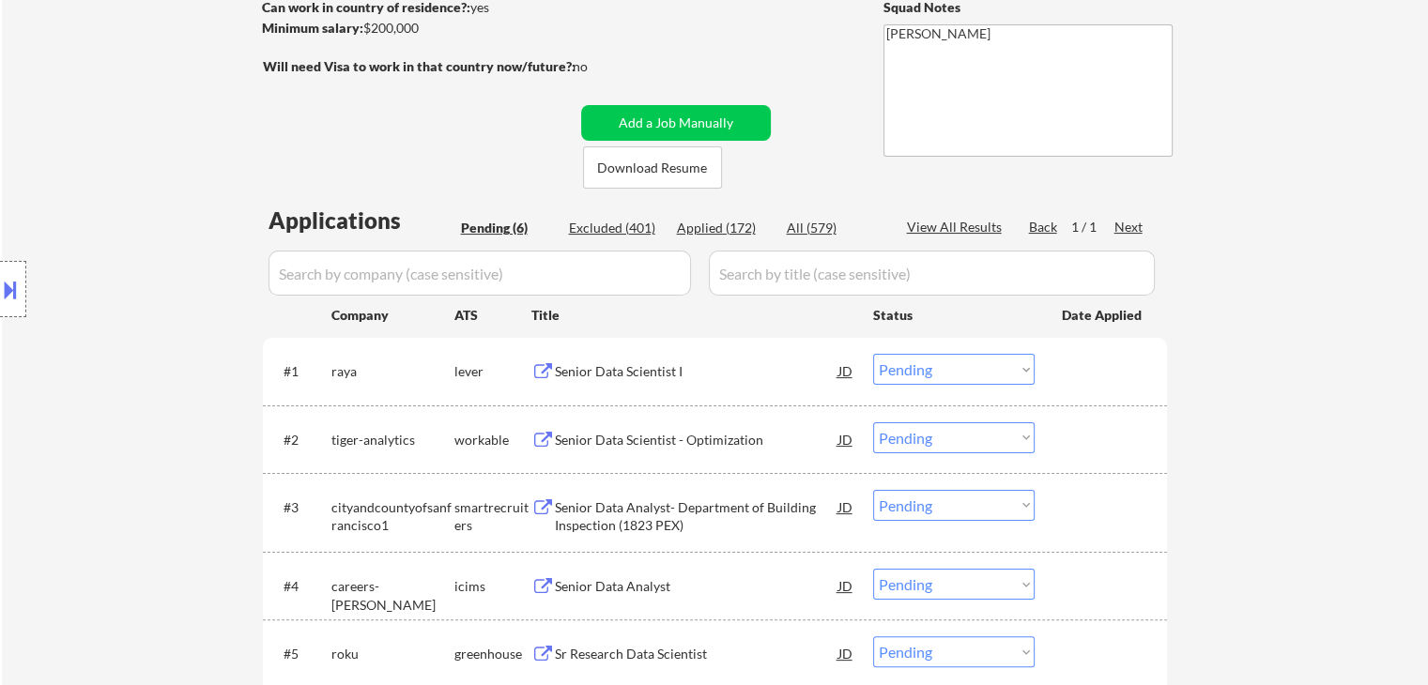
click at [145, 128] on div "Location Inclusions:" at bounding box center [168, 289] width 336 height 348
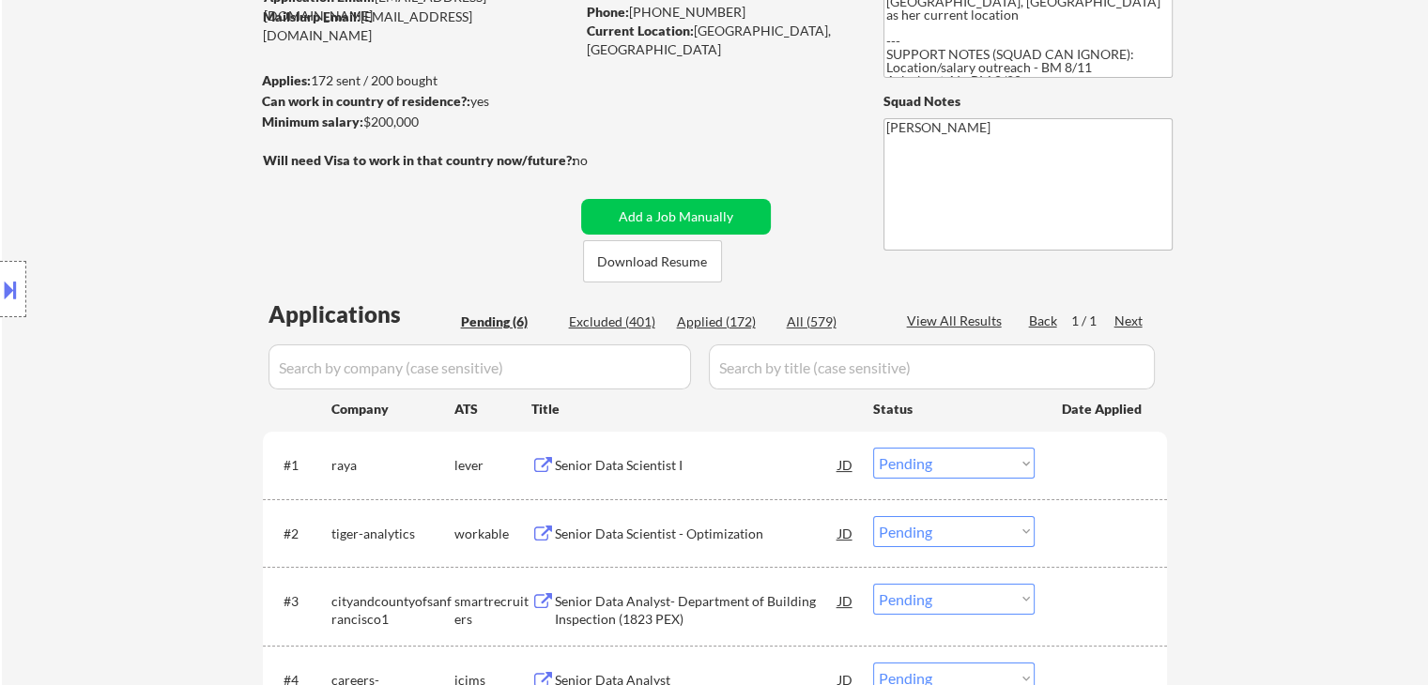
click at [136, 129] on div "Location Inclusions:" at bounding box center [168, 289] width 336 height 348
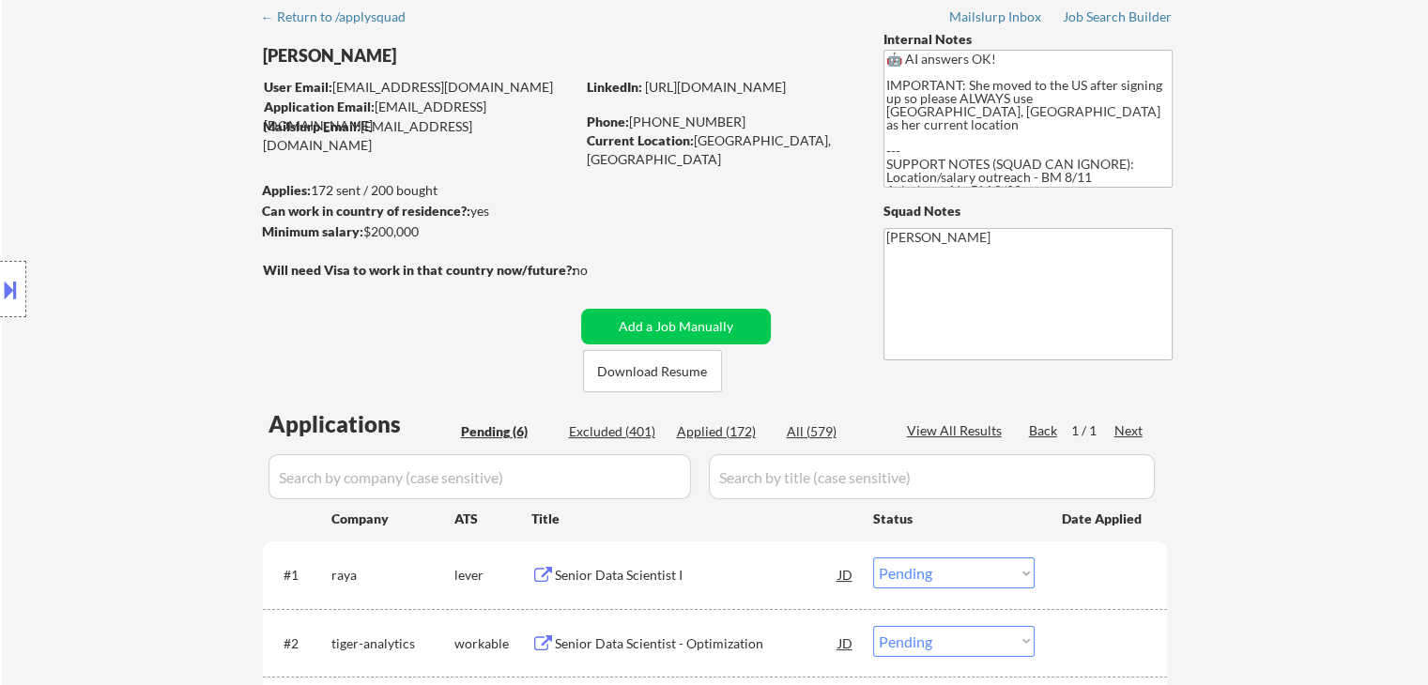
scroll to position [0, 0]
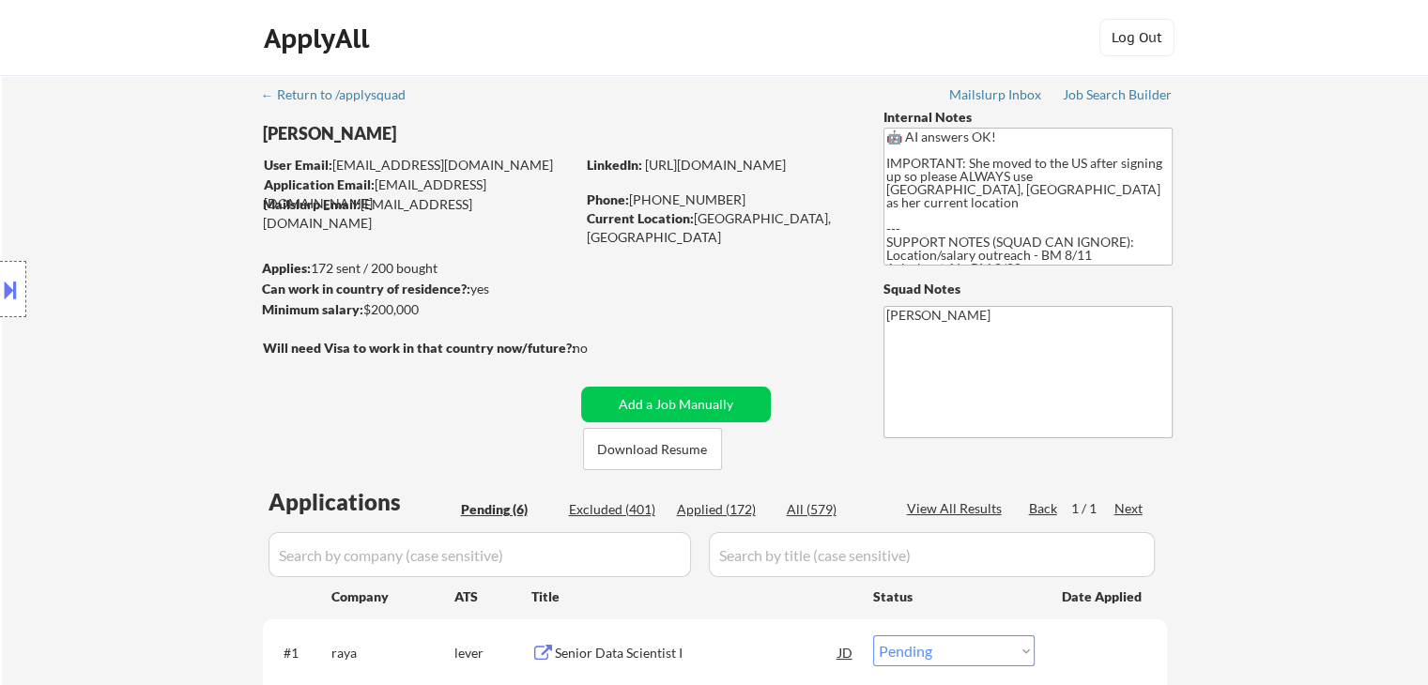
click at [136, 129] on div "Location Inclusions:" at bounding box center [168, 289] width 336 height 348
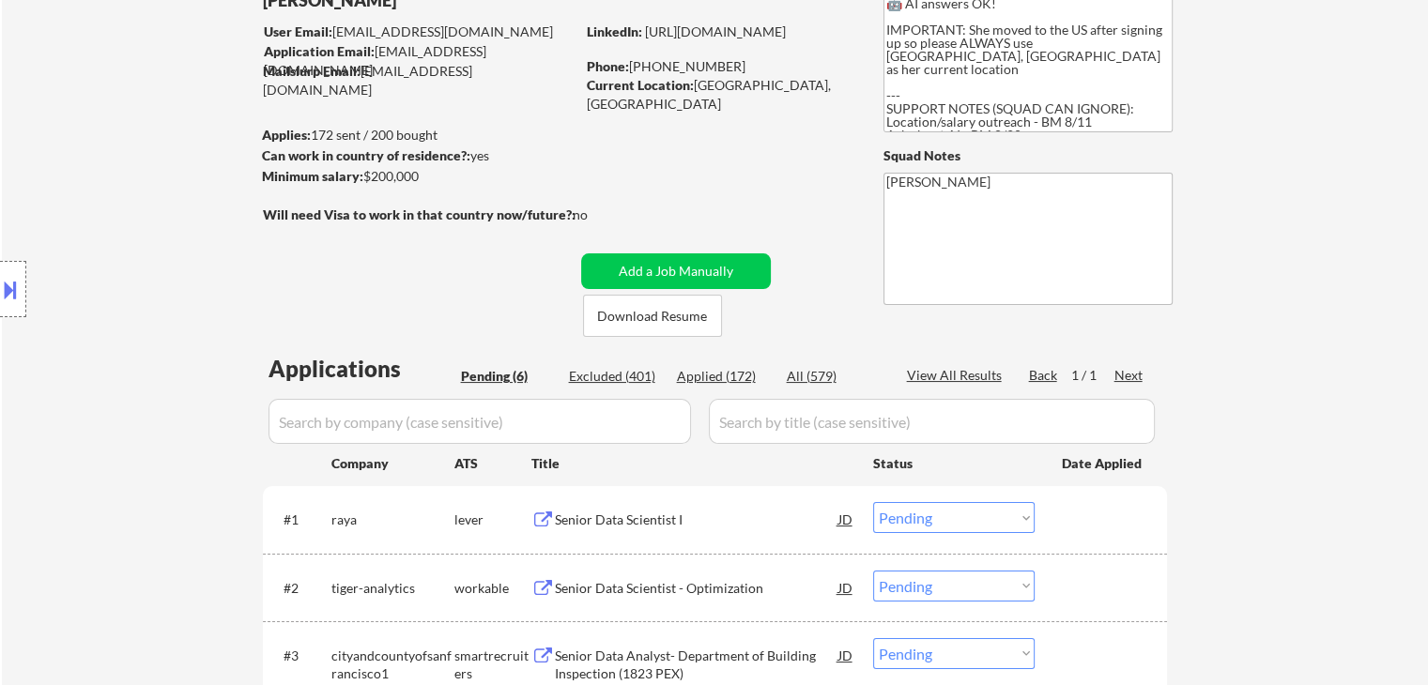
scroll to position [188, 0]
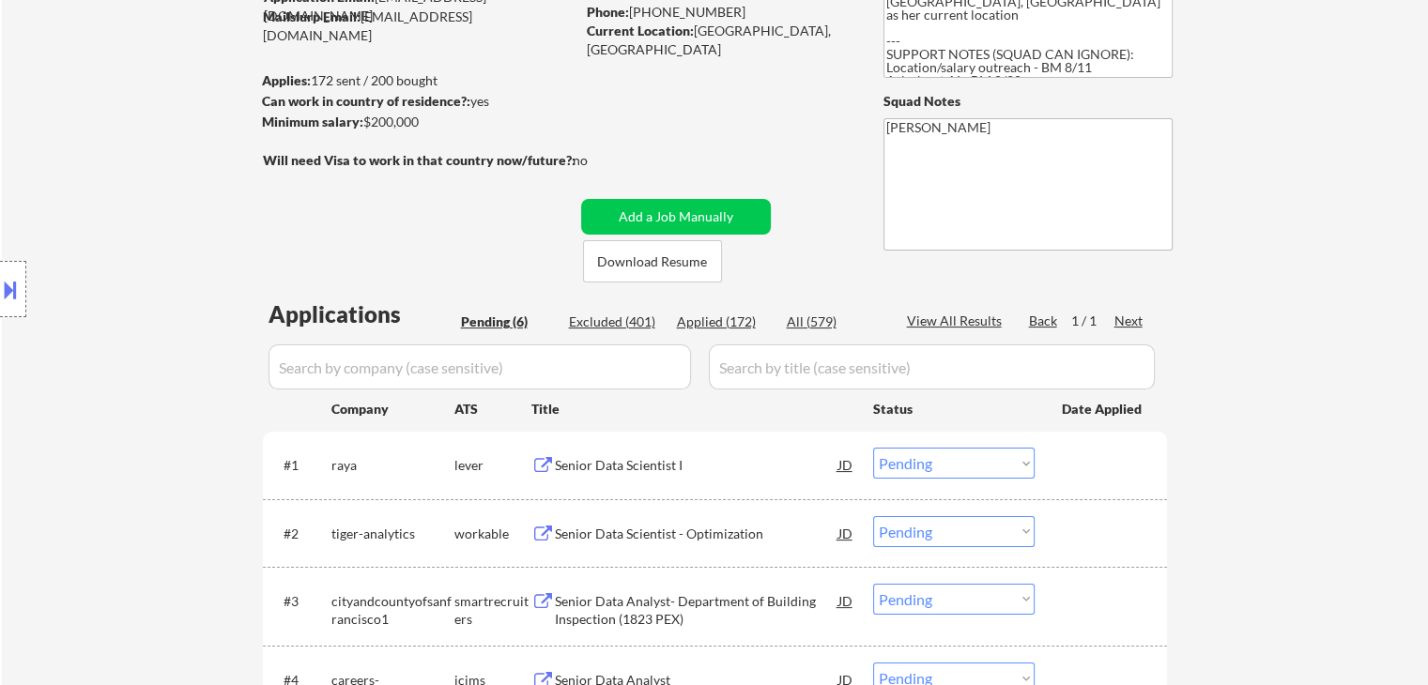
click at [115, 181] on div "Location Inclusions:" at bounding box center [168, 289] width 336 height 348
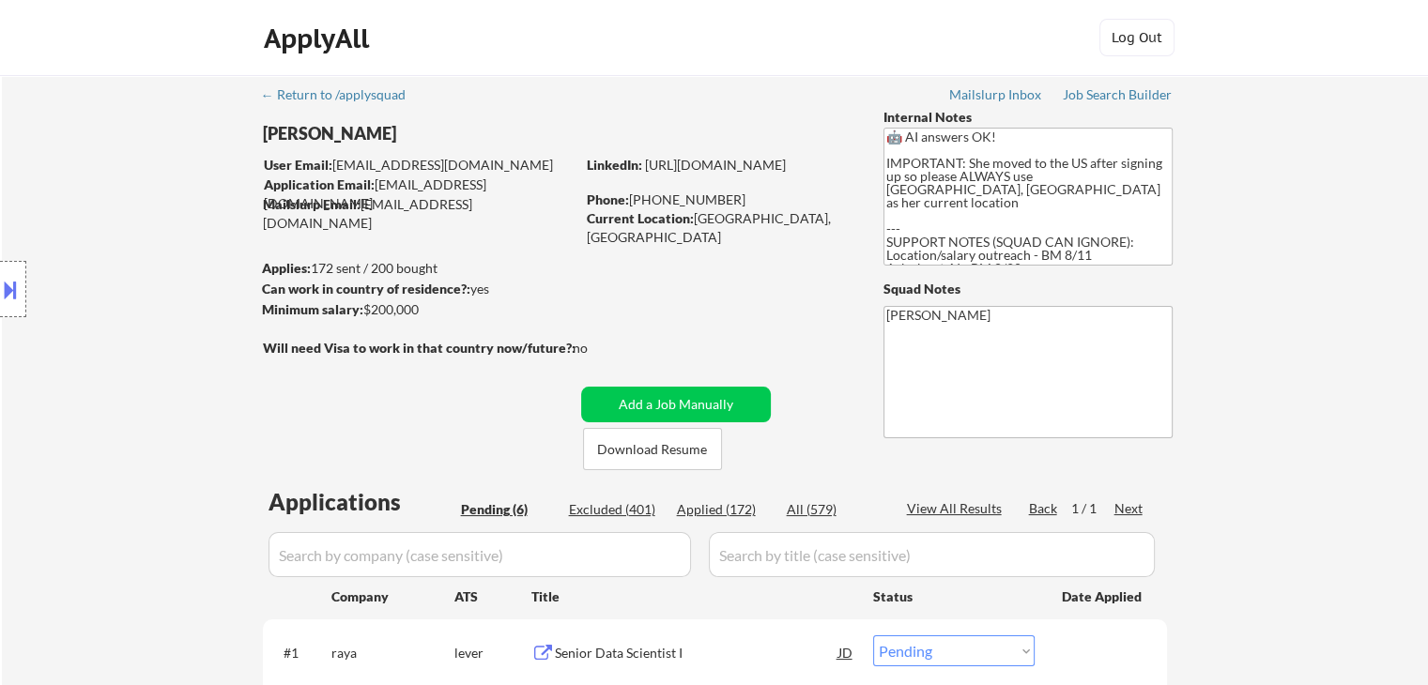
click at [113, 181] on div "Location Inclusions:" at bounding box center [168, 289] width 336 height 348
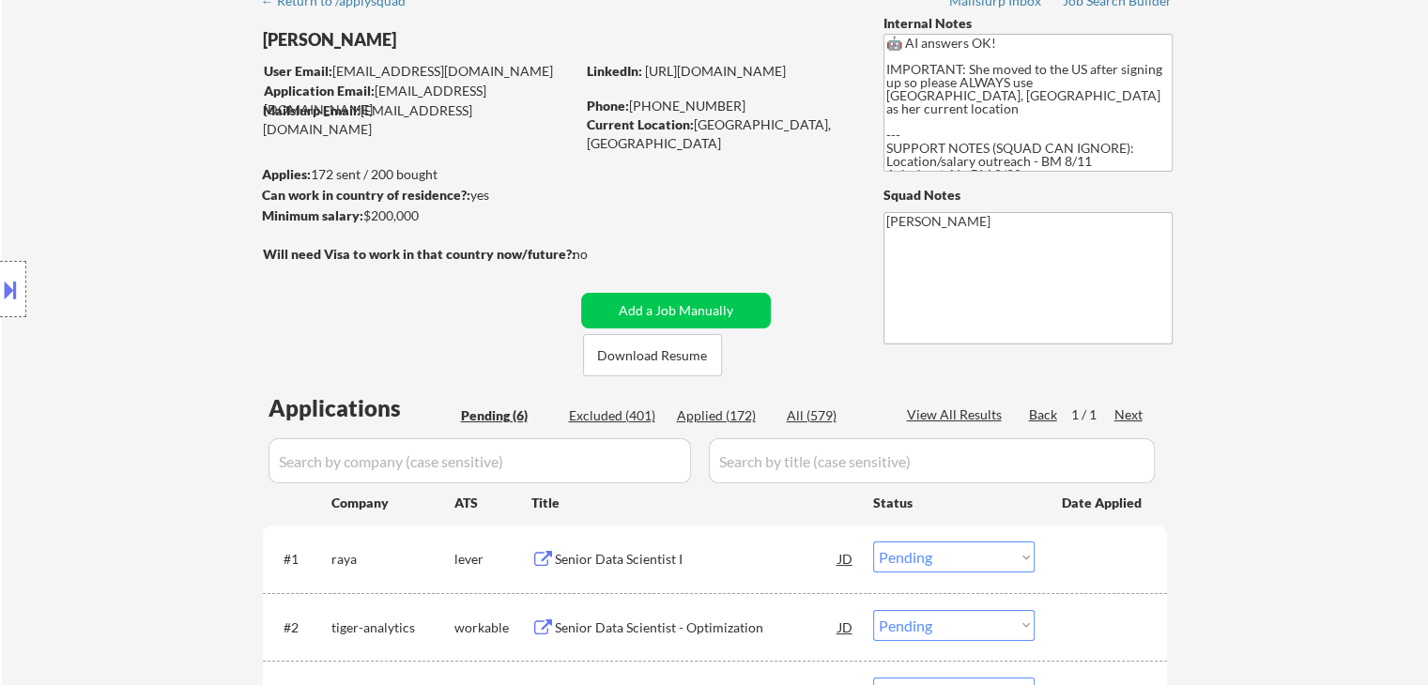
click at [103, 186] on div "Location Inclusions:" at bounding box center [168, 289] width 336 height 348
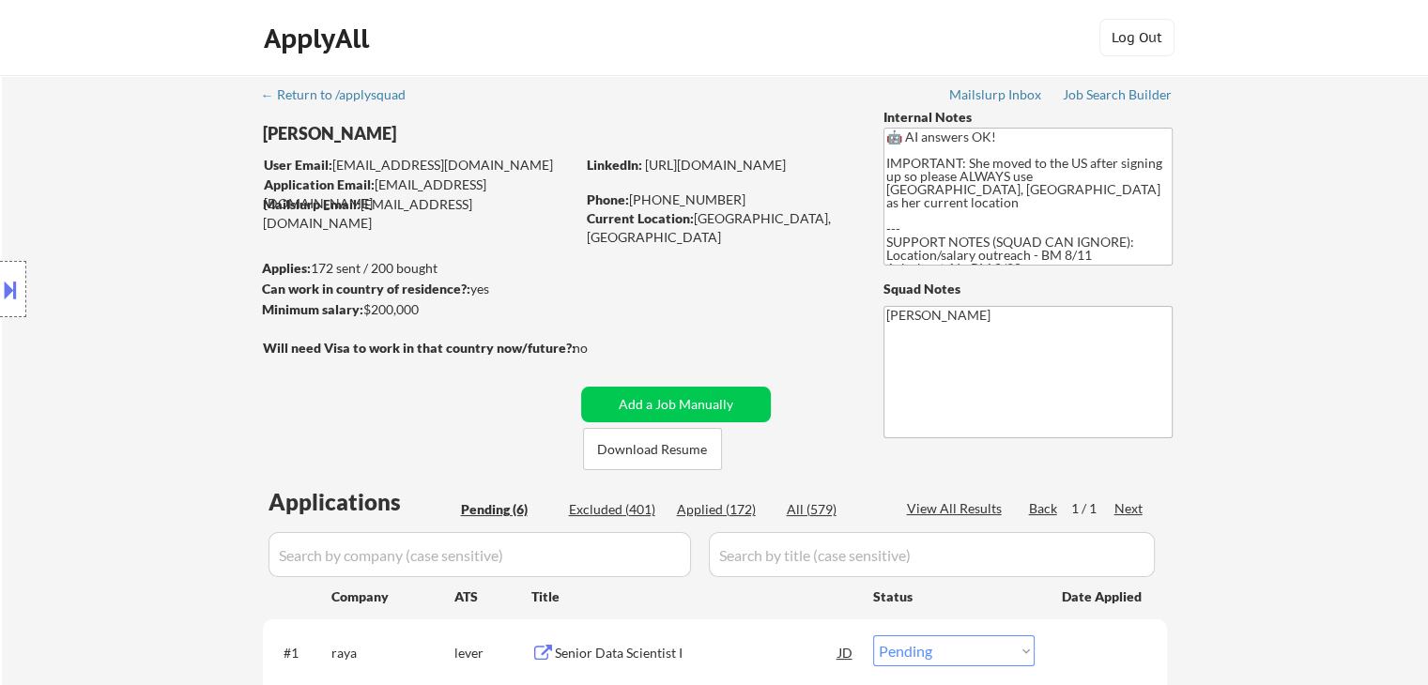
click at [103, 186] on div "Location Inclusions:" at bounding box center [168, 289] width 336 height 348
click at [98, 223] on div "Location Inclusions:" at bounding box center [168, 289] width 336 height 348
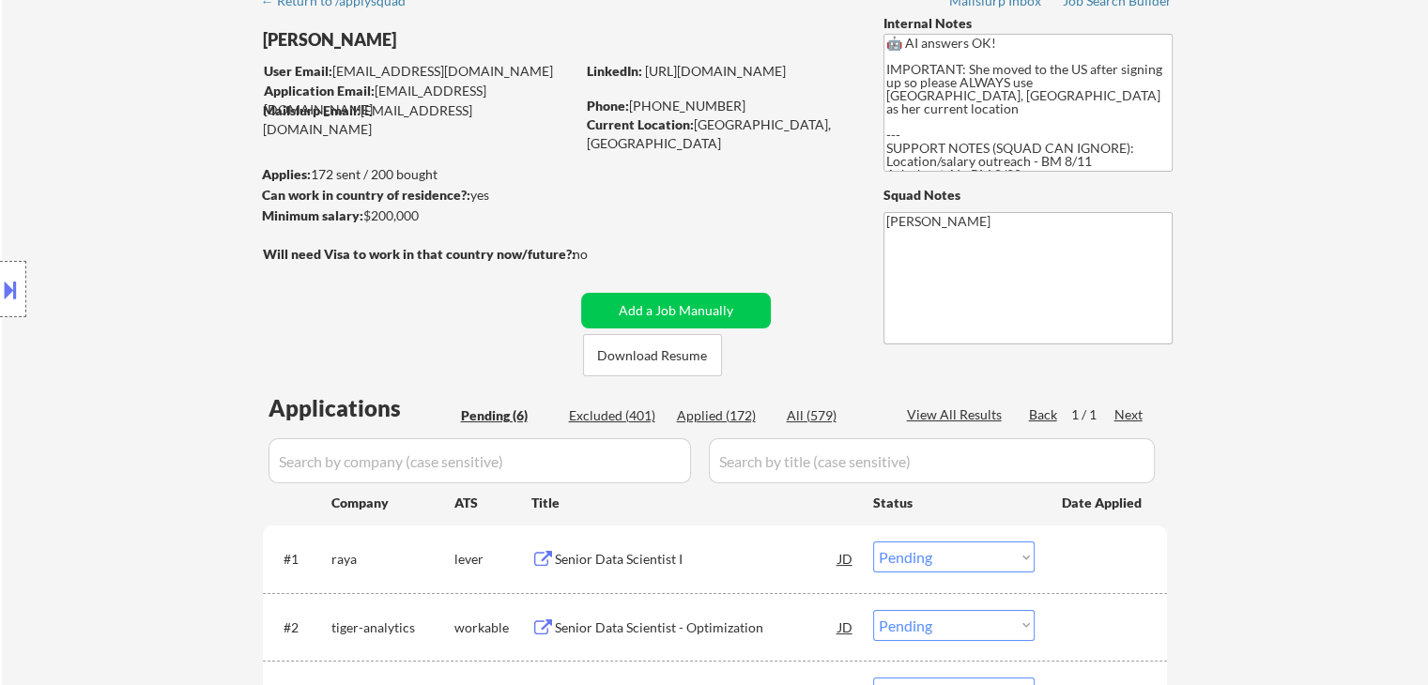
click at [98, 223] on div "Location Inclusions:" at bounding box center [168, 289] width 336 height 348
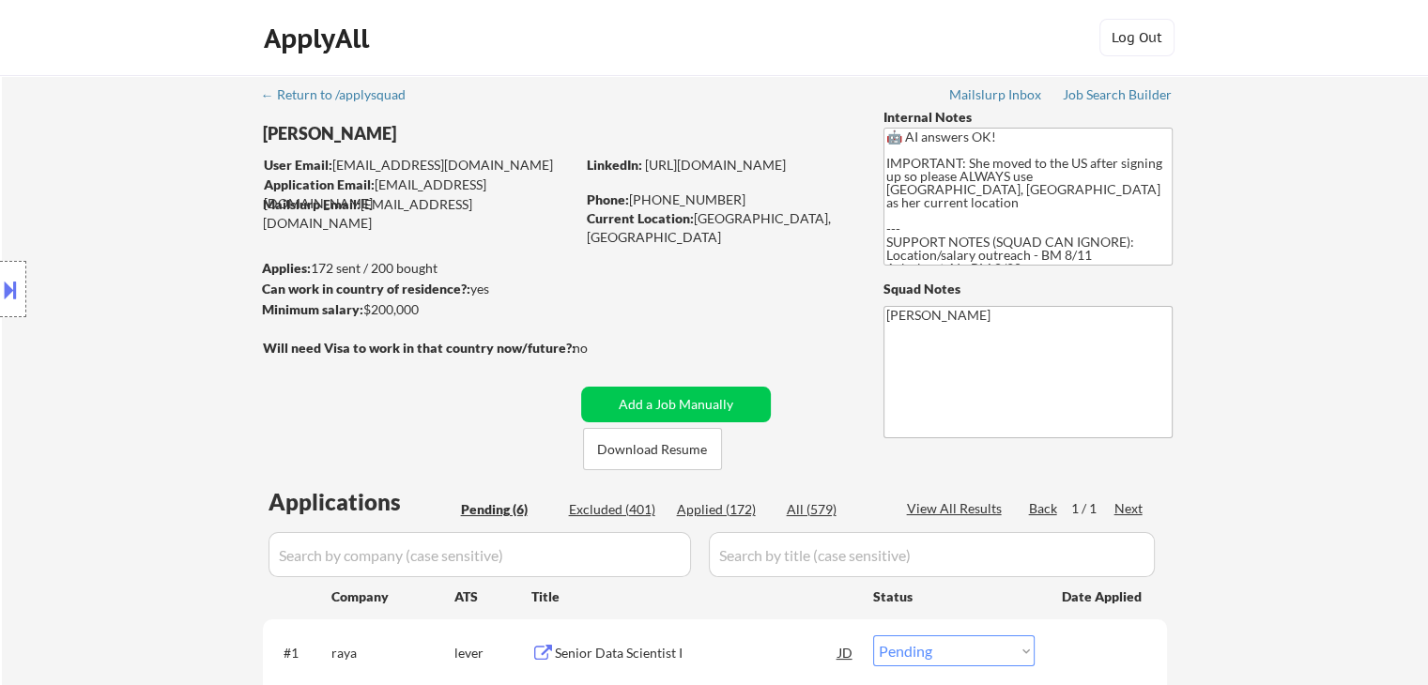
click at [98, 223] on div "Location Inclusions:" at bounding box center [168, 289] width 336 height 348
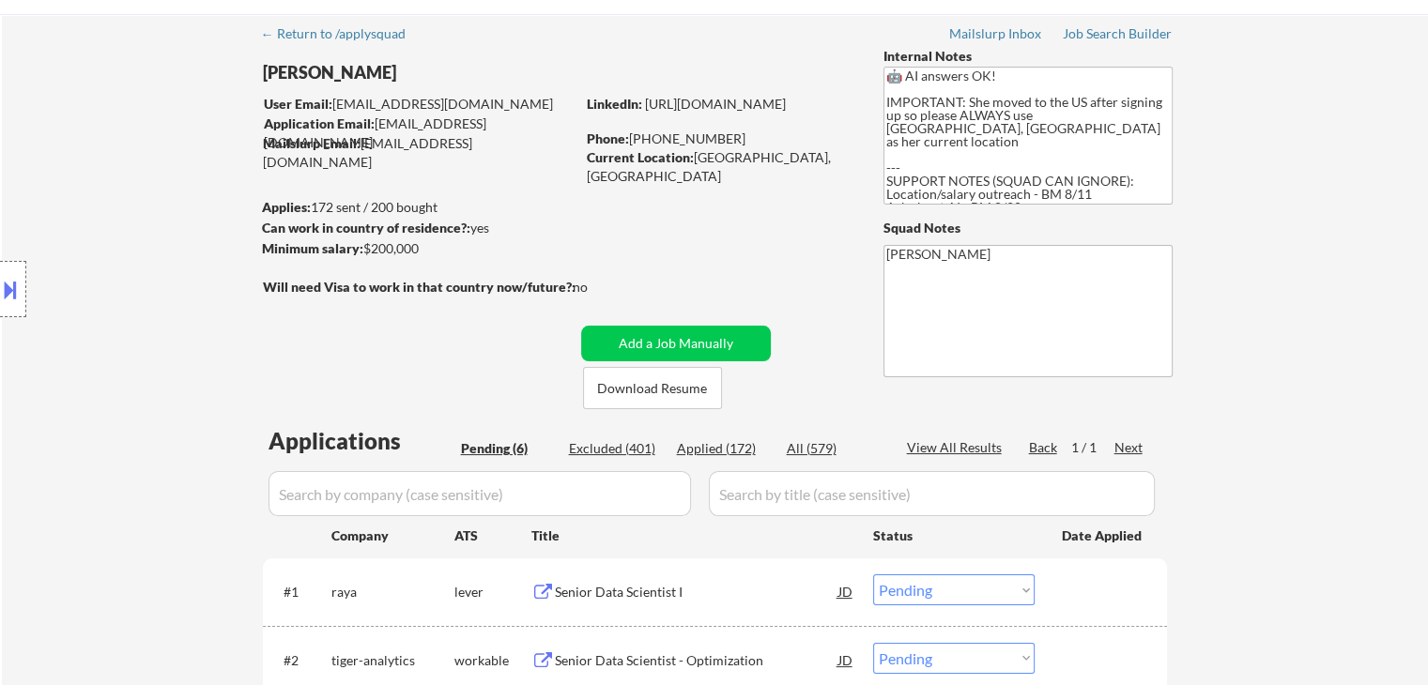
scroll to position [94, 0]
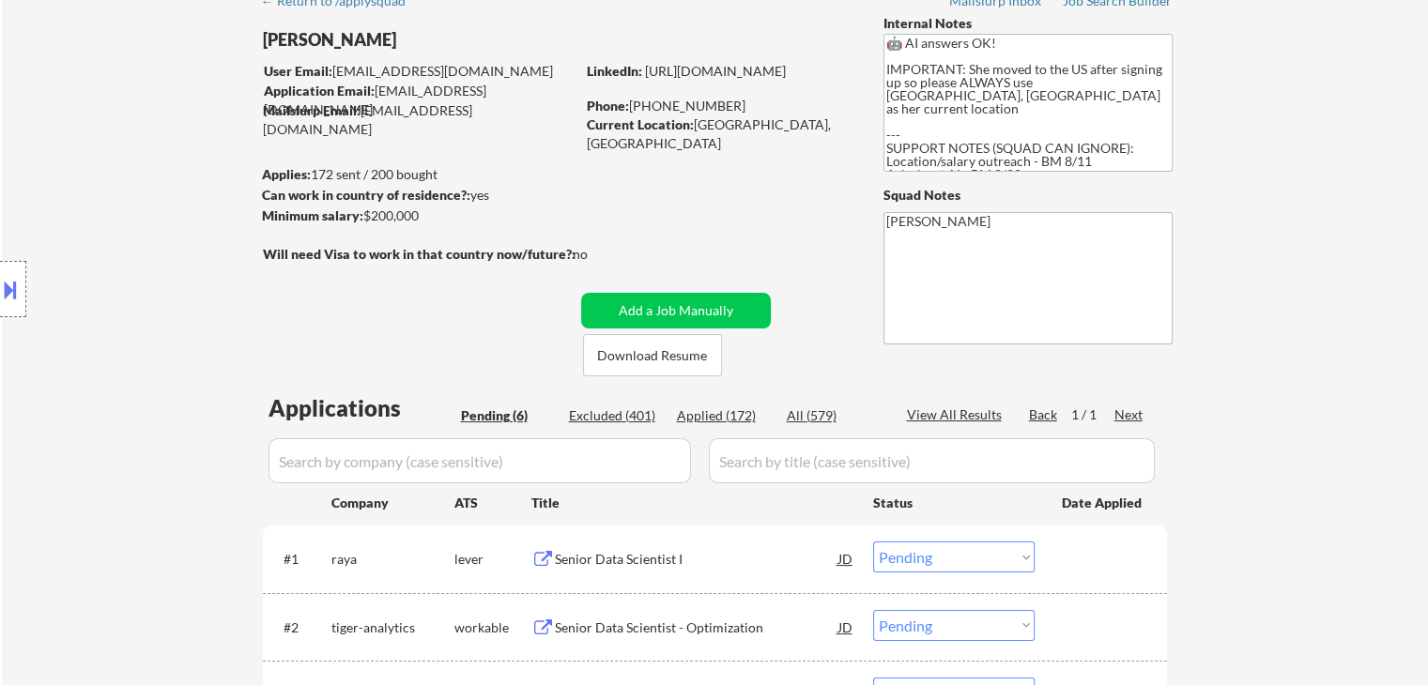
click at [98, 223] on div "Location Inclusions:" at bounding box center [168, 289] width 336 height 348
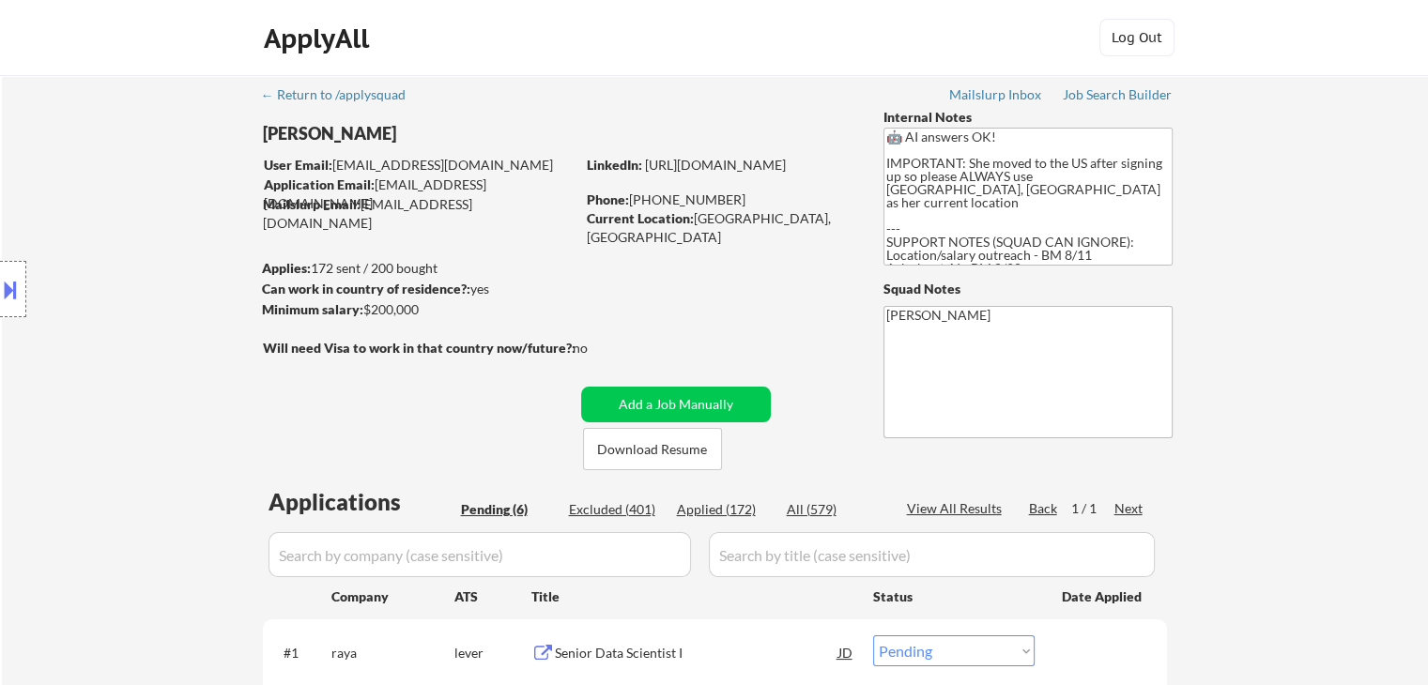
click at [98, 223] on div "Location Inclusions:" at bounding box center [168, 289] width 336 height 348
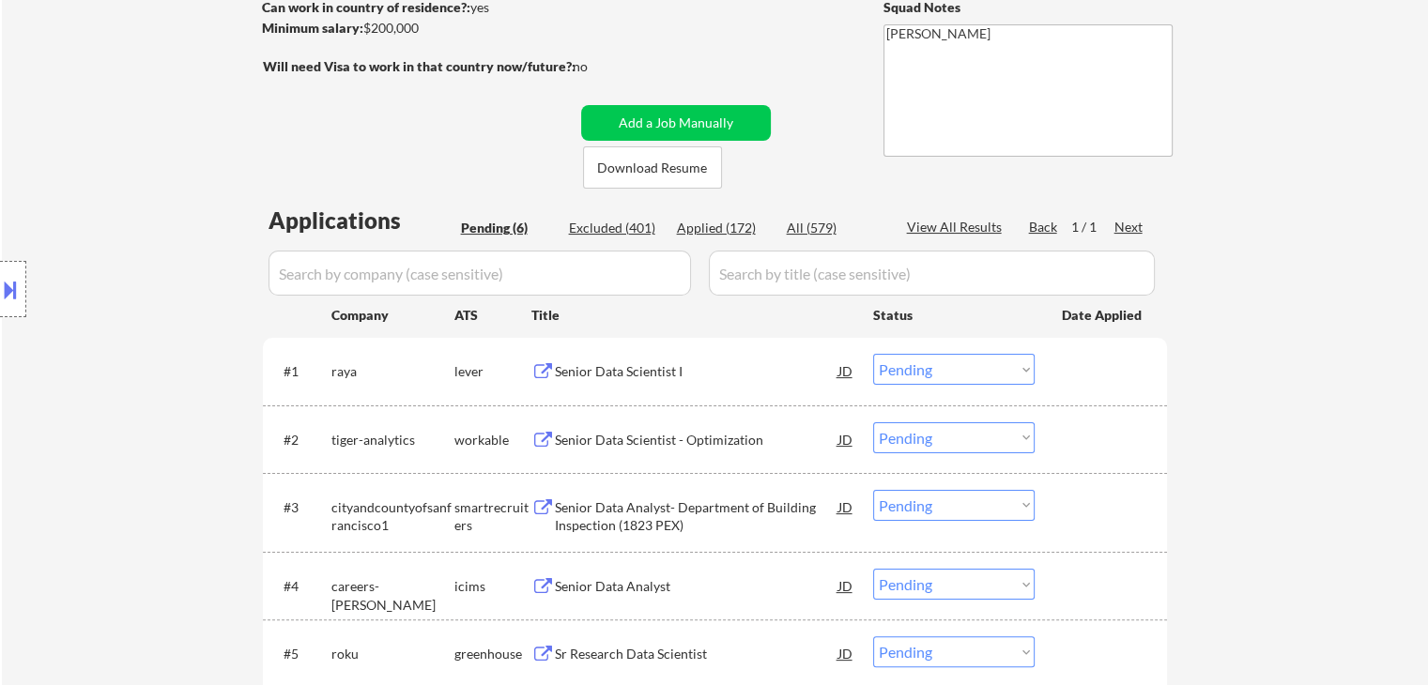
click at [98, 223] on div "Location Inclusions:" at bounding box center [168, 289] width 336 height 348
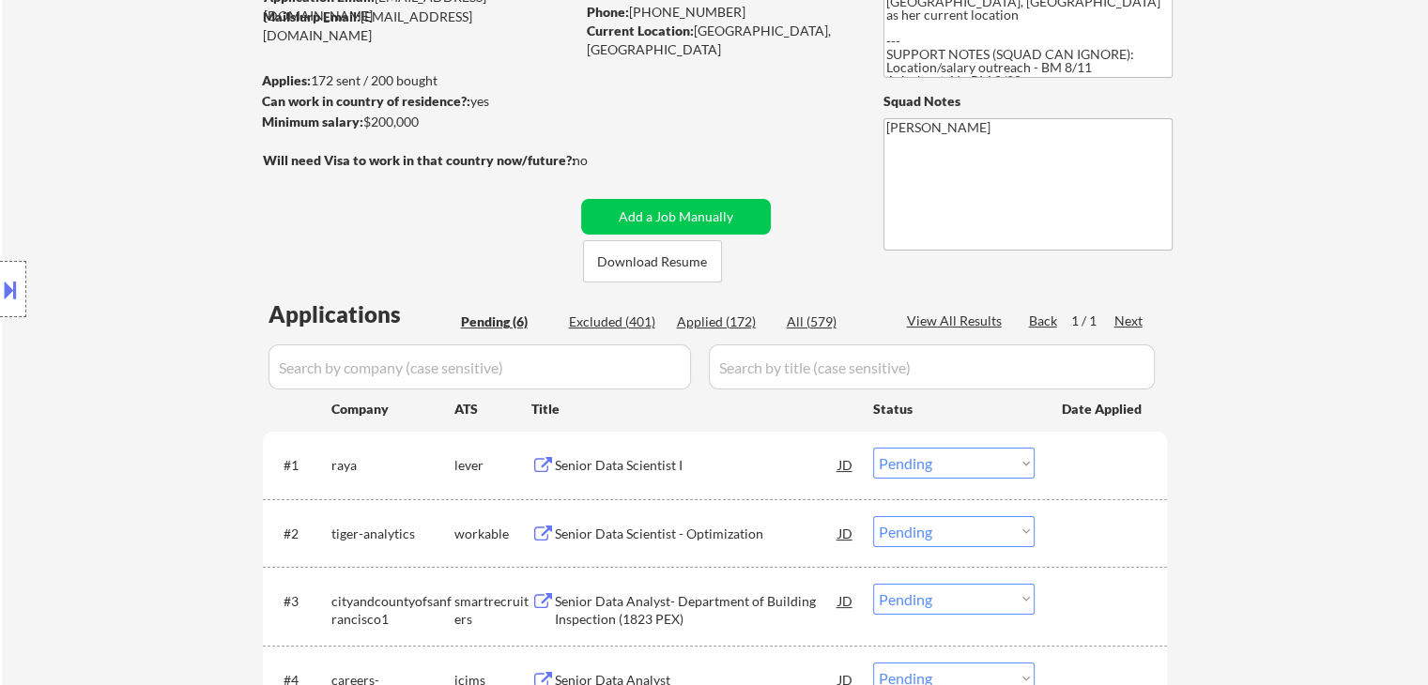
click at [98, 223] on div "Location Inclusions:" at bounding box center [168, 289] width 336 height 348
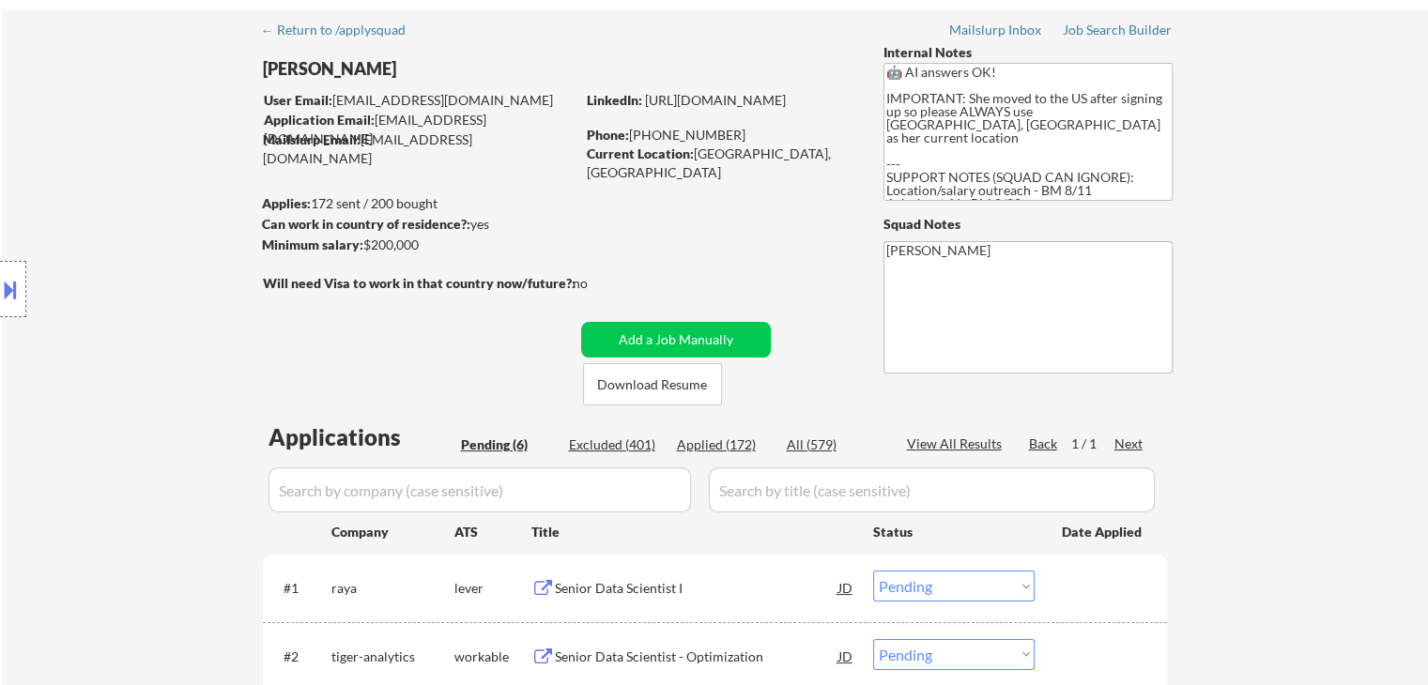
scroll to position [0, 0]
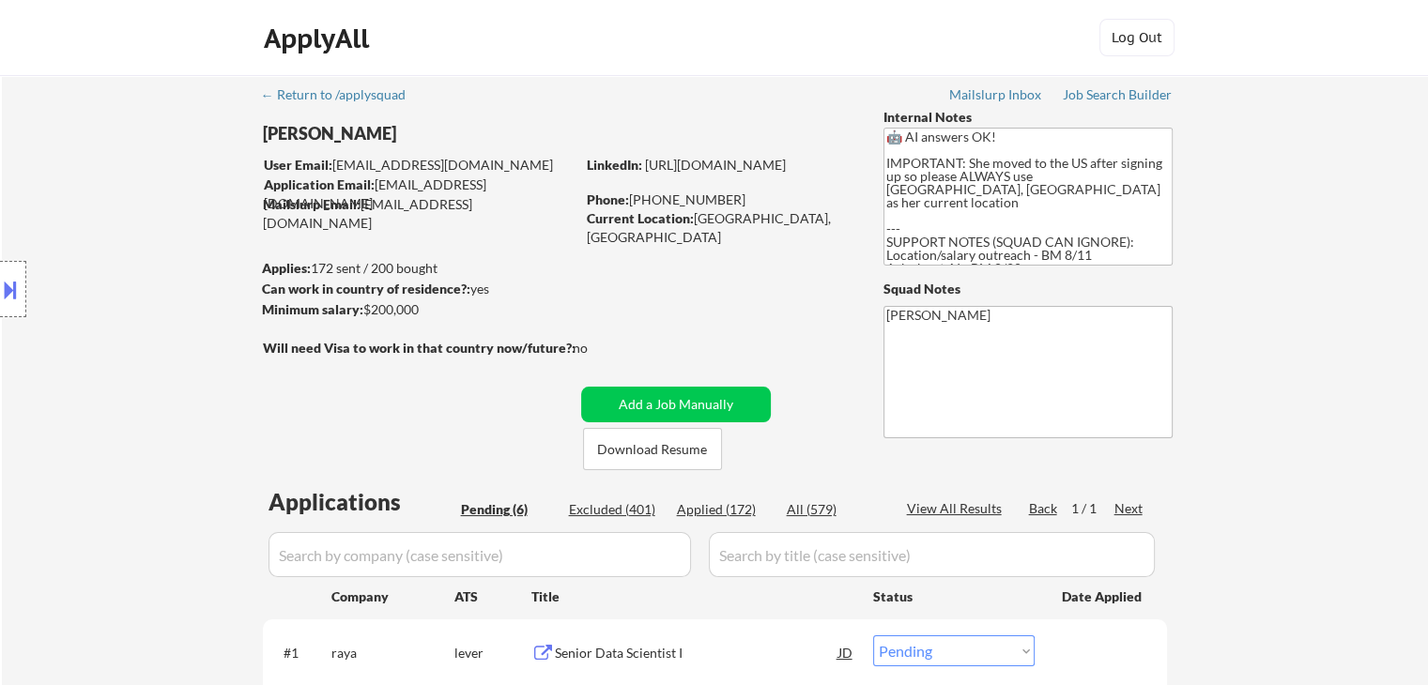
click at [98, 223] on div "Location Inclusions:" at bounding box center [168, 289] width 336 height 348
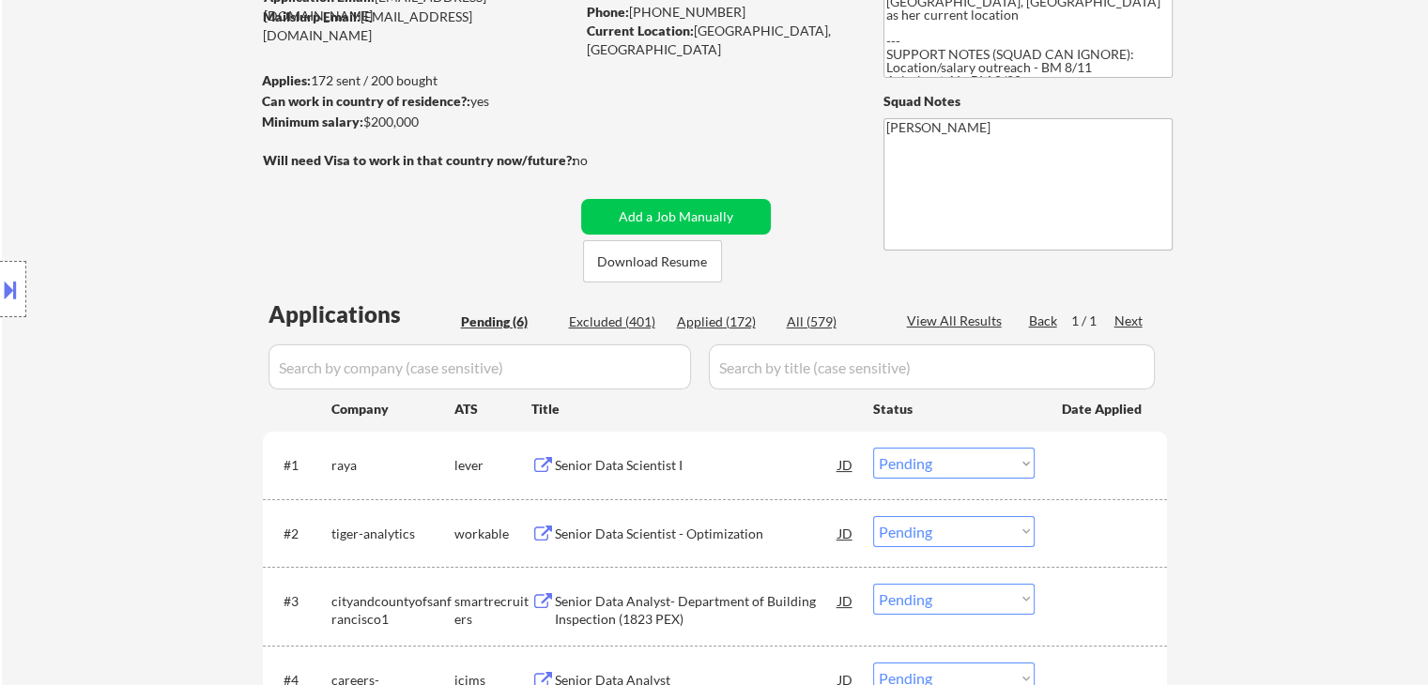
click at [98, 223] on div "Location Inclusions:" at bounding box center [168, 289] width 336 height 348
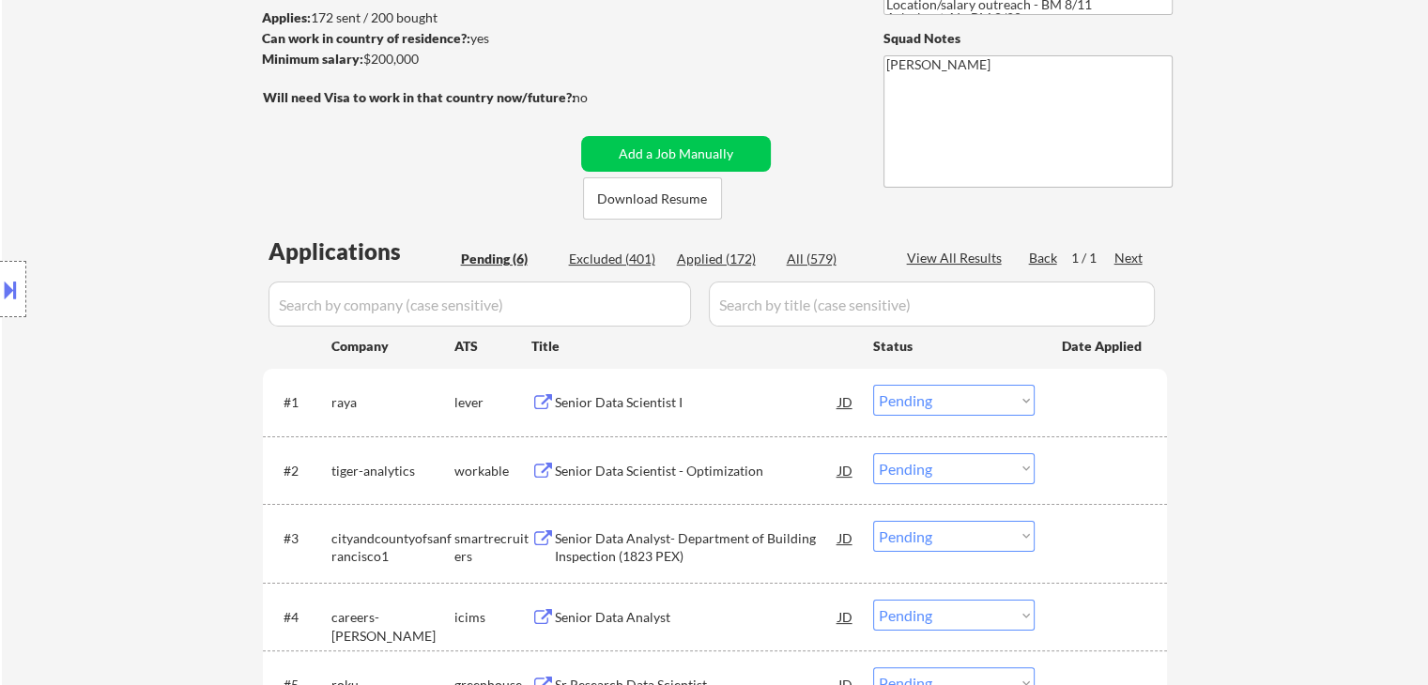
scroll to position [282, 0]
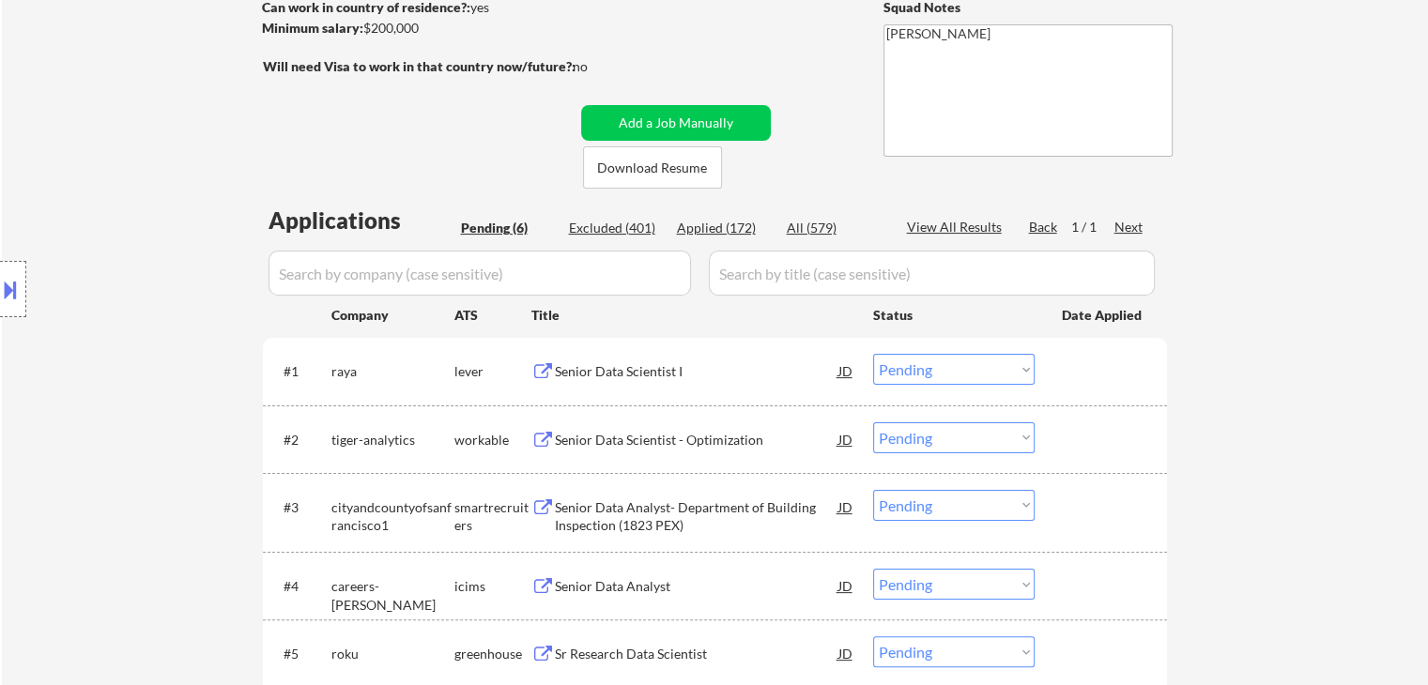
click at [90, 214] on div "Location Inclusions:" at bounding box center [168, 289] width 336 height 348
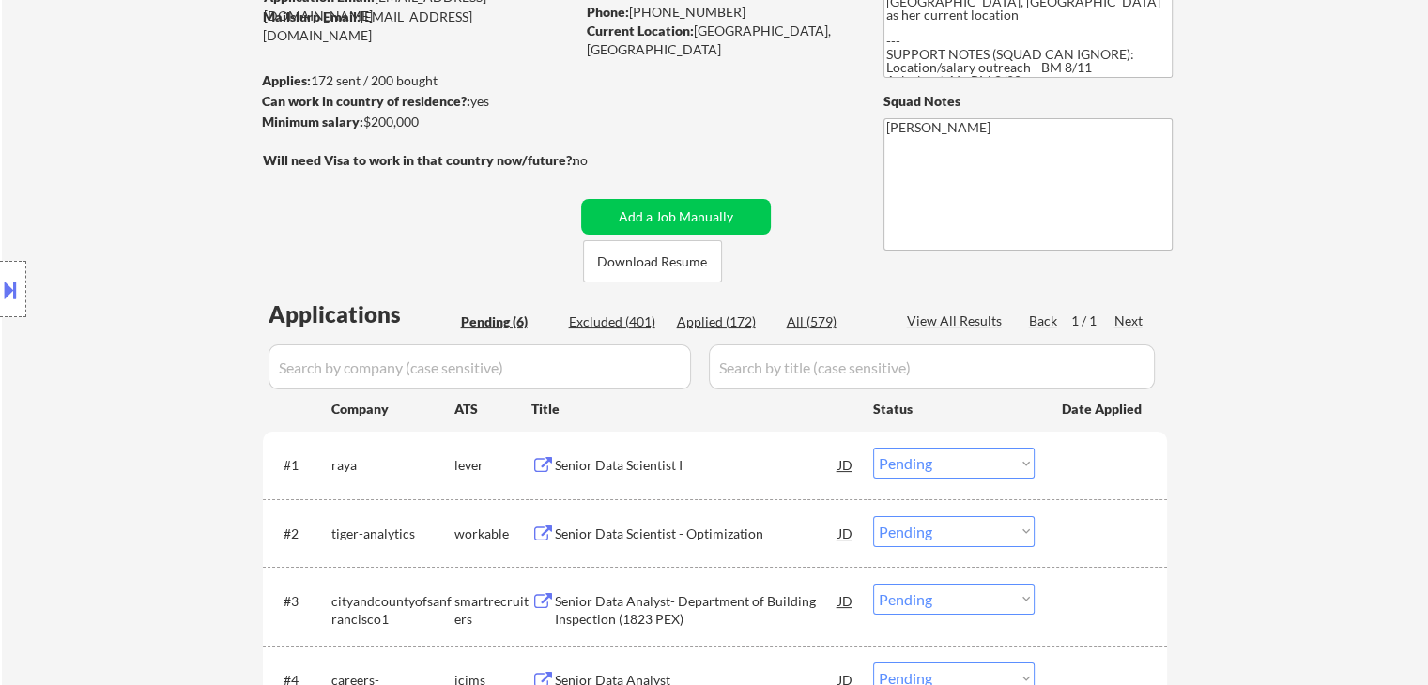
click at [102, 211] on div "Location Inclusions:" at bounding box center [168, 289] width 336 height 348
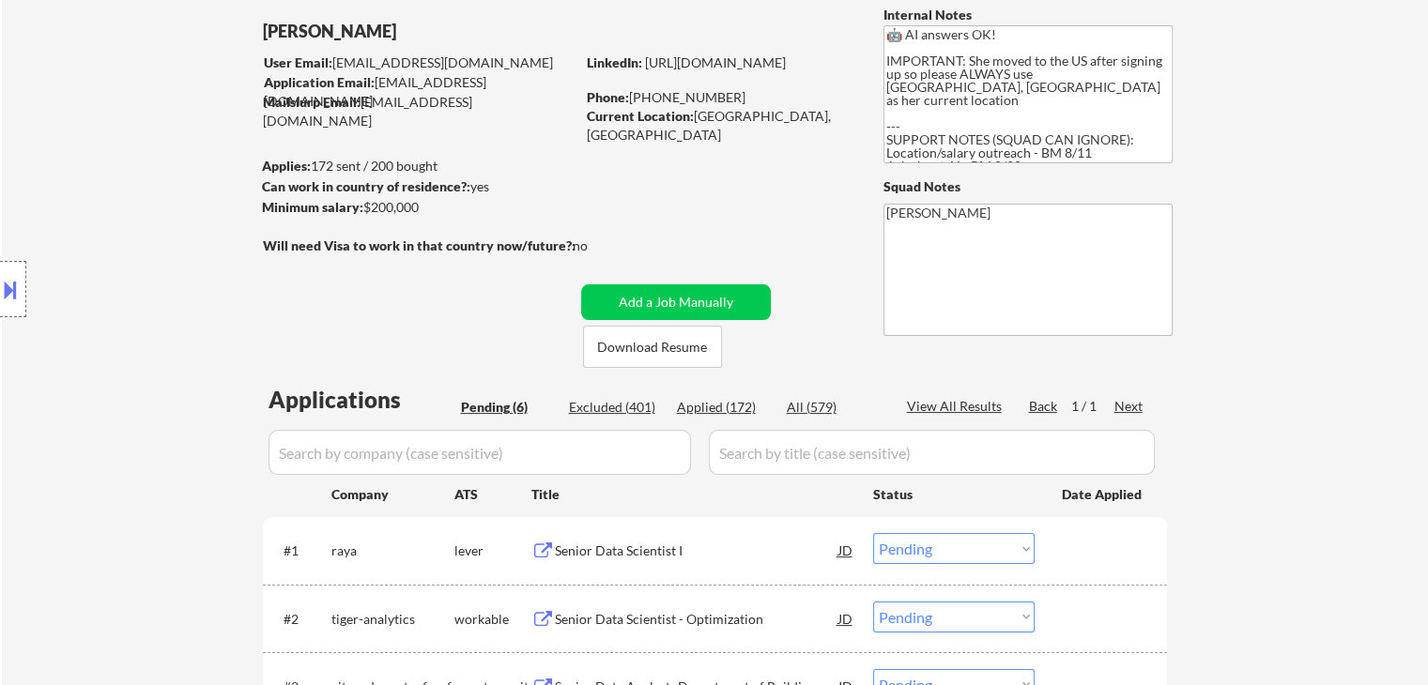
scroll to position [0, 0]
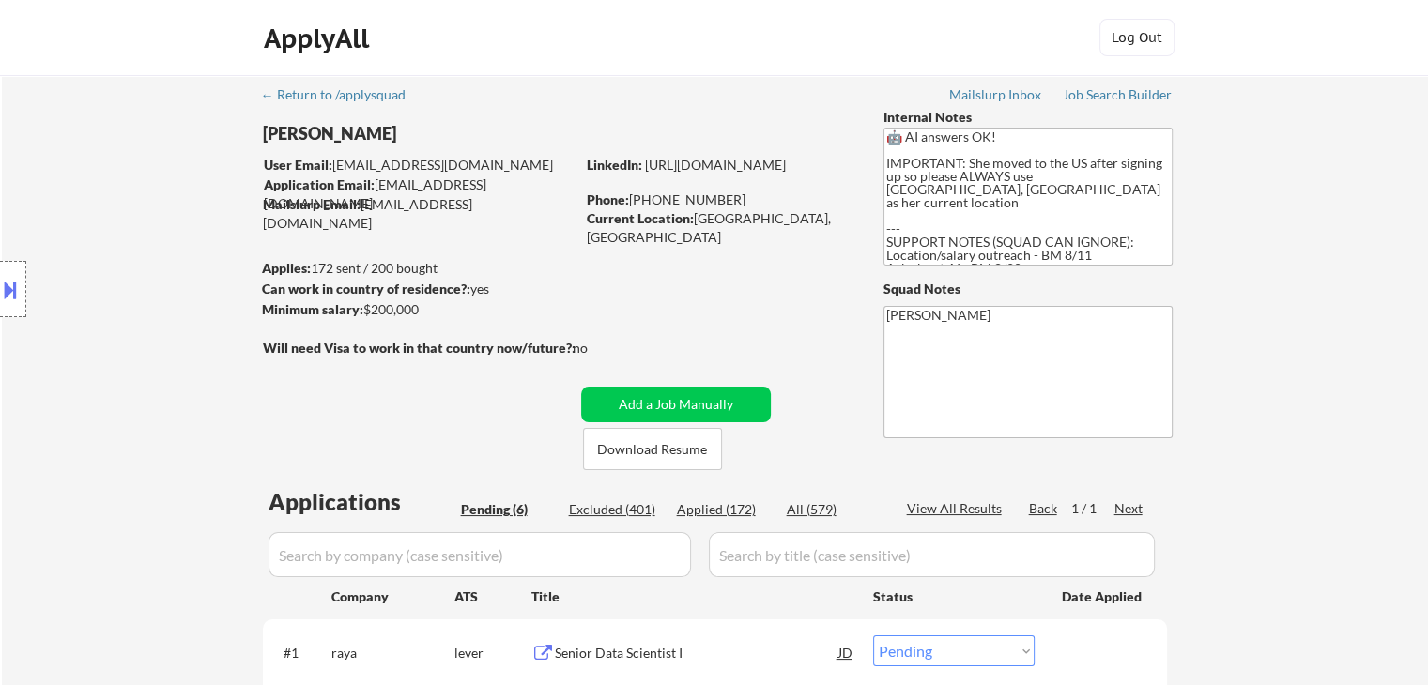
click at [102, 211] on div "Location Inclusions:" at bounding box center [168, 289] width 336 height 348
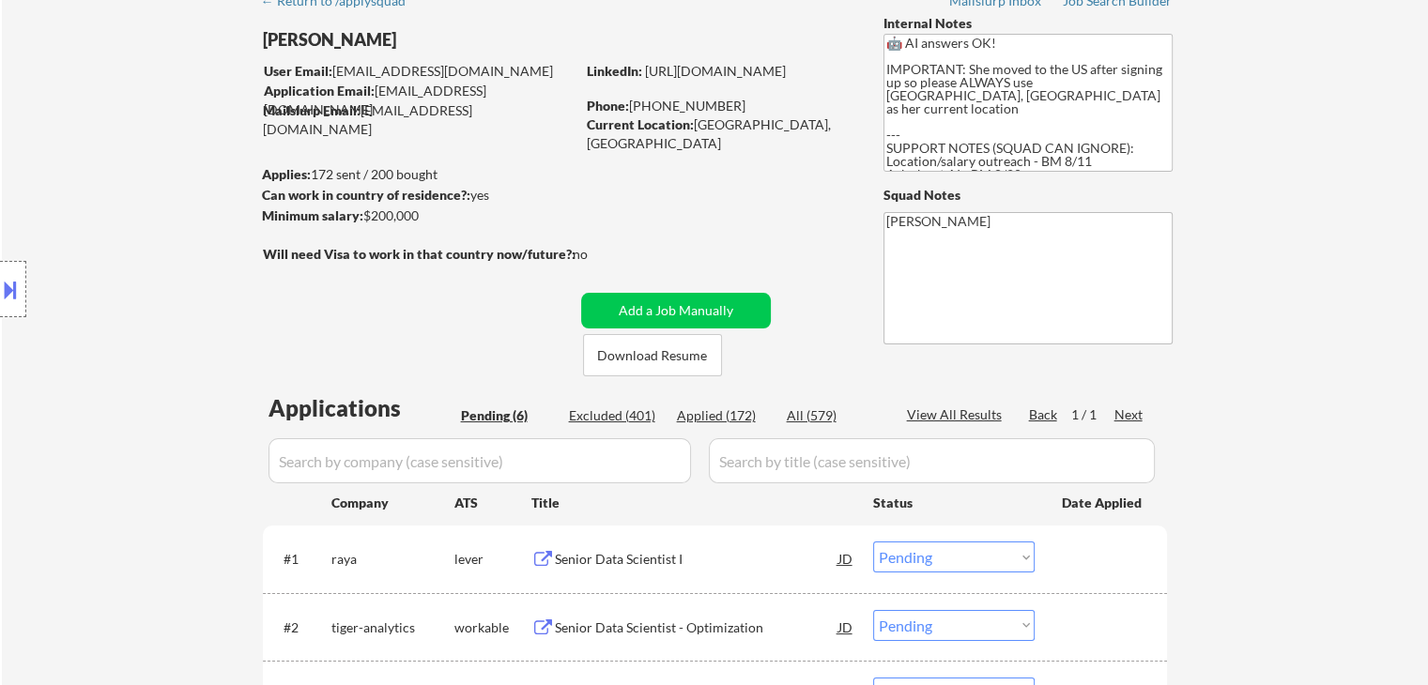
click at [102, 211] on div "Location Inclusions:" at bounding box center [168, 289] width 336 height 348
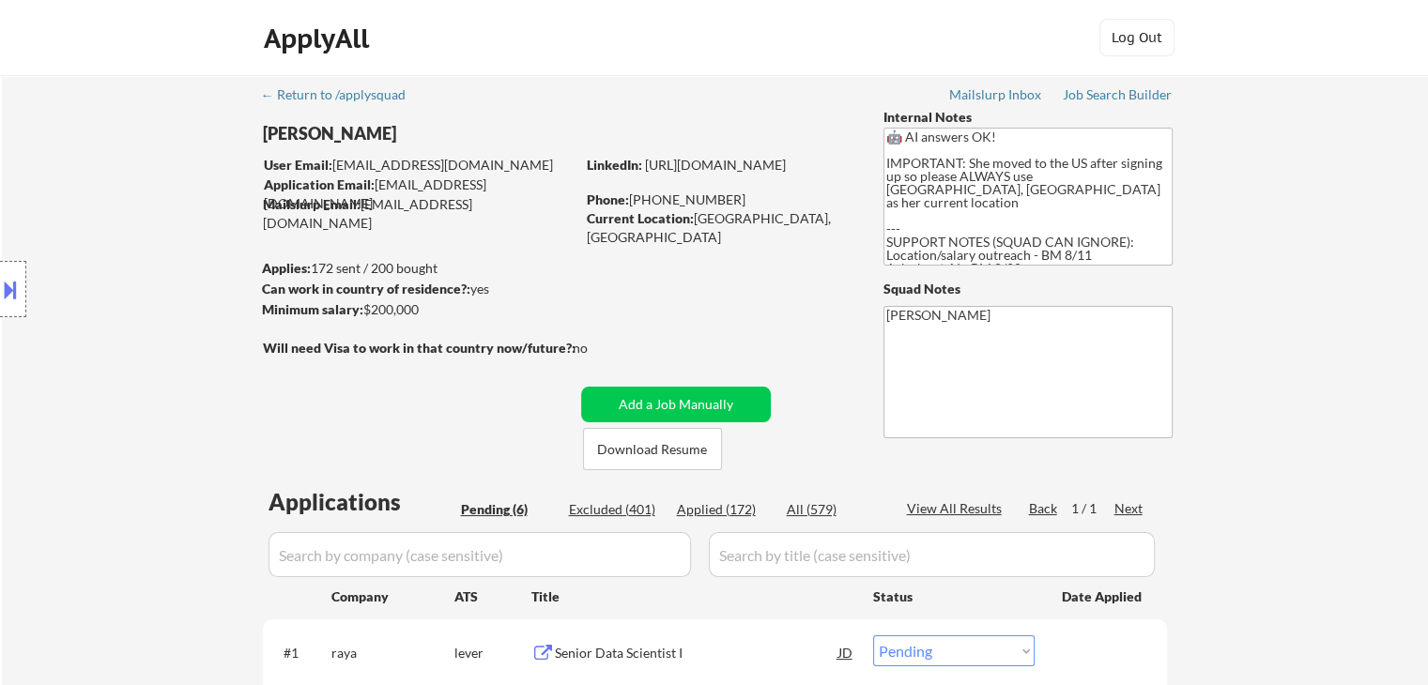
click at [102, 210] on div "Location Inclusions:" at bounding box center [168, 289] width 336 height 348
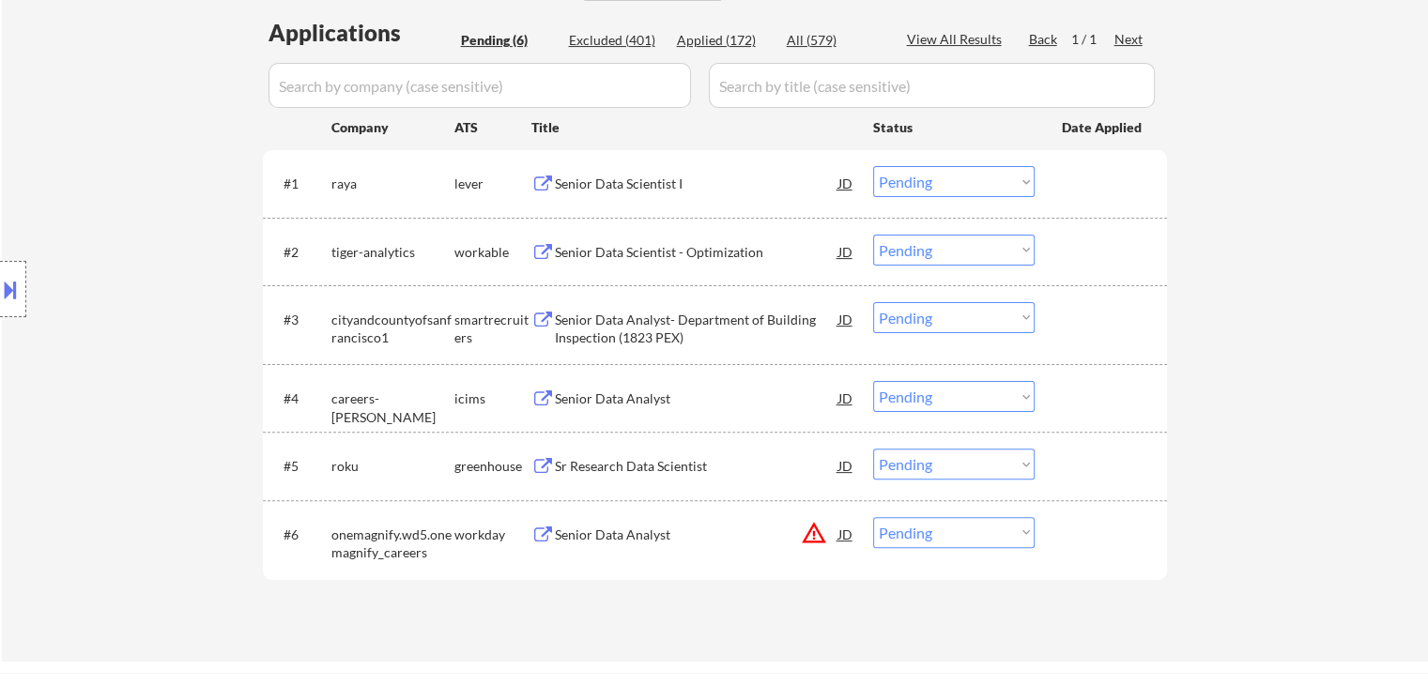
click at [94, 211] on div "Location Inclusions:" at bounding box center [168, 289] width 336 height 348
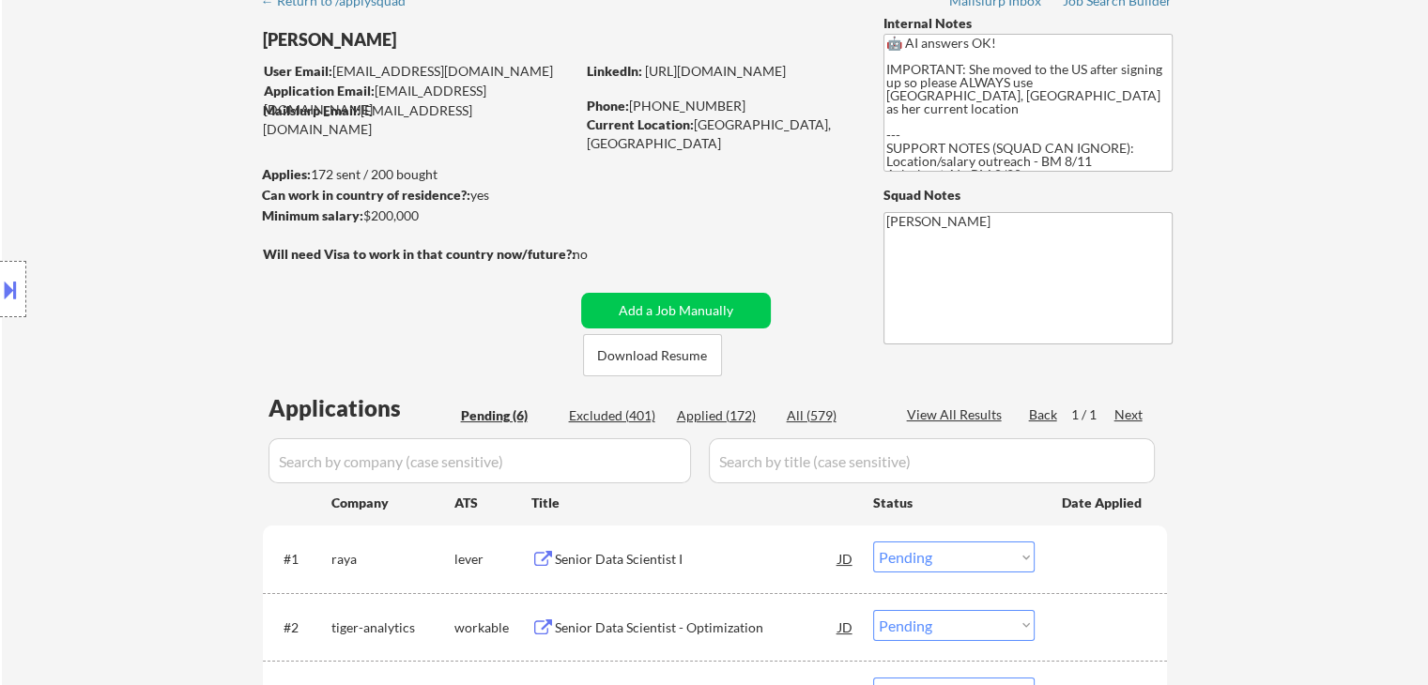
click at [94, 211] on div "Location Inclusions:" at bounding box center [168, 289] width 336 height 348
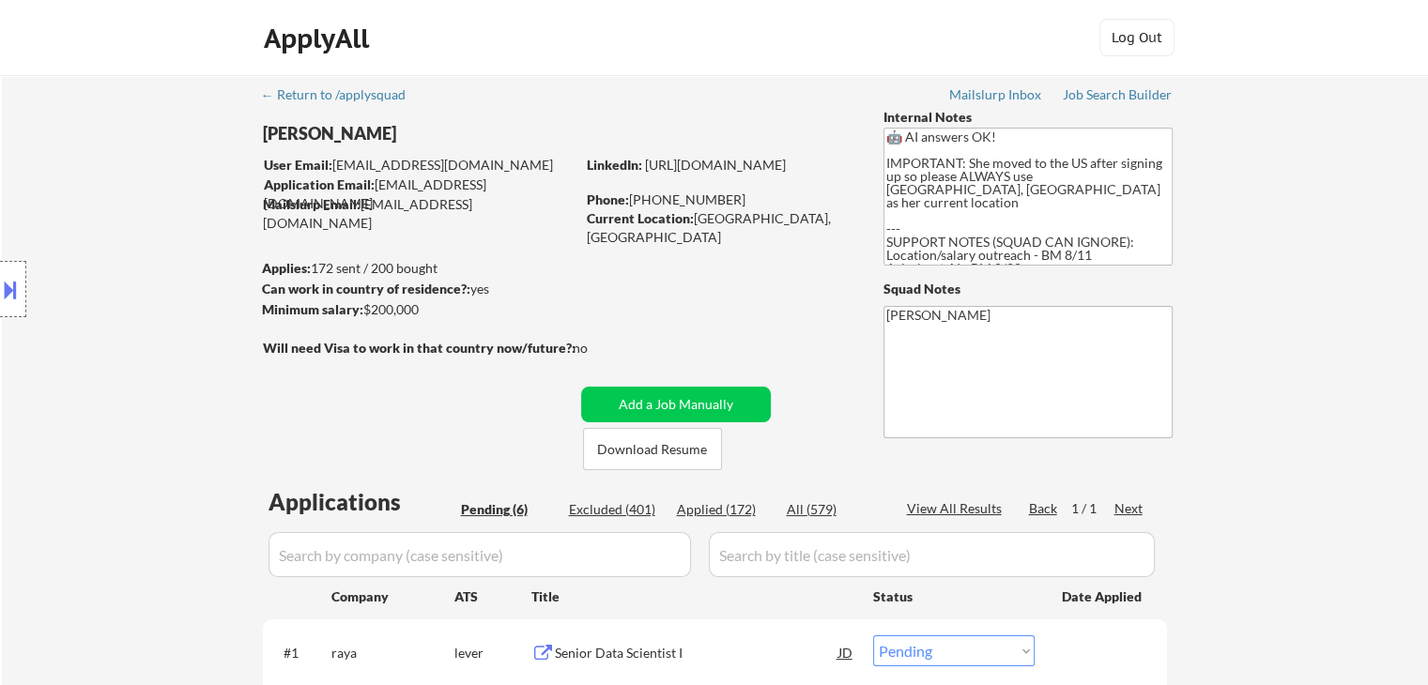
click at [94, 211] on div "Location Inclusions:" at bounding box center [168, 289] width 336 height 348
click at [94, 208] on div "Location Inclusions:" at bounding box center [168, 289] width 336 height 348
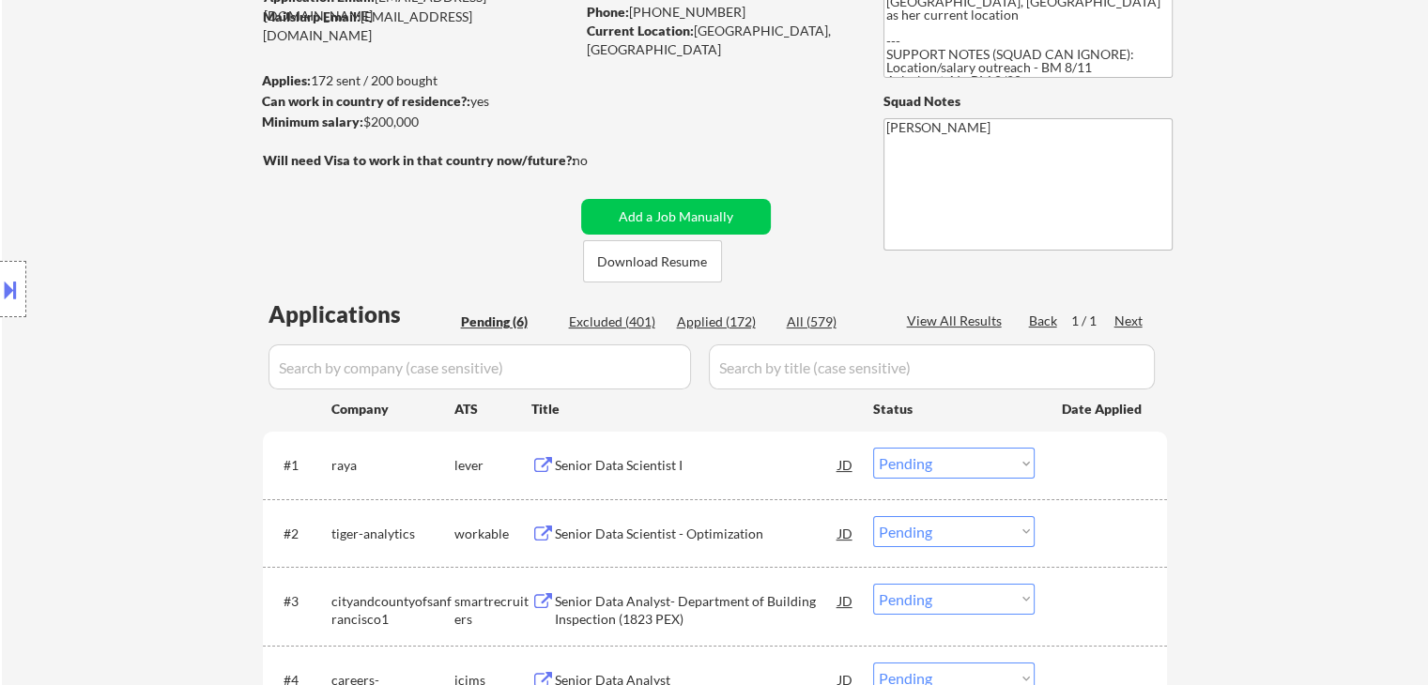
click at [94, 203] on div "Location Inclusions:" at bounding box center [168, 289] width 336 height 348
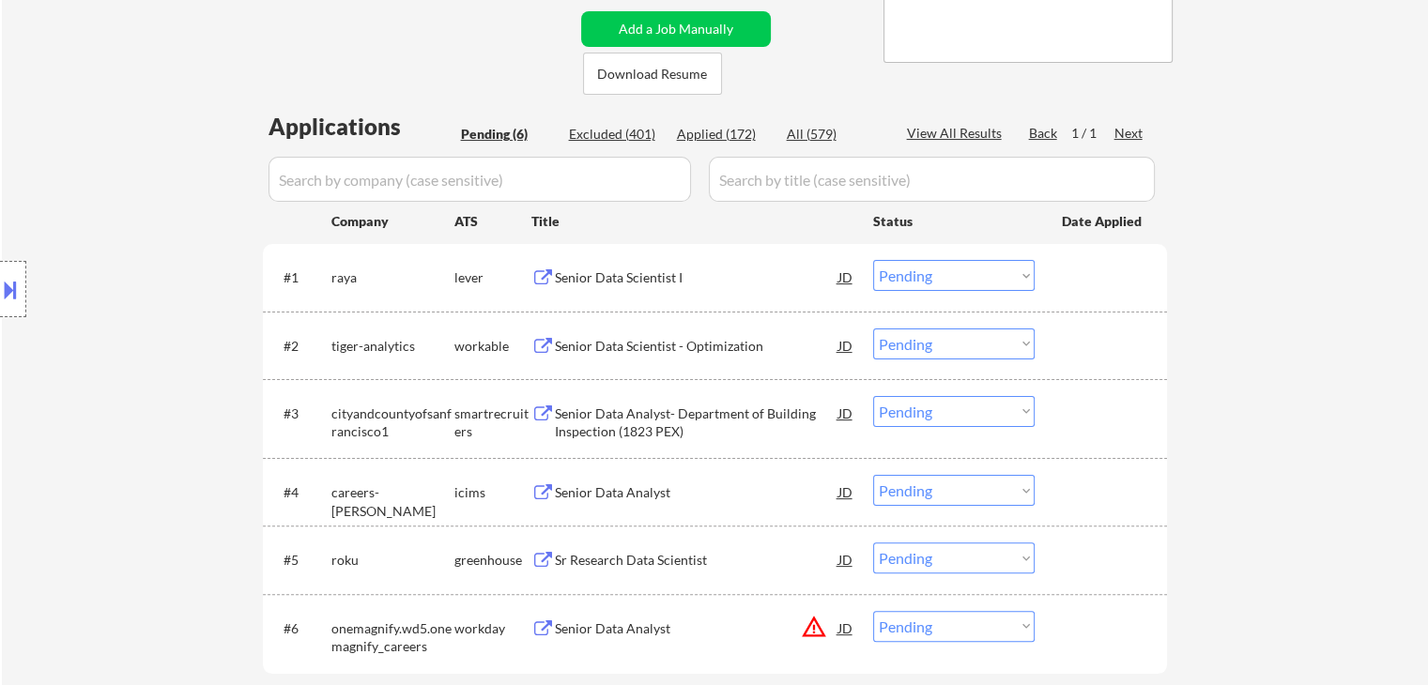
click at [94, 201] on div "Location Inclusions:" at bounding box center [168, 289] width 336 height 348
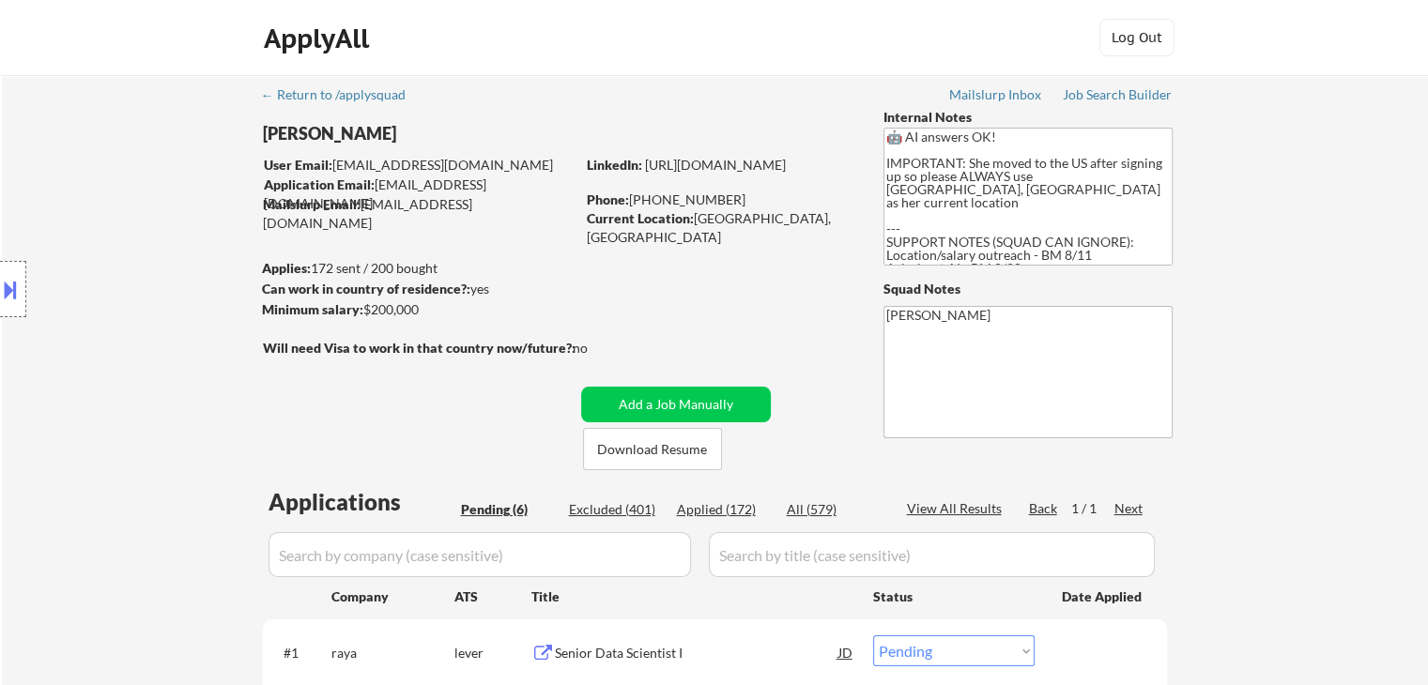
click at [128, 194] on div "Location Inclusions:" at bounding box center [168, 289] width 336 height 348
click at [115, 177] on div "Location Inclusions:" at bounding box center [168, 289] width 336 height 348
click at [98, 151] on div "Location Inclusions:" at bounding box center [168, 289] width 336 height 348
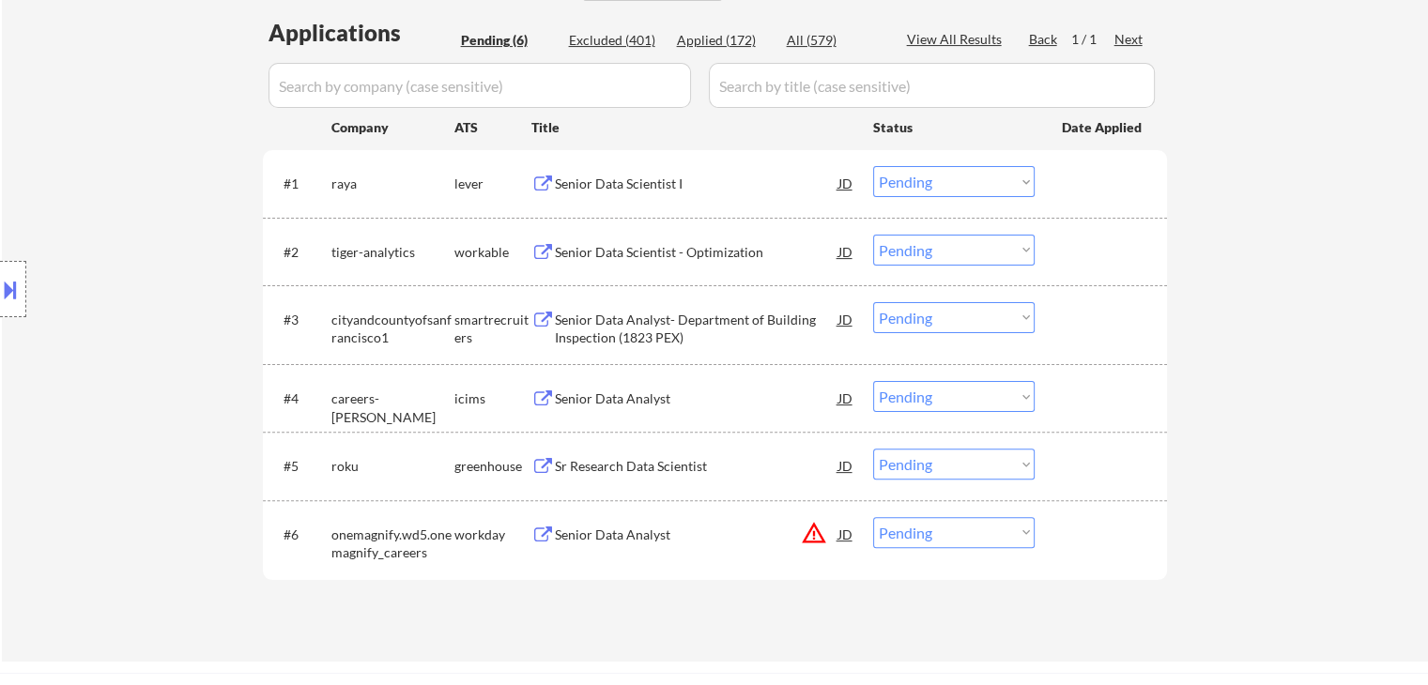
click at [94, 155] on div "Location Inclusions:" at bounding box center [168, 289] width 336 height 348
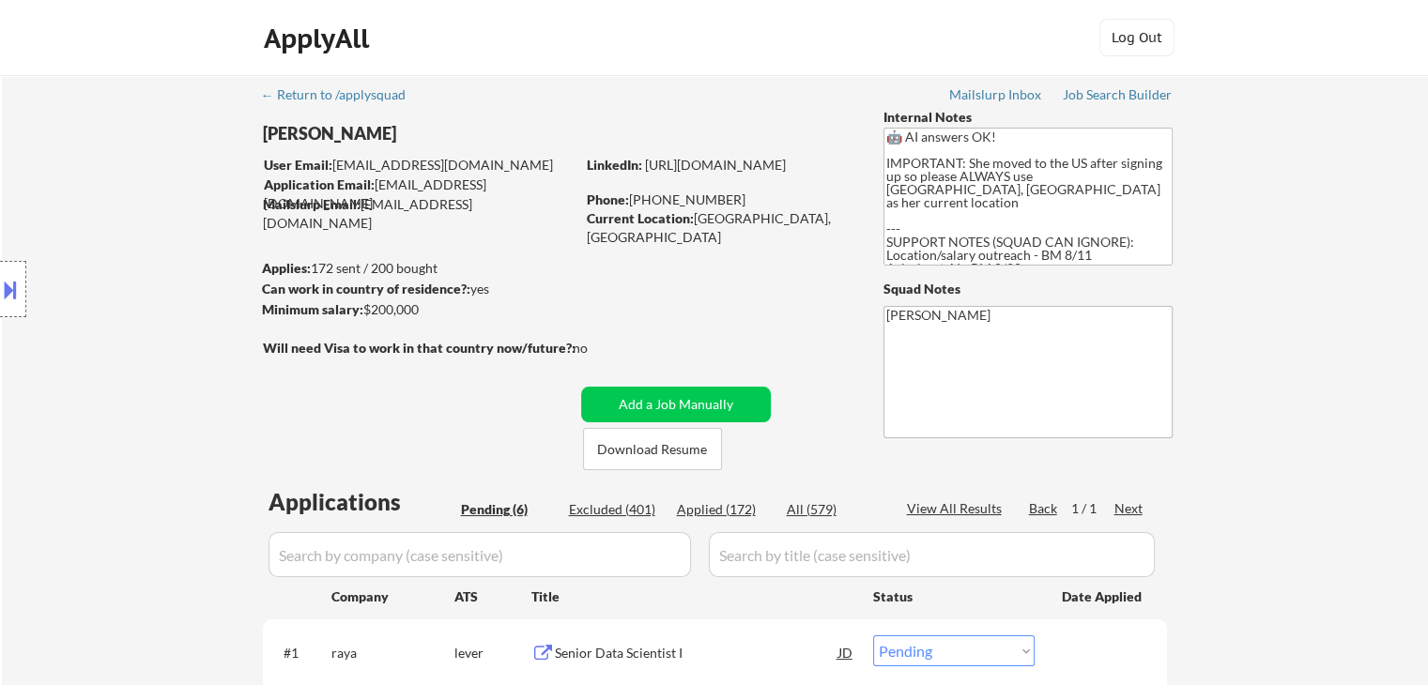
click at [148, 208] on div "Location Inclusions:" at bounding box center [168, 289] width 336 height 348
click at [146, 196] on div "Location Inclusions:" at bounding box center [168, 289] width 336 height 348
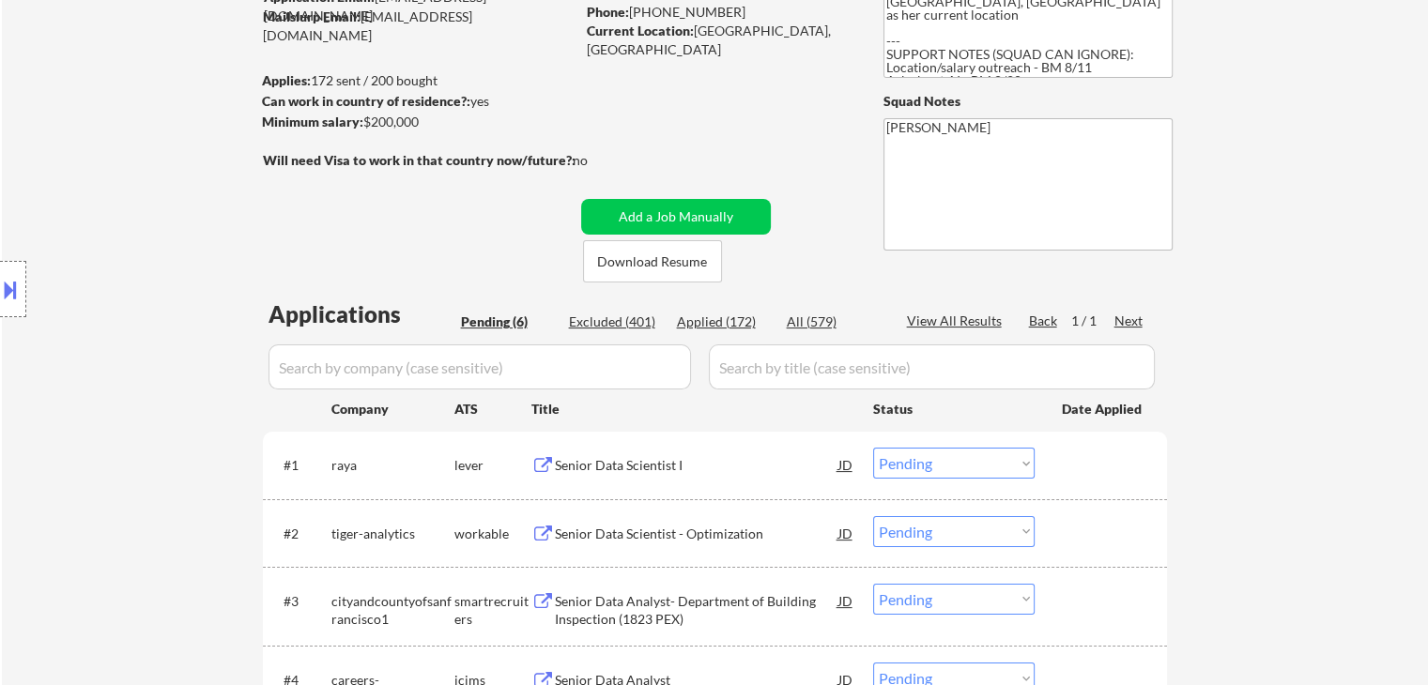
click at [135, 197] on div "Location Inclusions:" at bounding box center [168, 289] width 336 height 348
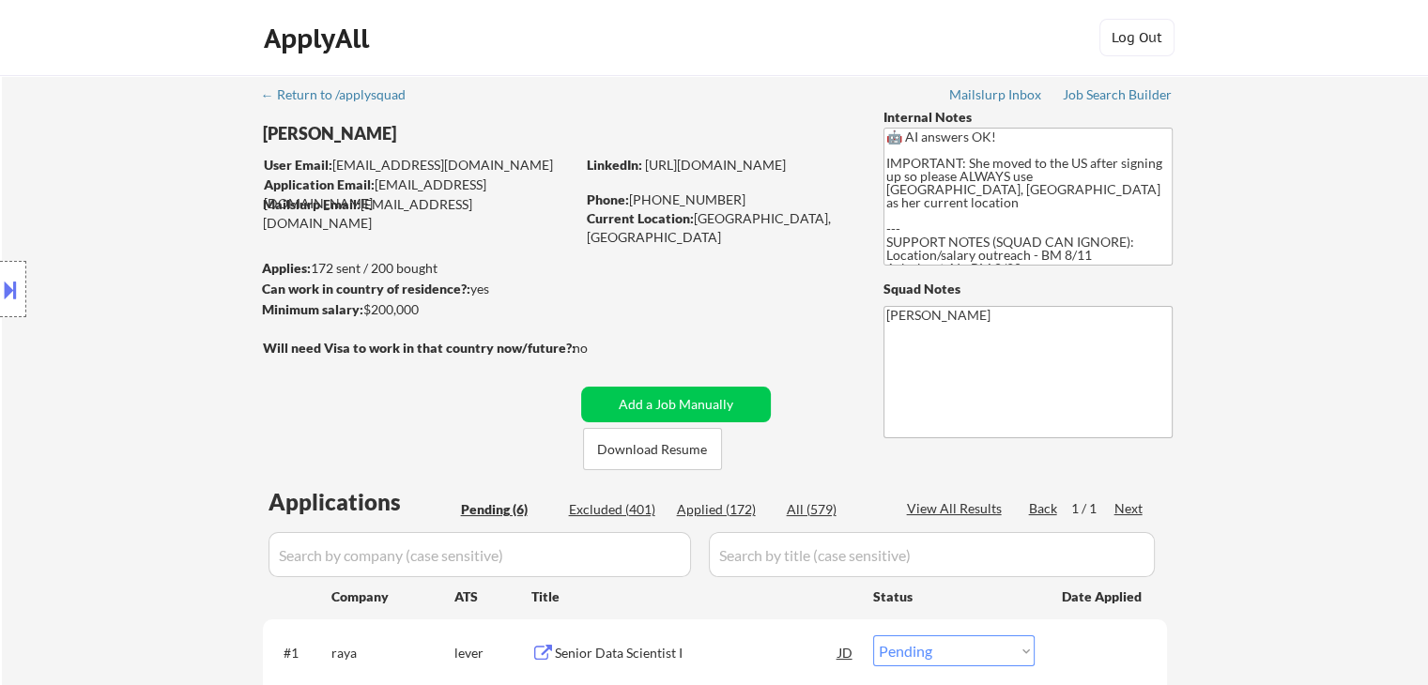
click at [128, 187] on div "Location Inclusions:" at bounding box center [168, 289] width 336 height 348
click at [144, 224] on div "Location Inclusions:" at bounding box center [168, 289] width 336 height 348
click at [143, 223] on div "Location Inclusions:" at bounding box center [168, 289] width 336 height 348
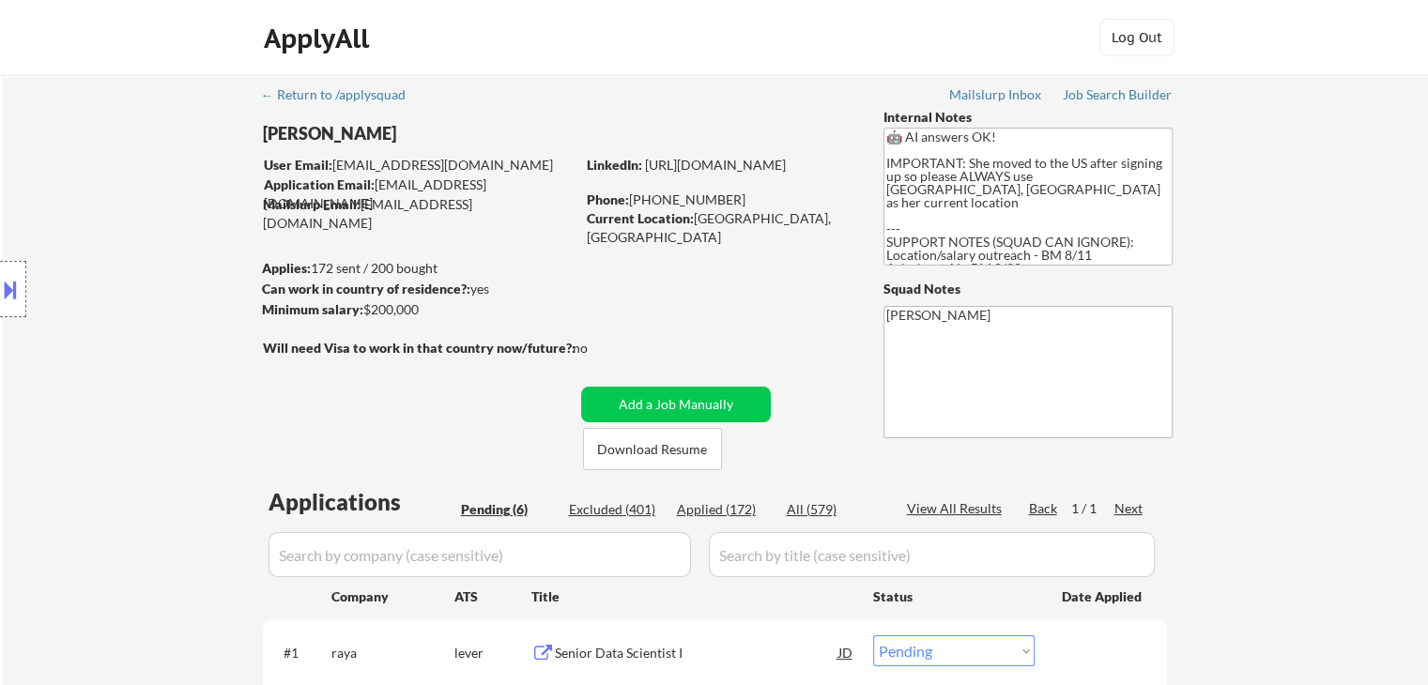
click at [143, 223] on div "Location Inclusions:" at bounding box center [168, 289] width 336 height 348
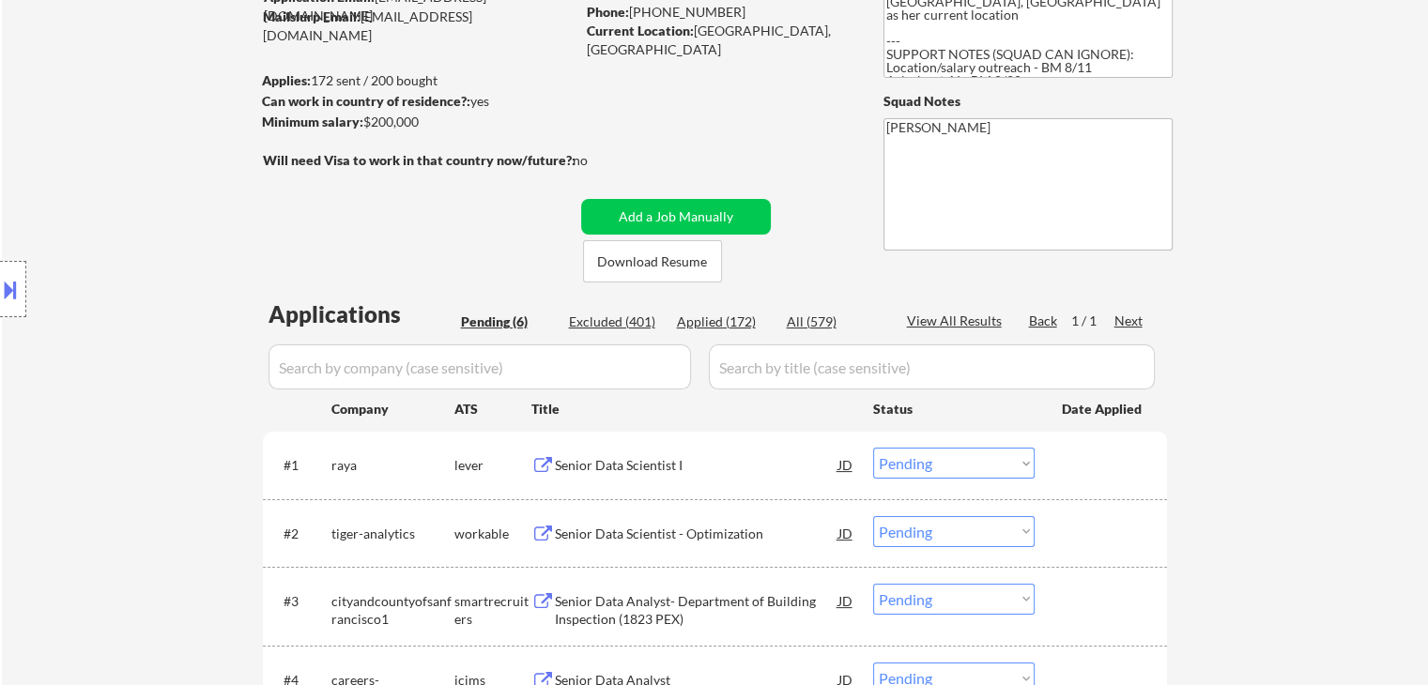
click at [143, 223] on div "Location Inclusions:" at bounding box center [168, 289] width 336 height 348
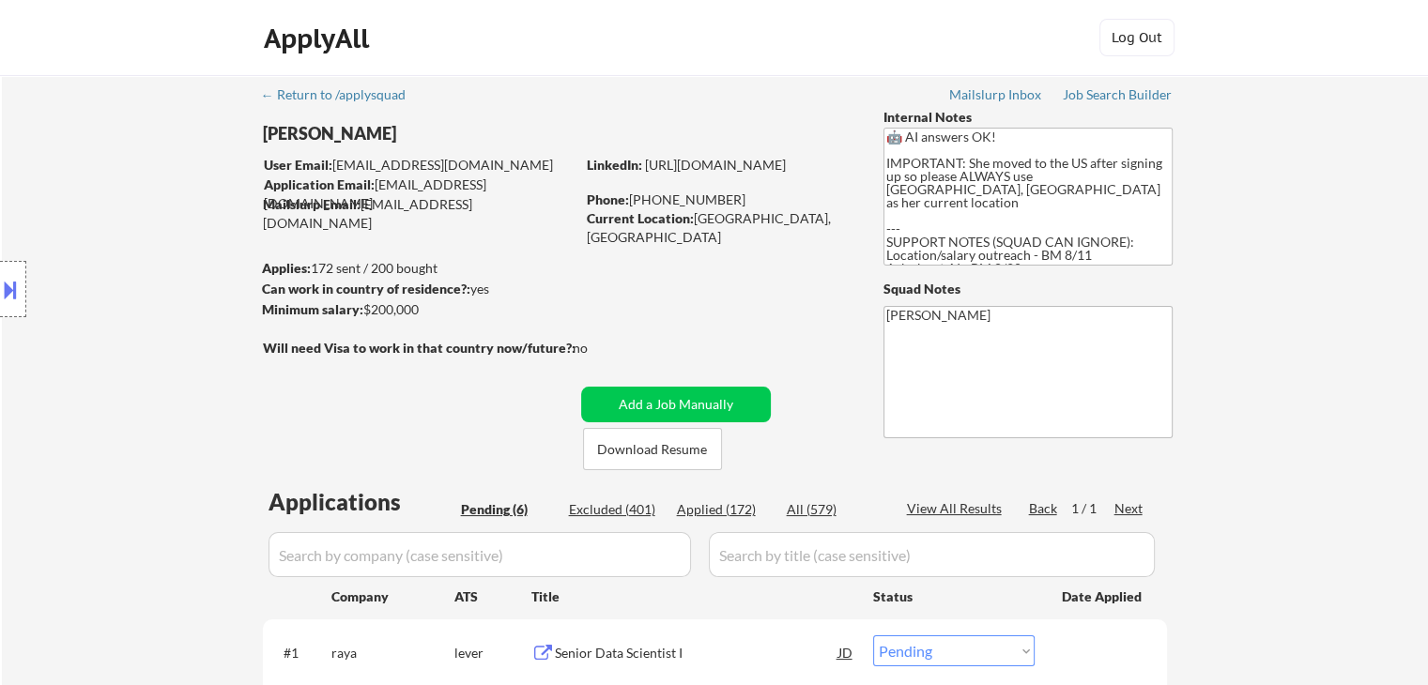
click at [143, 223] on div "Location Inclusions:" at bounding box center [168, 289] width 336 height 348
click at [143, 221] on div "Location Inclusions:" at bounding box center [168, 289] width 336 height 348
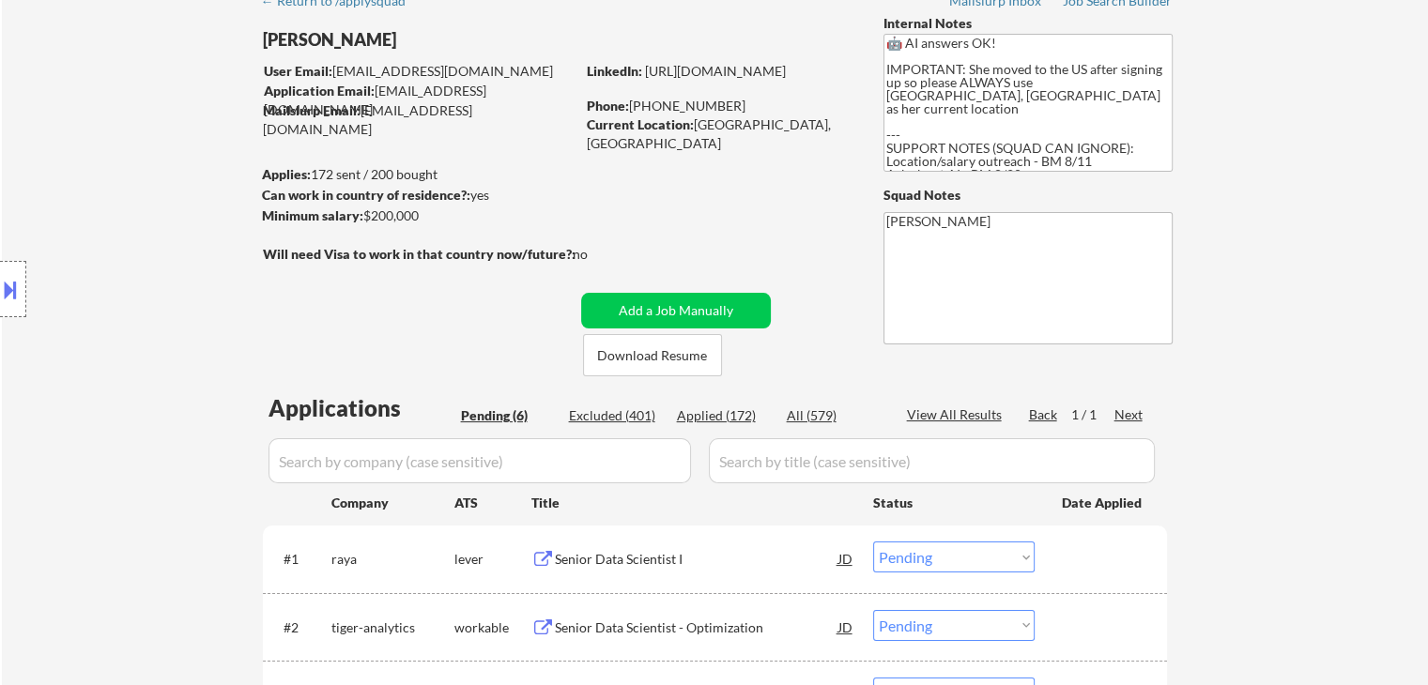
click at [143, 221] on div "Location Inclusions:" at bounding box center [168, 289] width 336 height 348
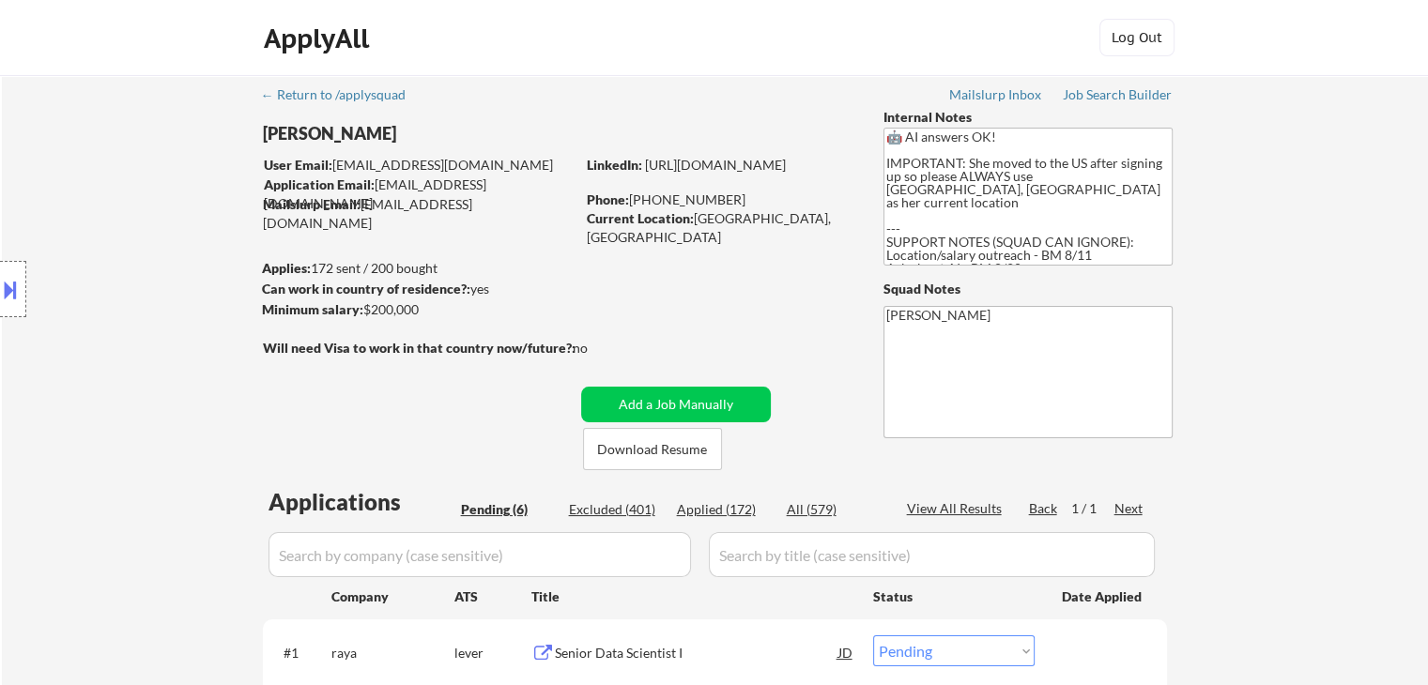
click at [140, 211] on div "Location Inclusions:" at bounding box center [168, 289] width 336 height 348
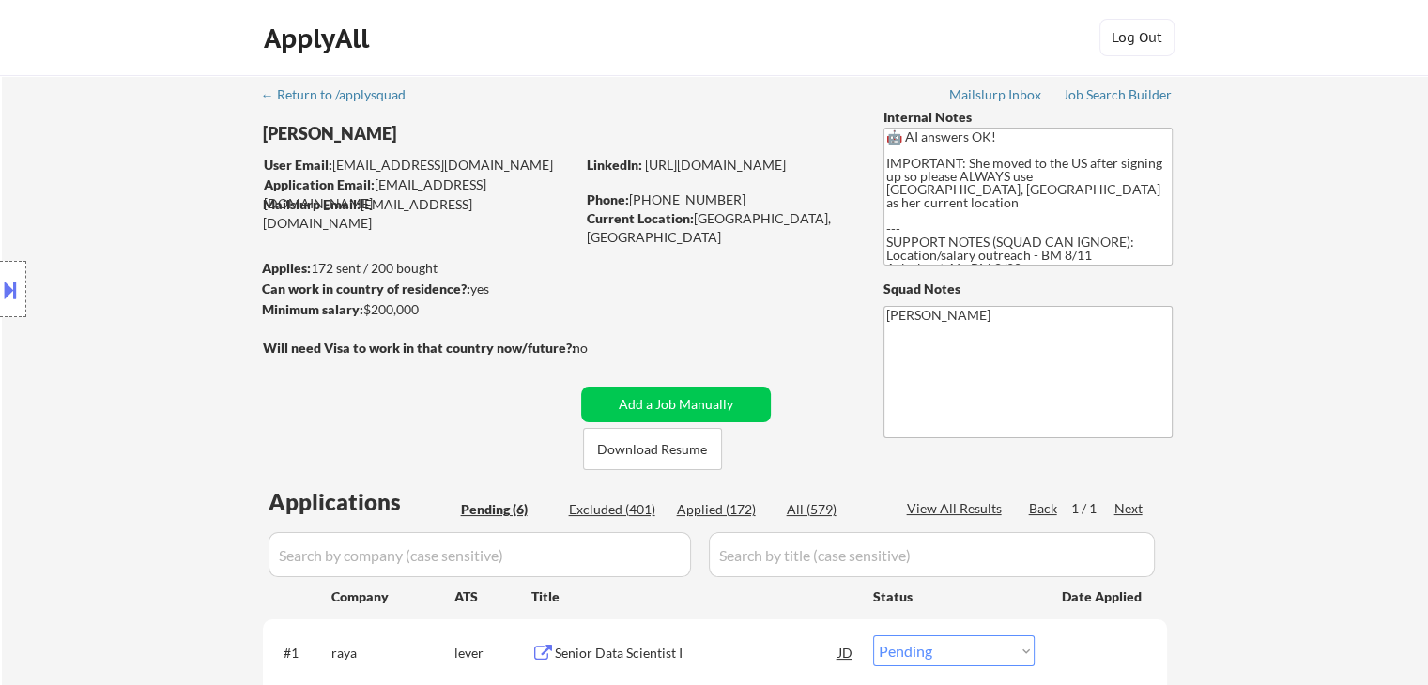
click at [140, 211] on div "Location Inclusions:" at bounding box center [168, 289] width 336 height 348
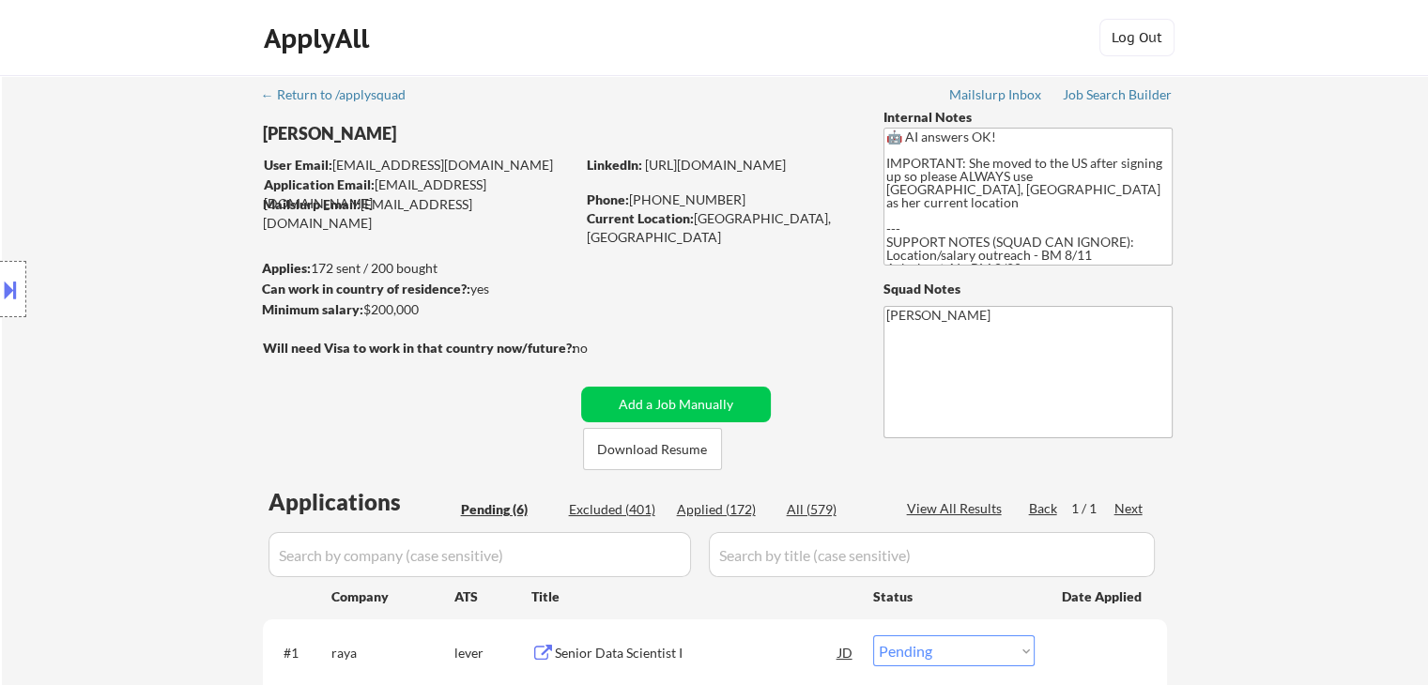
click at [140, 211] on div "Location Inclusions:" at bounding box center [168, 289] width 336 height 348
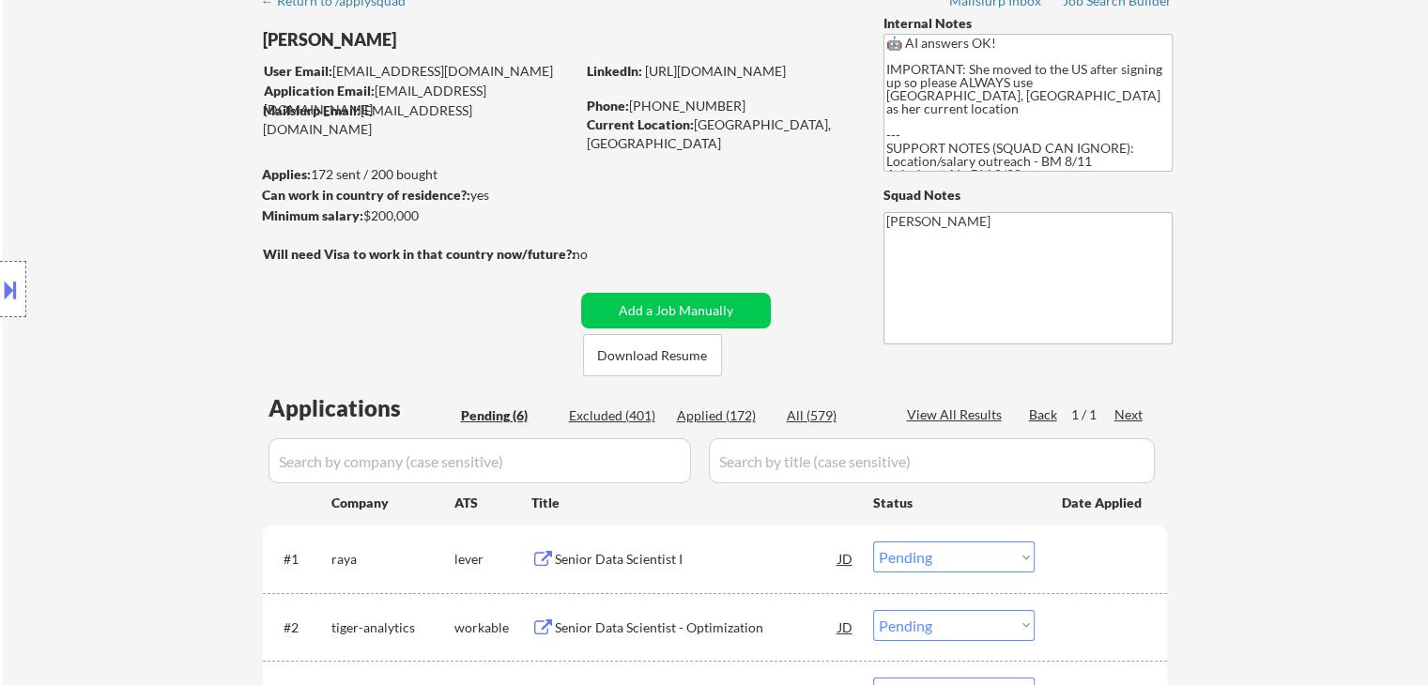
click at [140, 211] on div "Location Inclusions:" at bounding box center [168, 289] width 336 height 348
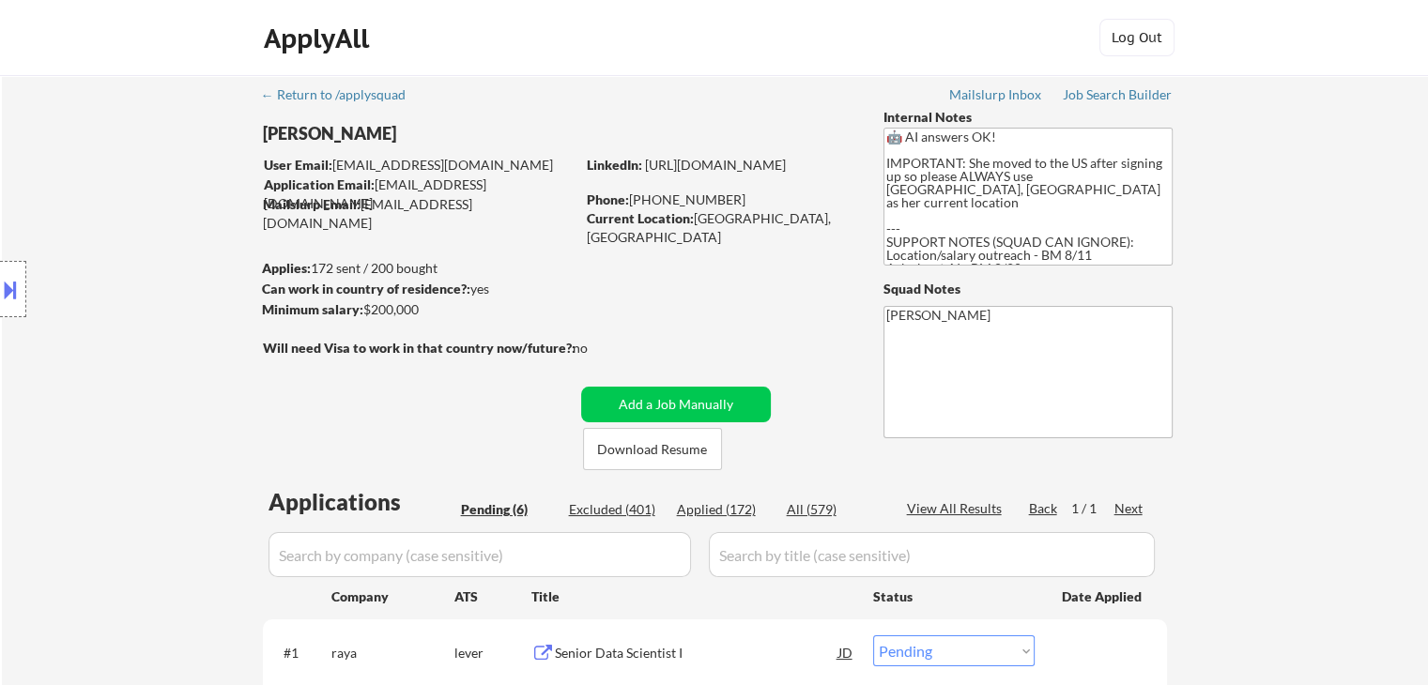
click at [140, 211] on div "Location Inclusions:" at bounding box center [168, 289] width 336 height 348
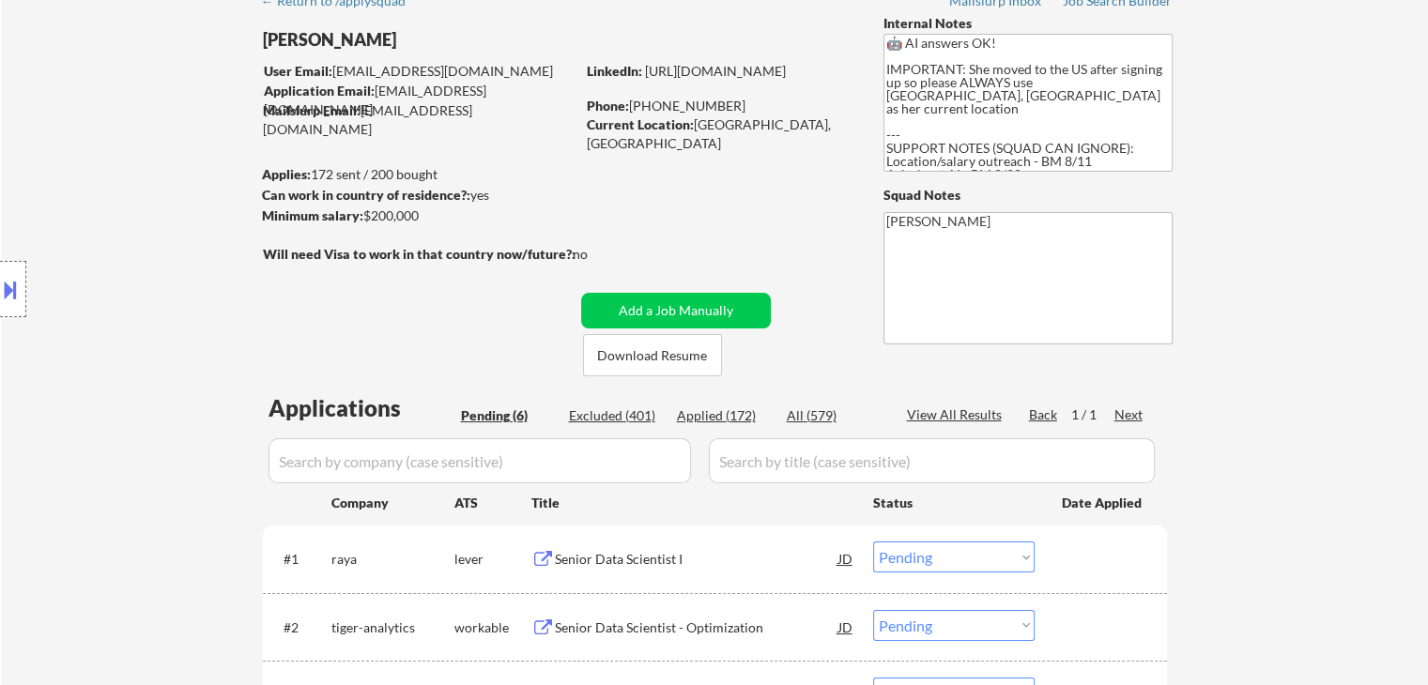
click at [135, 222] on div "Location Inclusions:" at bounding box center [168, 289] width 336 height 348
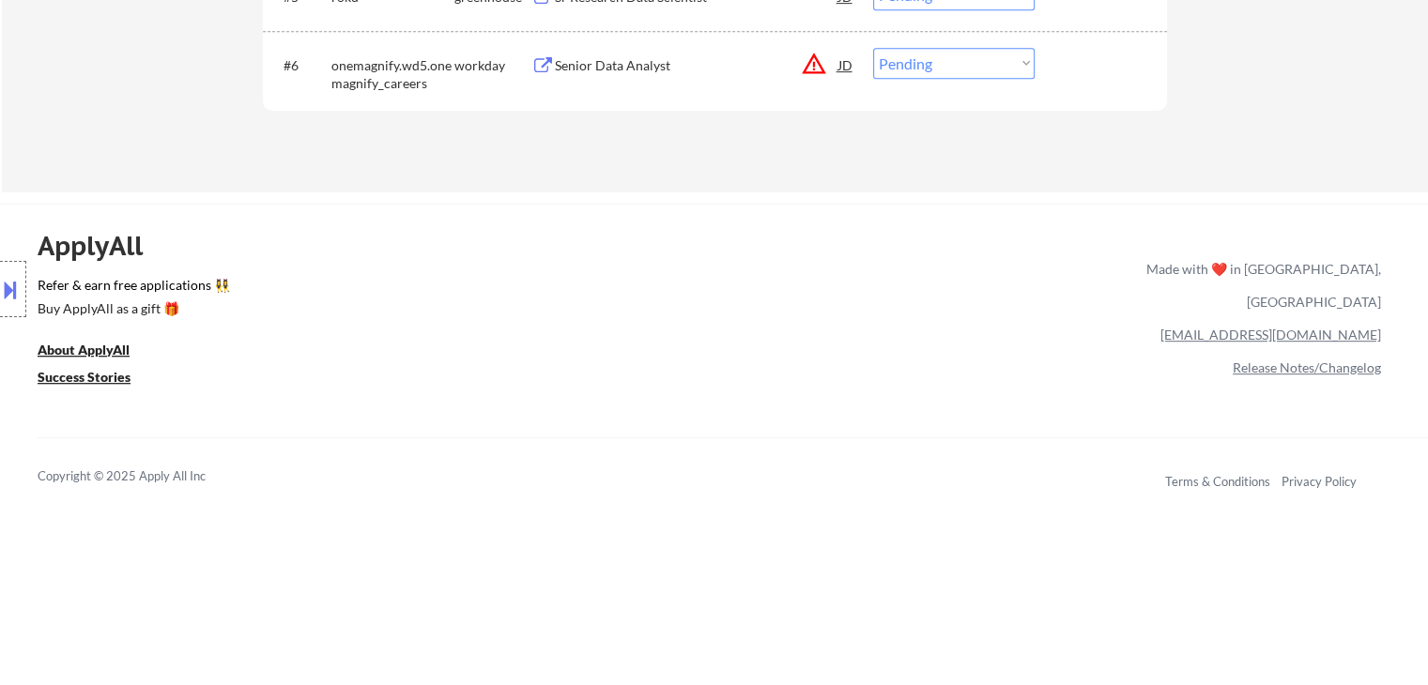
scroll to position [188, 0]
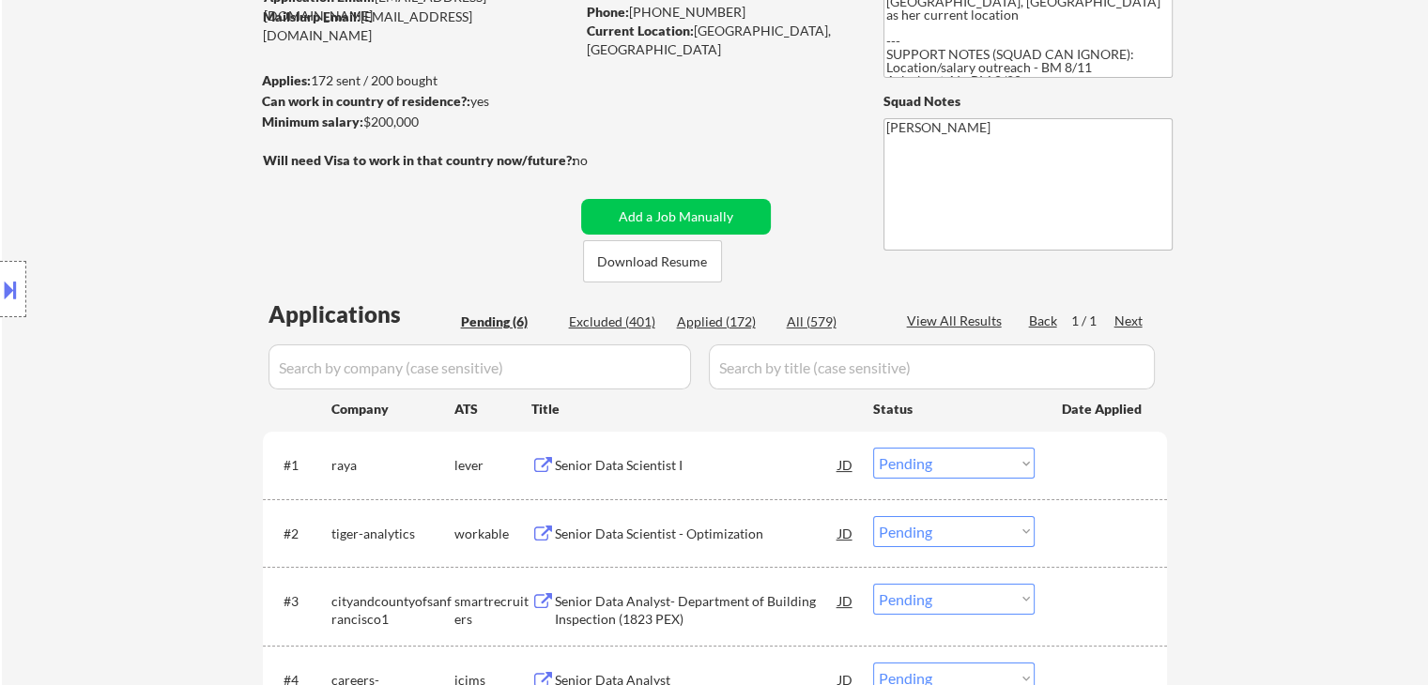
drag, startPoint x: 135, startPoint y: 209, endPoint x: 137, endPoint y: 199, distance: 10.5
click at [135, 208] on div "Location Inclusions:" at bounding box center [168, 289] width 336 height 348
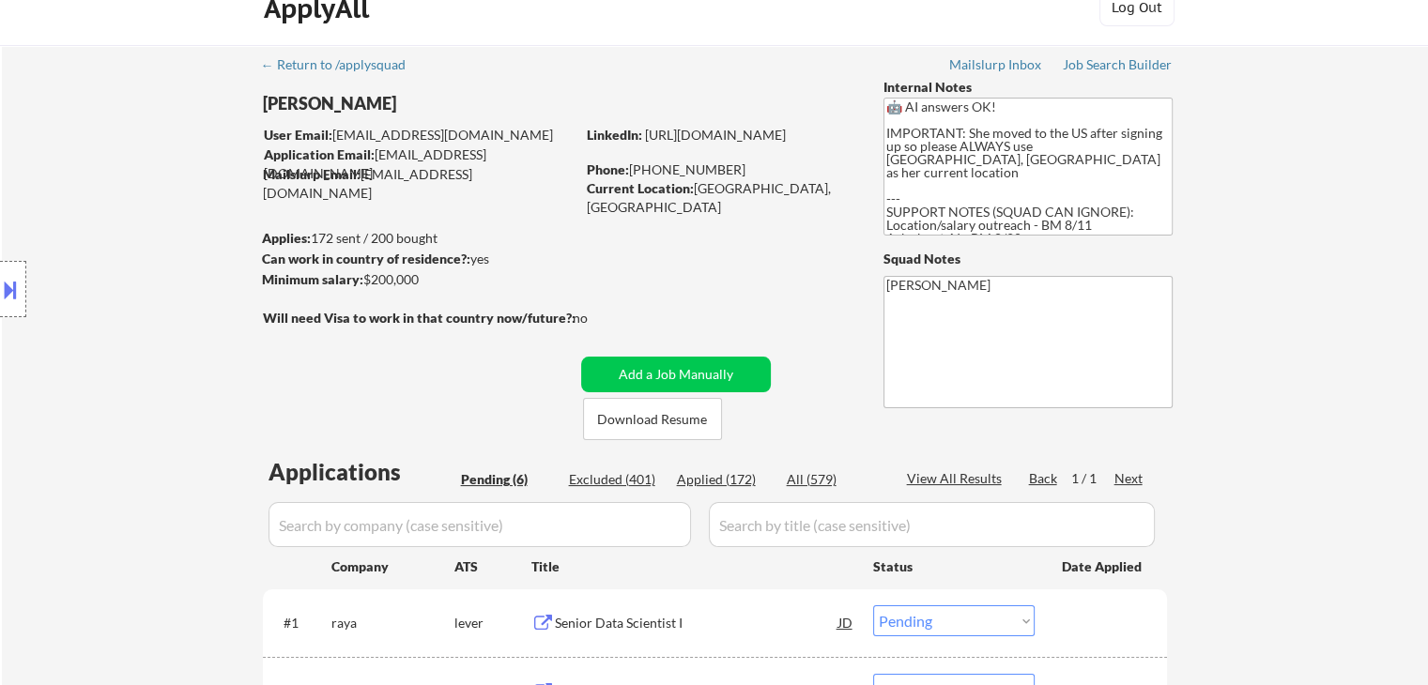
scroll to position [0, 0]
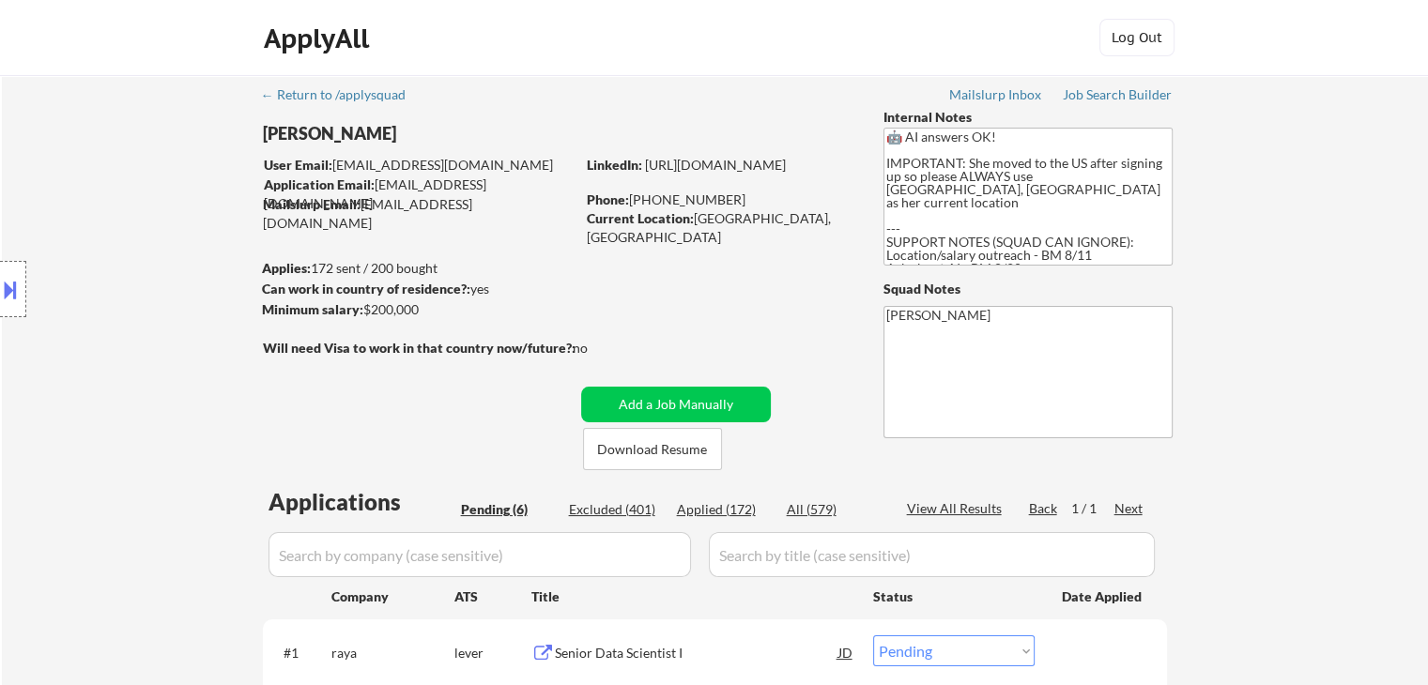
click at [79, 223] on div "Location Inclusions:" at bounding box center [168, 289] width 336 height 348
click at [74, 199] on div "Location Inclusions:" at bounding box center [168, 289] width 336 height 348
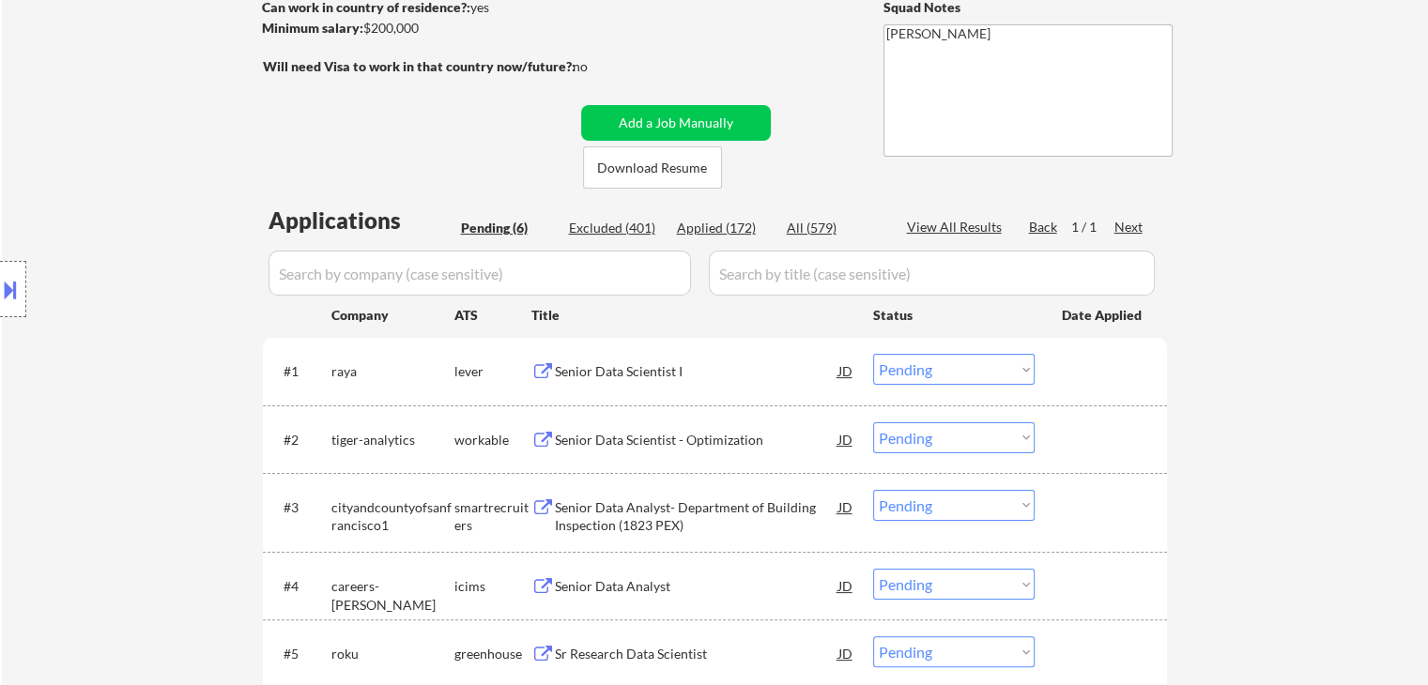
click at [29, 147] on div "Location Inclusions:" at bounding box center [168, 289] width 336 height 348
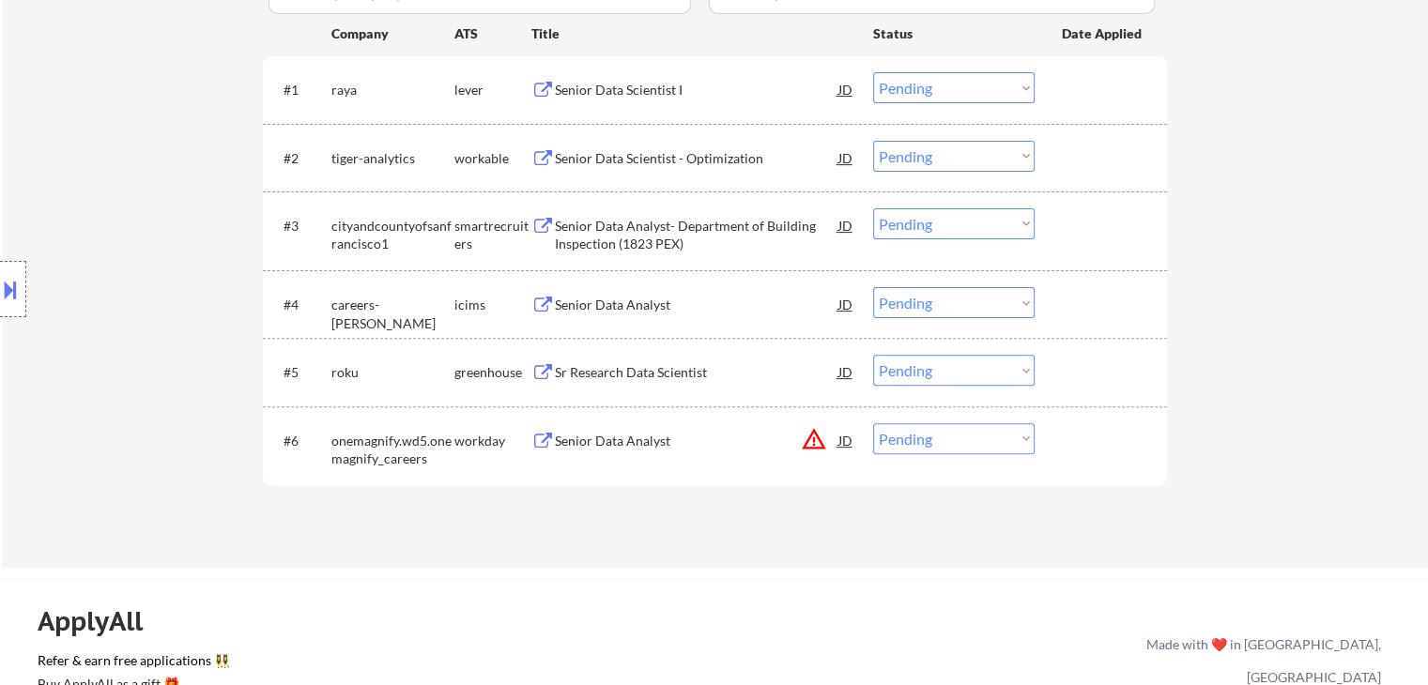
click at [153, 171] on div "Location Inclusions:" at bounding box center [168, 289] width 336 height 348
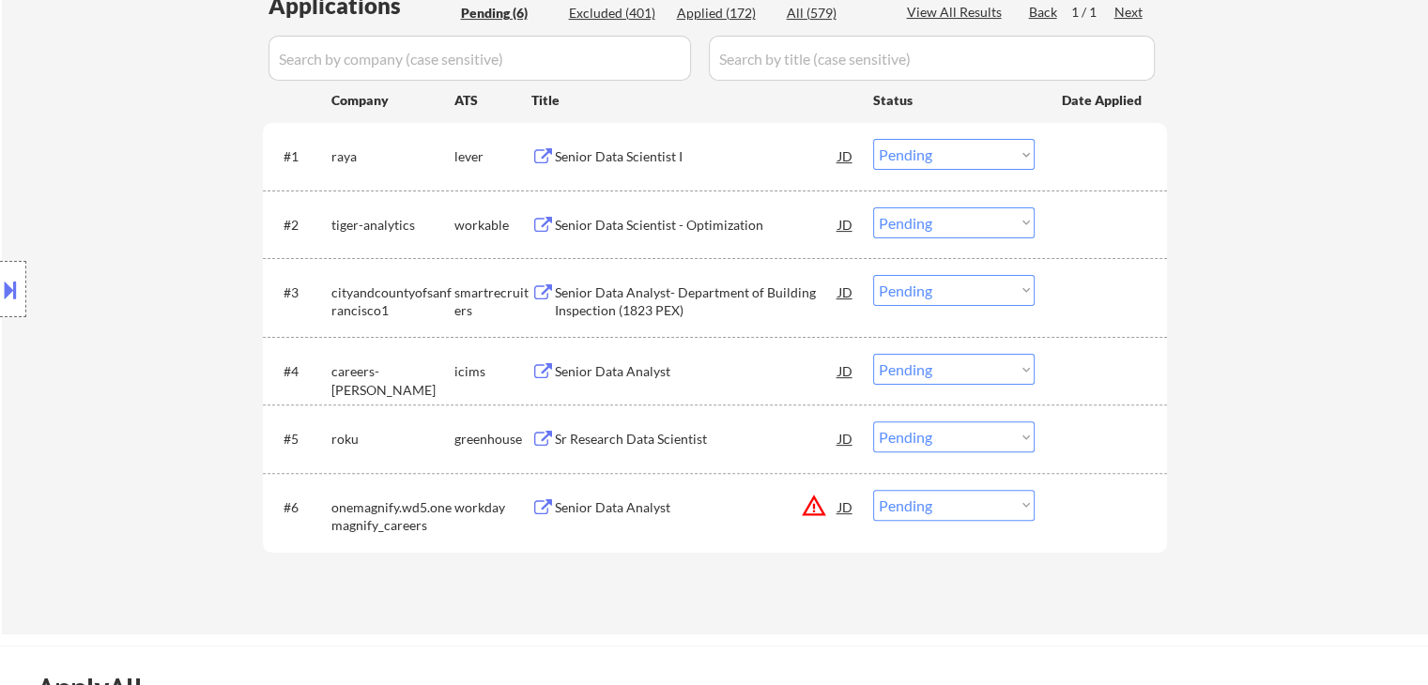
scroll to position [469, 0]
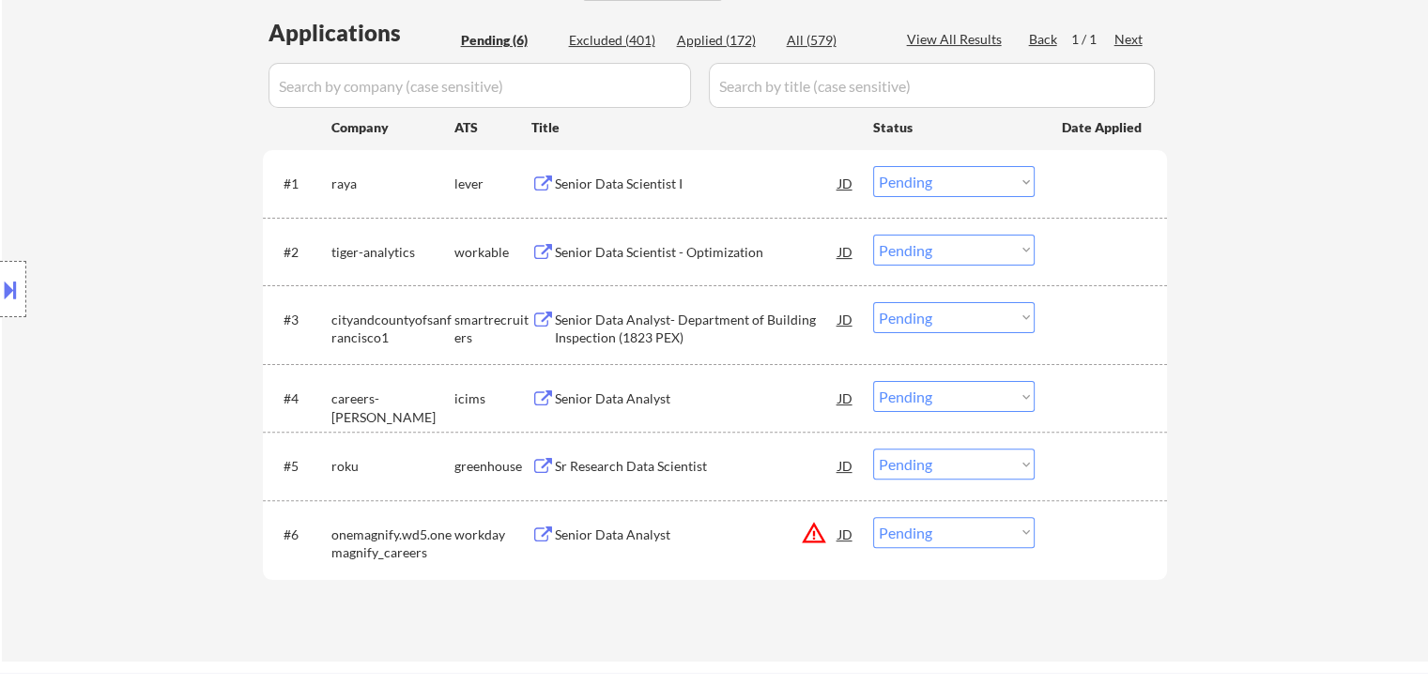
click at [153, 171] on div "Location Inclusions:" at bounding box center [168, 289] width 336 height 348
click at [132, 177] on div "Location Inclusions:" at bounding box center [168, 289] width 336 height 348
click at [667, 167] on div "Senior Data Scientist I" at bounding box center [697, 183] width 284 height 34
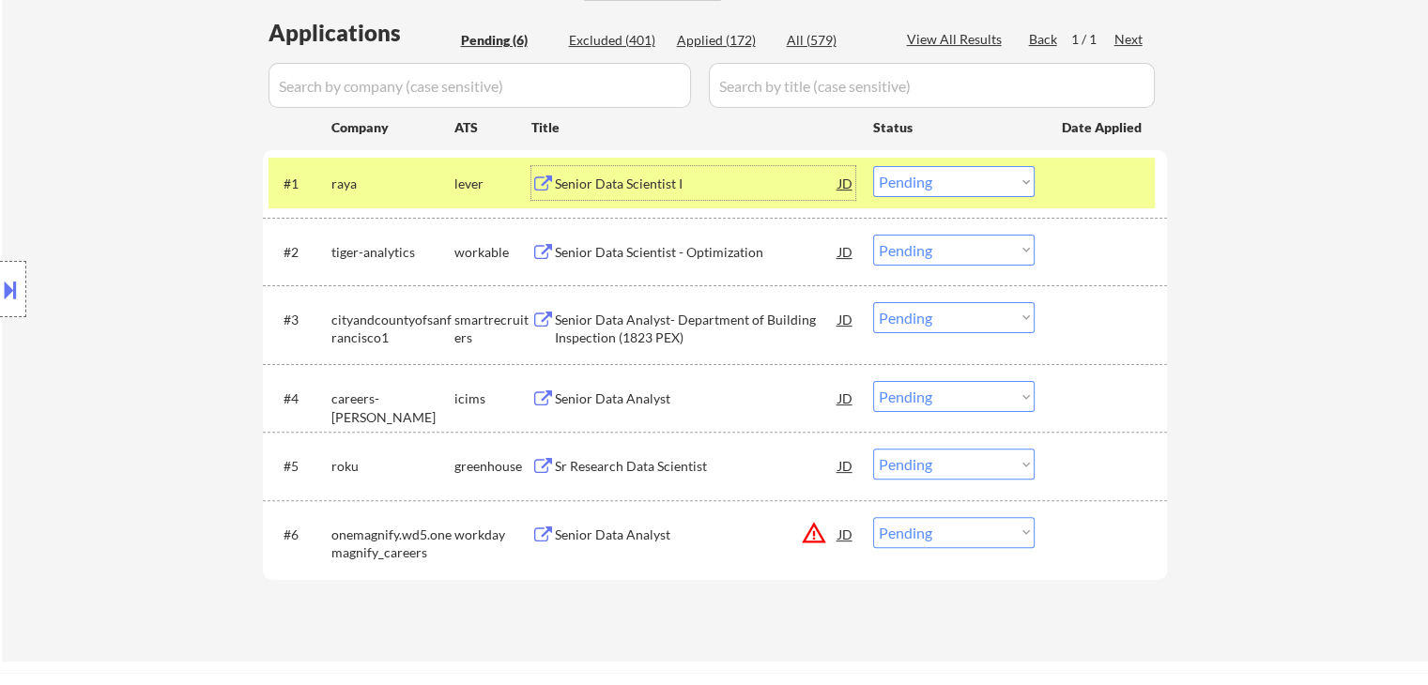
click at [7, 303] on button at bounding box center [10, 289] width 21 height 31
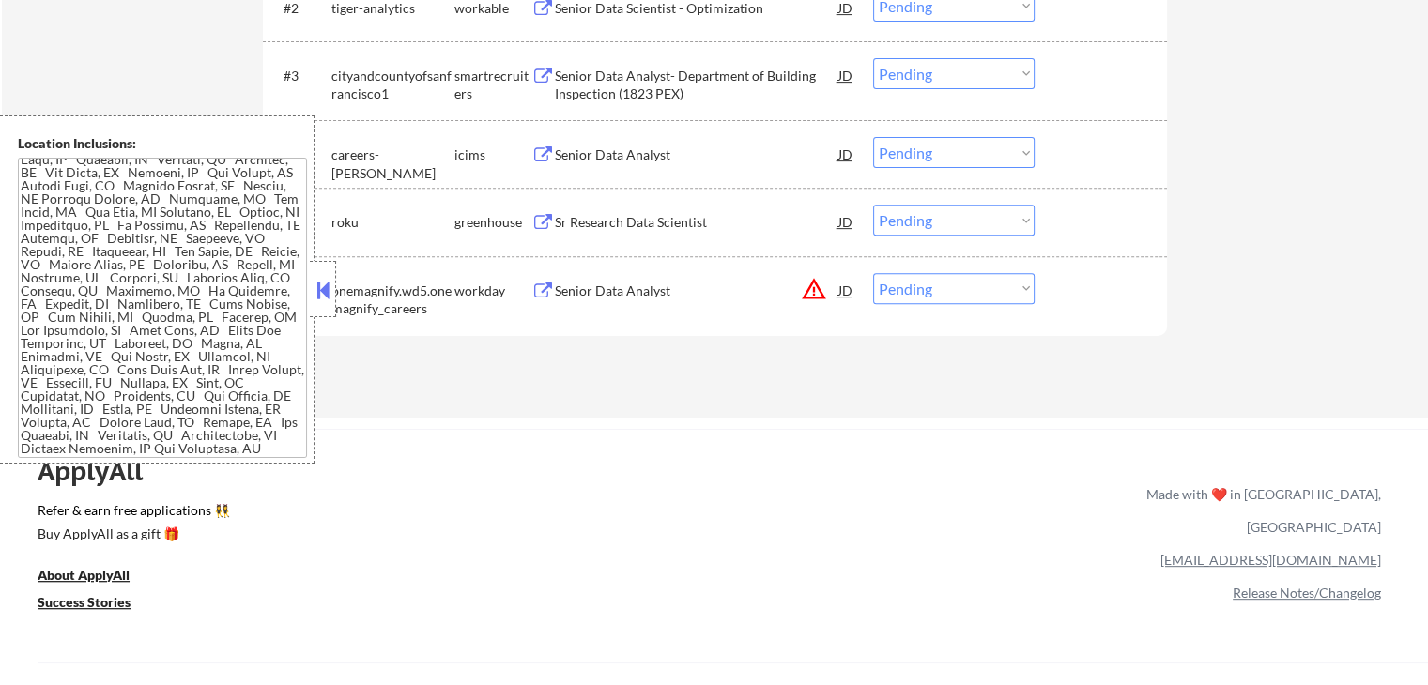
scroll to position [751, 0]
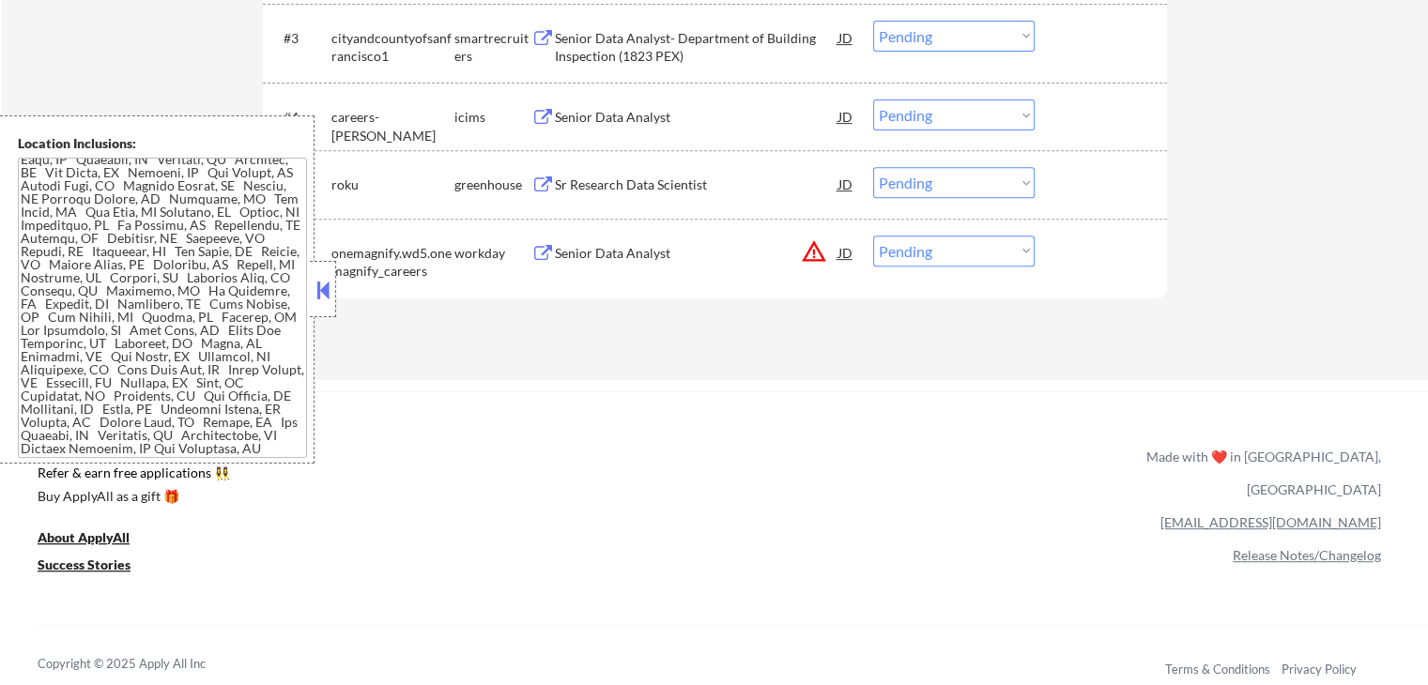
click at [171, 270] on textarea at bounding box center [162, 308] width 289 height 300
click at [330, 284] on button at bounding box center [323, 290] width 21 height 28
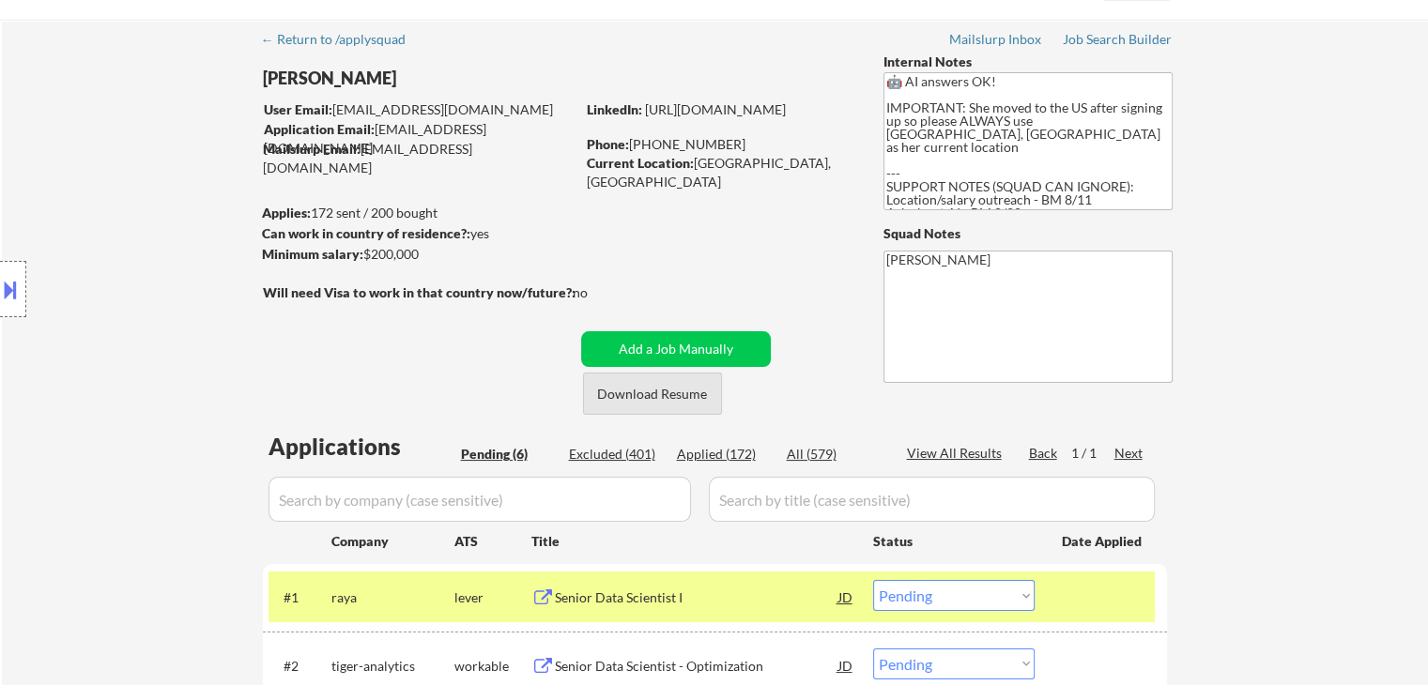
scroll to position [0, 0]
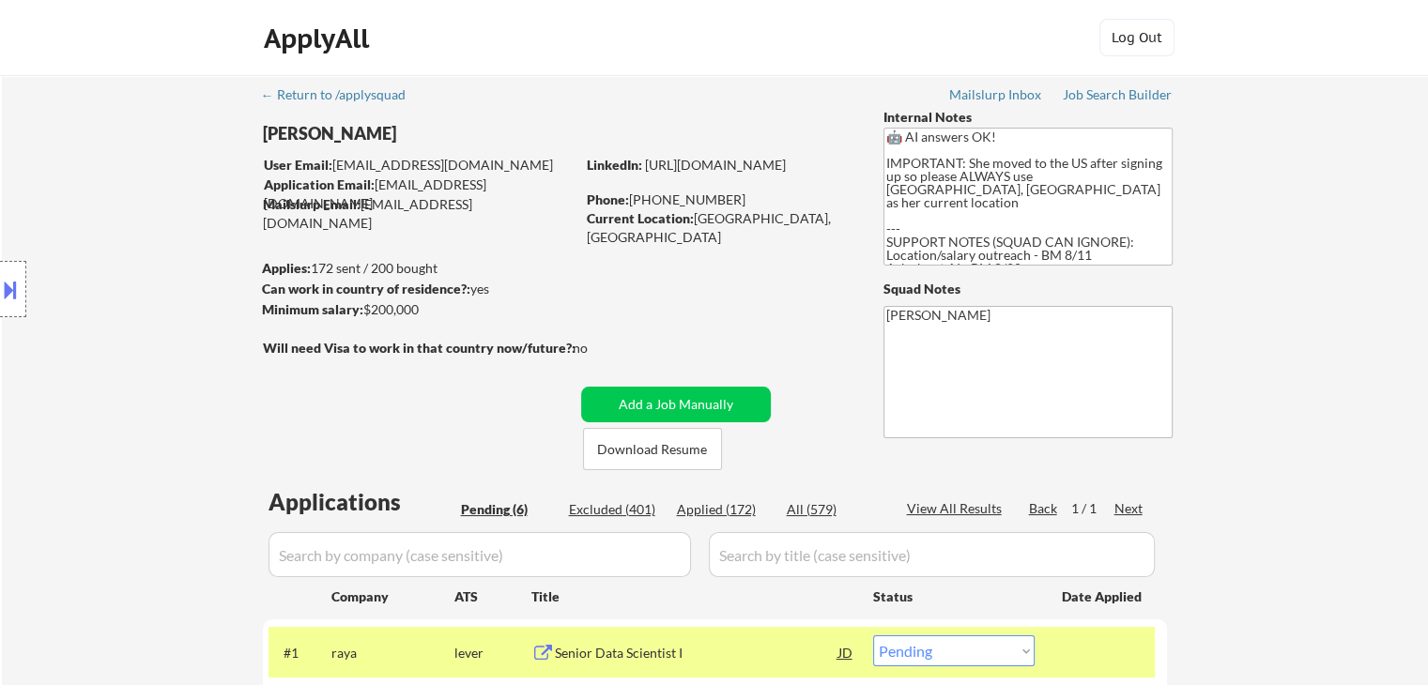
click at [199, 309] on div "Location Inclusions:" at bounding box center [168, 289] width 336 height 348
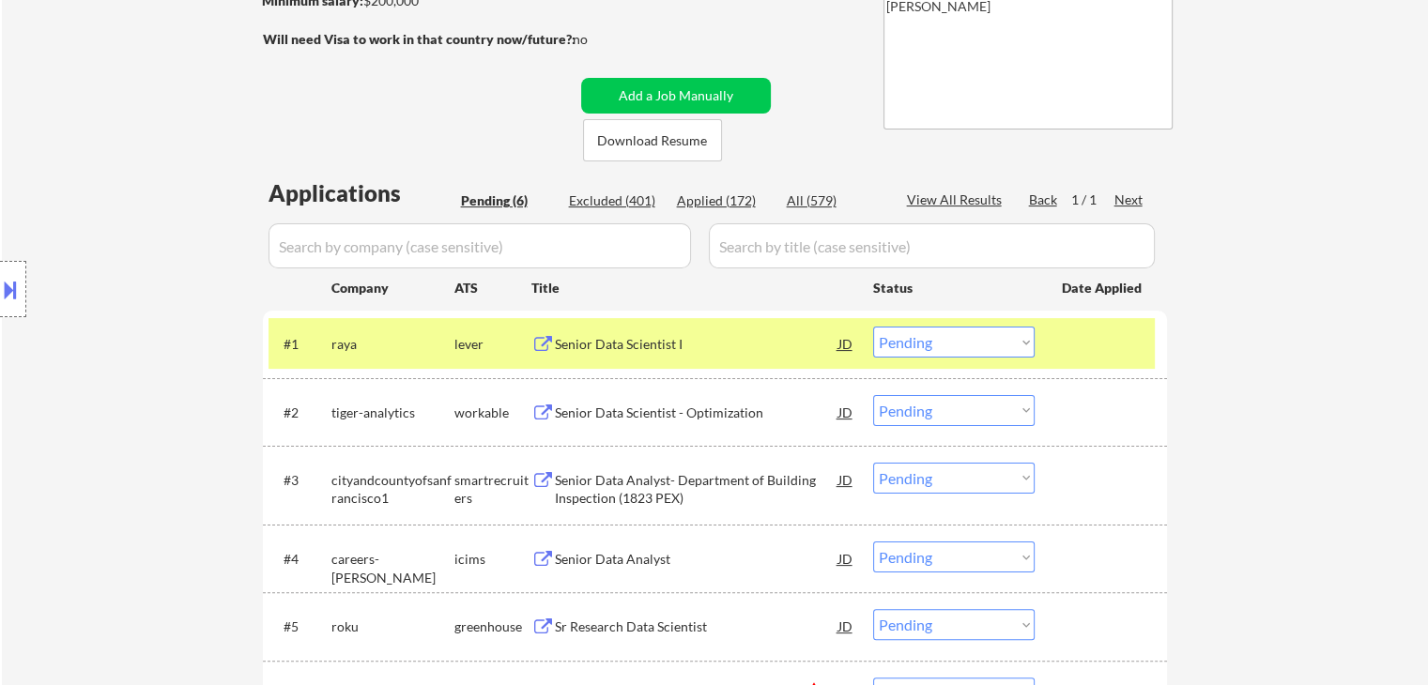
scroll to position [376, 0]
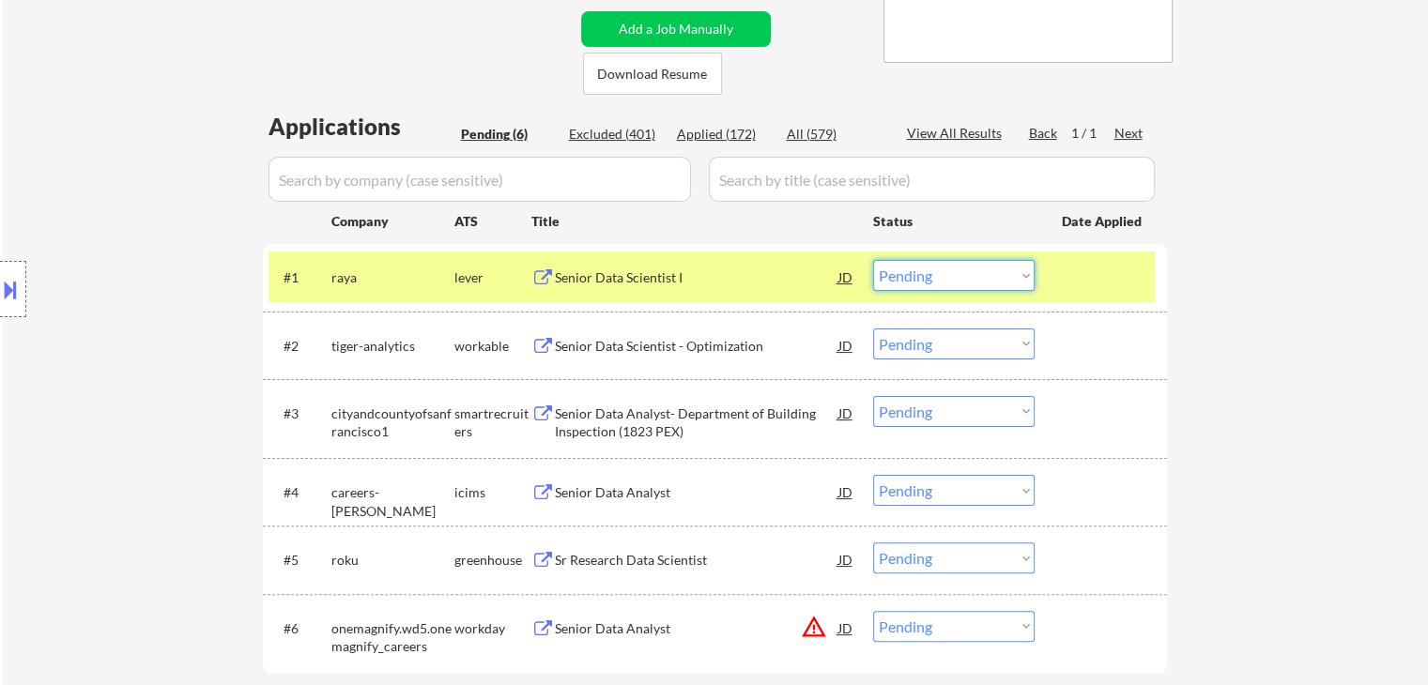
drag, startPoint x: 950, startPoint y: 273, endPoint x: 945, endPoint y: 286, distance: 14.3
click at [950, 273] on select "Choose an option... Pending Applied Excluded (Questions) Excluded (Expired) Exc…" at bounding box center [953, 275] width 161 height 31
click at [873, 260] on select "Choose an option... Pending Applied Excluded (Questions) Excluded (Expired) Exc…" at bounding box center [953, 275] width 161 height 31
click at [116, 259] on div "Location Inclusions:" at bounding box center [168, 289] width 336 height 348
select select ""pending""
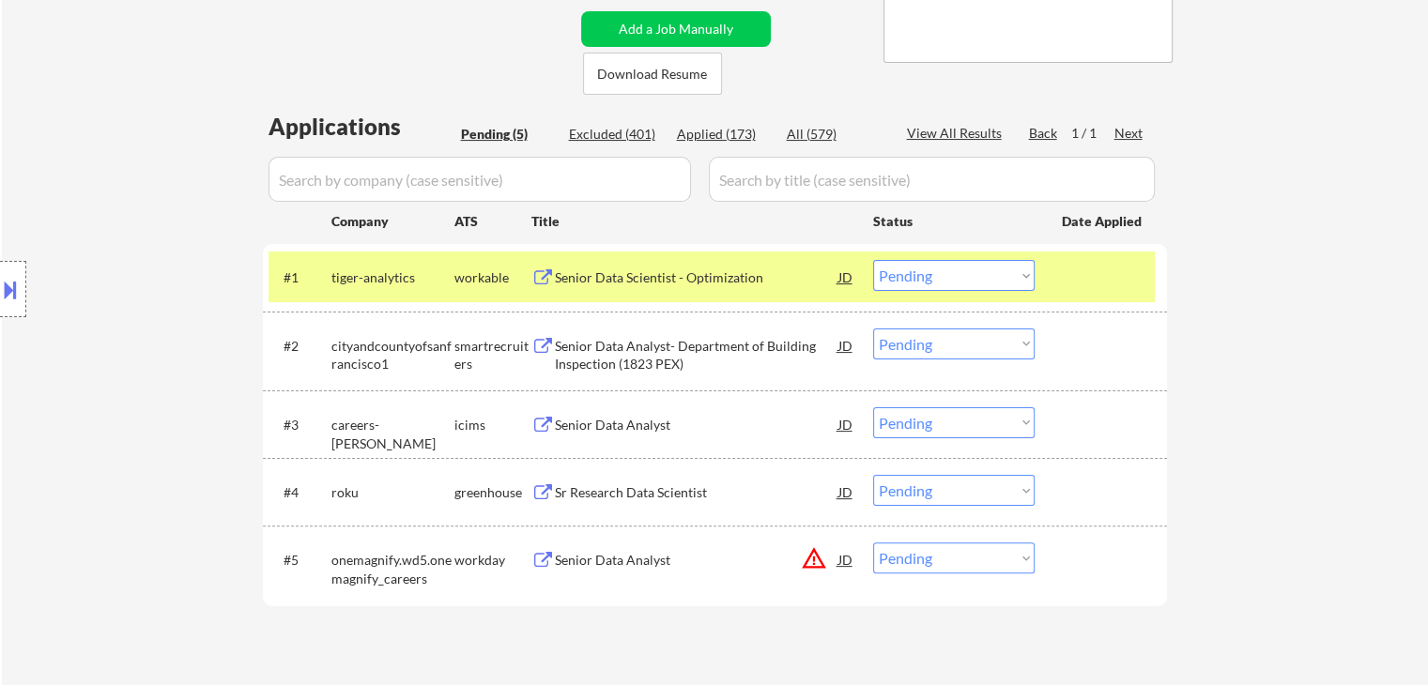
click at [205, 253] on div "Location Inclusions:" at bounding box center [168, 289] width 336 height 348
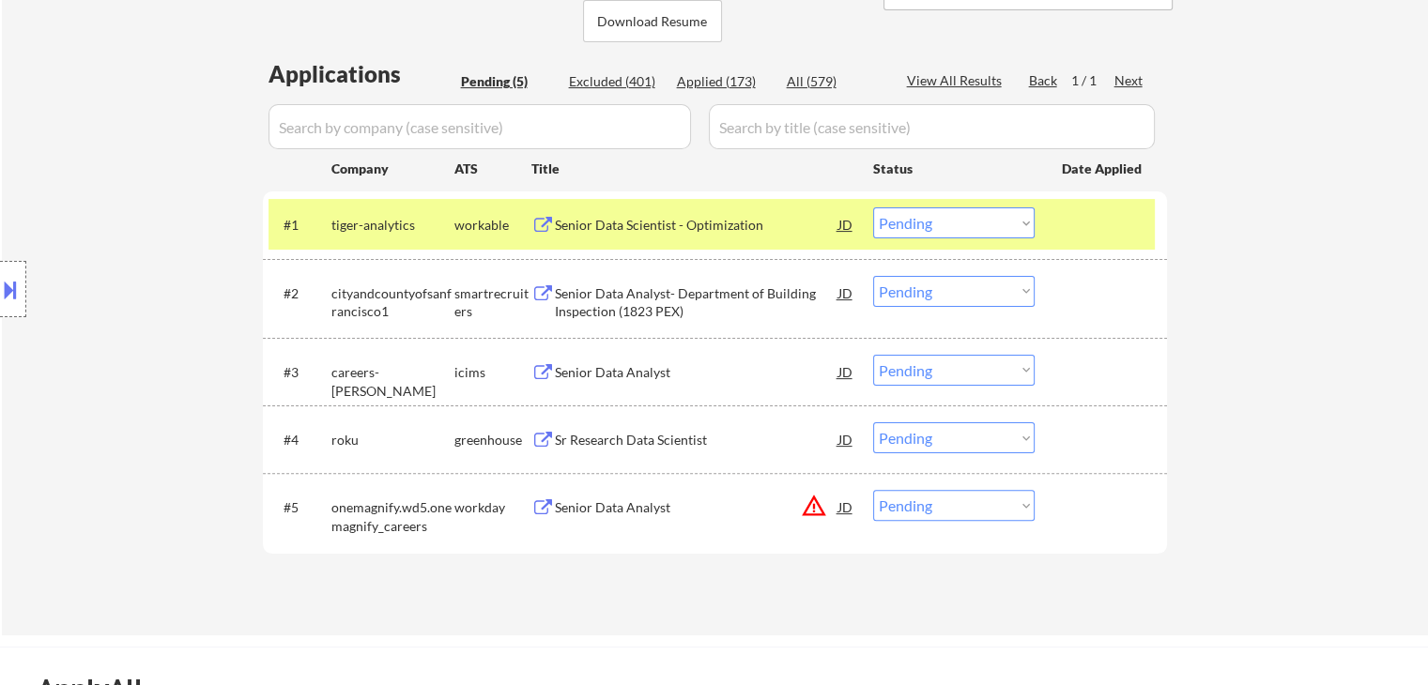
scroll to position [469, 0]
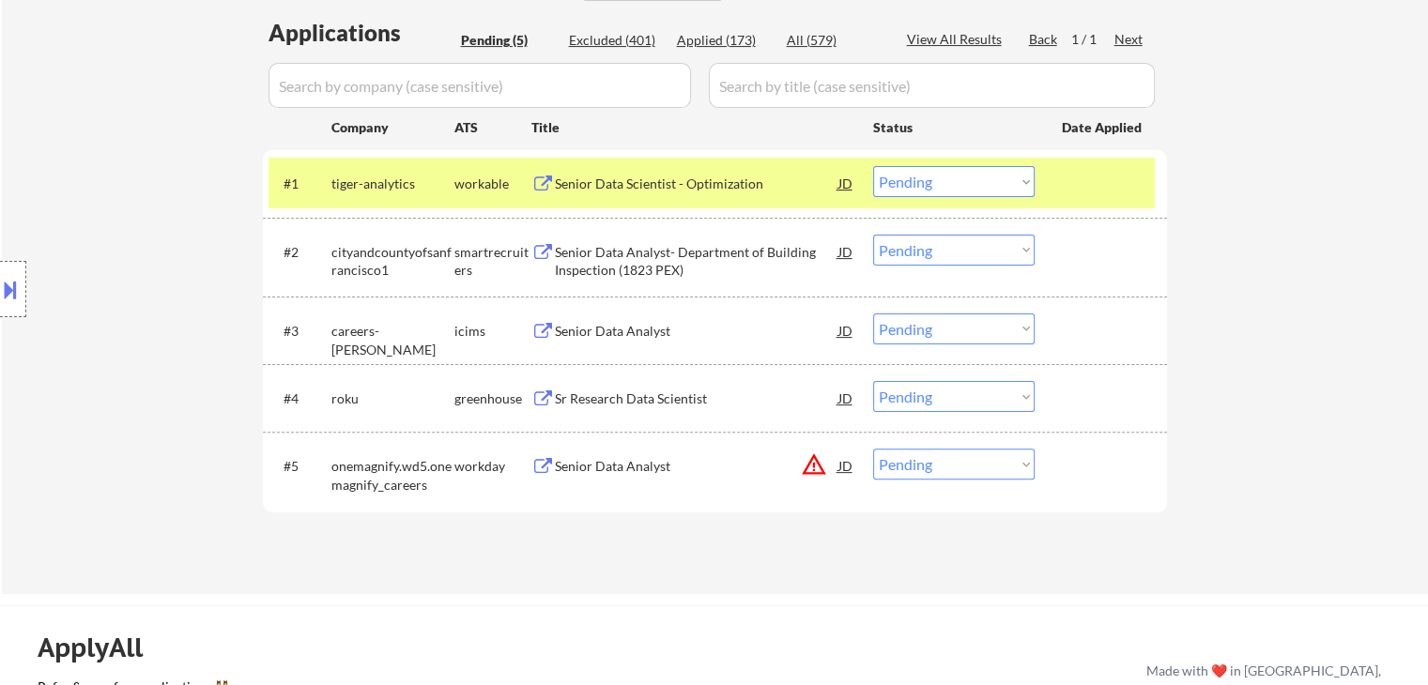
click at [607, 397] on div "Sr Research Data Scientist" at bounding box center [697, 399] width 284 height 19
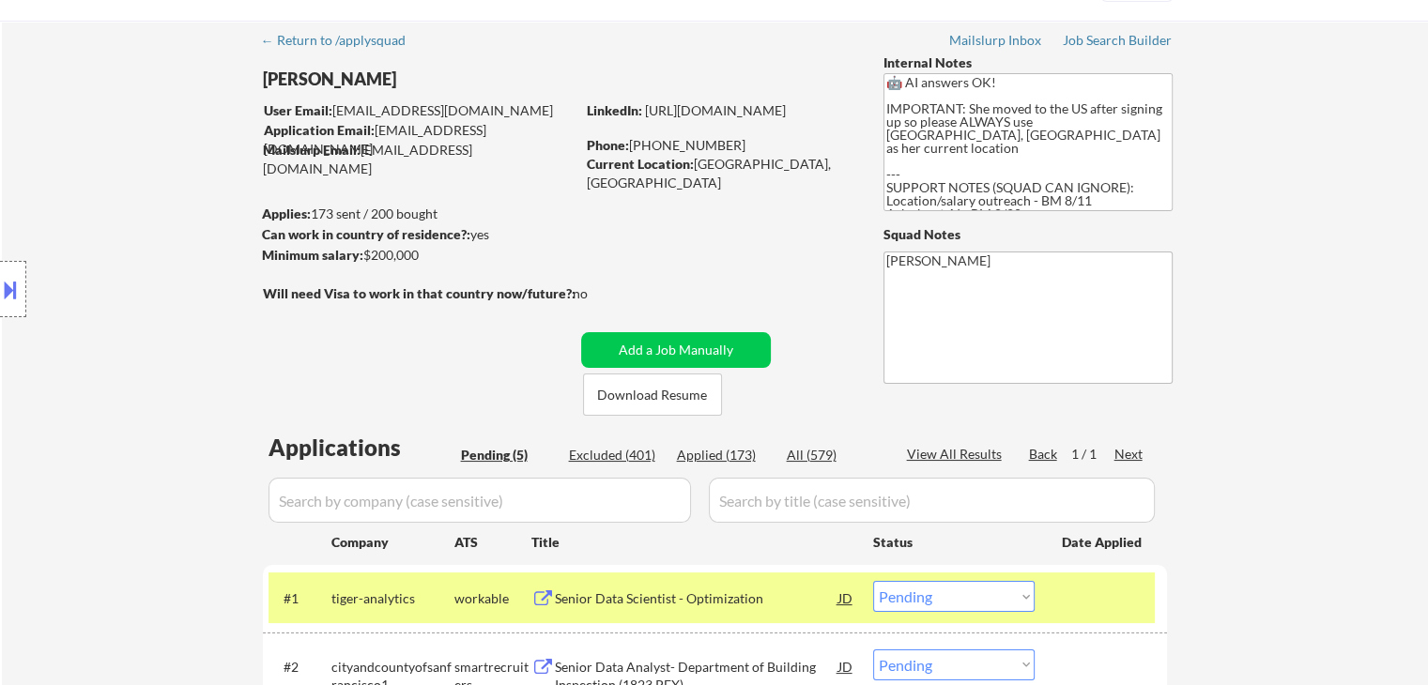
scroll to position [0, 0]
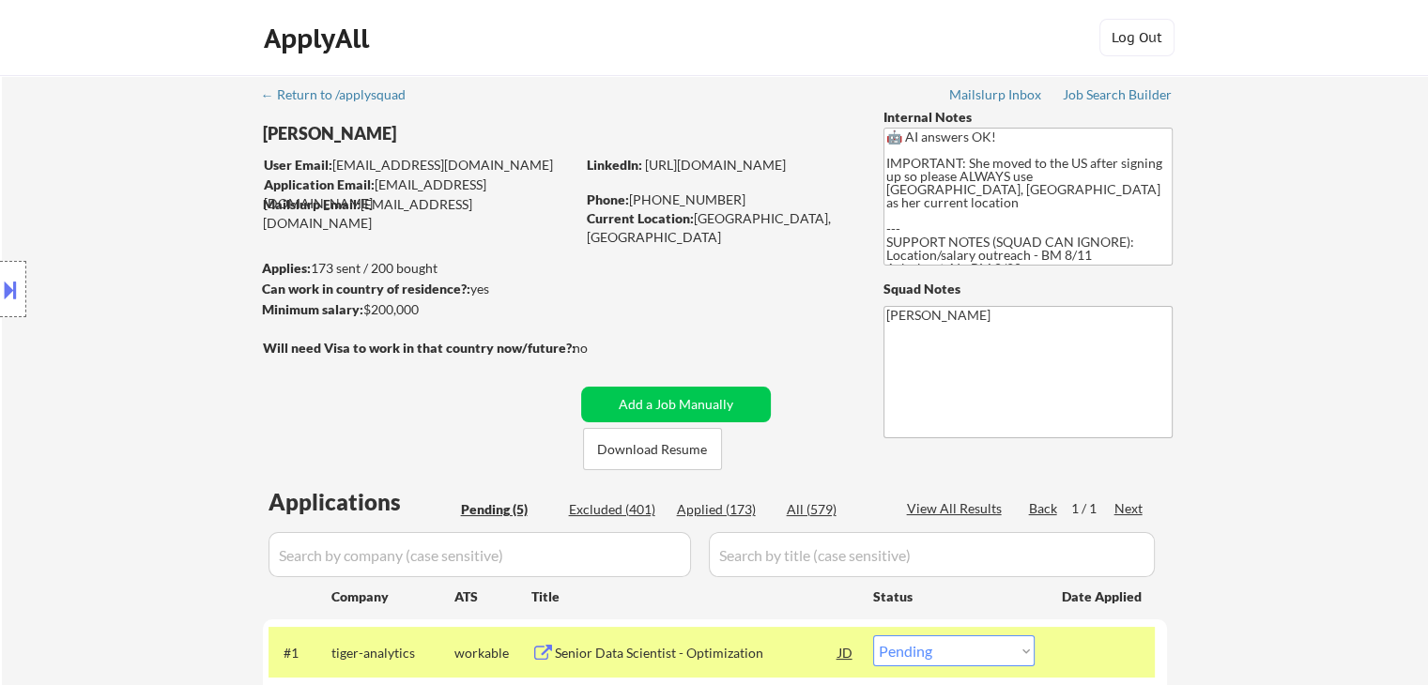
click at [143, 249] on div "Location Inclusions:" at bounding box center [168, 289] width 336 height 348
click at [77, 437] on div "Location Inclusions:" at bounding box center [168, 289] width 336 height 348
click at [110, 412] on div "Location Inclusions:" at bounding box center [168, 289] width 336 height 348
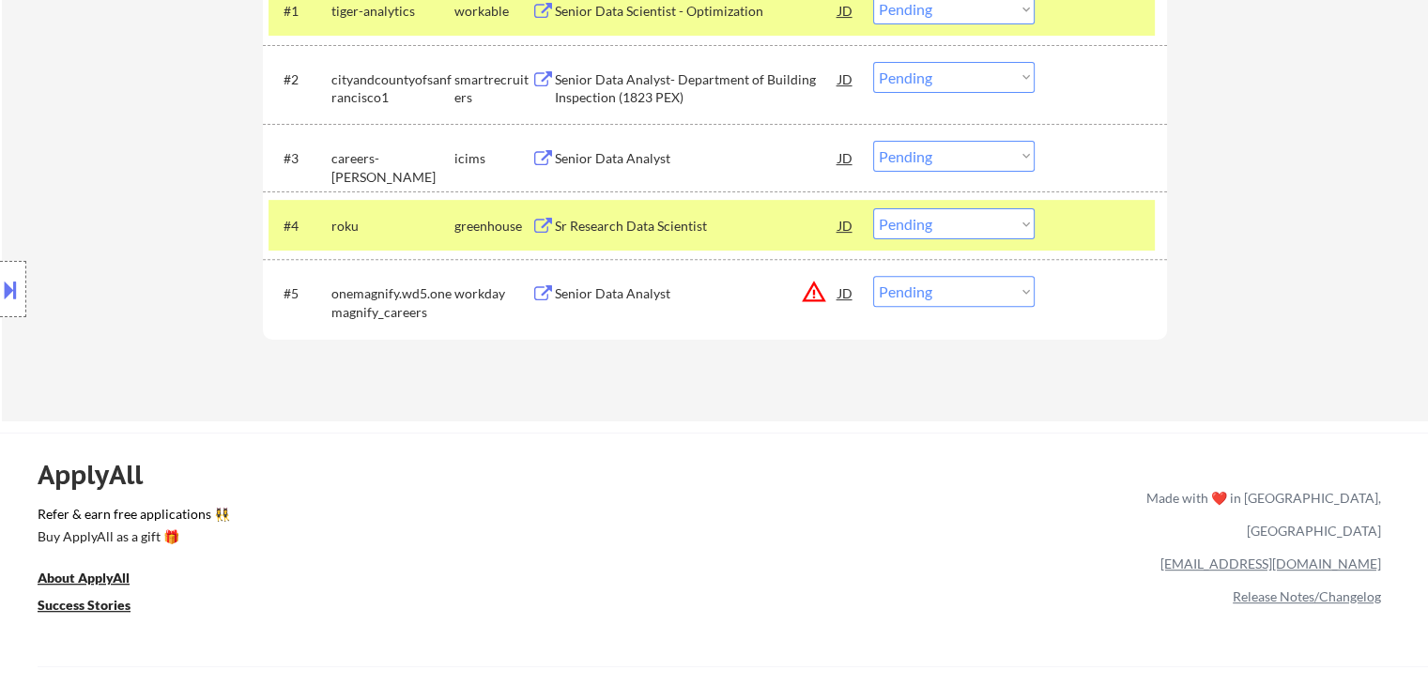
scroll to position [657, 0]
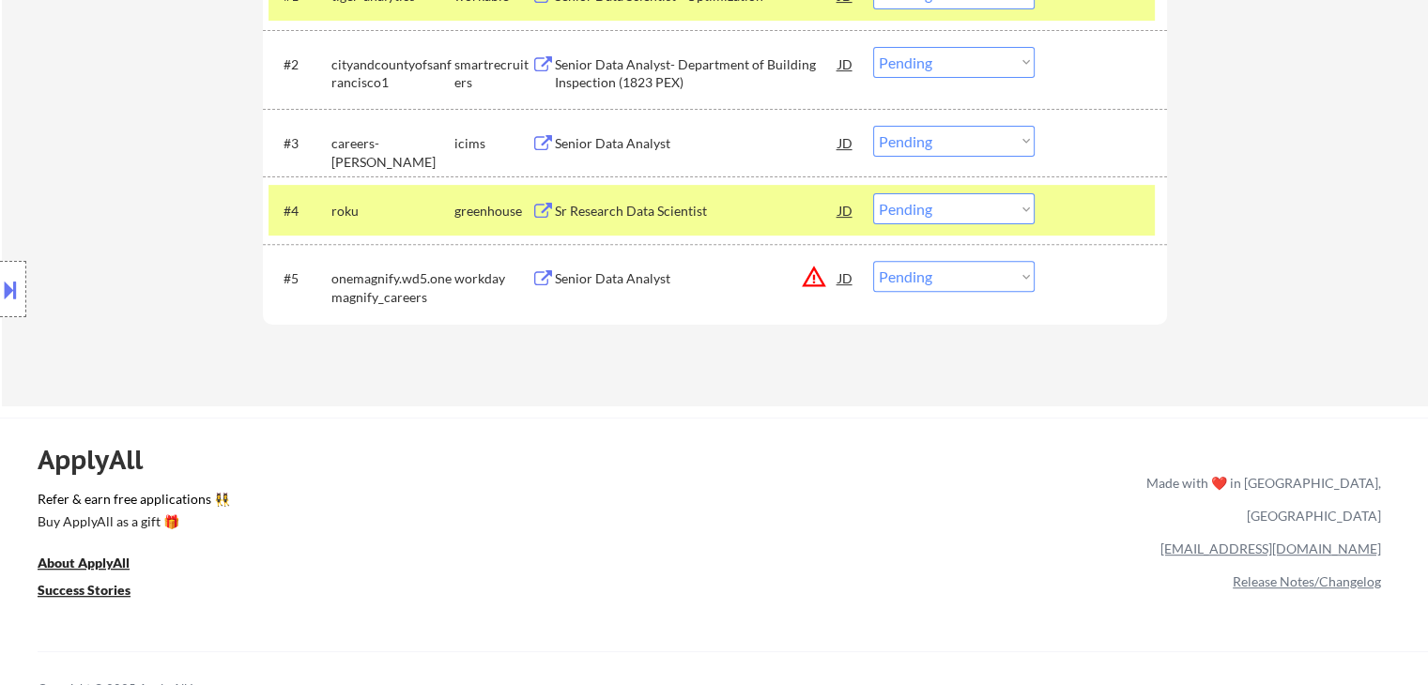
drag, startPoint x: 106, startPoint y: 115, endPoint x: 241, endPoint y: 0, distance: 177.2
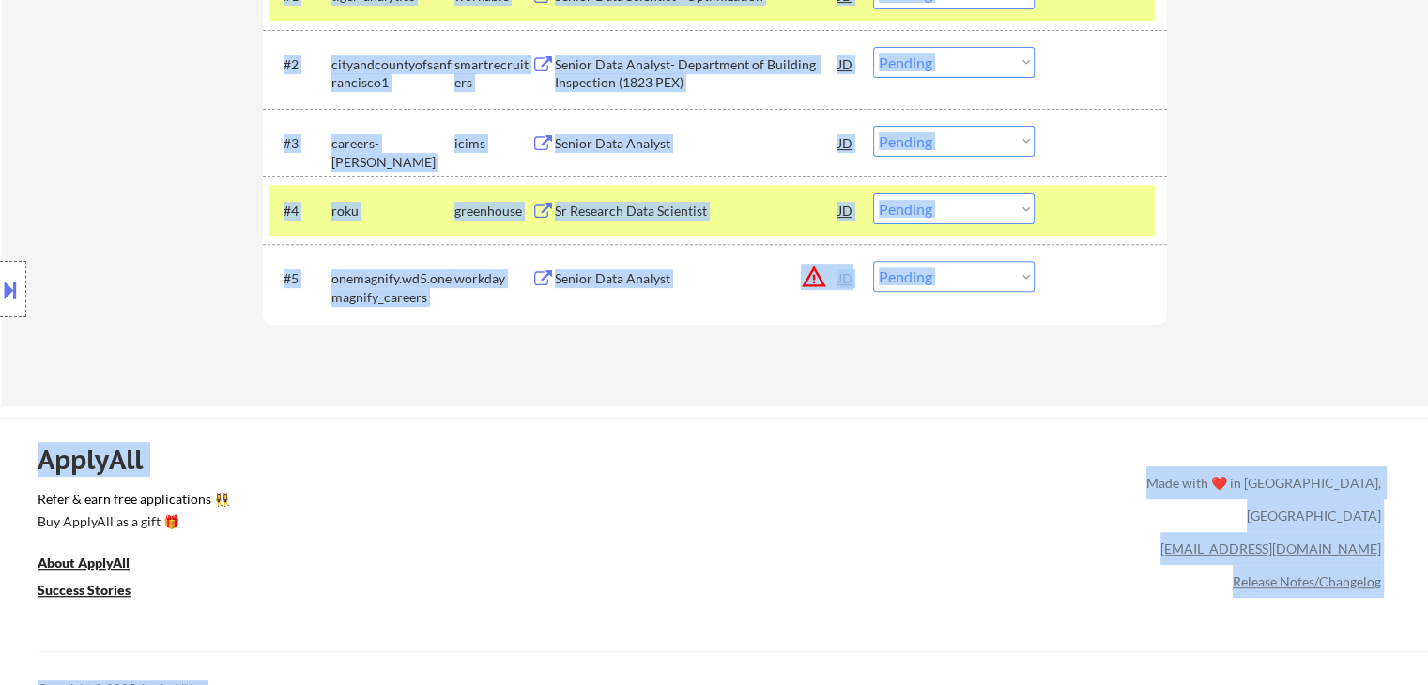
click at [335, 469] on div "ApplyAll Refer & earn free applications 👯‍♀️ Buy ApplyAll as a gift 🎁 About App…" at bounding box center [714, 580] width 1428 height 298
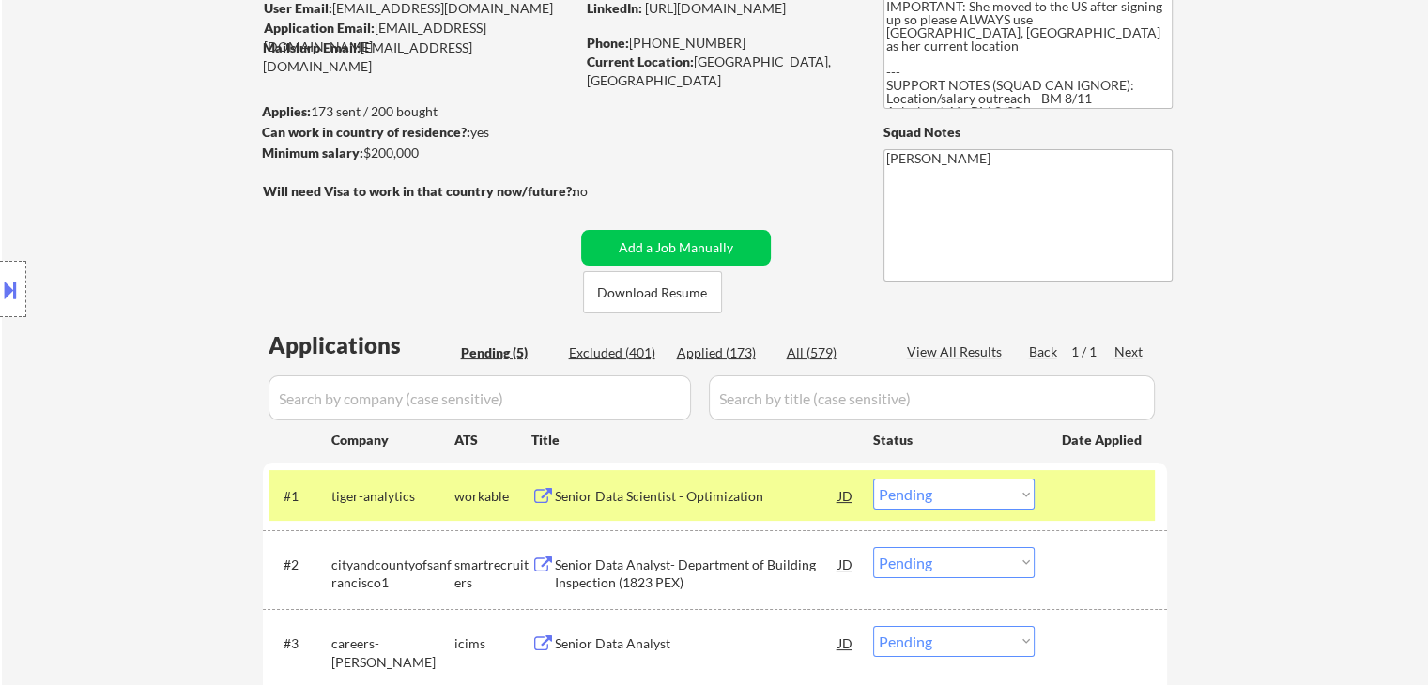
scroll to position [94, 0]
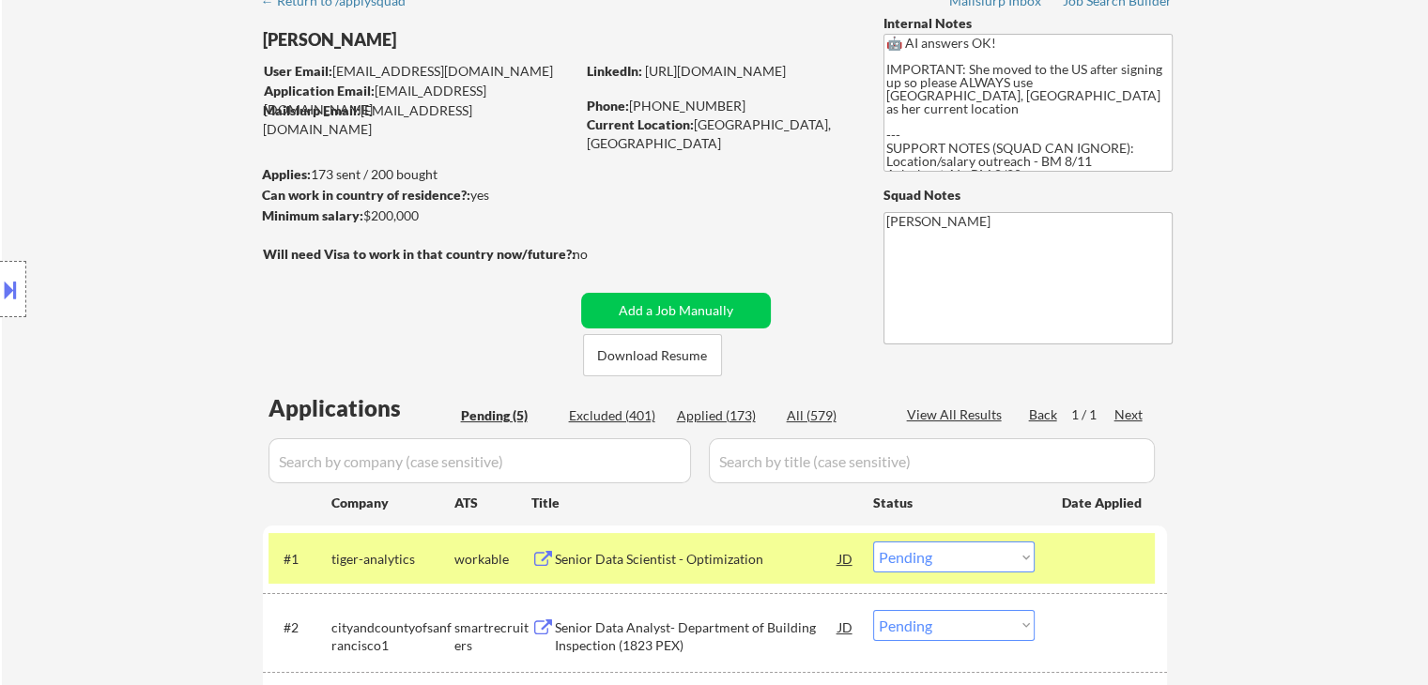
click at [1357, 271] on div "← Return to /applysquad Mailslurp Inbox Job Search Builder Linzi Jiang User Ema…" at bounding box center [715, 475] width 1426 height 989
